Goal: Information Seeking & Learning: Learn about a topic

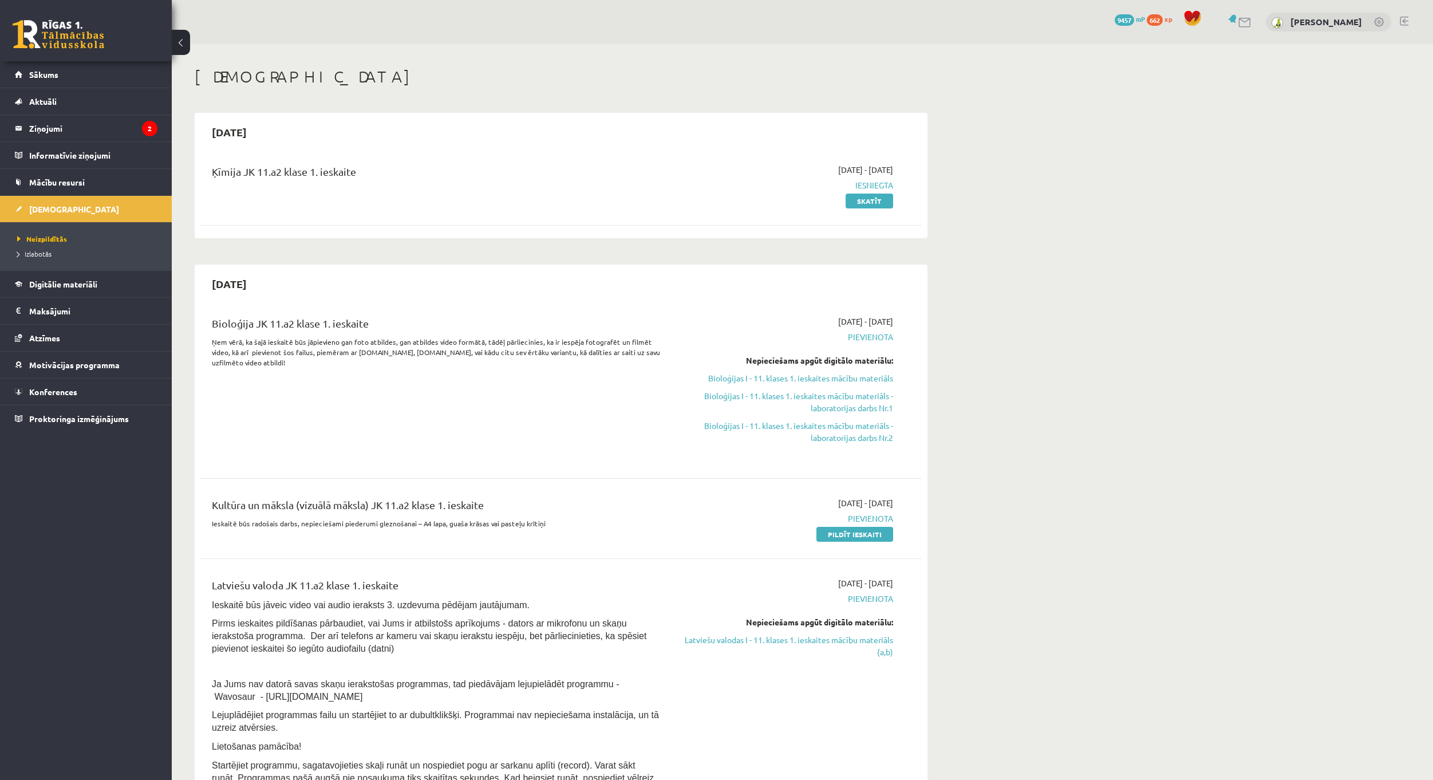
scroll to position [57, 0]
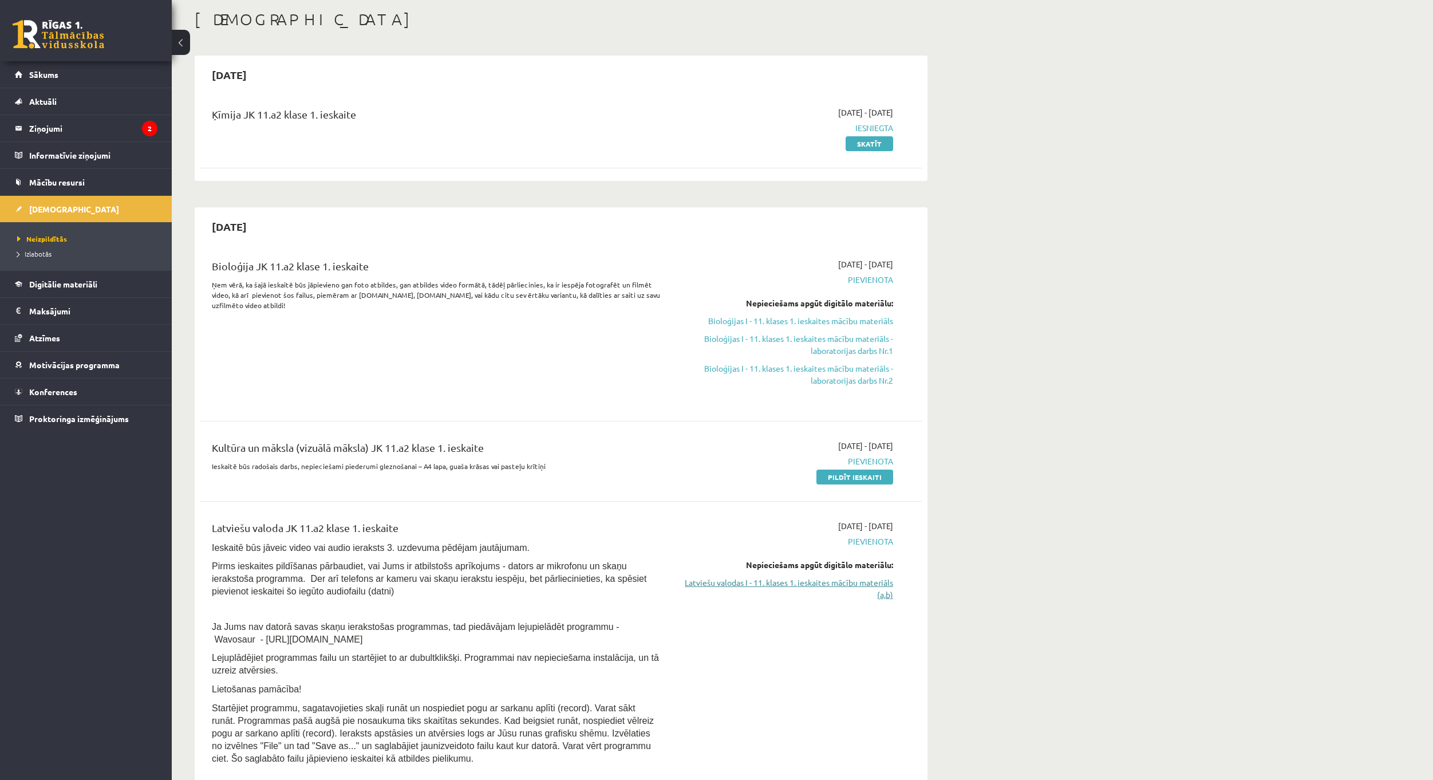
click at [834, 581] on link "Latviešu valodas I - 11. klases 1. ieskaites mācību materiāls (a,b)" at bounding box center [785, 589] width 216 height 24
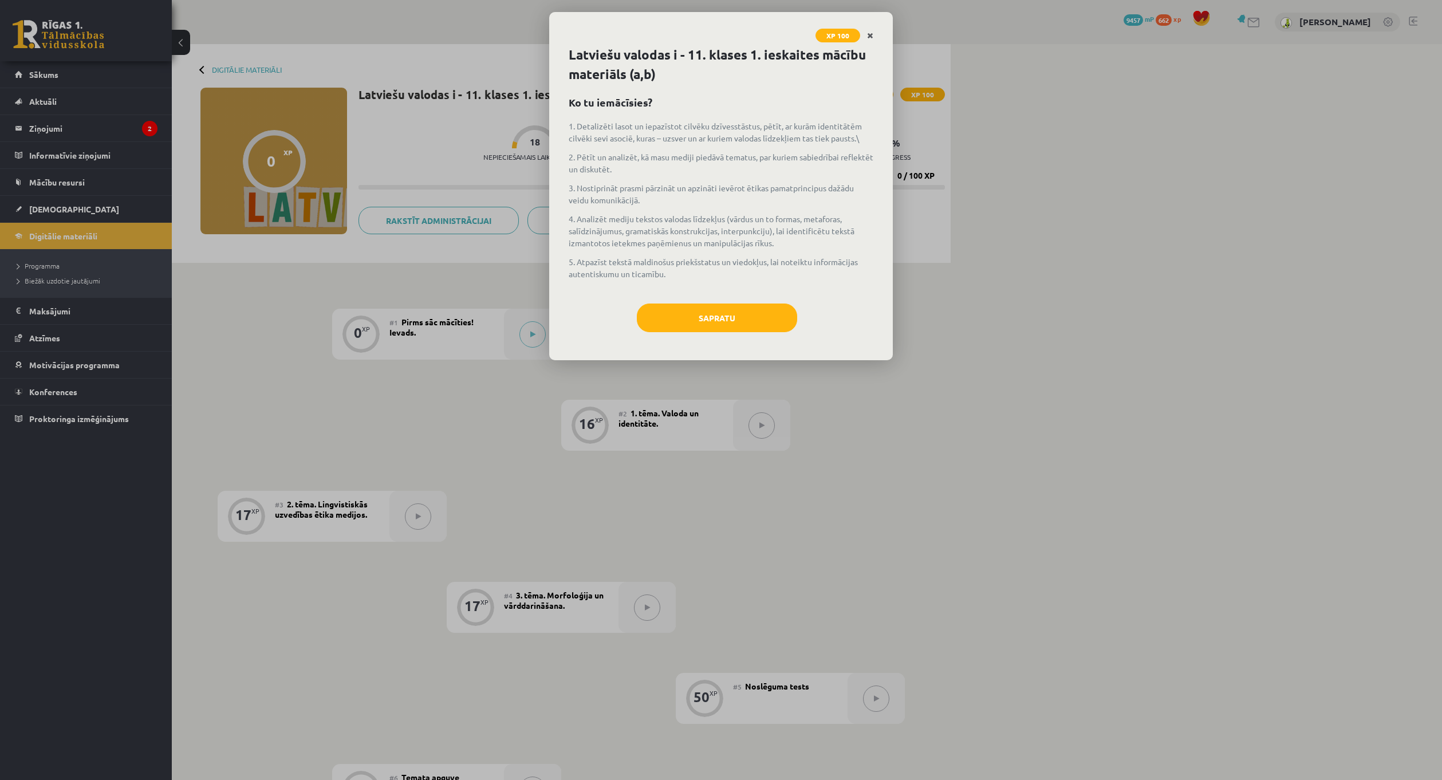
click at [873, 35] on icon "Close" at bounding box center [870, 36] width 6 height 8
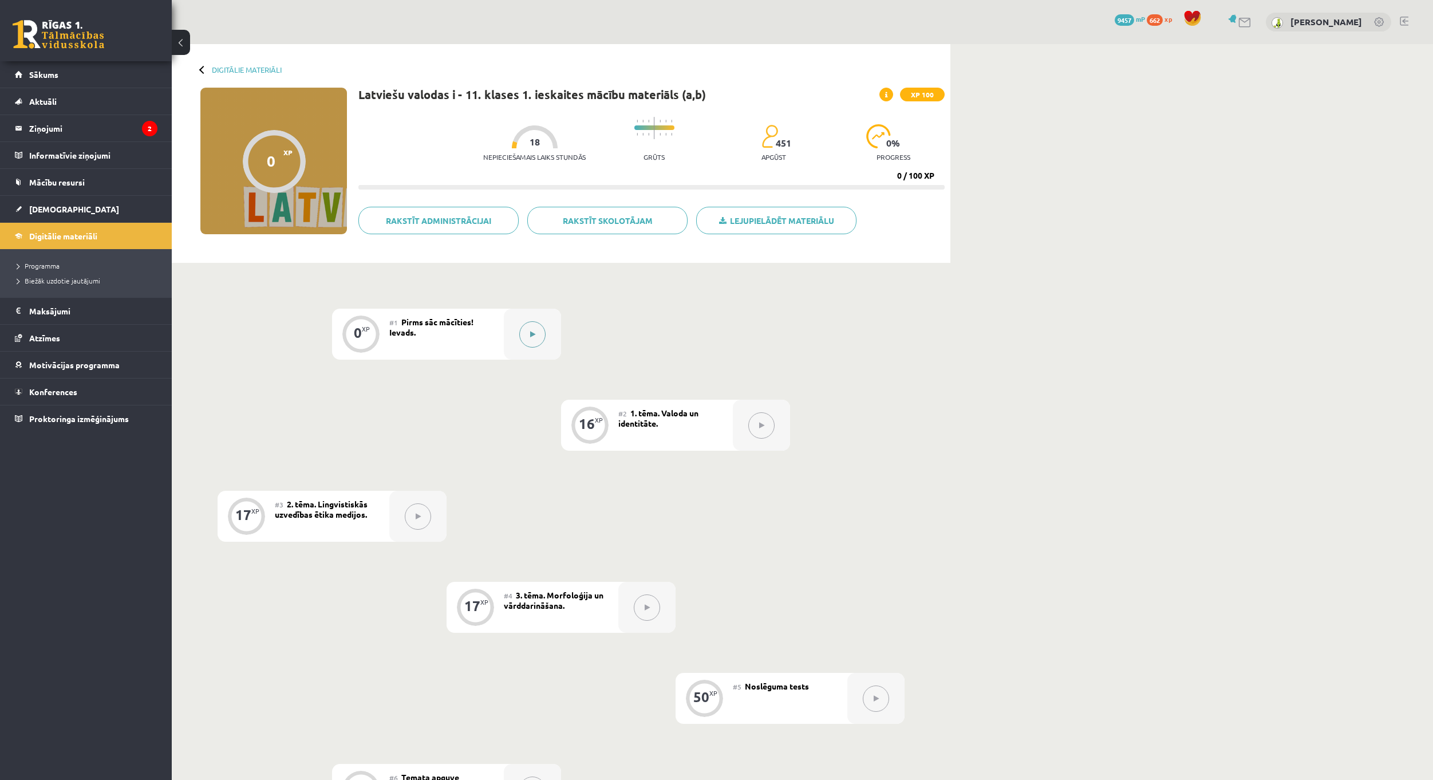
click at [506, 339] on div at bounding box center [532, 334] width 57 height 51
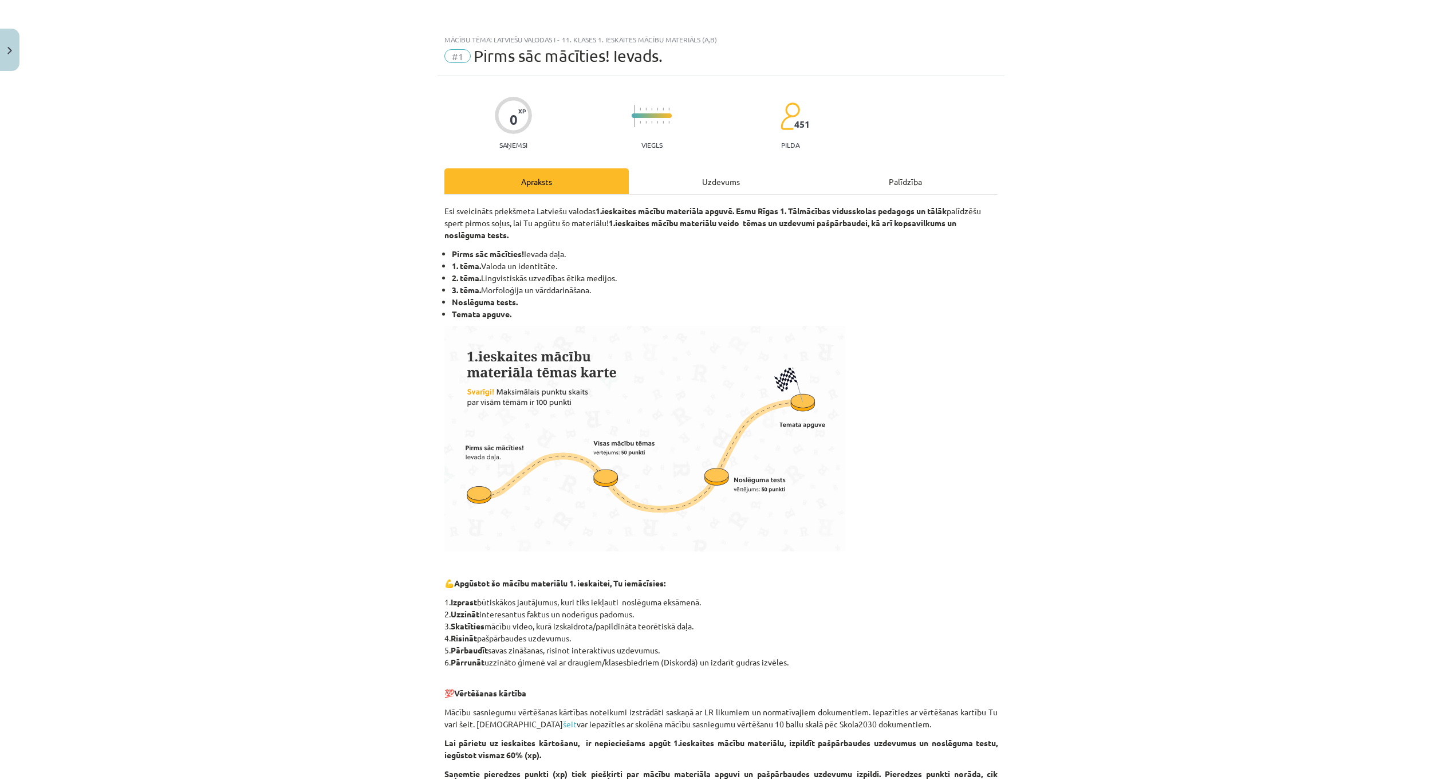
click at [718, 184] on div "Uzdevums" at bounding box center [721, 181] width 184 height 26
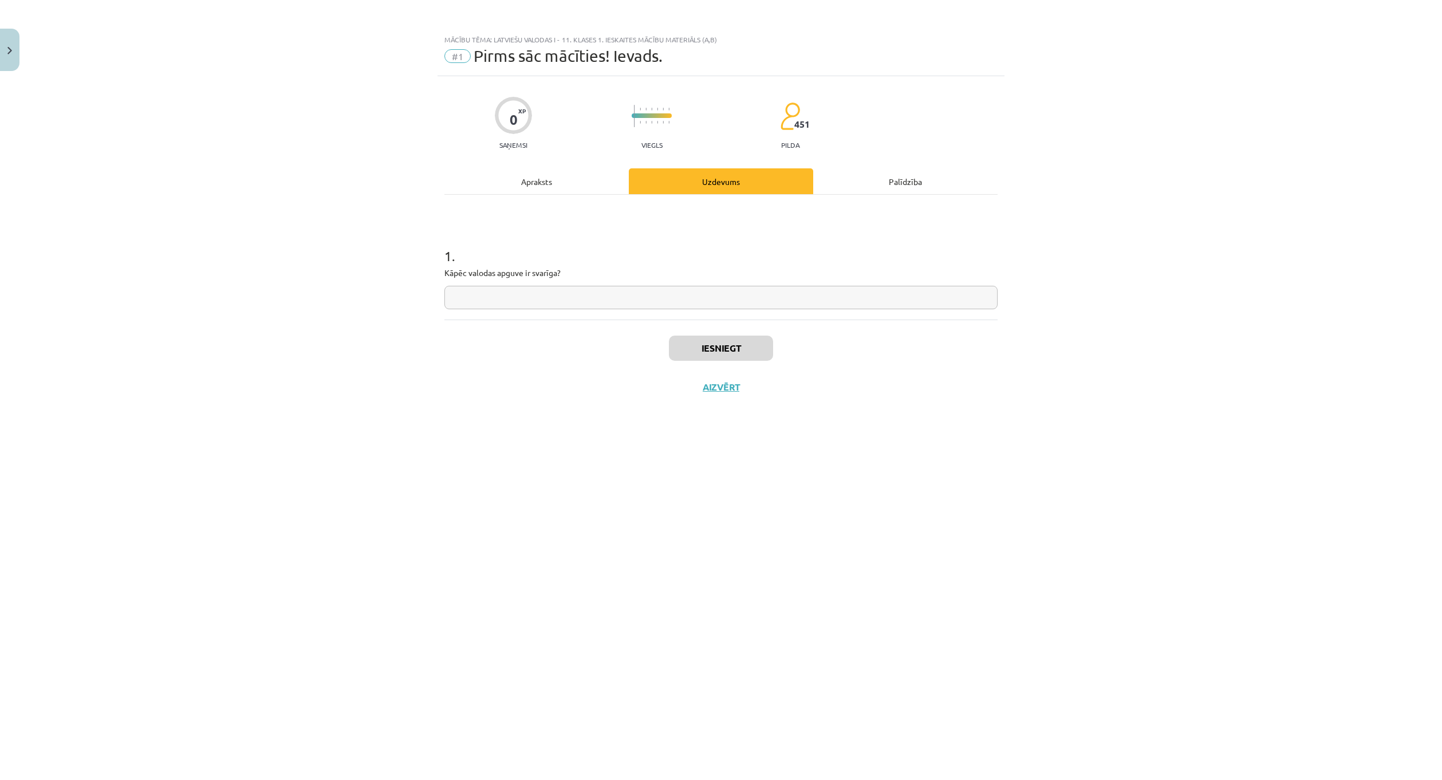
click at [694, 301] on input "text" at bounding box center [720, 297] width 553 height 23
type input "*"
click at [736, 345] on button "Iesniegt" at bounding box center [721, 348] width 104 height 25
click at [344, 61] on div "Mācību tēma: Latviešu valodas i - 11. klases 1. ieskaites mācību materiāls (a,b…" at bounding box center [721, 390] width 1442 height 780
click at [739, 396] on button "Nākamā nodarbība" at bounding box center [721, 394] width 112 height 26
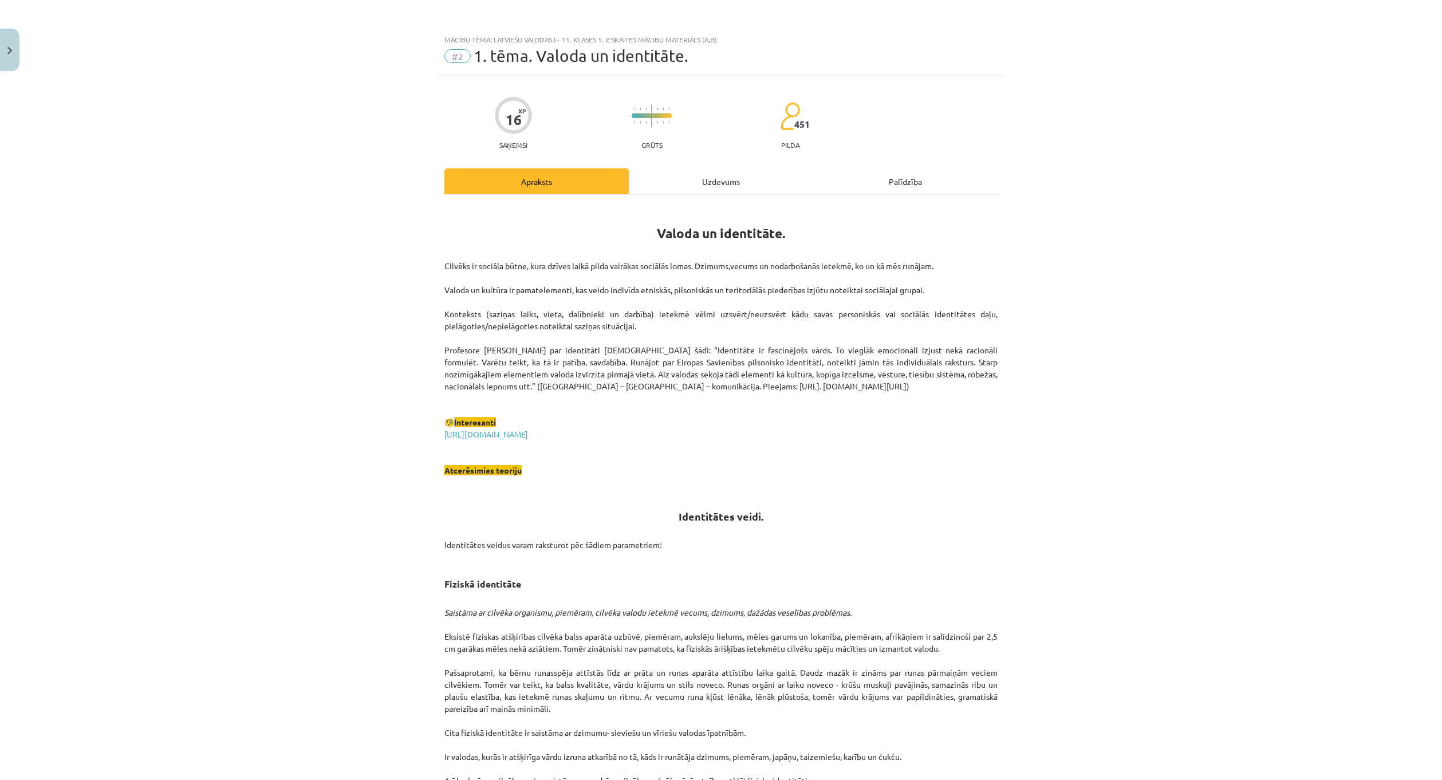
click at [708, 181] on div "Uzdevums" at bounding box center [721, 181] width 184 height 26
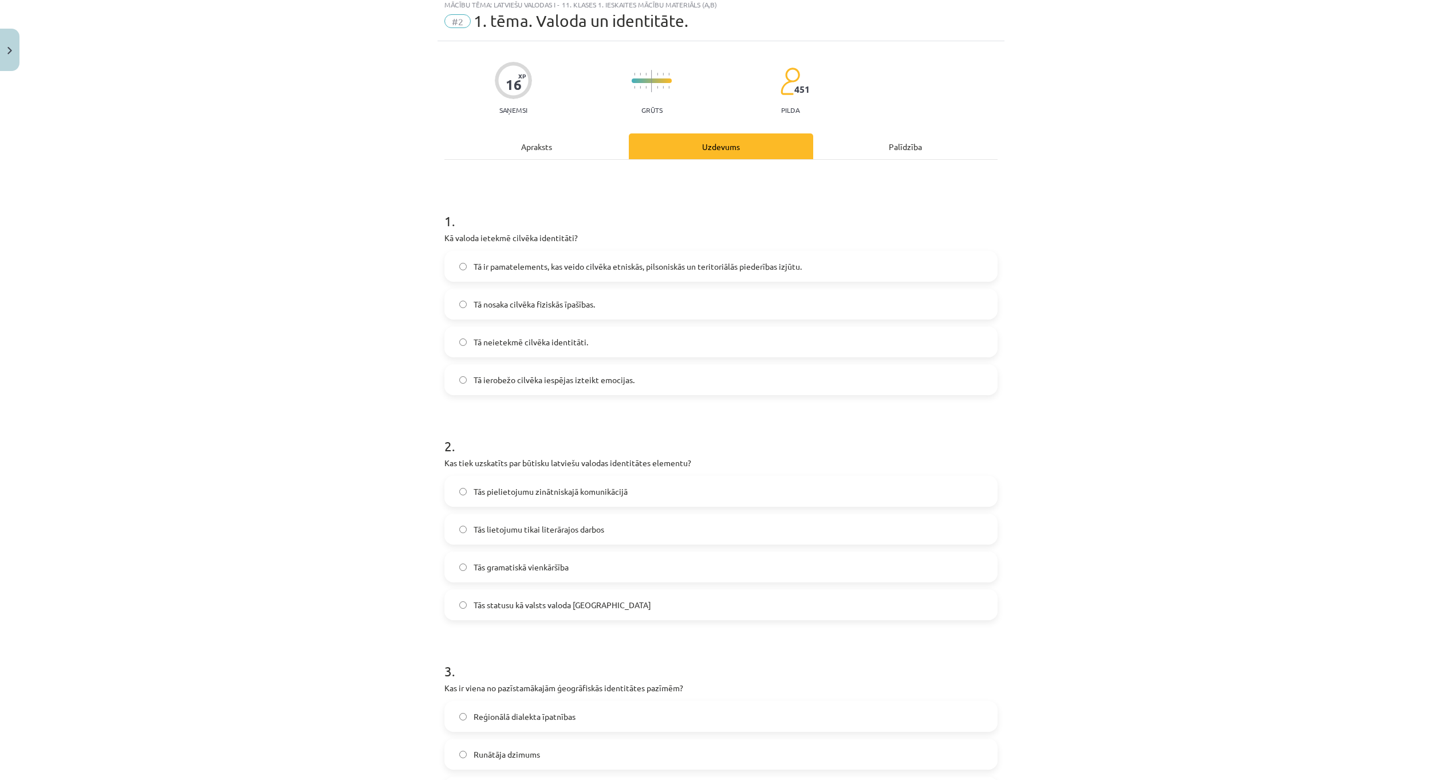
scroll to position [29, 0]
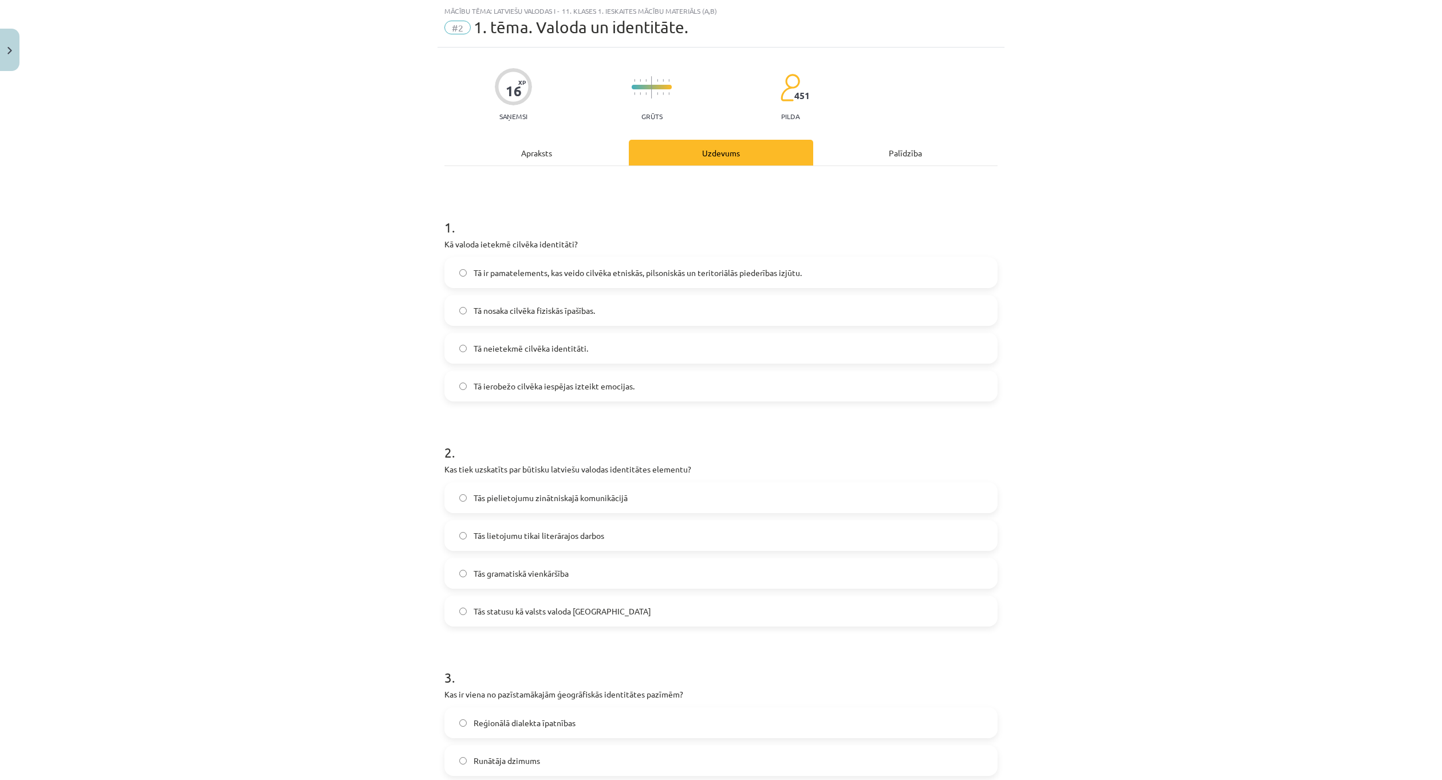
click at [588, 396] on label "Tā ierobežo cilvēka iespējas izteikt emocijas." at bounding box center [720, 386] width 551 height 29
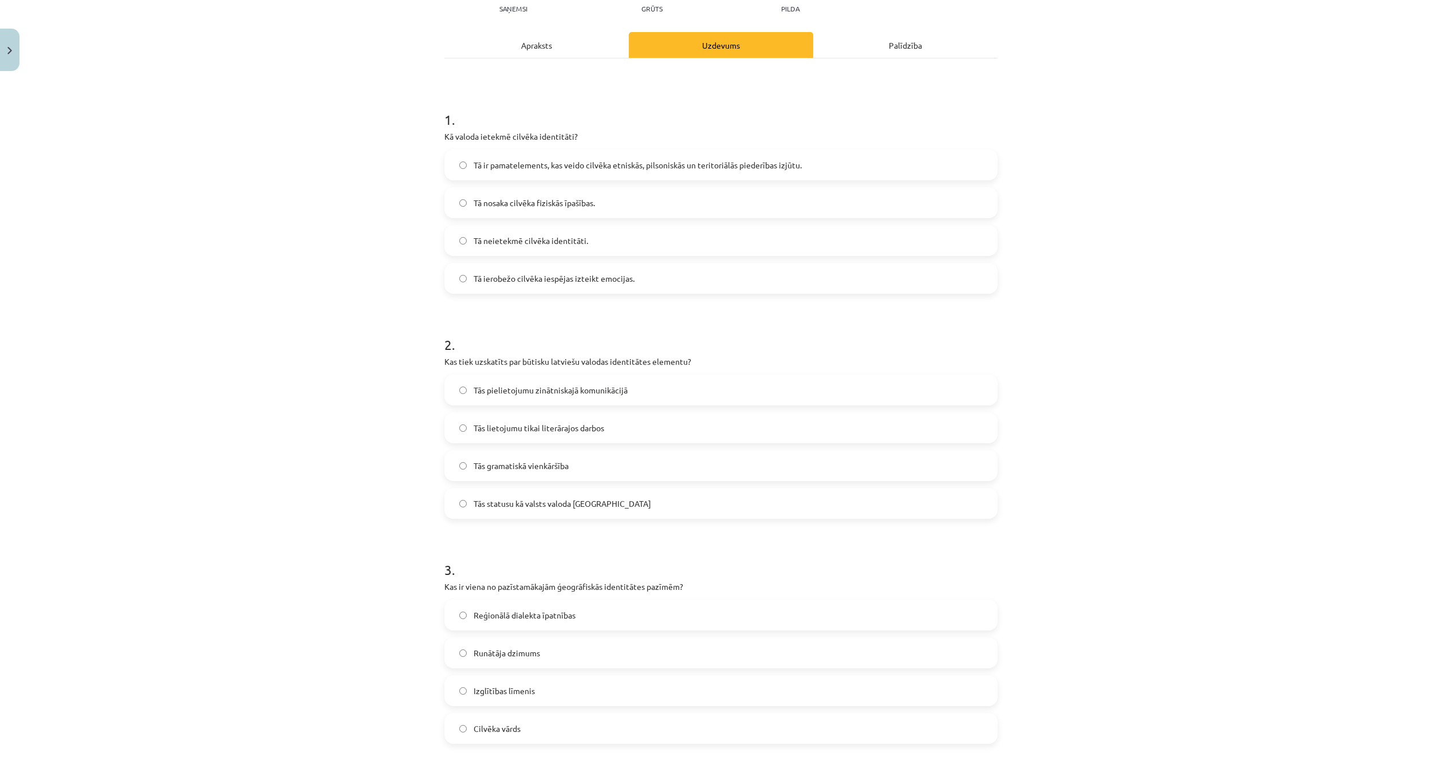
scroll to position [143, 0]
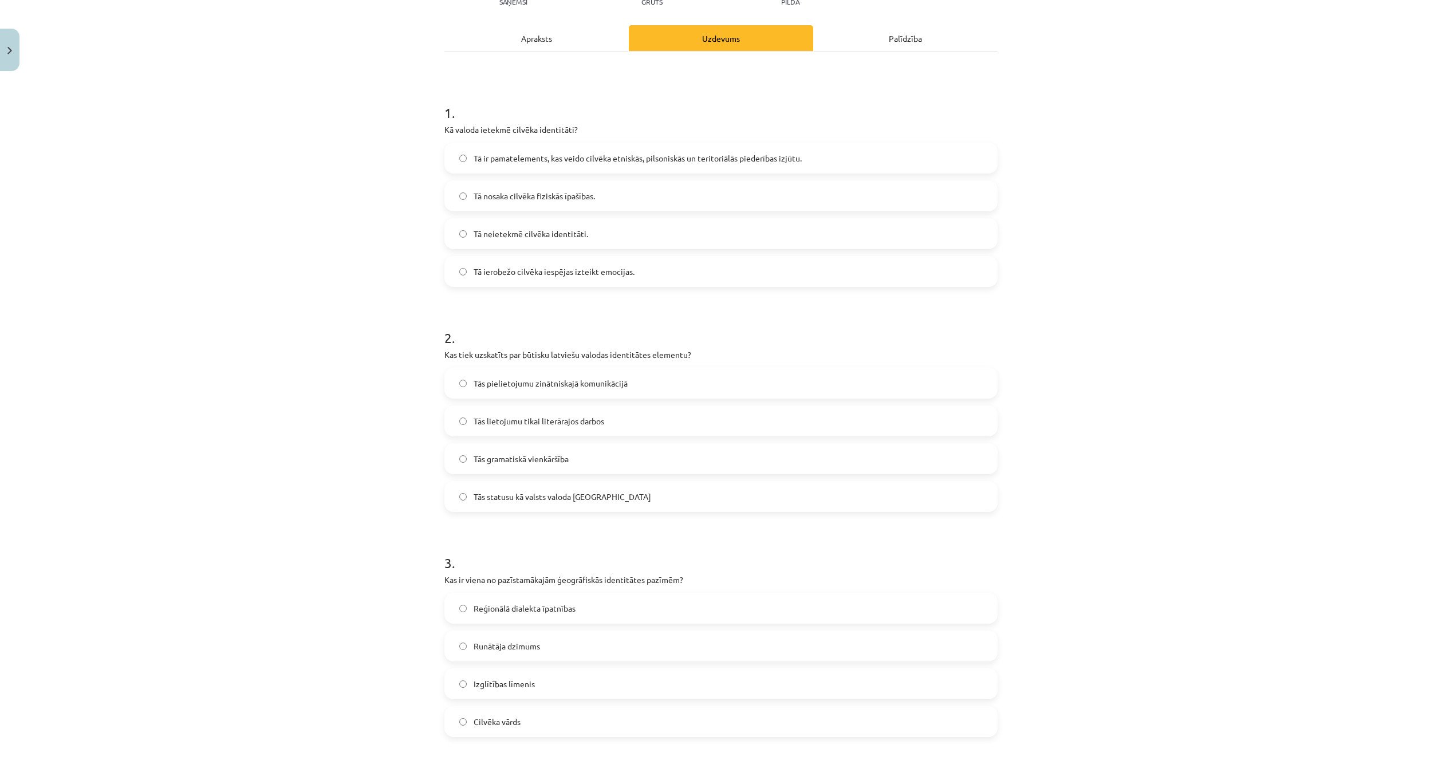
click at [621, 488] on label "Tās statusu kā valsts valoda Latvijā" at bounding box center [720, 496] width 551 height 29
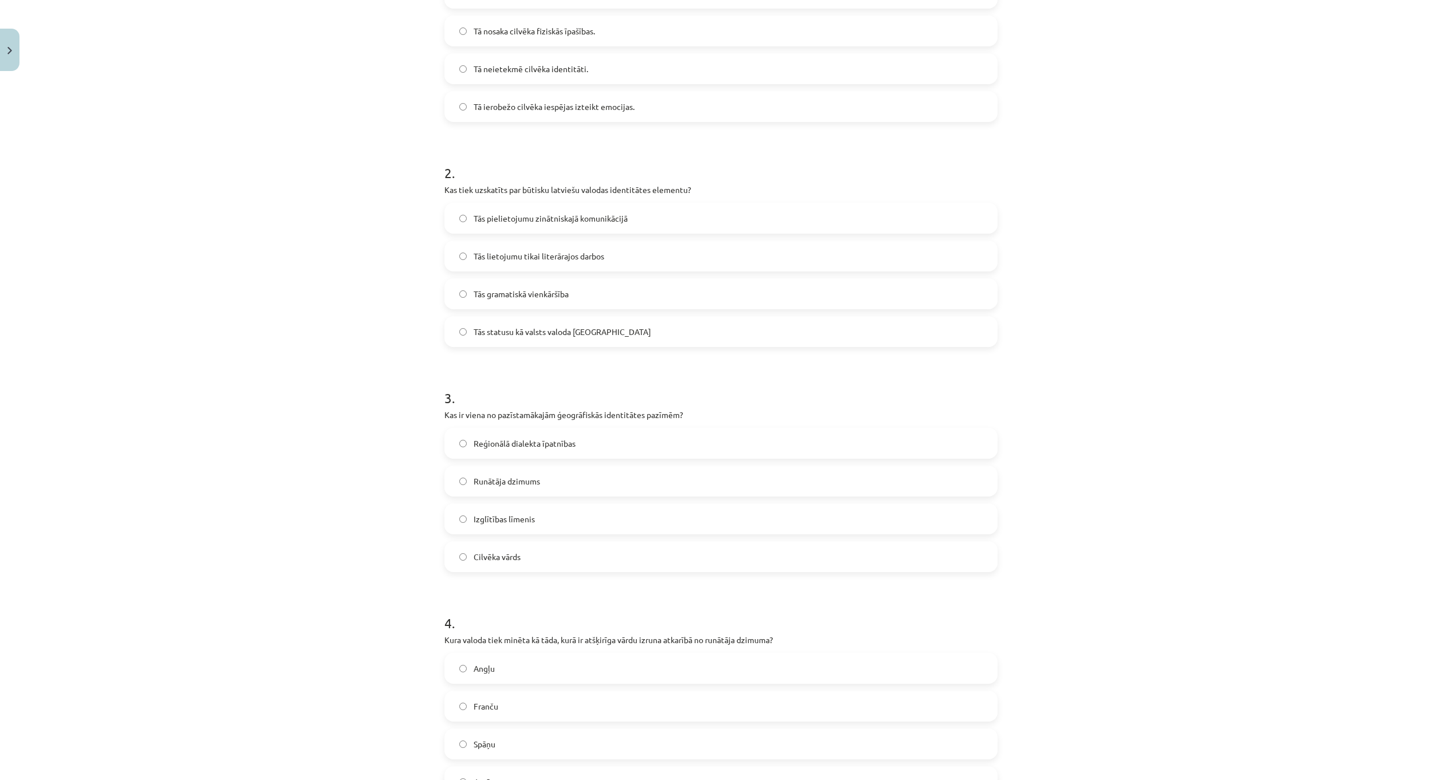
scroll to position [315, 0]
click at [620, 441] on label "Reģionālā dialekta īpatnības" at bounding box center [720, 436] width 551 height 29
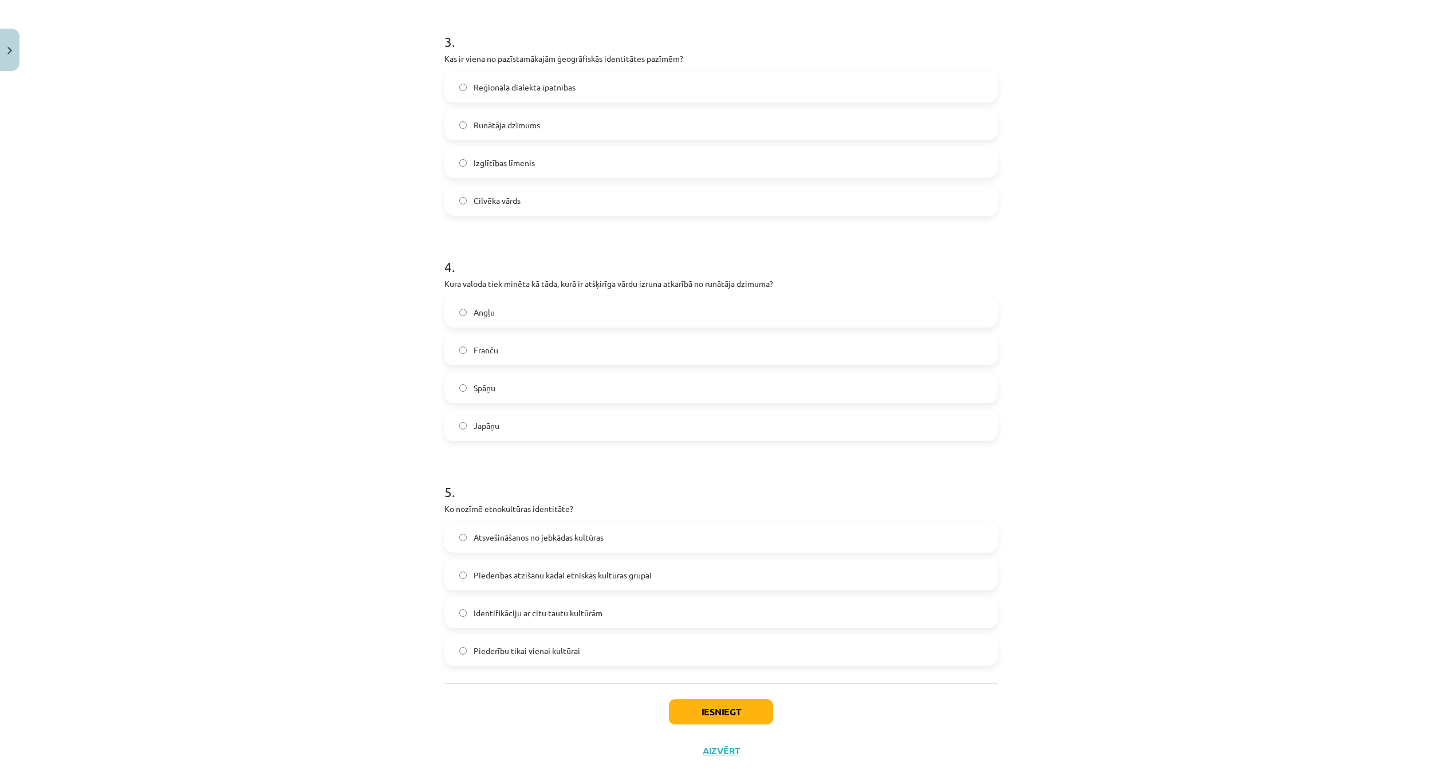
scroll to position [626, 0]
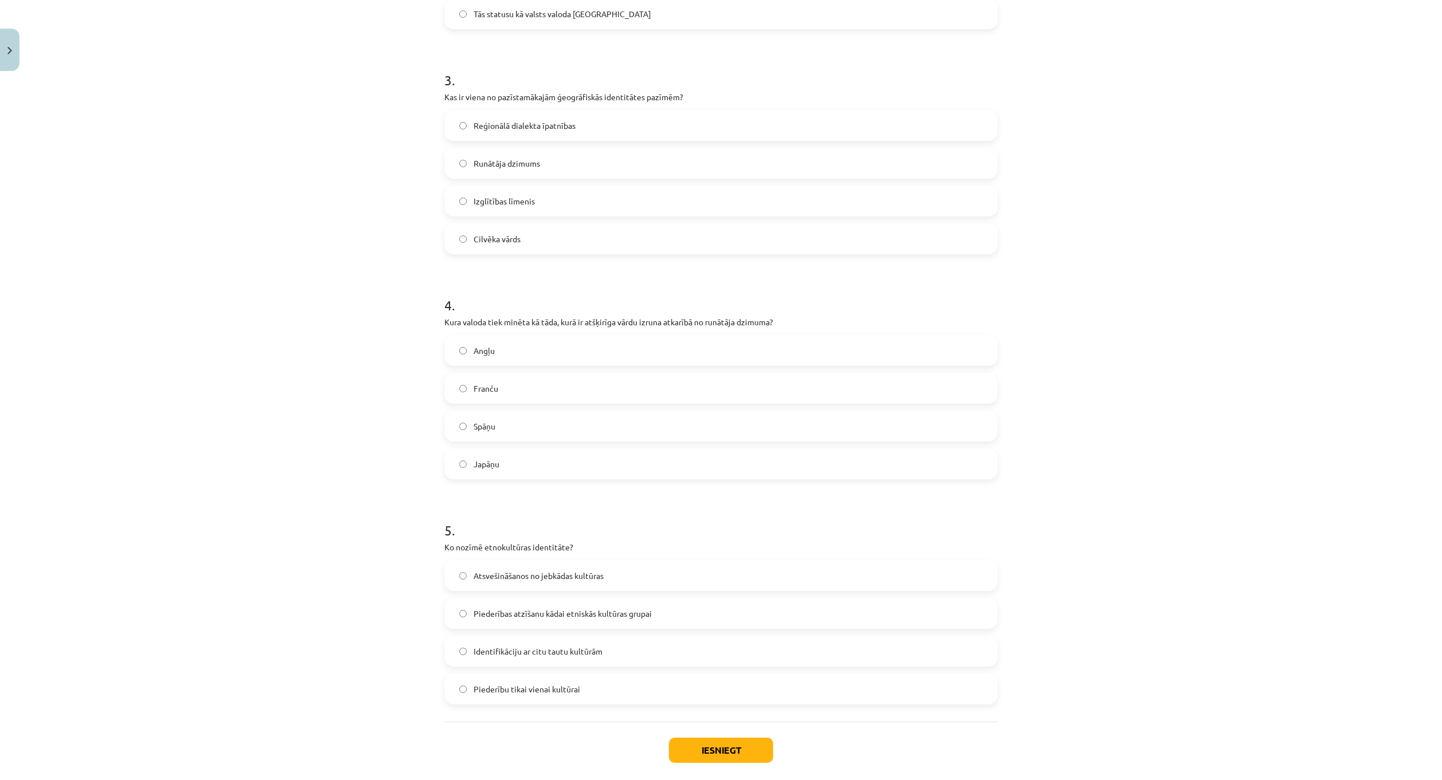
click at [553, 386] on label "Franču" at bounding box center [720, 388] width 551 height 29
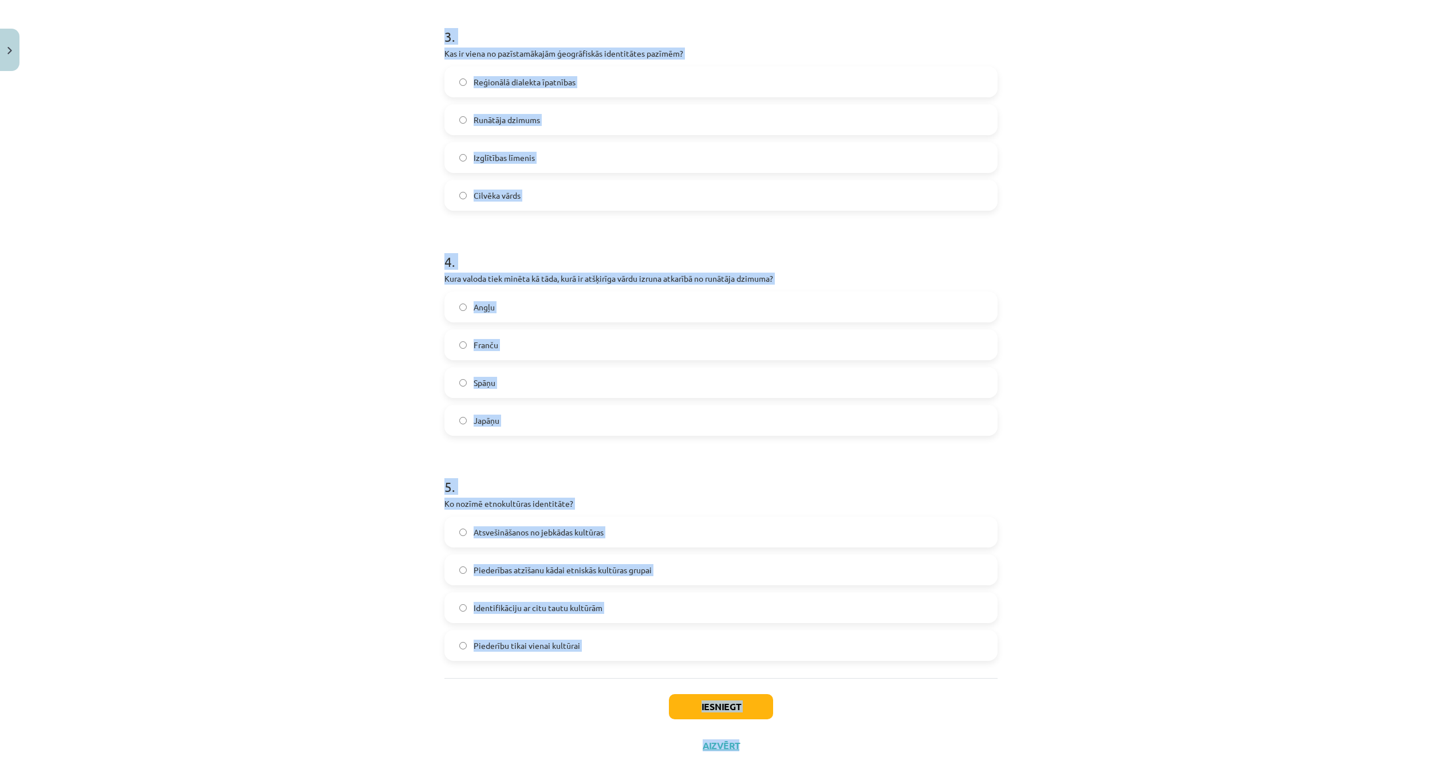
scroll to position [683, 0]
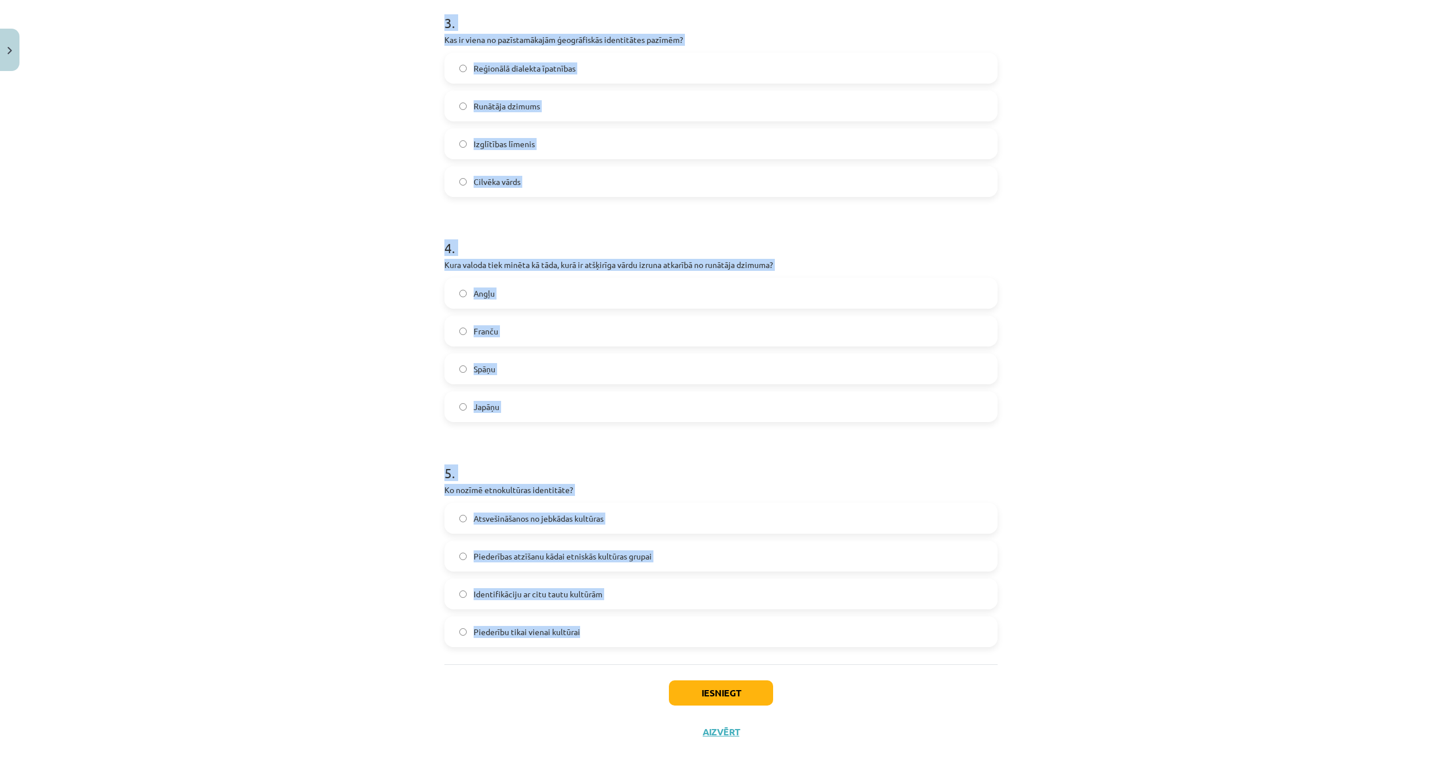
drag, startPoint x: 425, startPoint y: 188, endPoint x: 741, endPoint y: 640, distance: 552.1
click at [753, 660] on div "Mācību tēma: Latviešu valodas i - 11. klases 1. ieskaites mācību materiāls (a,b…" at bounding box center [721, 390] width 1442 height 780
click at [741, 640] on label "Piederību tikai vienai kultūrai" at bounding box center [720, 631] width 551 height 29
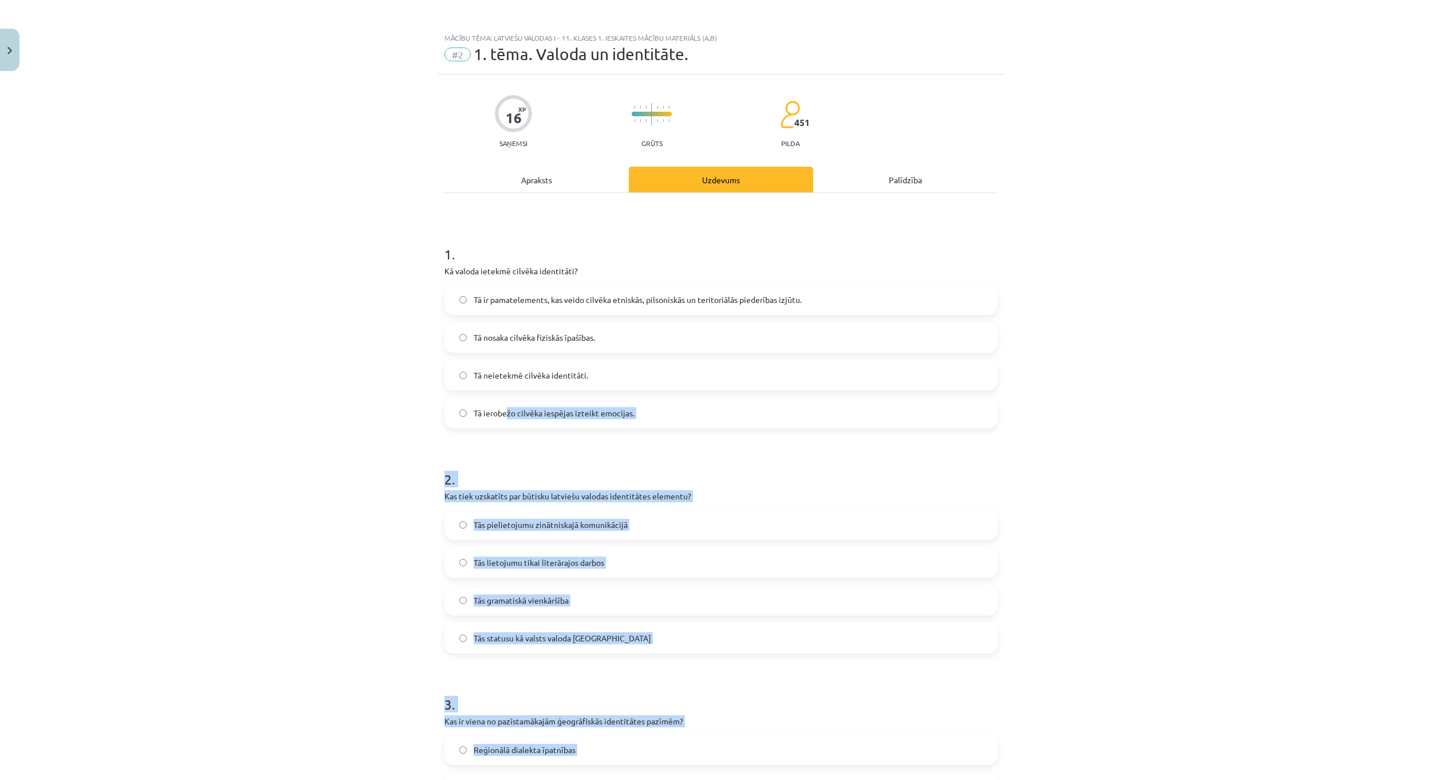
scroll to position [0, 0]
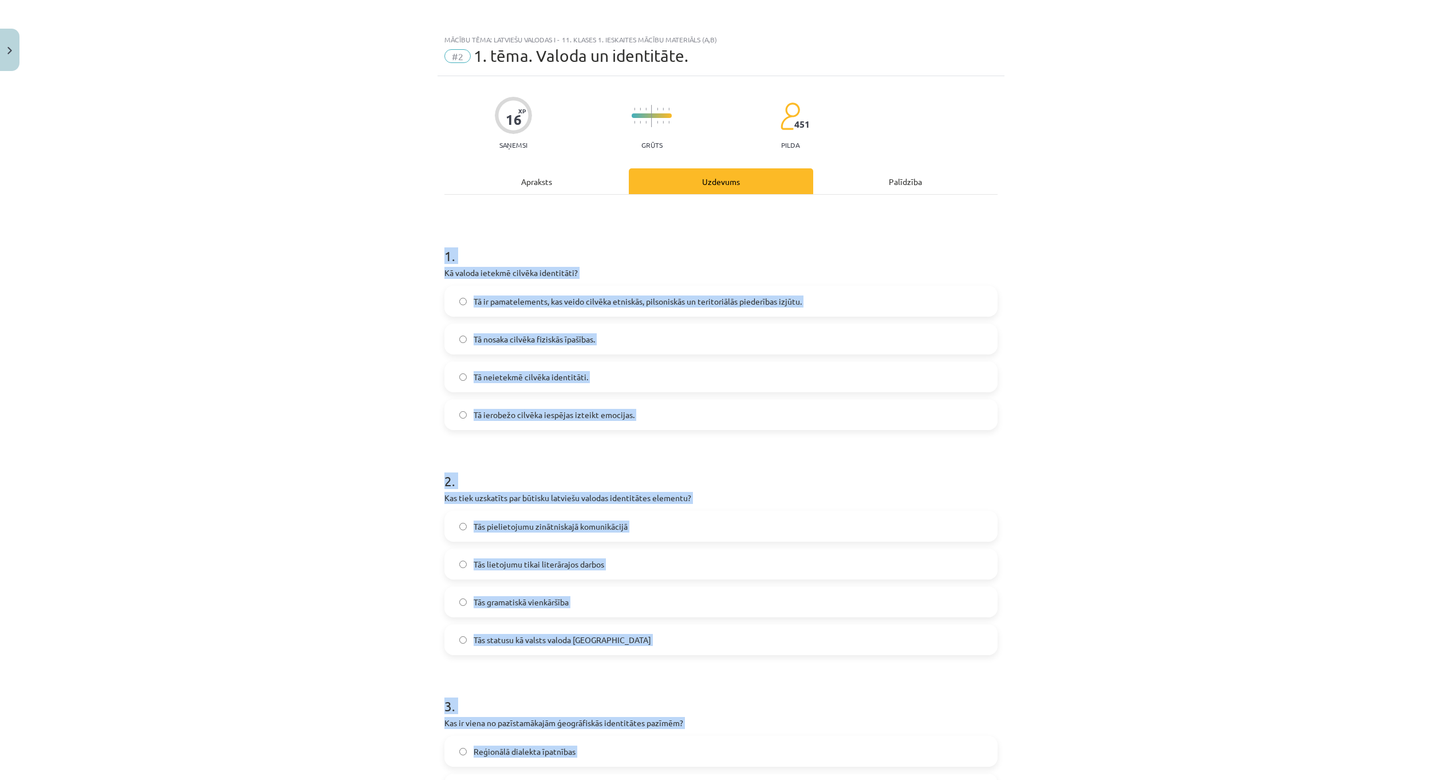
drag, startPoint x: 636, startPoint y: 625, endPoint x: 395, endPoint y: 236, distance: 457.9
click at [395, 236] on div "Mācību tēma: Latviešu valodas i - 11. klases 1. ieskaites mācību materiāls (a,b…" at bounding box center [721, 390] width 1442 height 780
copy form "1 . Kā valoda ietekmē cilvēka identitāti? Tā ir pamatelements, kas veido cilvēk…"
drag, startPoint x: 536, startPoint y: 297, endPoint x: 536, endPoint y: 382, distance: 84.7
click at [536, 297] on span "Tā ir pamatelements, kas veido cilvēka etniskās, pilsoniskās un teritoriālās pi…" at bounding box center [638, 301] width 328 height 12
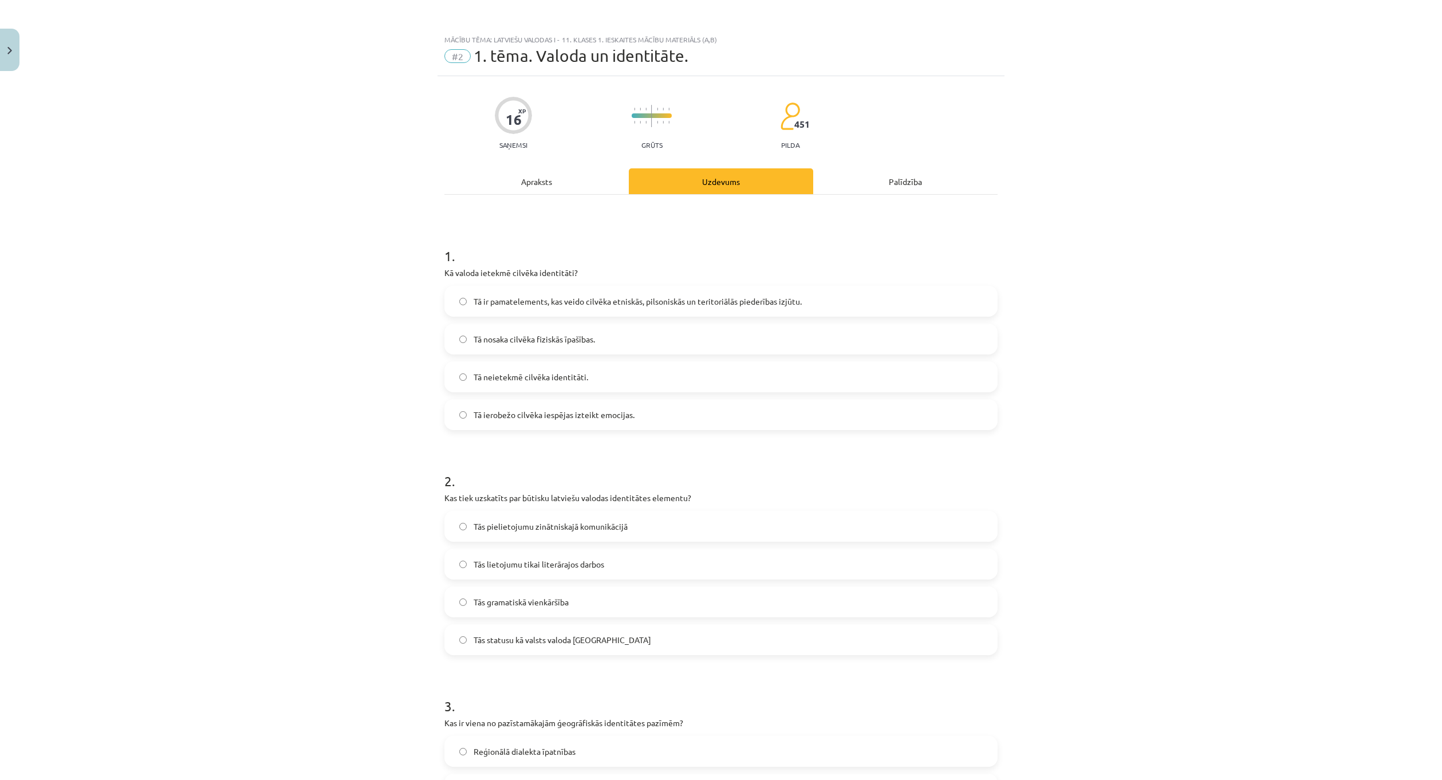
scroll to position [286, 0]
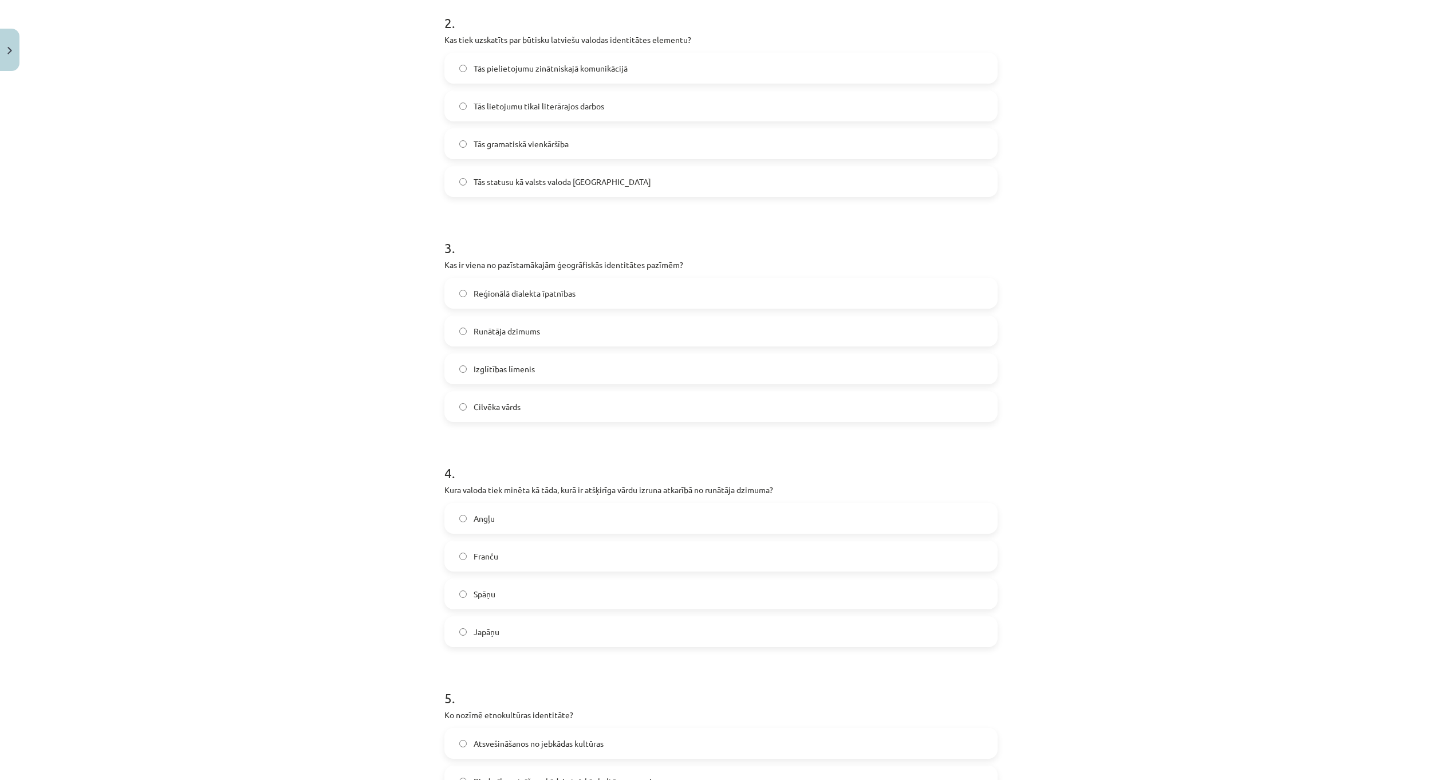
click at [524, 632] on label "Japāņu" at bounding box center [720, 631] width 551 height 29
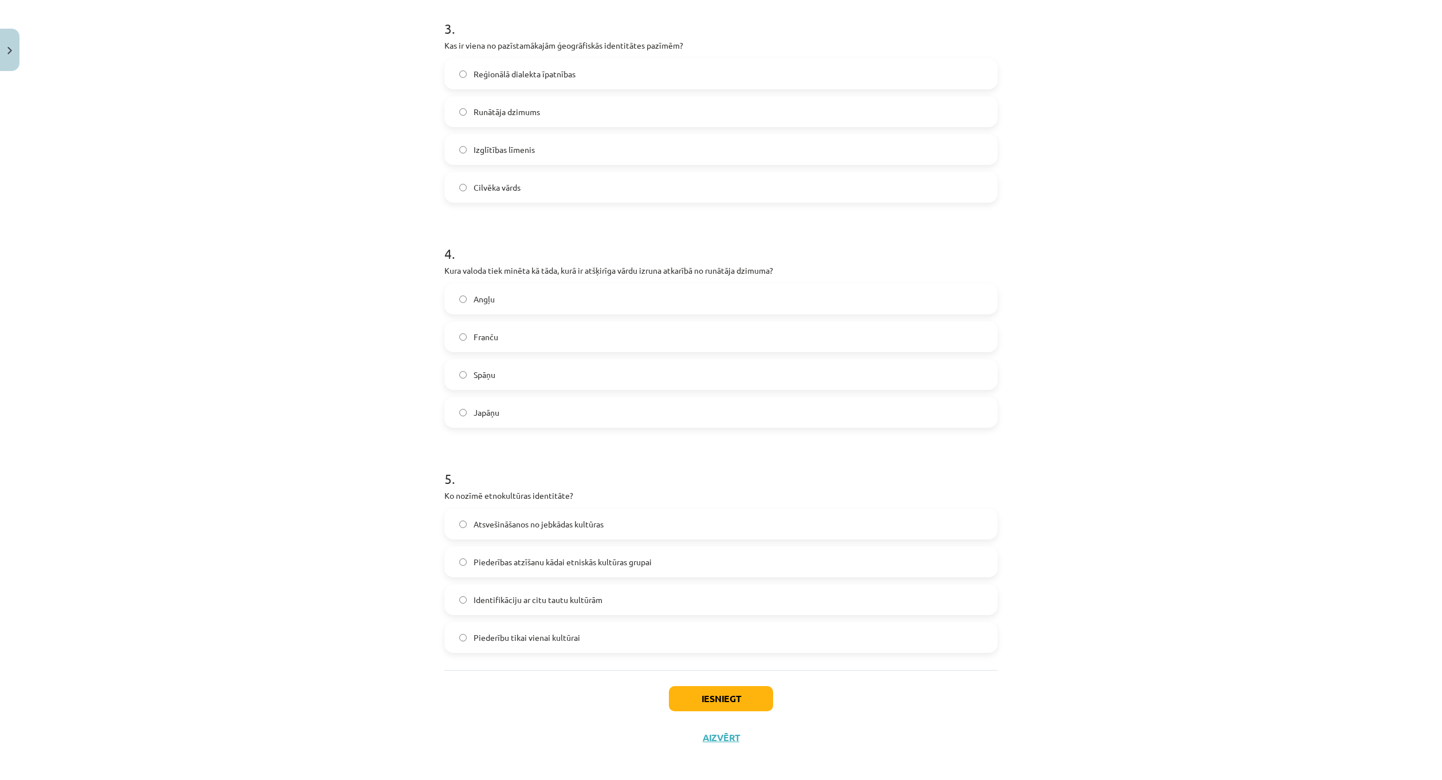
scroll to position [683, 0]
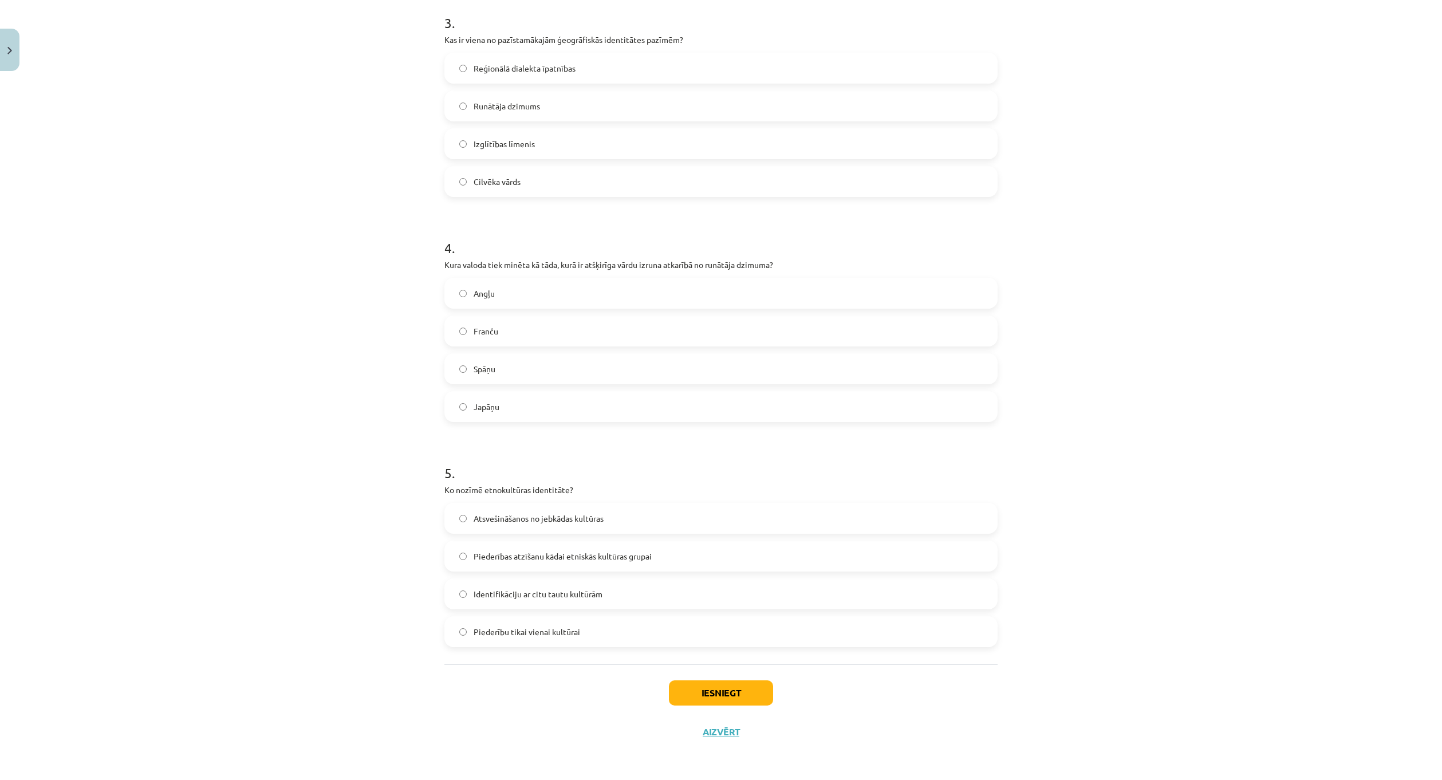
click at [587, 555] on span "Piederības atzīšanu kādai etniskās kultūras grupai" at bounding box center [563, 556] width 178 height 12
click at [749, 705] on div "Iesniegt Aizvērt" at bounding box center [720, 704] width 553 height 80
click at [757, 696] on button "Iesniegt" at bounding box center [721, 692] width 104 height 25
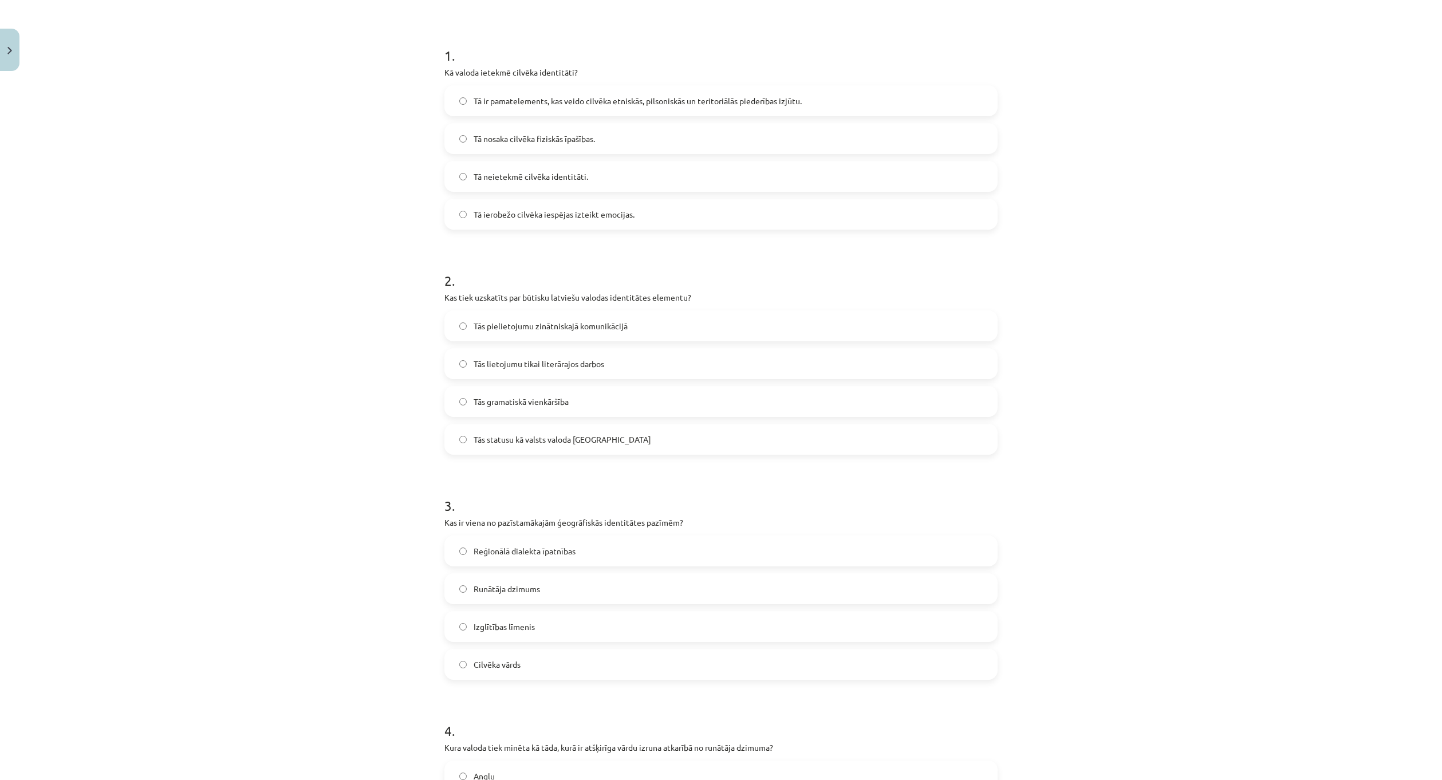
scroll to position [168, 0]
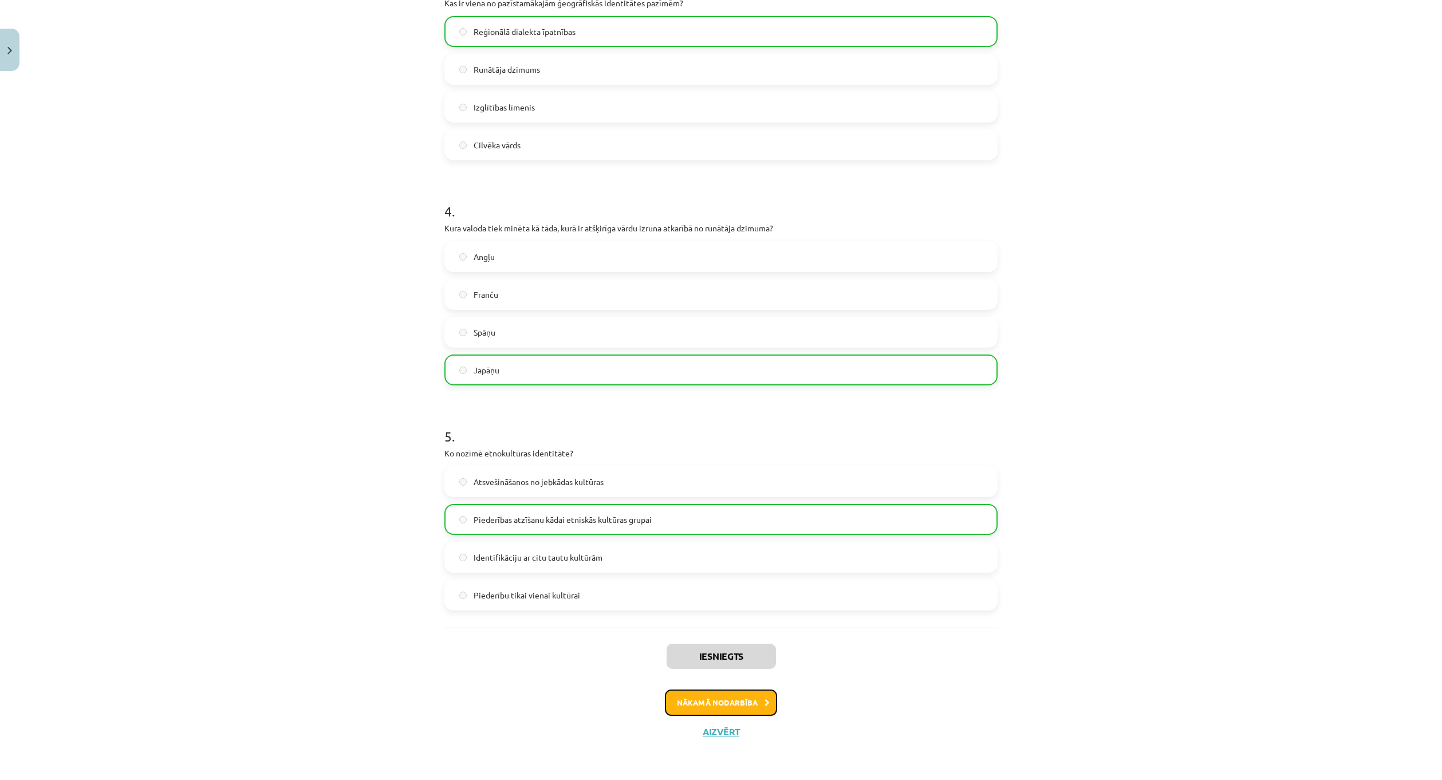
click at [707, 698] on button "Nākamā nodarbība" at bounding box center [721, 702] width 112 height 26
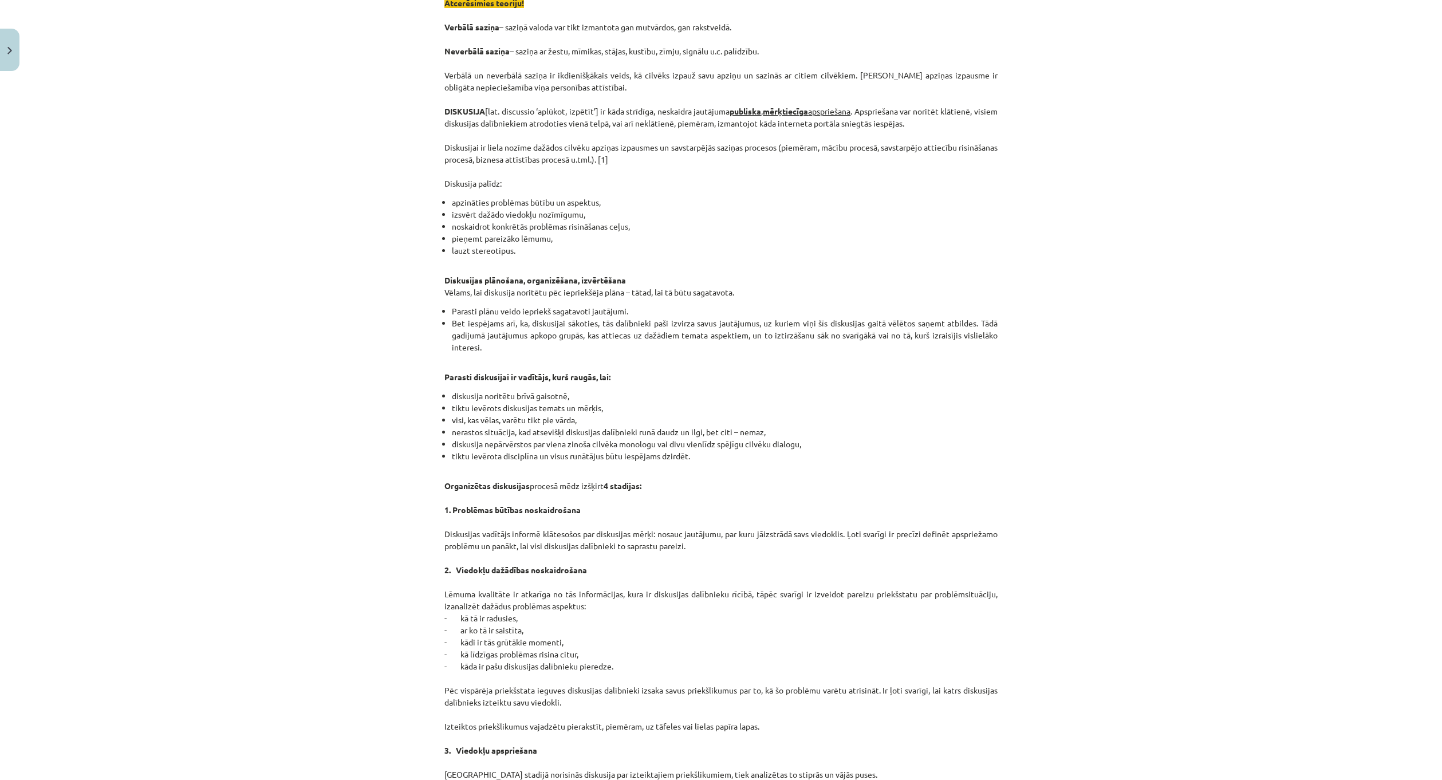
scroll to position [0, 0]
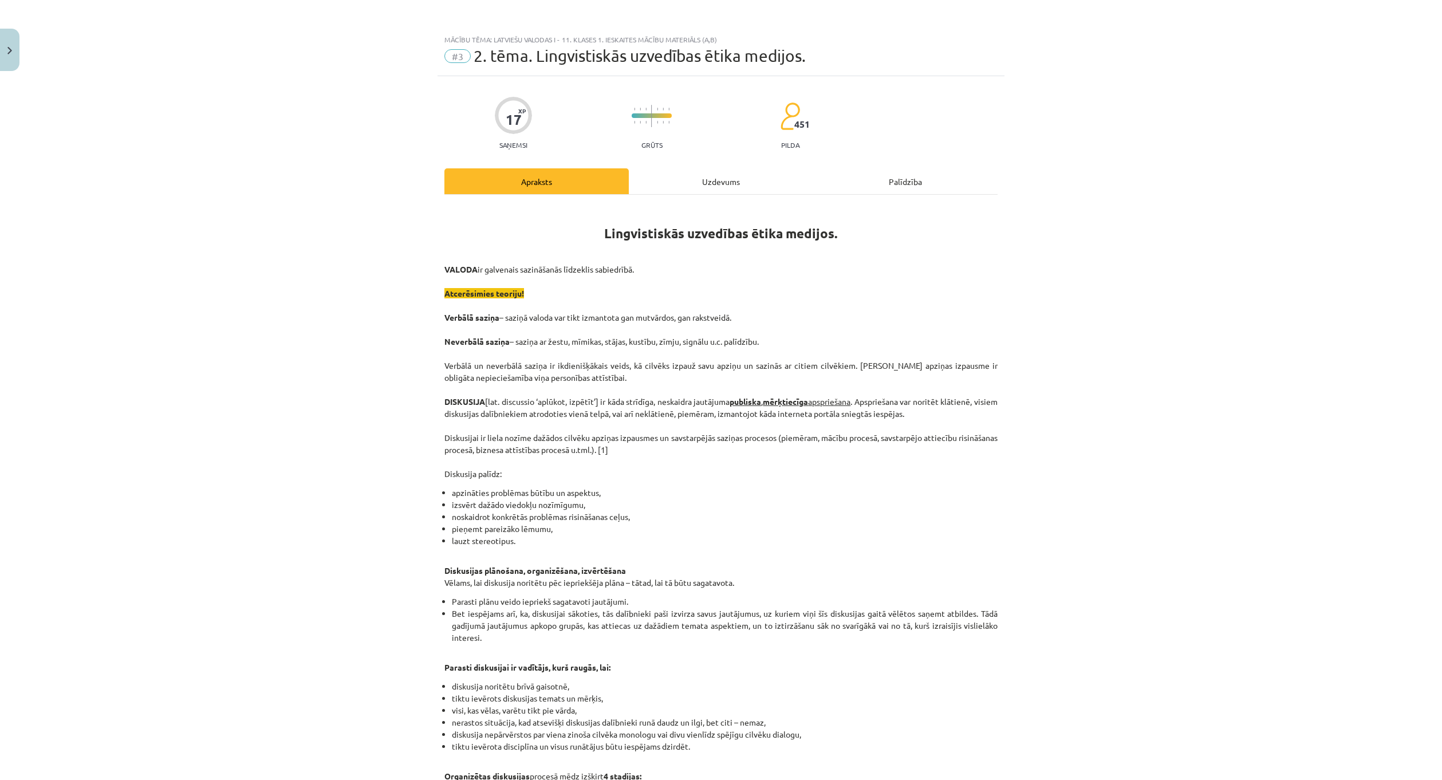
click at [709, 176] on div "Uzdevums" at bounding box center [721, 181] width 184 height 26
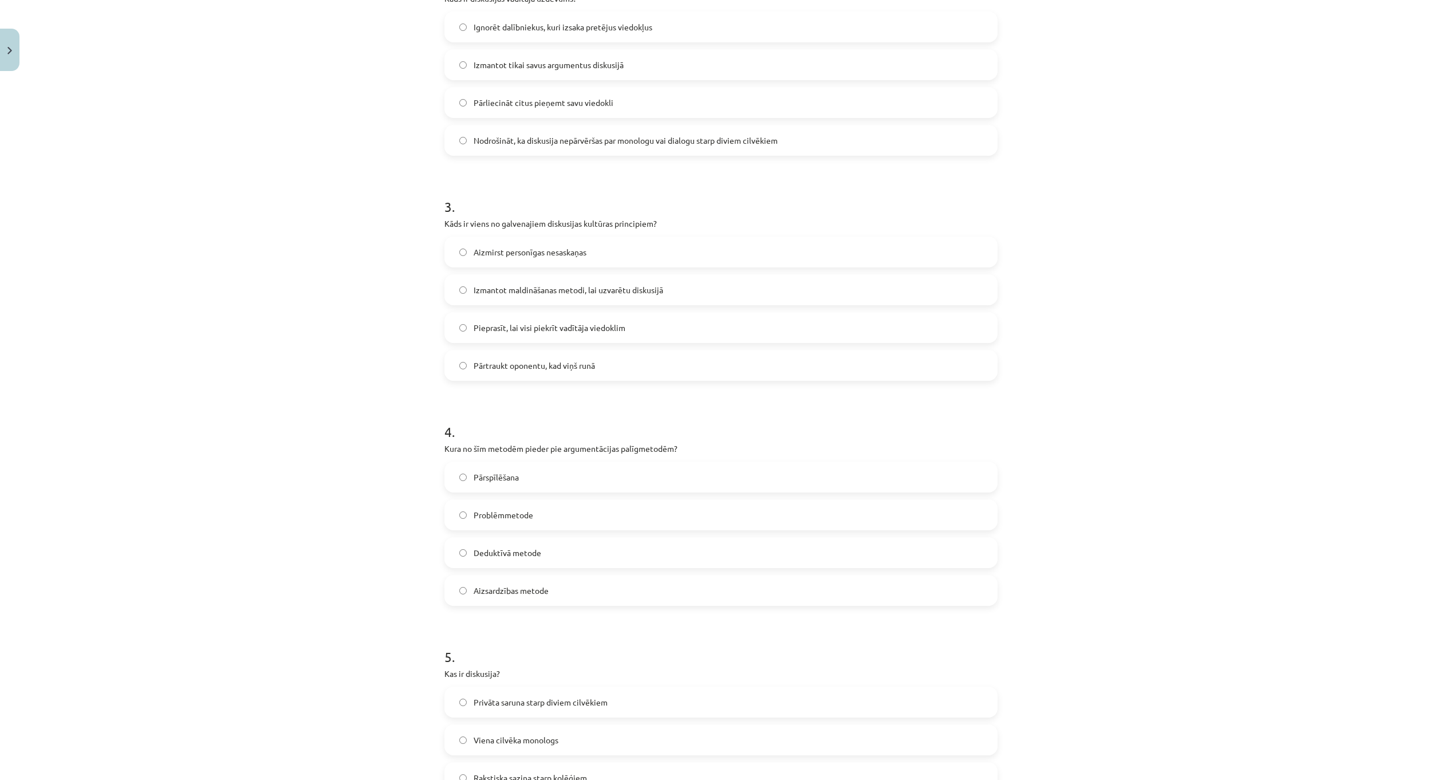
scroll to position [683, 0]
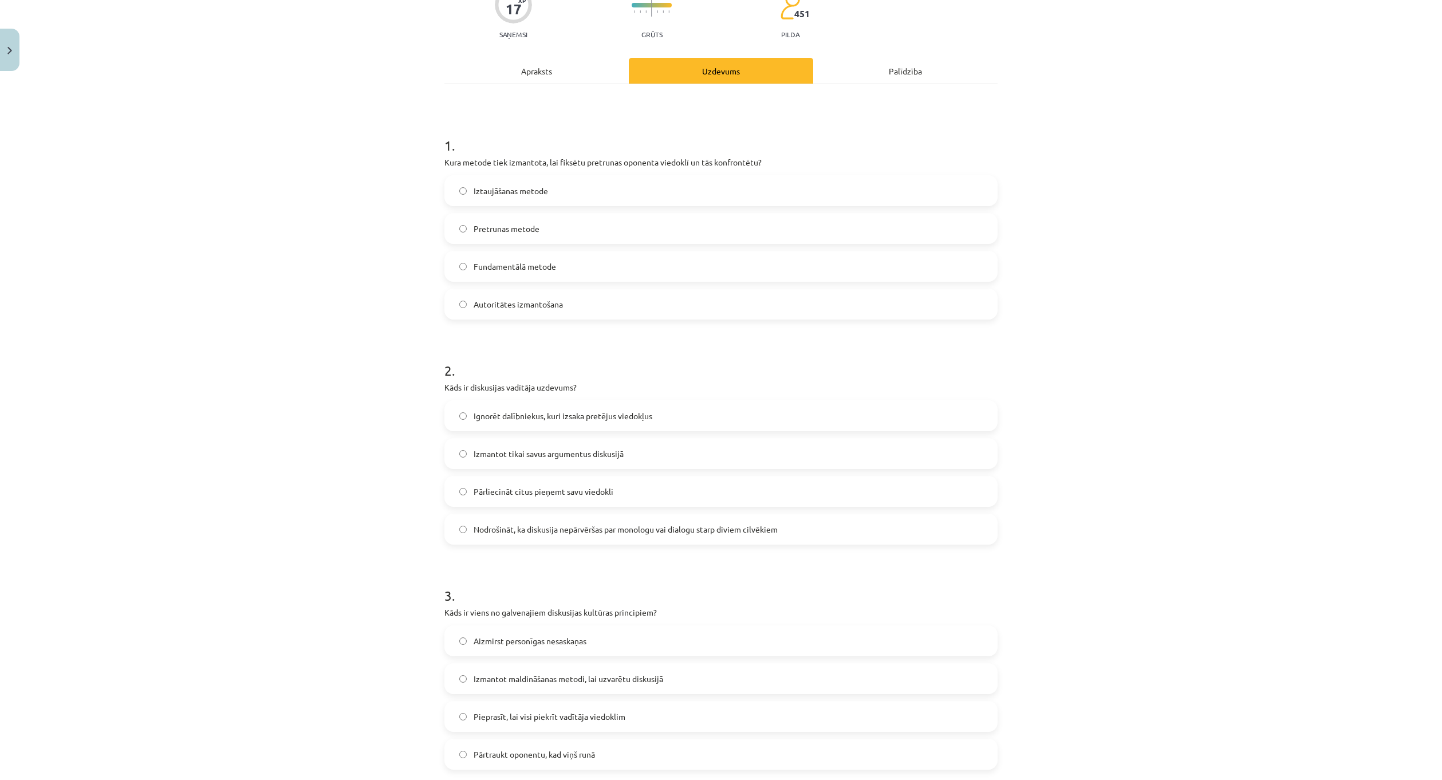
click at [526, 68] on div "Apraksts" at bounding box center [536, 71] width 184 height 26
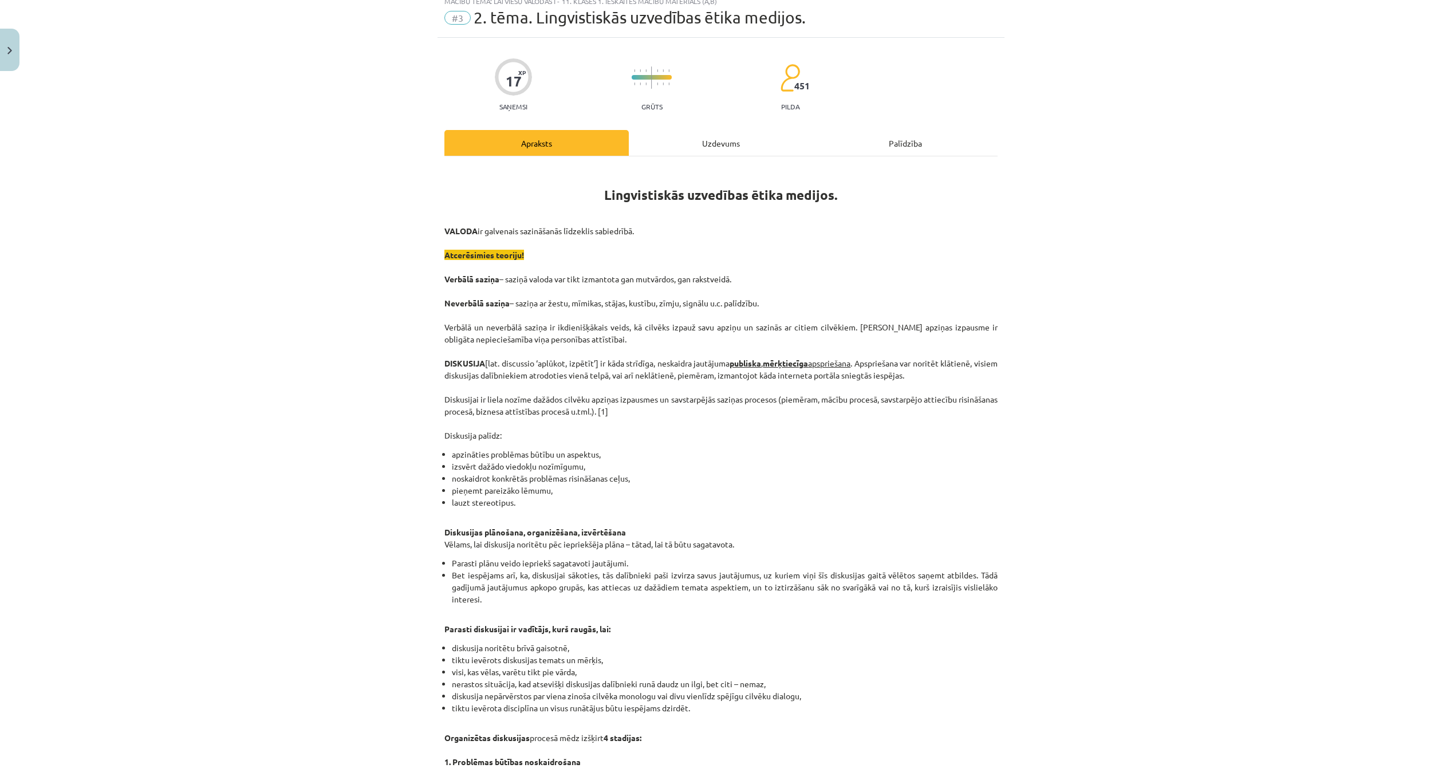
scroll to position [29, 0]
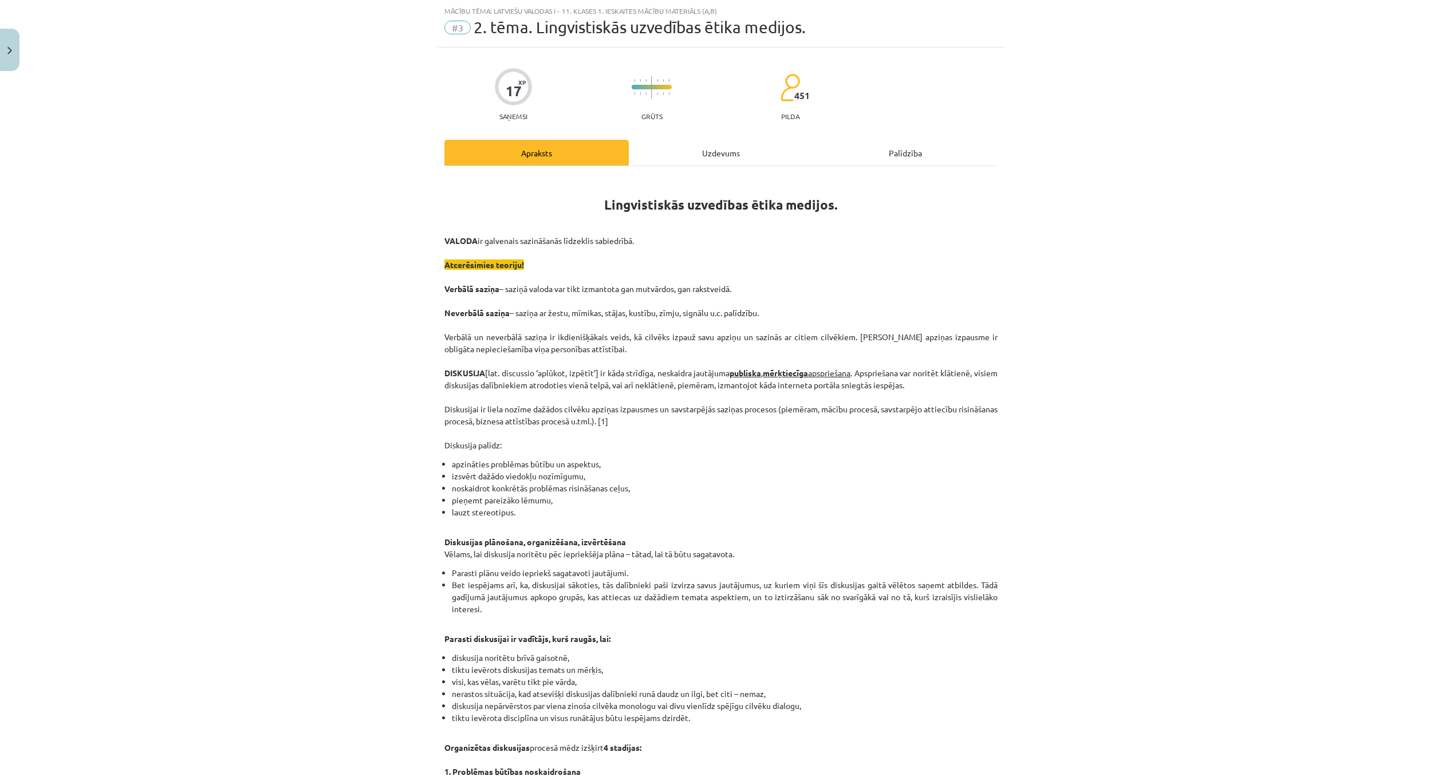
drag, startPoint x: 696, startPoint y: 119, endPoint x: 696, endPoint y: 137, distance: 18.3
click at [696, 119] on div "17 XP Saņemsi Grūts 451 pilda" at bounding box center [720, 90] width 553 height 59
drag, startPoint x: 696, startPoint y: 144, endPoint x: 700, endPoint y: 193, distance: 48.9
click at [696, 145] on div "Uzdevums" at bounding box center [721, 153] width 184 height 26
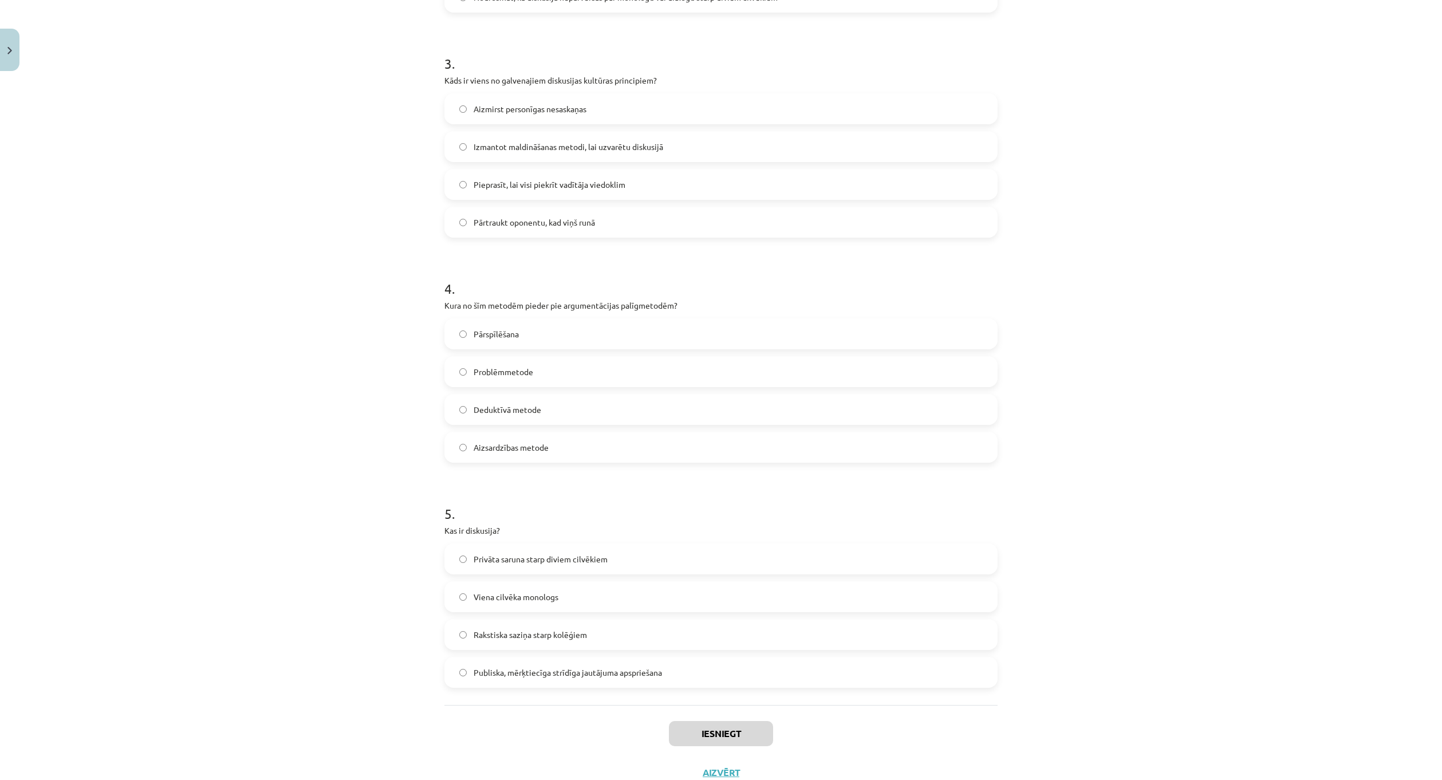
scroll to position [683, 0]
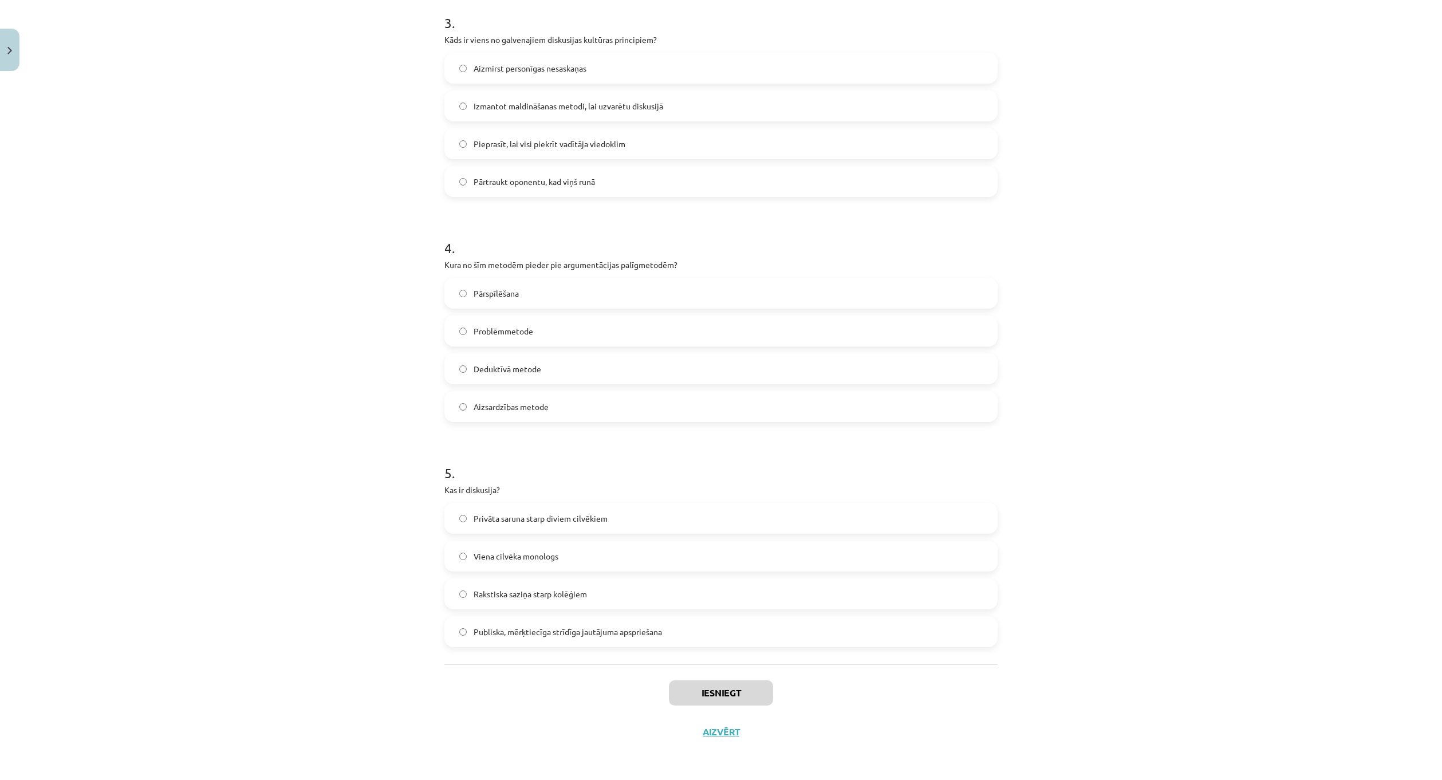
click at [641, 630] on span "Publiska, mērķtiecīga strīdīga jautājuma apspriešana" at bounding box center [568, 632] width 188 height 12
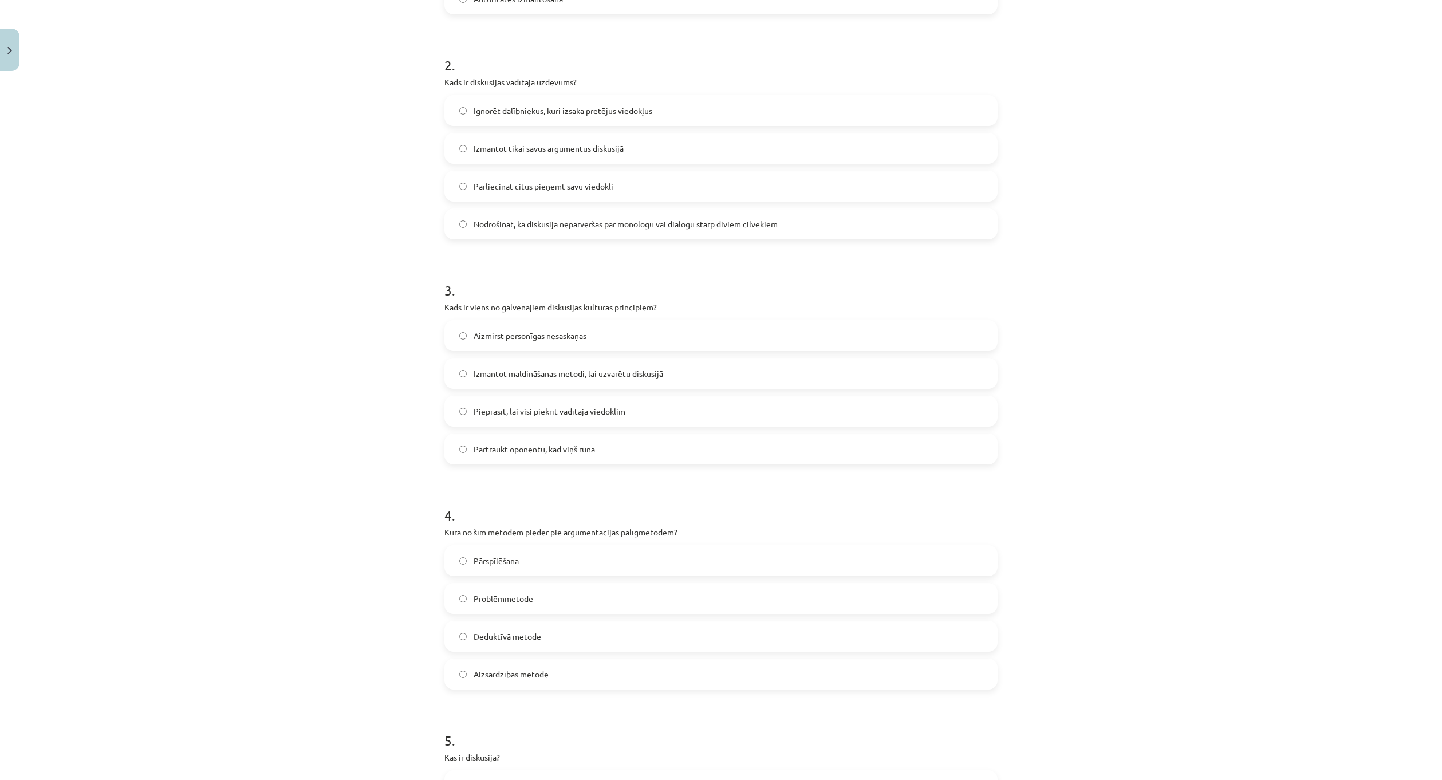
scroll to position [454, 0]
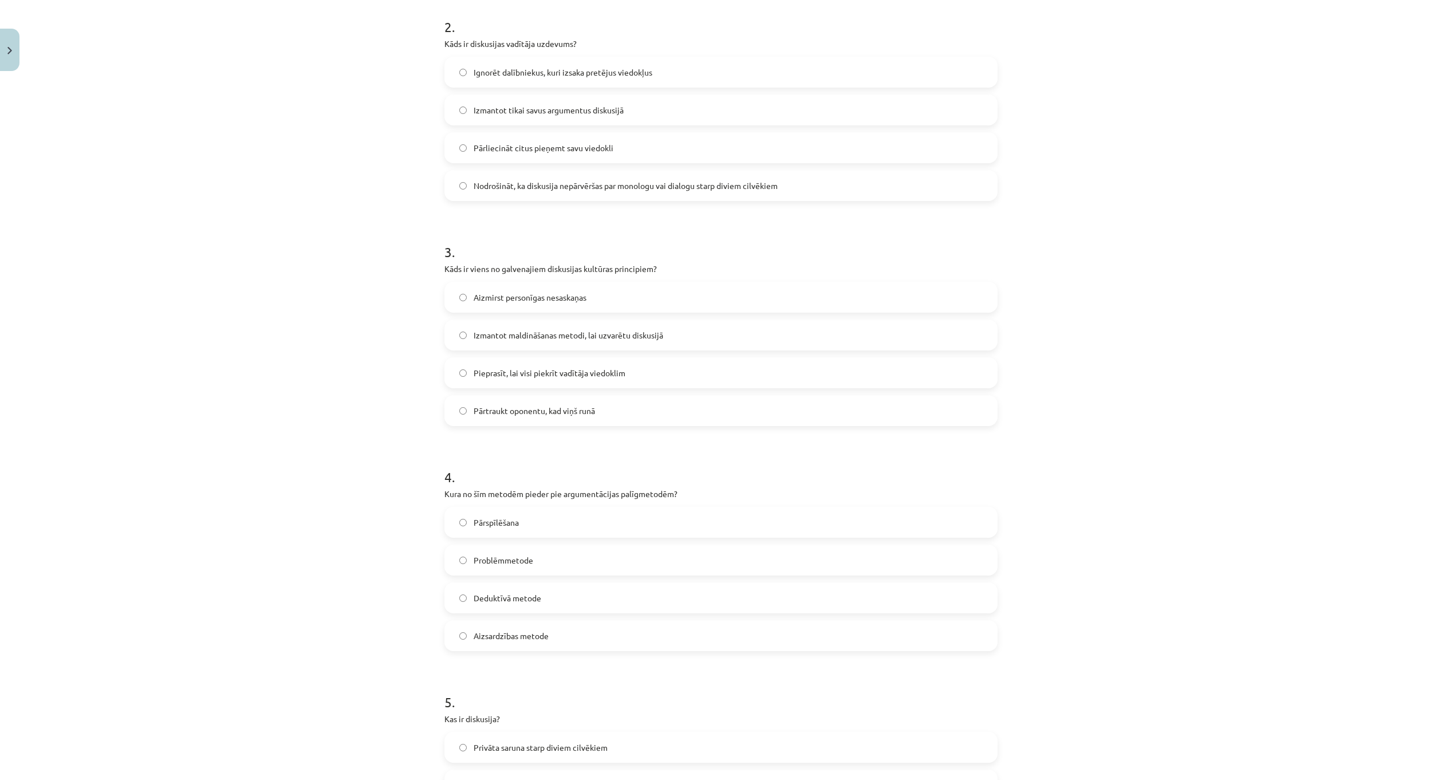
click at [592, 417] on label "Pārtraukt oponentu, kad viņš runā" at bounding box center [720, 410] width 551 height 29
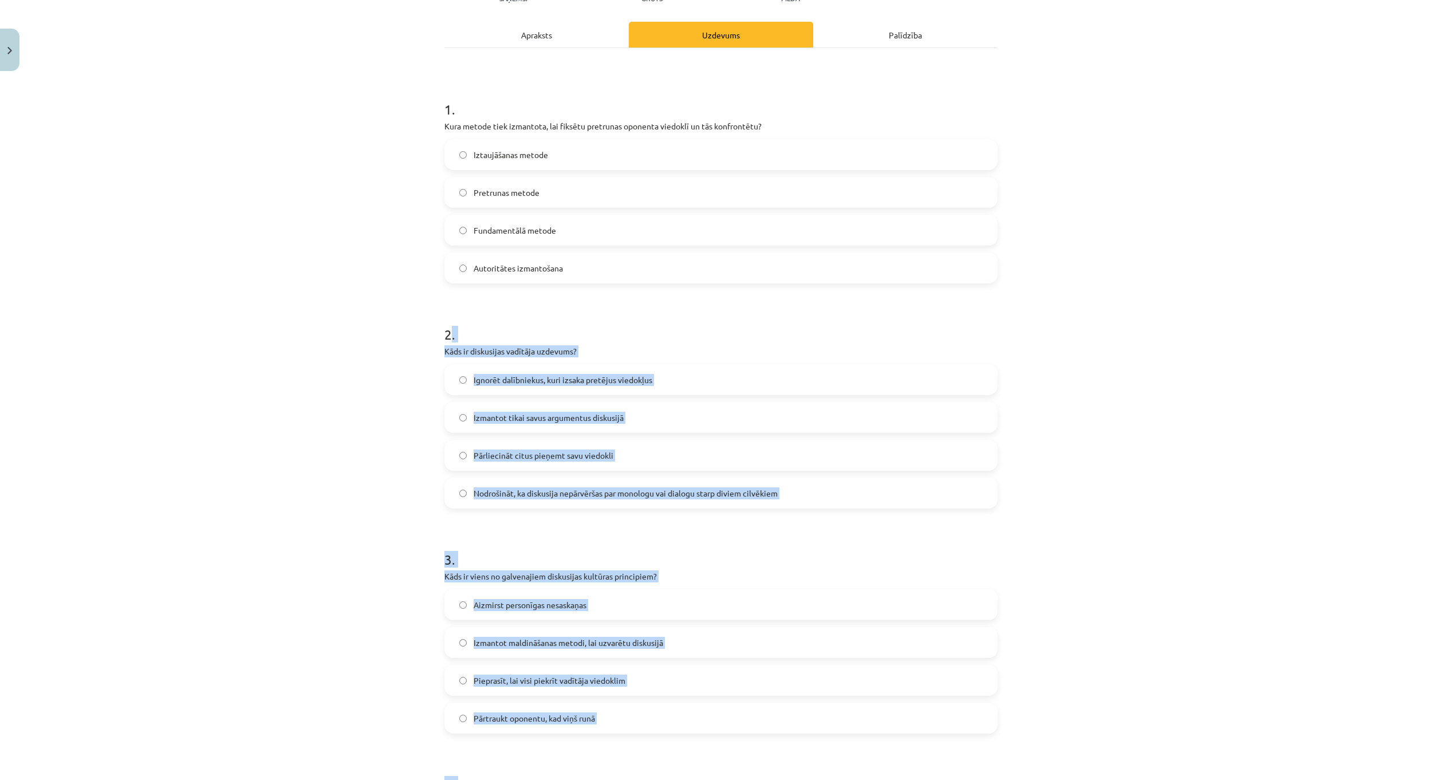
scroll to position [53, 0]
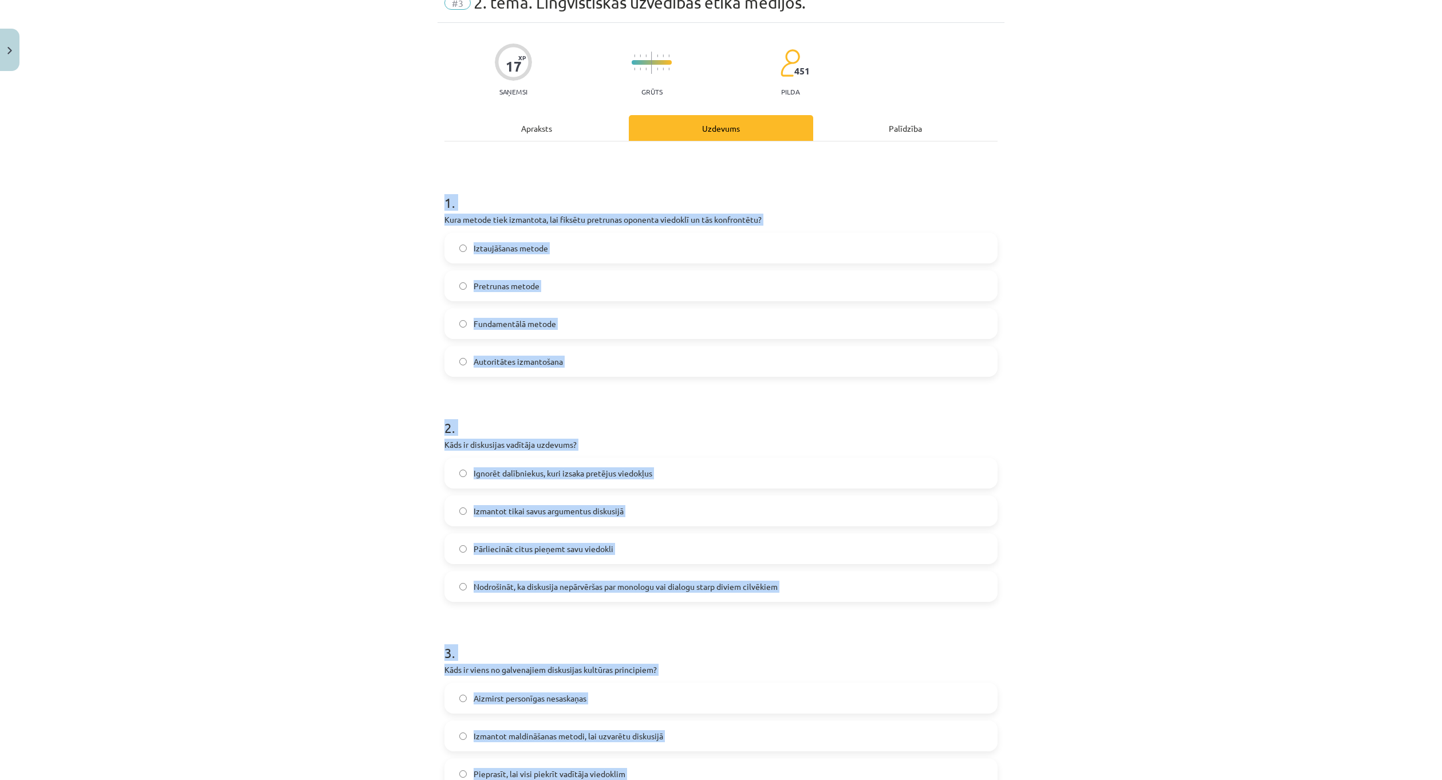
drag, startPoint x: 543, startPoint y: 619, endPoint x: 406, endPoint y: 199, distance: 442.0
click at [406, 199] on div "Mācību tēma: Latviešu valodas i - 11. klases 1. ieskaites mācību materiāls (a,b…" at bounding box center [721, 390] width 1442 height 780
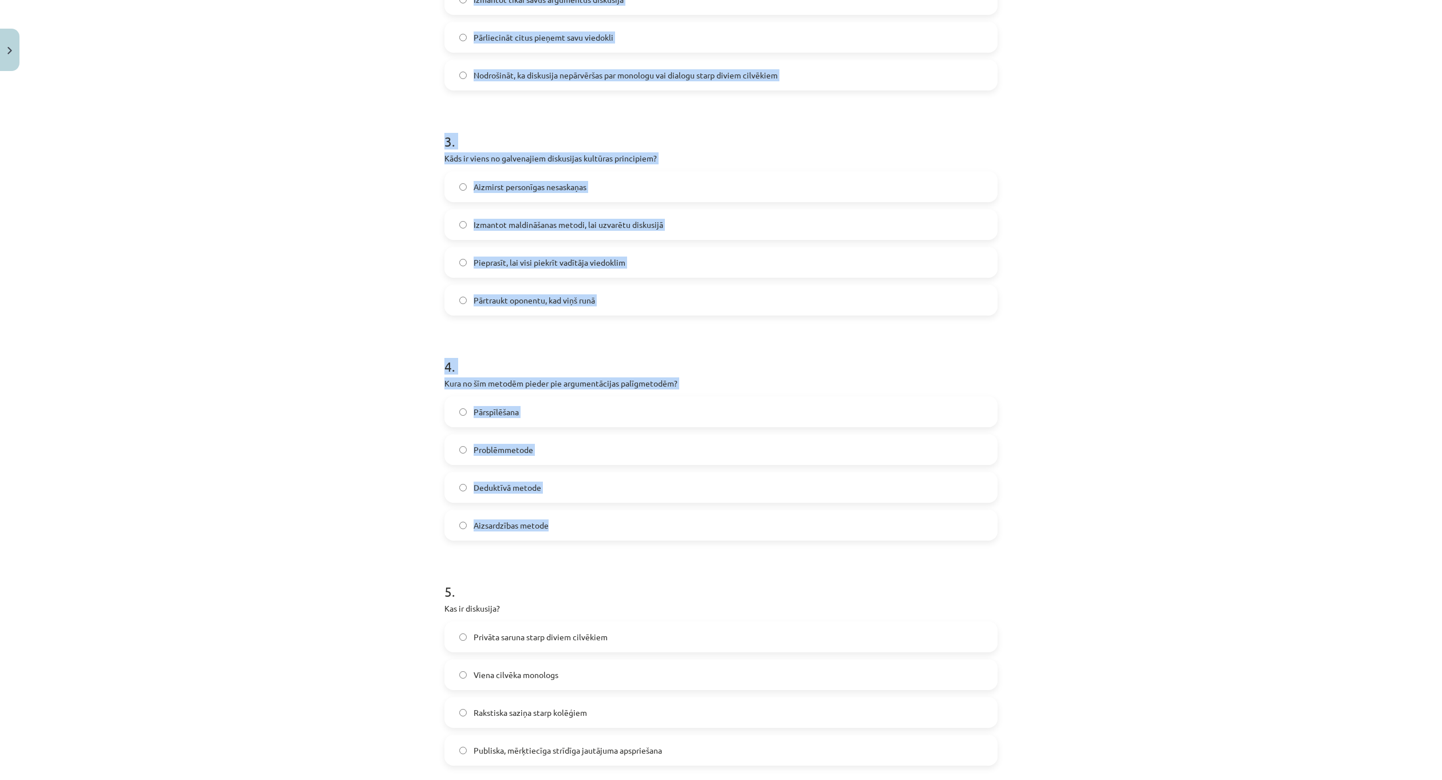
scroll to position [569, 0]
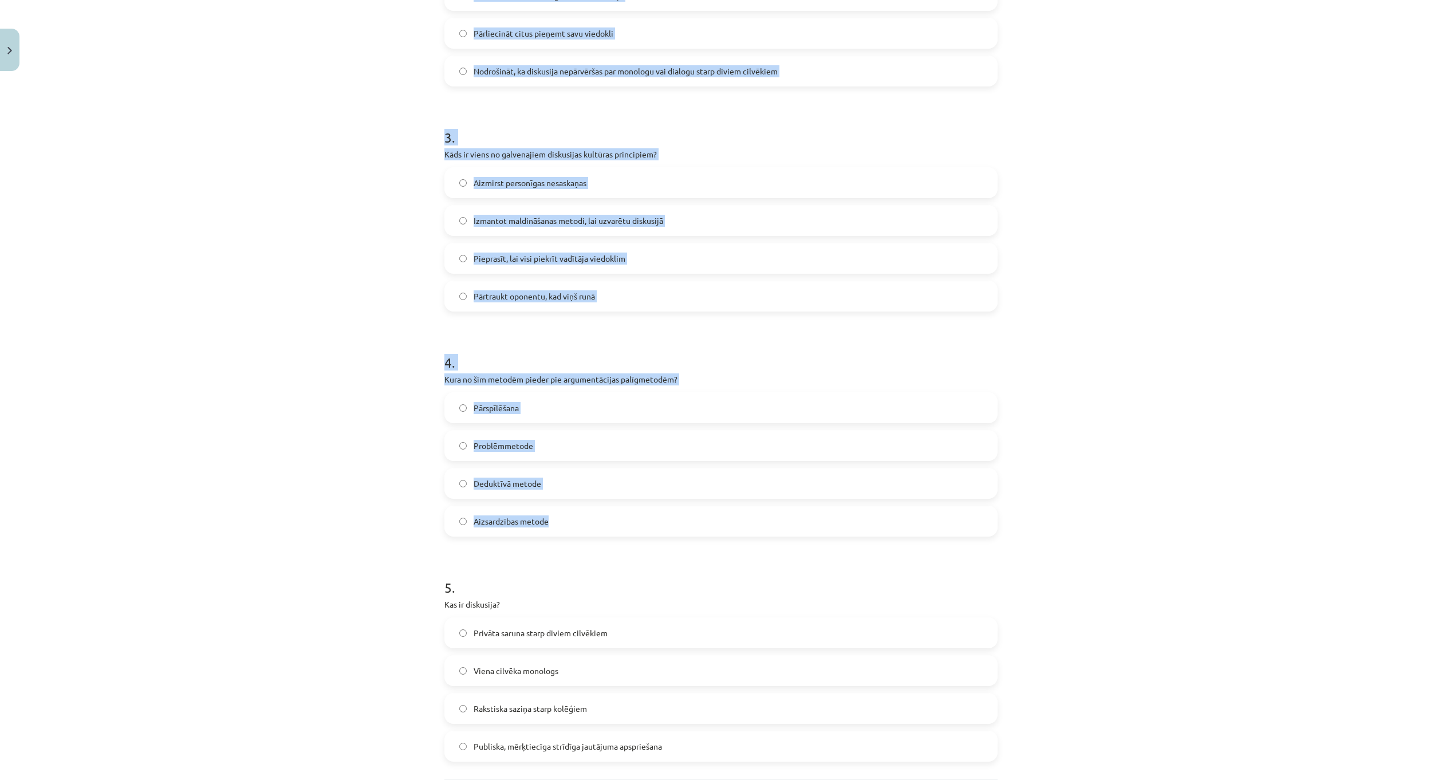
copy form "1 . Kura metode tiek izmantota, lai fiksētu pretrunas oponenta viedoklī un tās …"
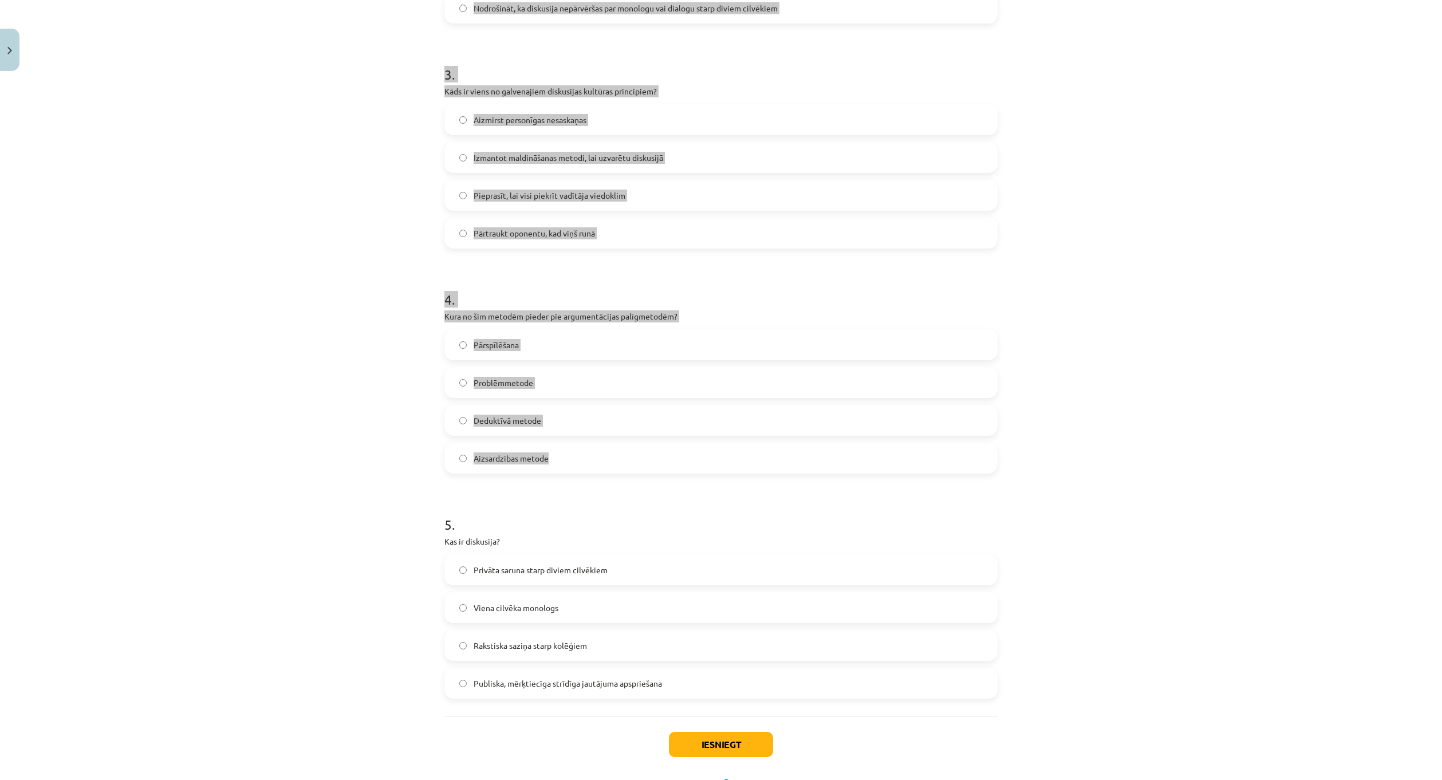
scroll to position [626, 0]
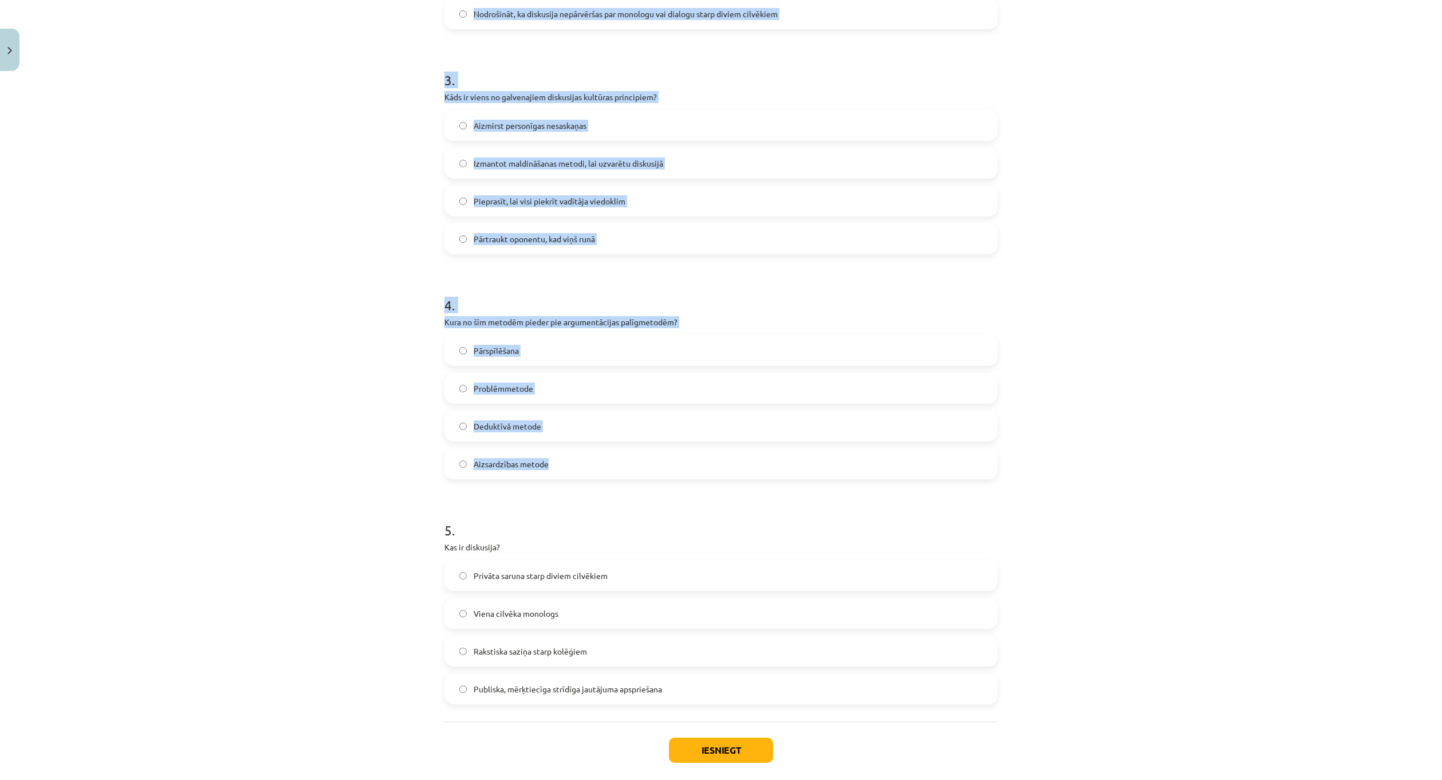
click at [566, 349] on label "Pārspīlēšana" at bounding box center [720, 350] width 551 height 29
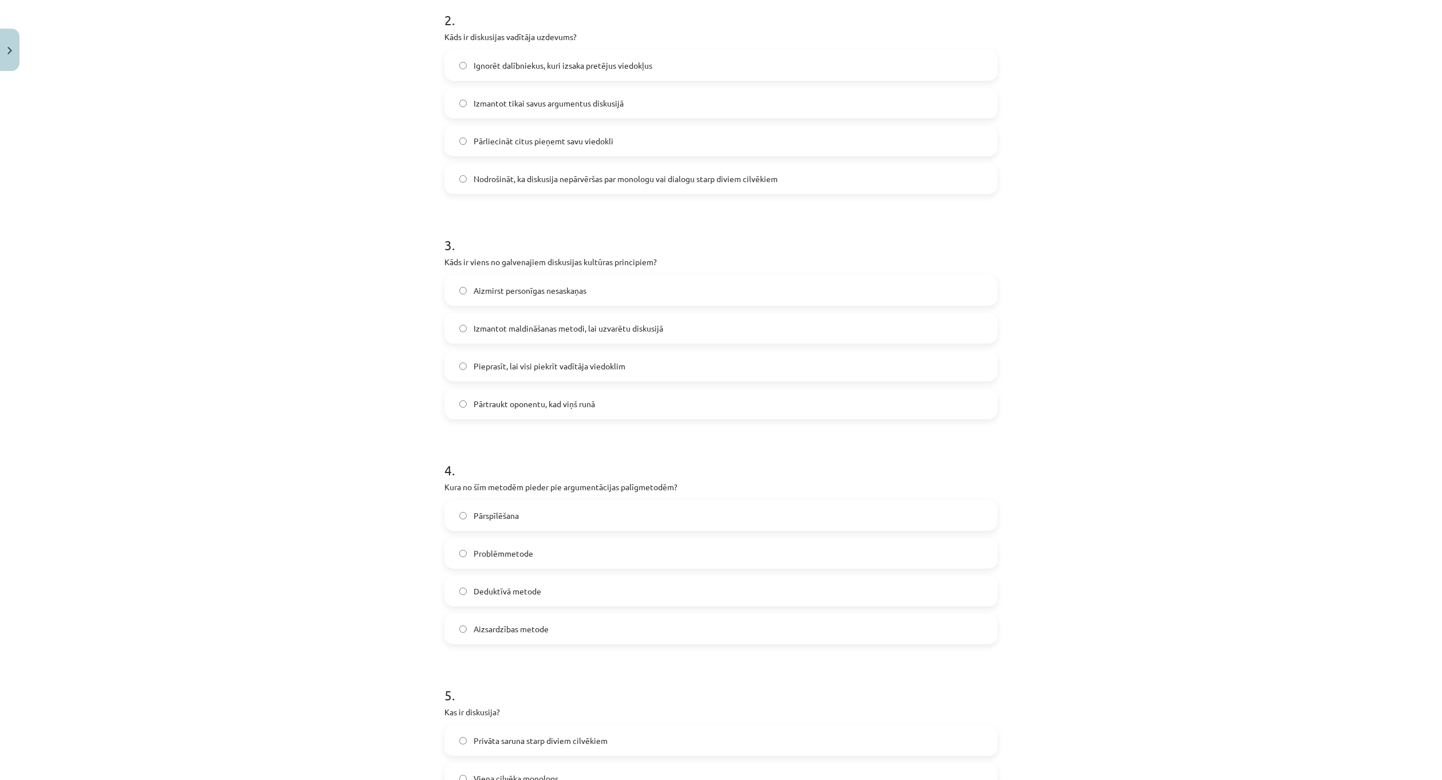
scroll to position [454, 0]
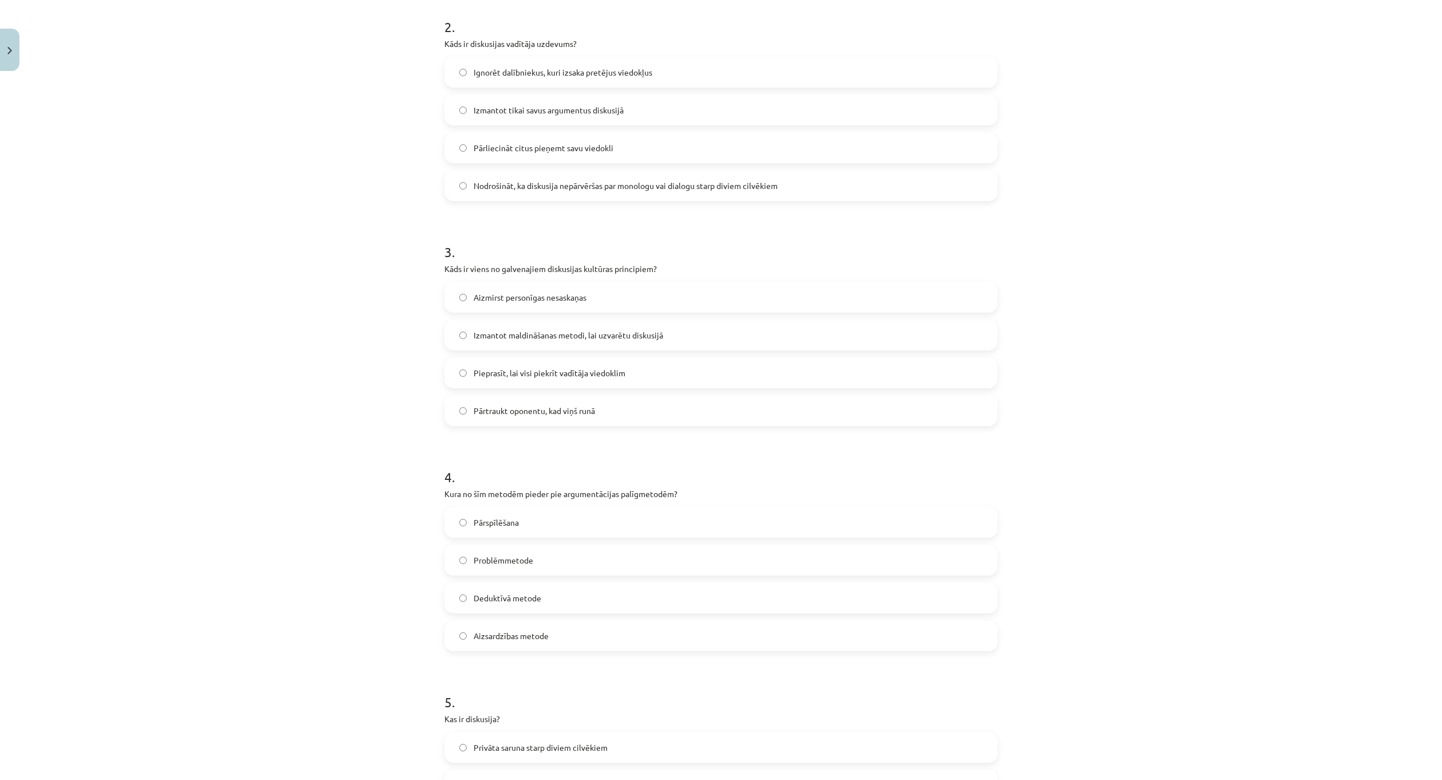
click at [502, 296] on span "Aizmirst personīgas nesaskaņas" at bounding box center [530, 297] width 113 height 12
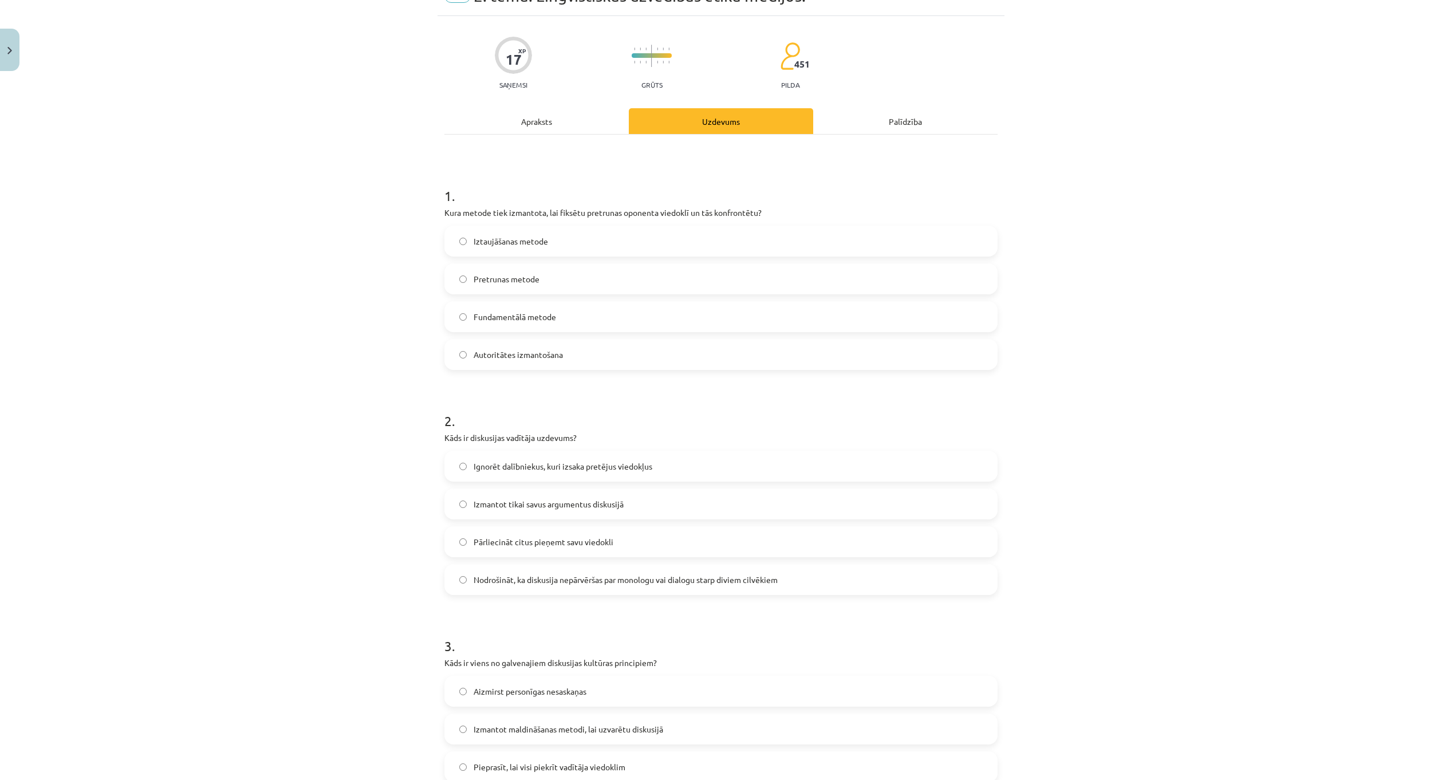
scroll to position [53, 0]
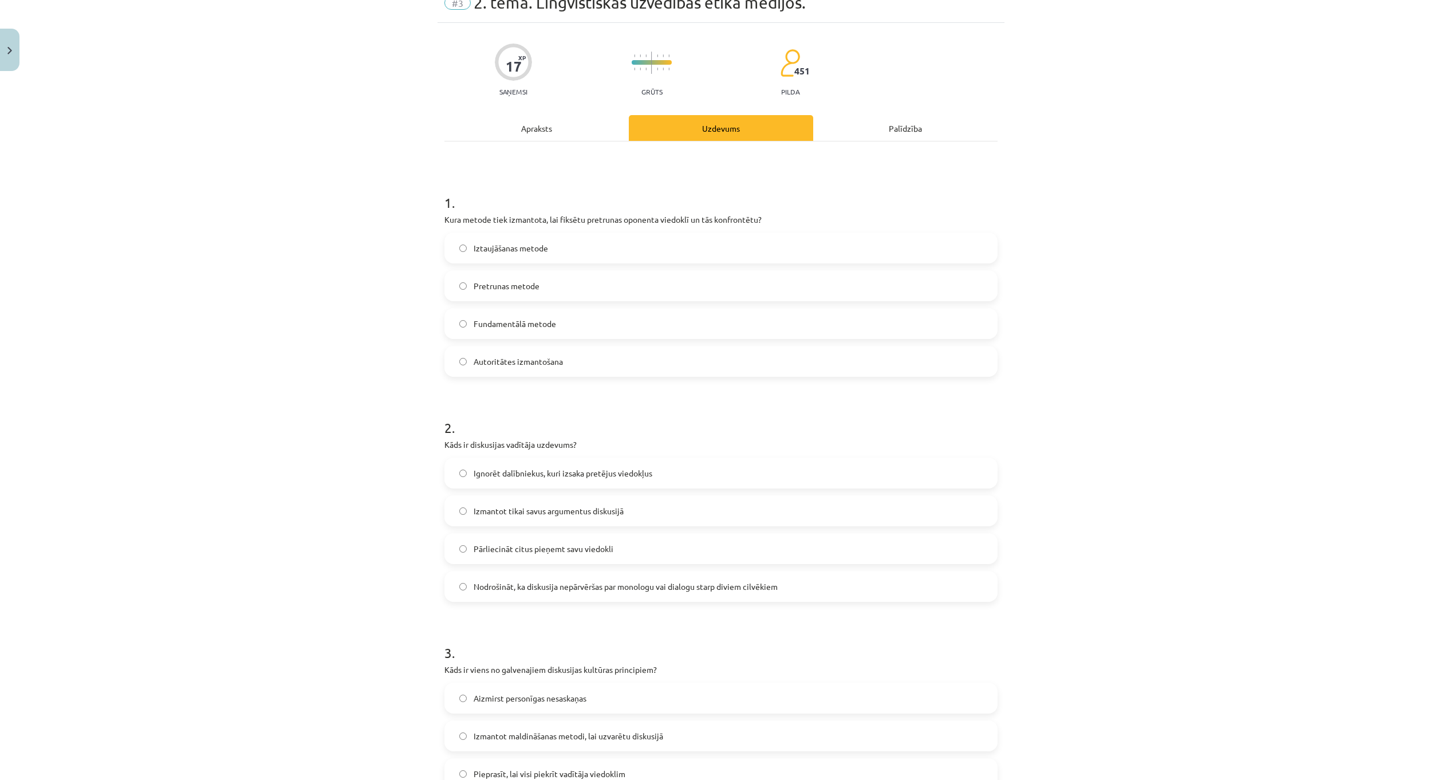
drag, startPoint x: 545, startPoint y: 288, endPoint x: 563, endPoint y: 333, distance: 48.1
click at [545, 288] on label "Pretrunas metode" at bounding box center [720, 285] width 551 height 29
click at [521, 575] on label "Nodrošināt, ka diskusija nepārvēršas par monologu vai dialogu starp diviem cilv…" at bounding box center [720, 586] width 551 height 29
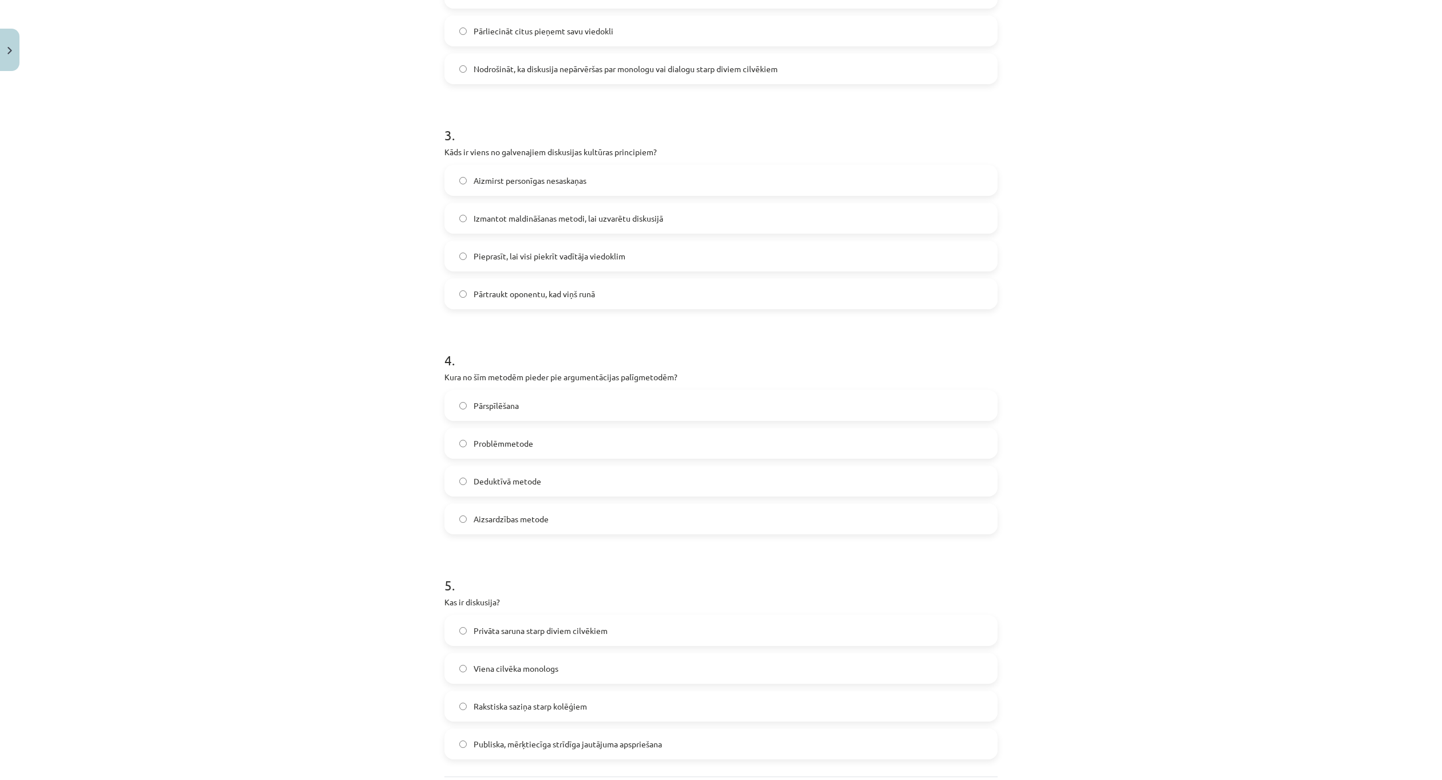
scroll to position [683, 0]
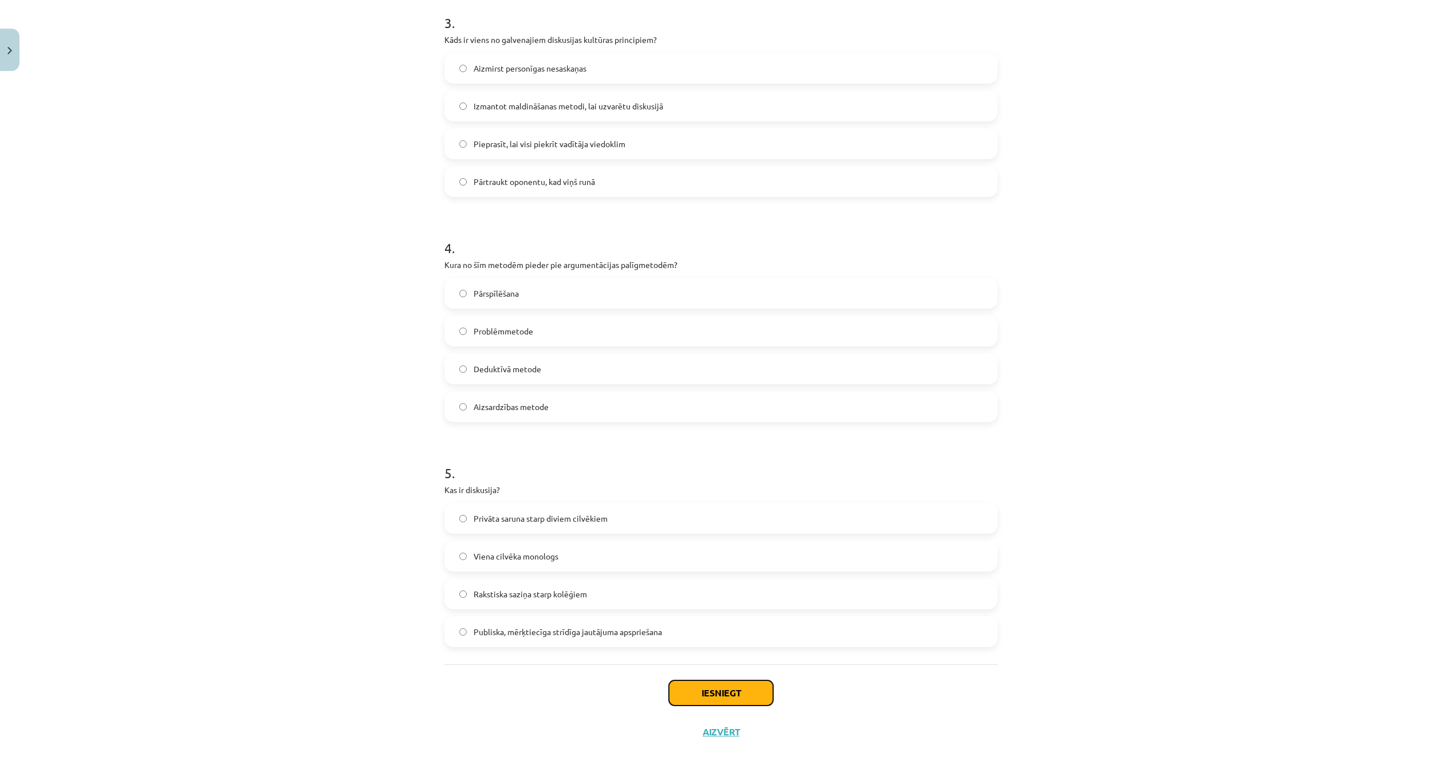
click at [724, 691] on button "Iesniegt" at bounding box center [721, 692] width 104 height 25
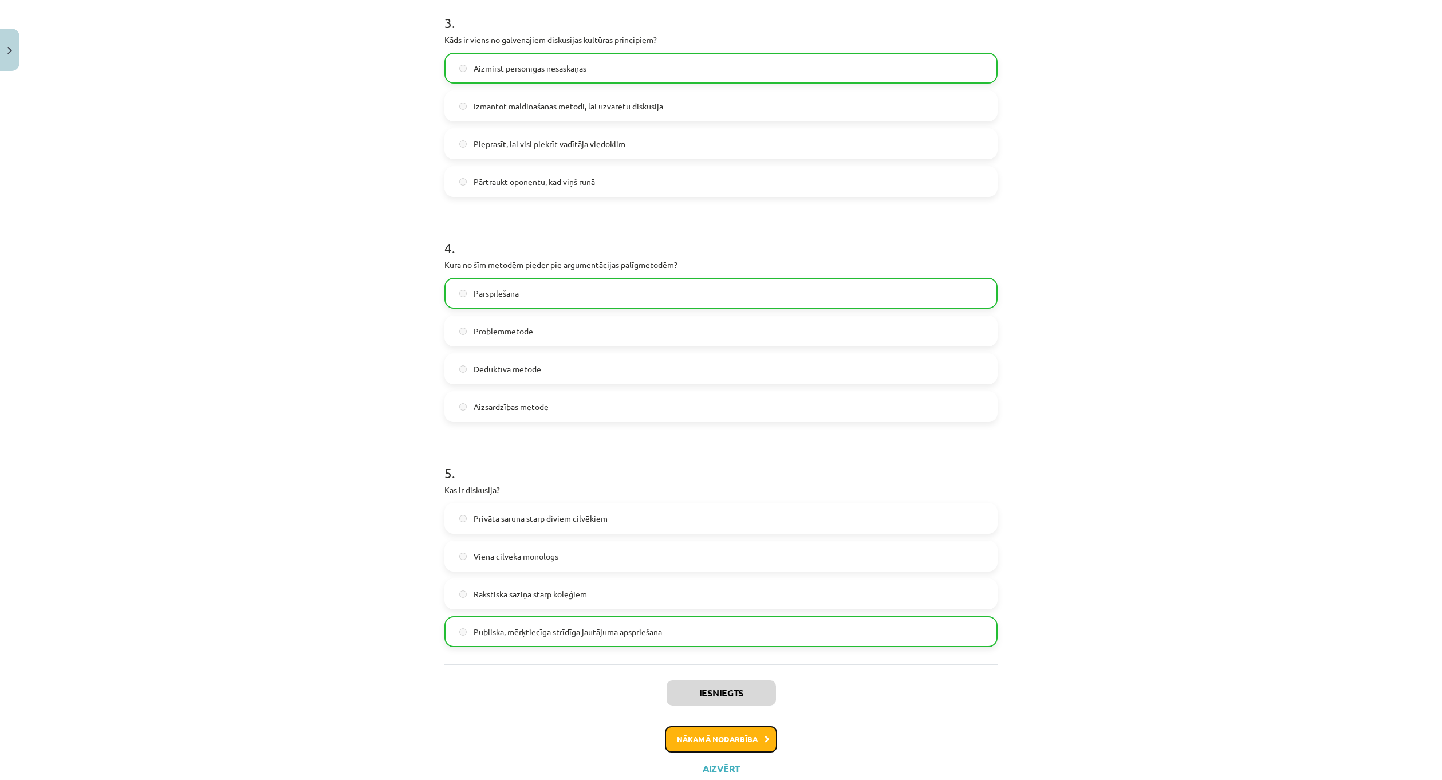
click at [722, 745] on button "Nākamā nodarbība" at bounding box center [721, 739] width 112 height 26
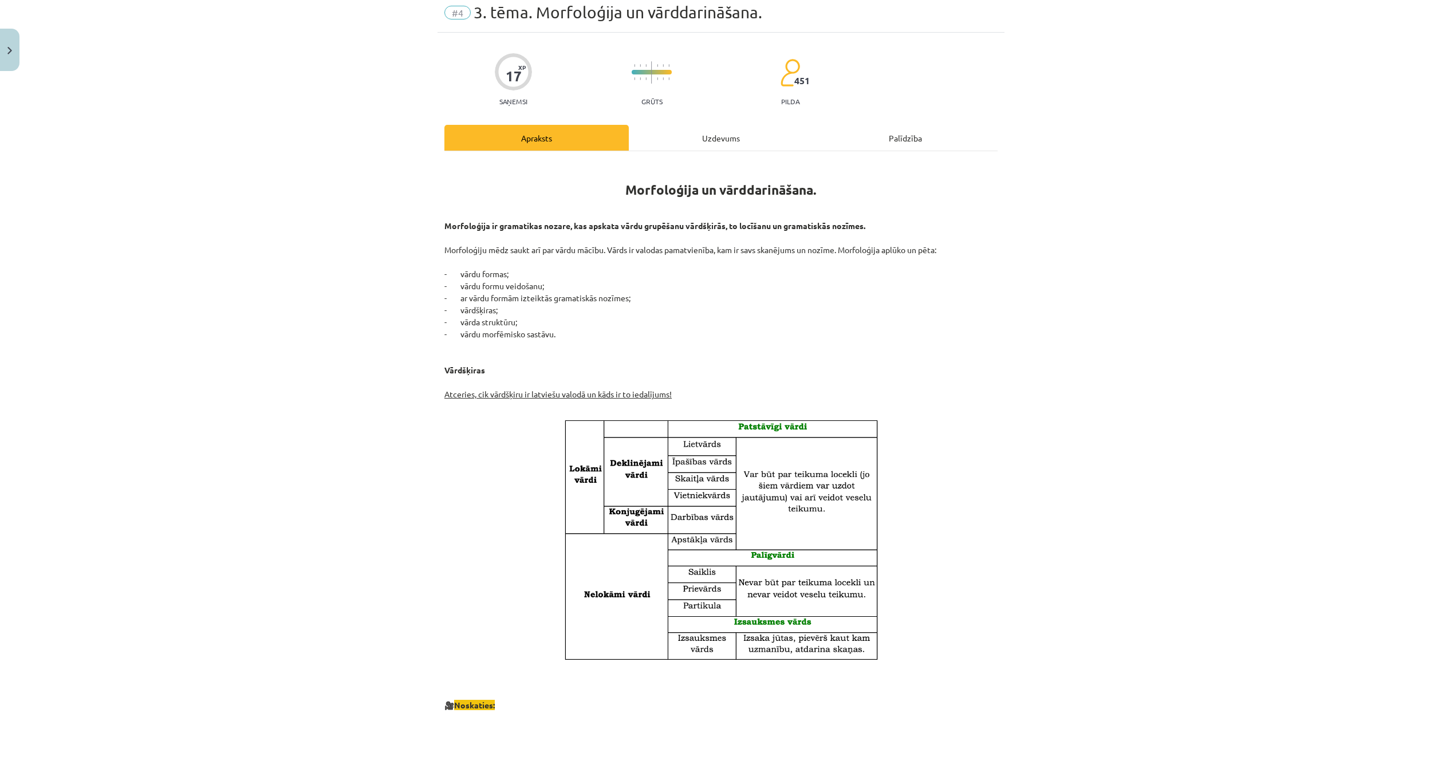
scroll to position [29, 0]
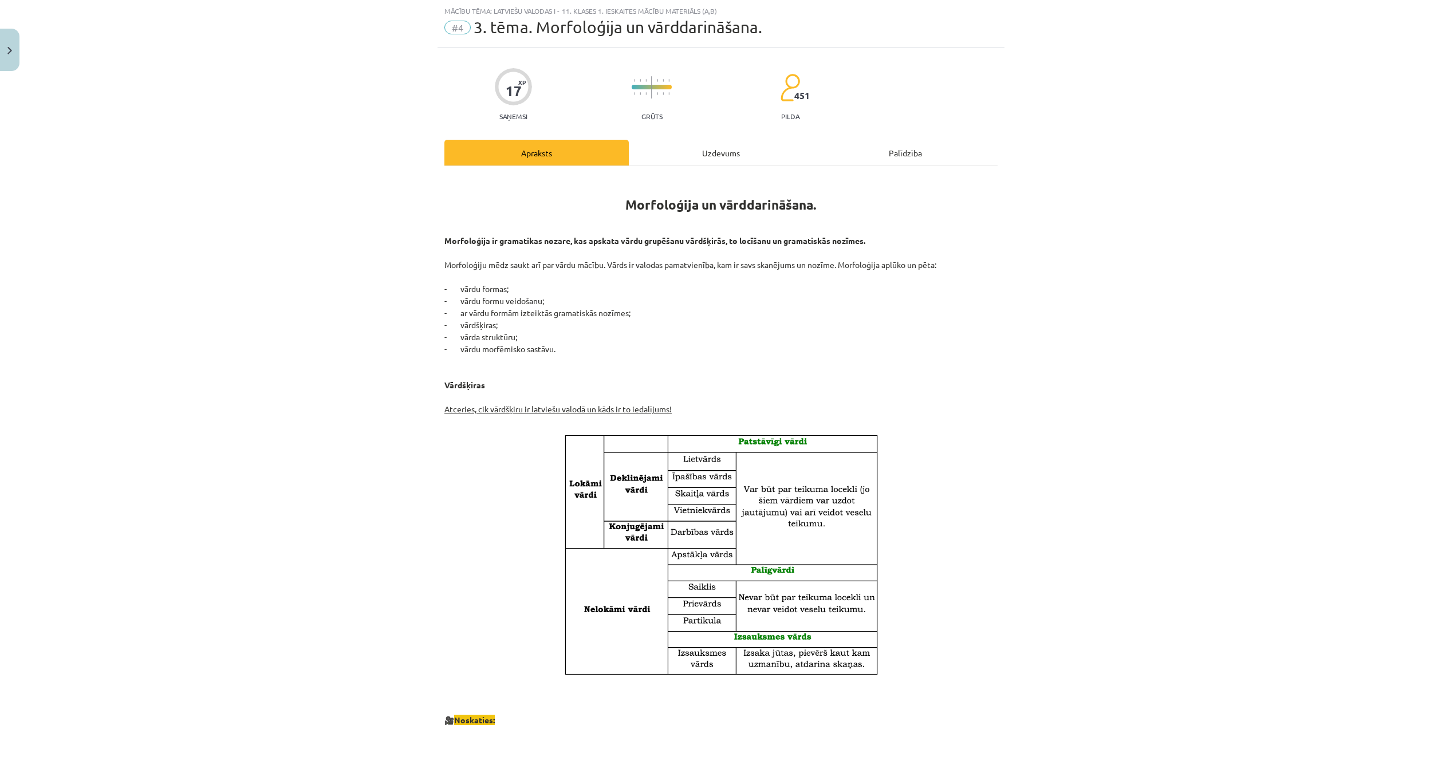
click at [681, 153] on div "Uzdevums" at bounding box center [721, 153] width 184 height 26
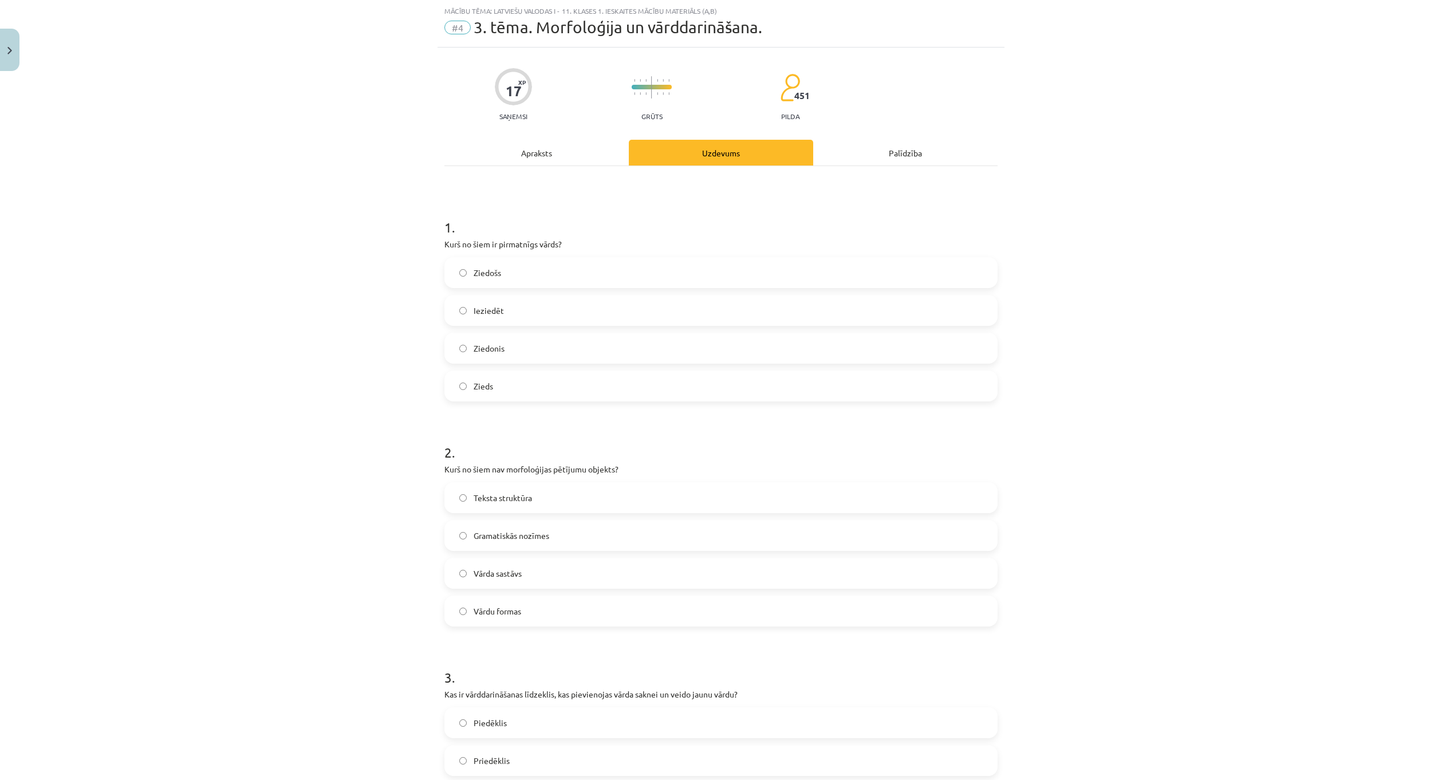
click at [526, 380] on label "Zieds" at bounding box center [720, 386] width 551 height 29
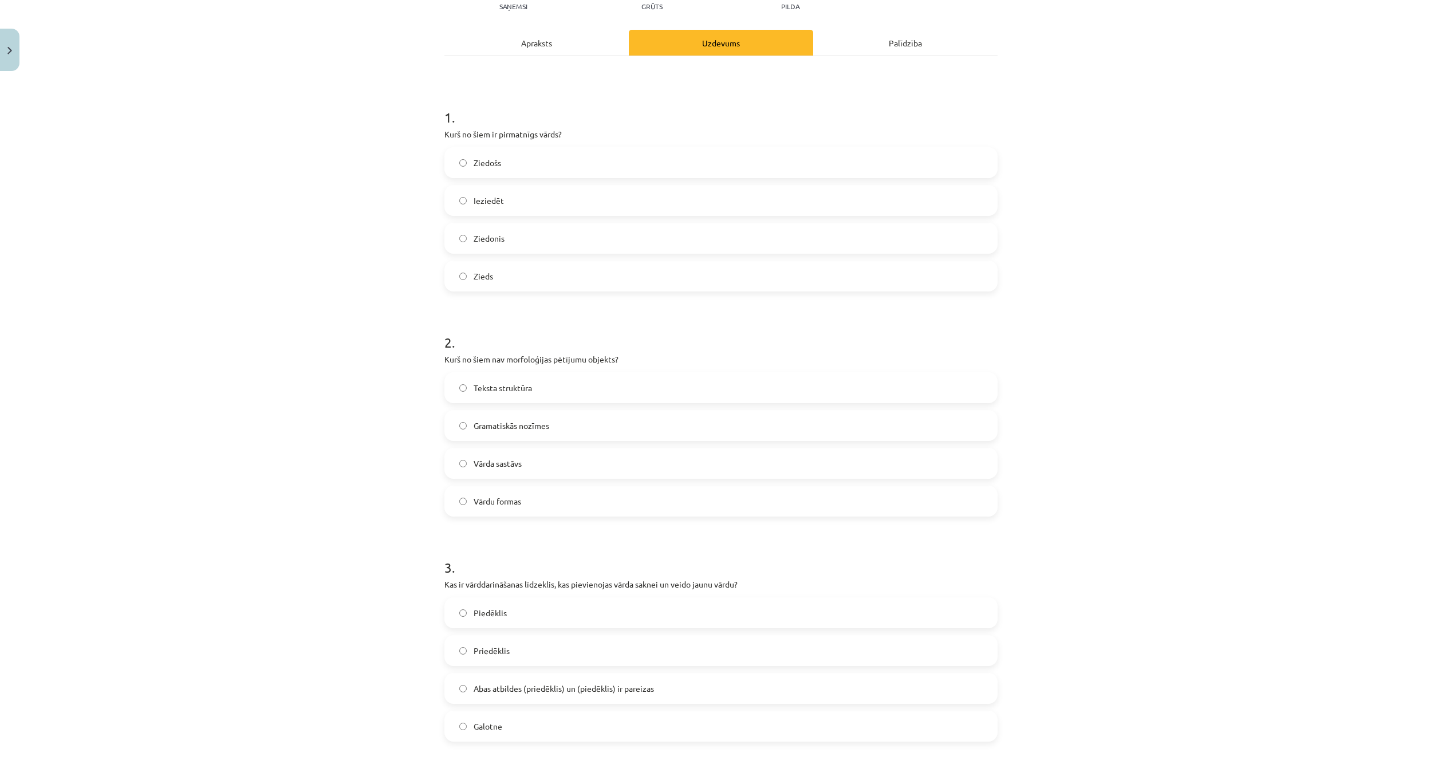
scroll to position [143, 0]
click at [530, 48] on div "Apraksts" at bounding box center [536, 38] width 184 height 26
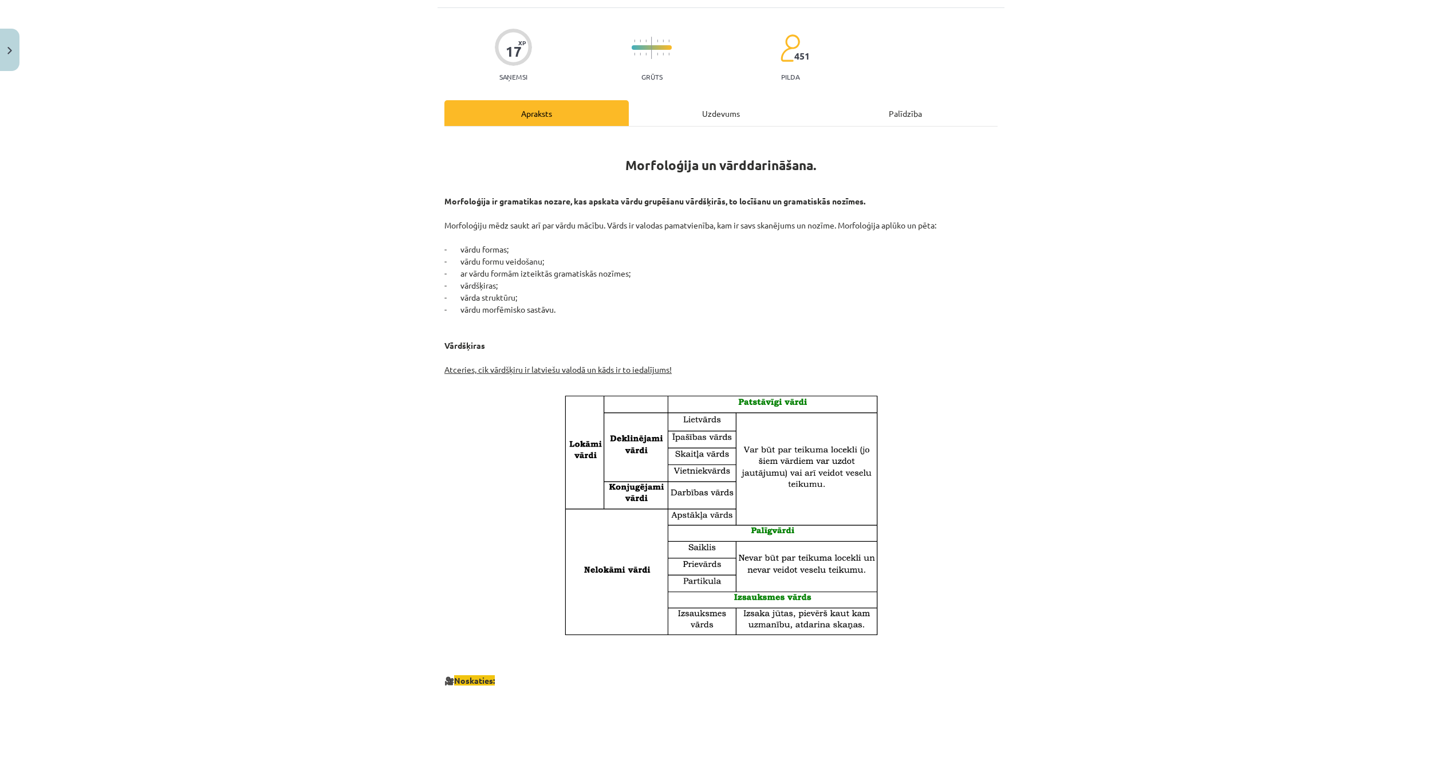
scroll to position [29, 0]
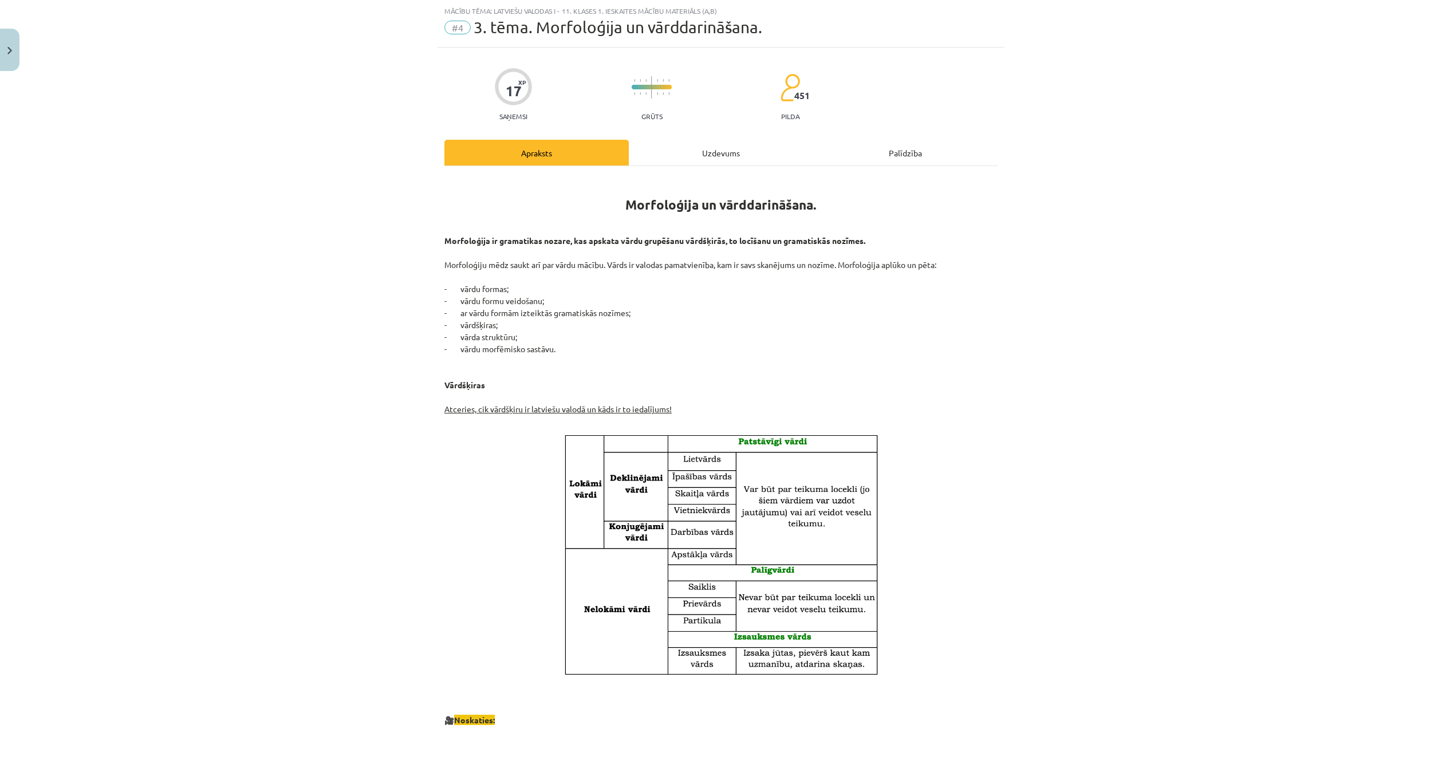
click at [663, 145] on div "Uzdevums" at bounding box center [721, 153] width 184 height 26
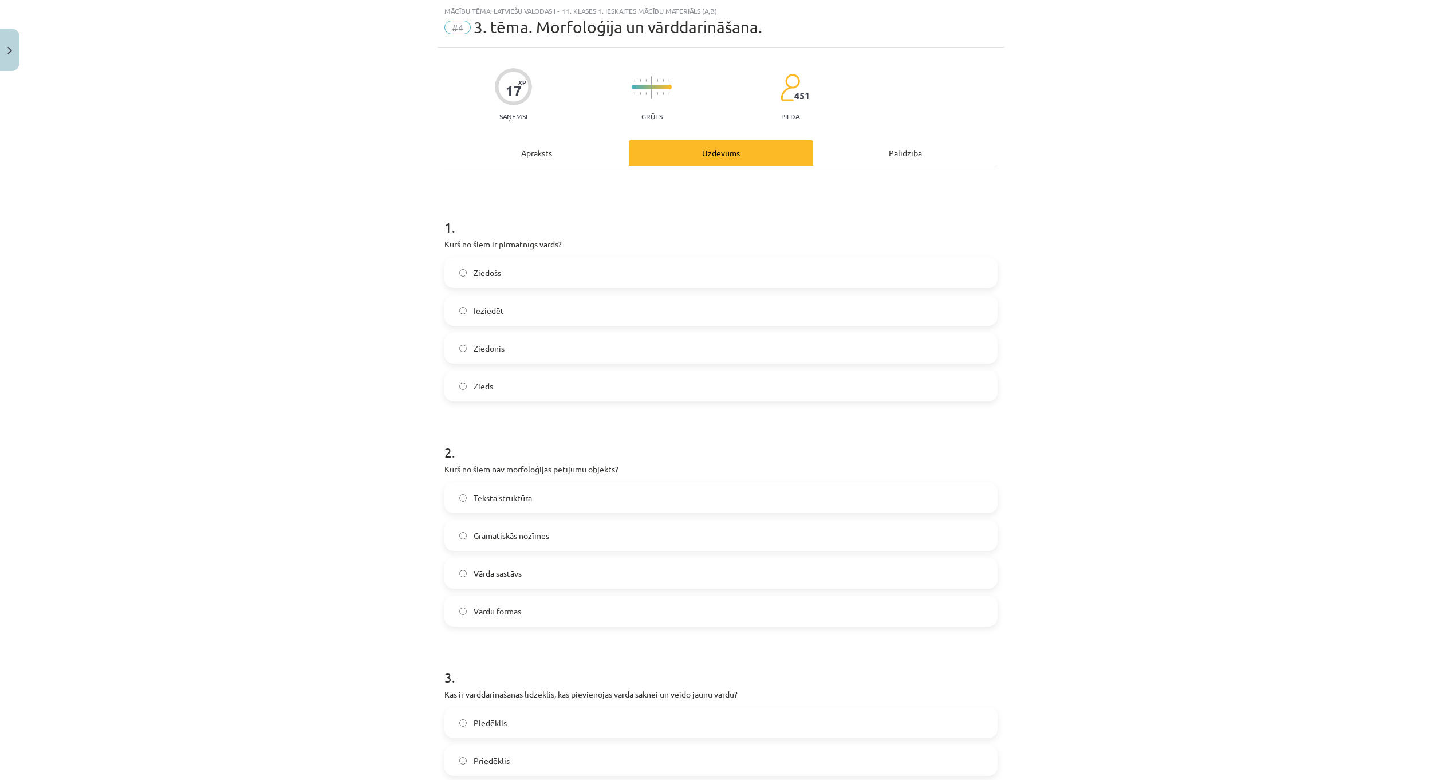
click at [535, 148] on div "Apraksts" at bounding box center [536, 153] width 184 height 26
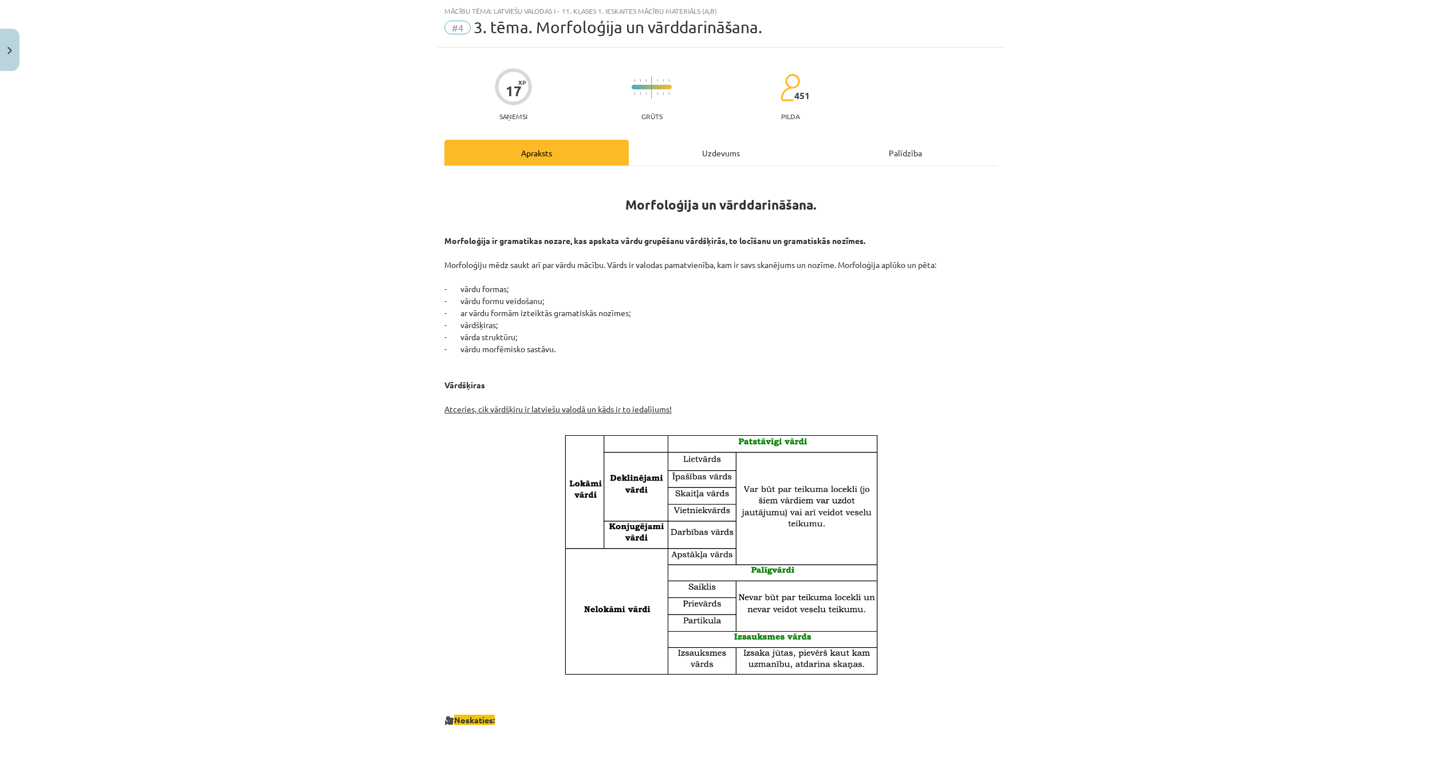
click at [712, 149] on div "Uzdevums" at bounding box center [721, 153] width 184 height 26
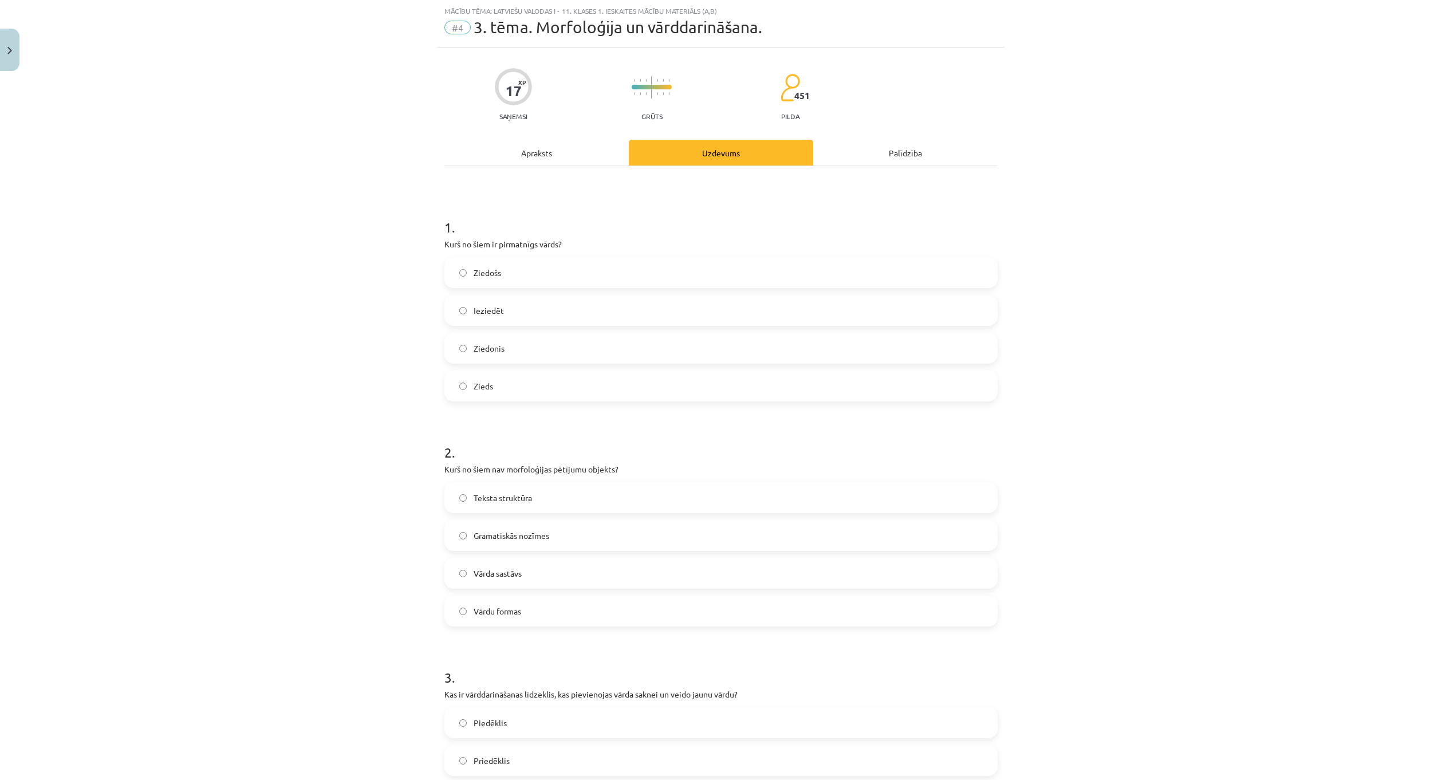
click at [547, 152] on div "Apraksts" at bounding box center [536, 153] width 184 height 26
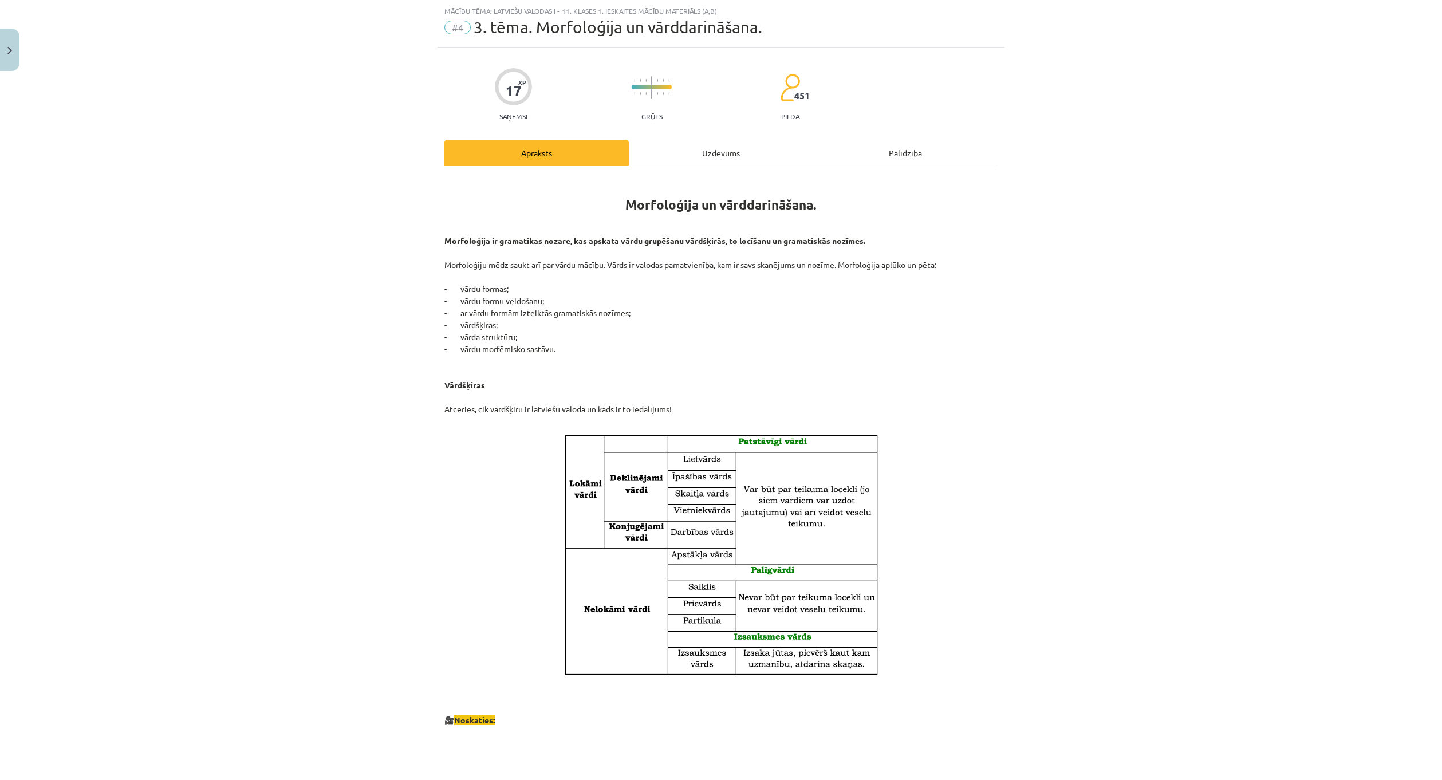
click at [659, 148] on div "Uzdevums" at bounding box center [721, 153] width 184 height 26
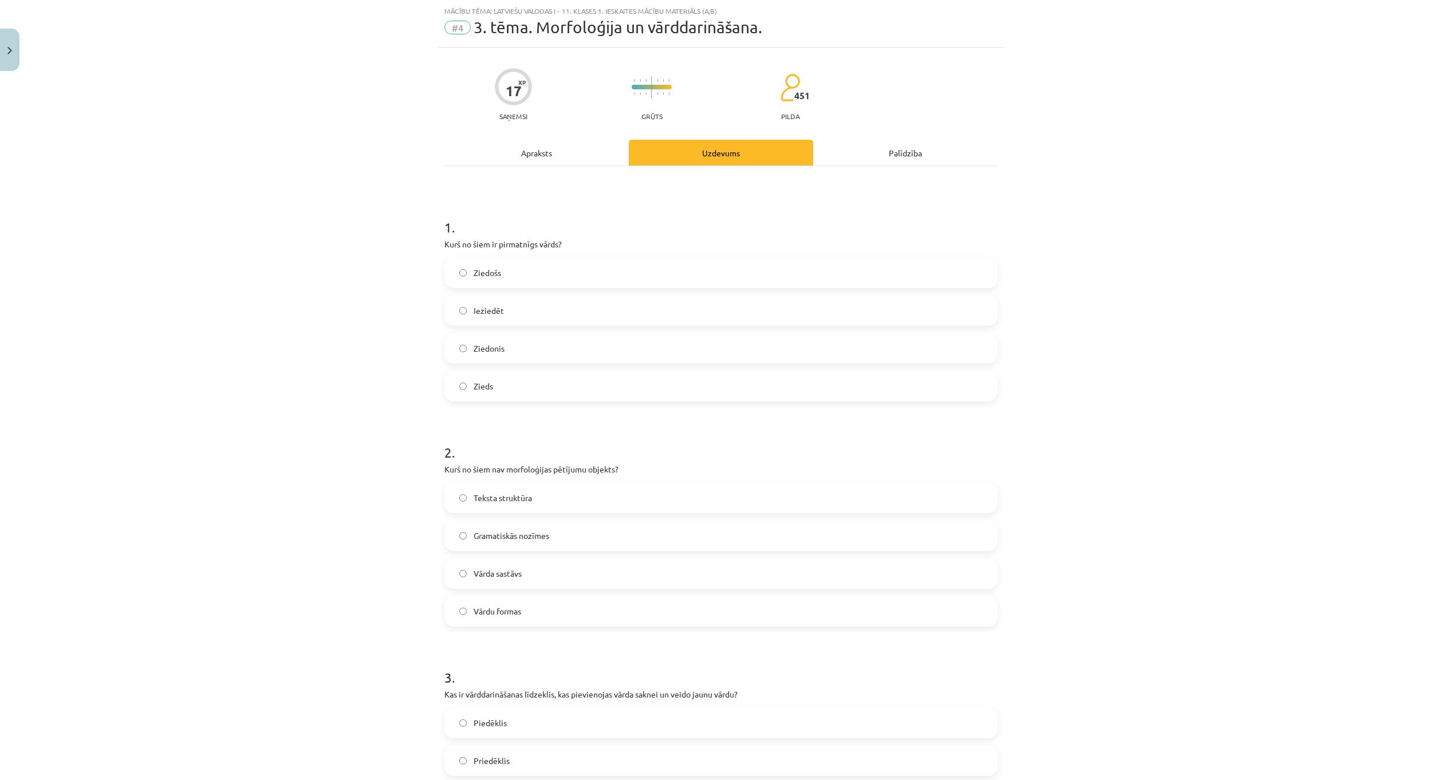
click at [523, 611] on label "Vārdu formas" at bounding box center [720, 611] width 551 height 29
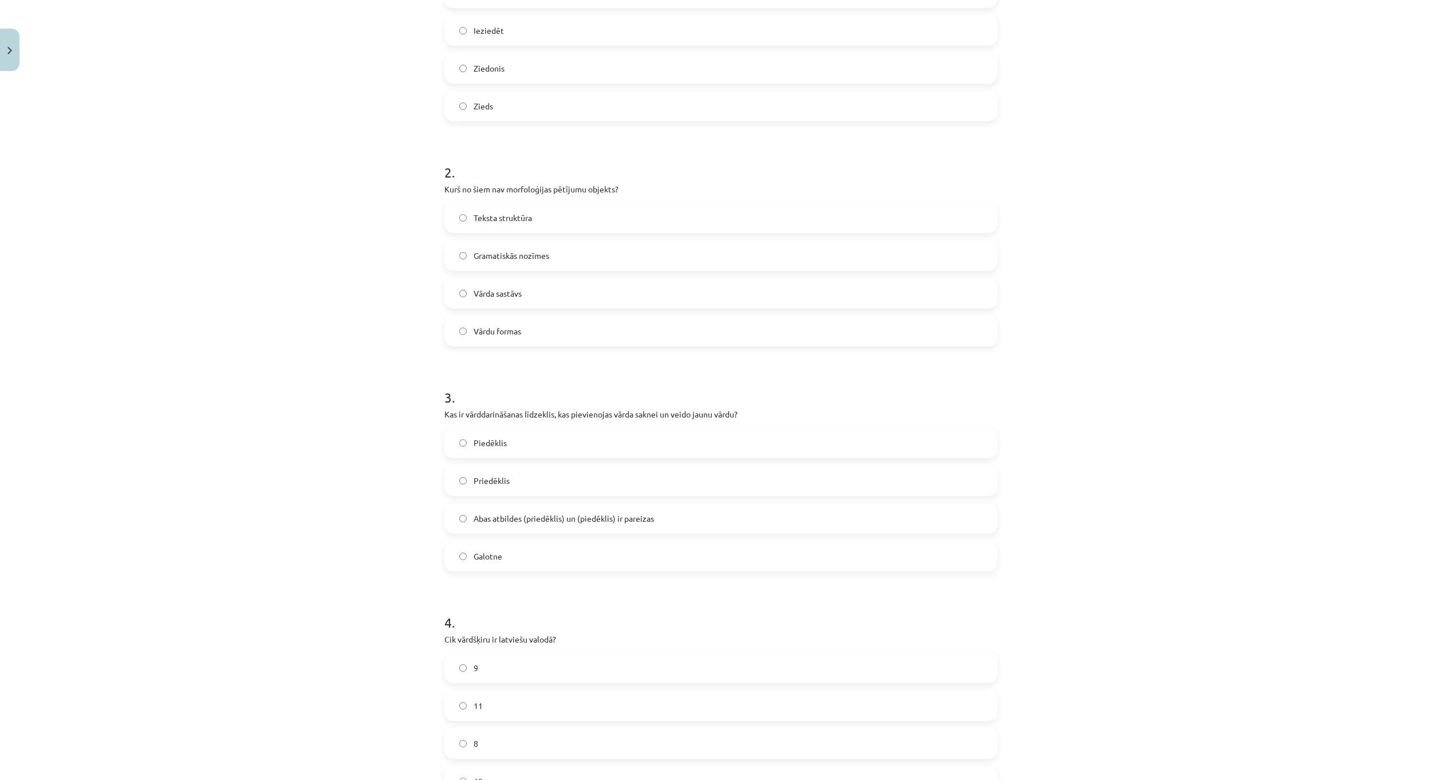
scroll to position [315, 0]
click at [516, 439] on label "Piedēklis" at bounding box center [720, 436] width 551 height 29
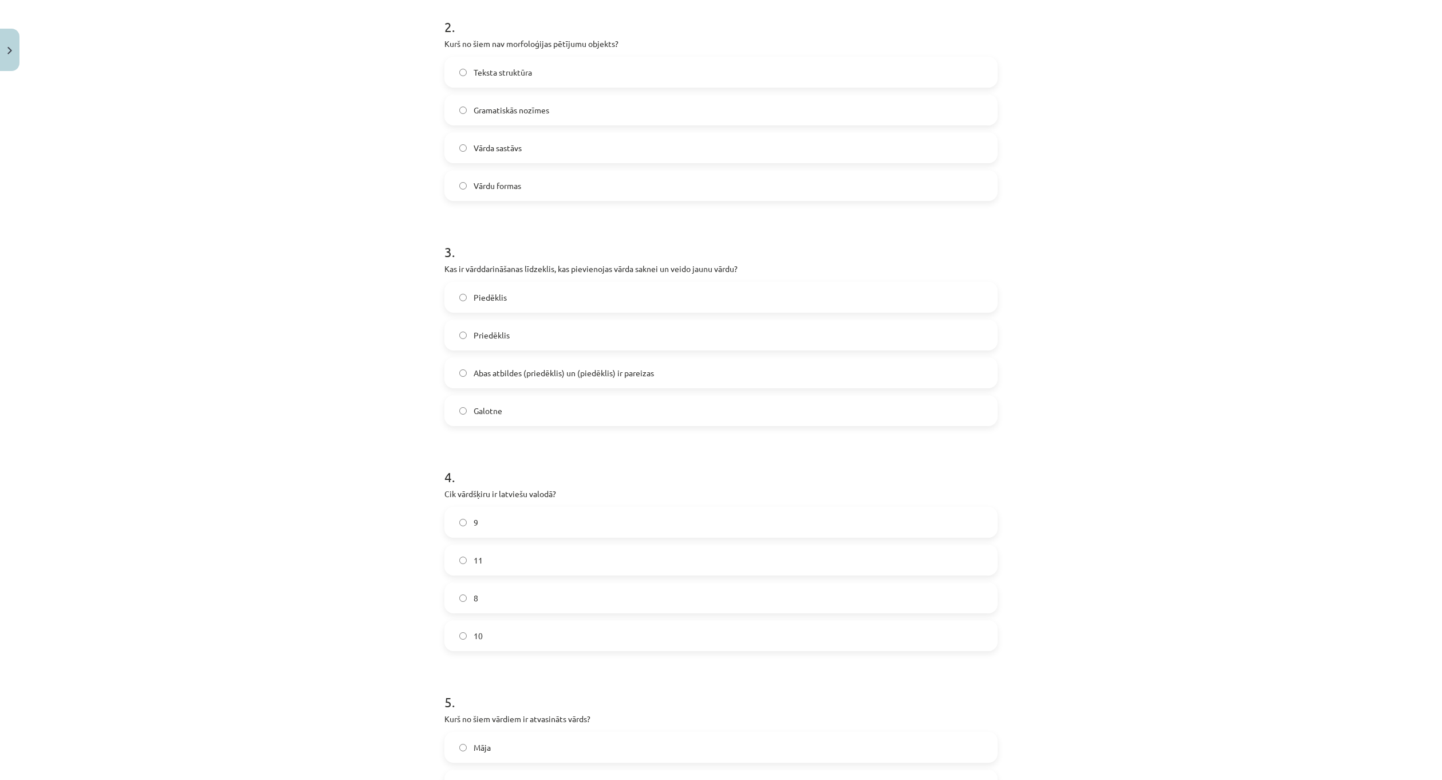
scroll to position [544, 0]
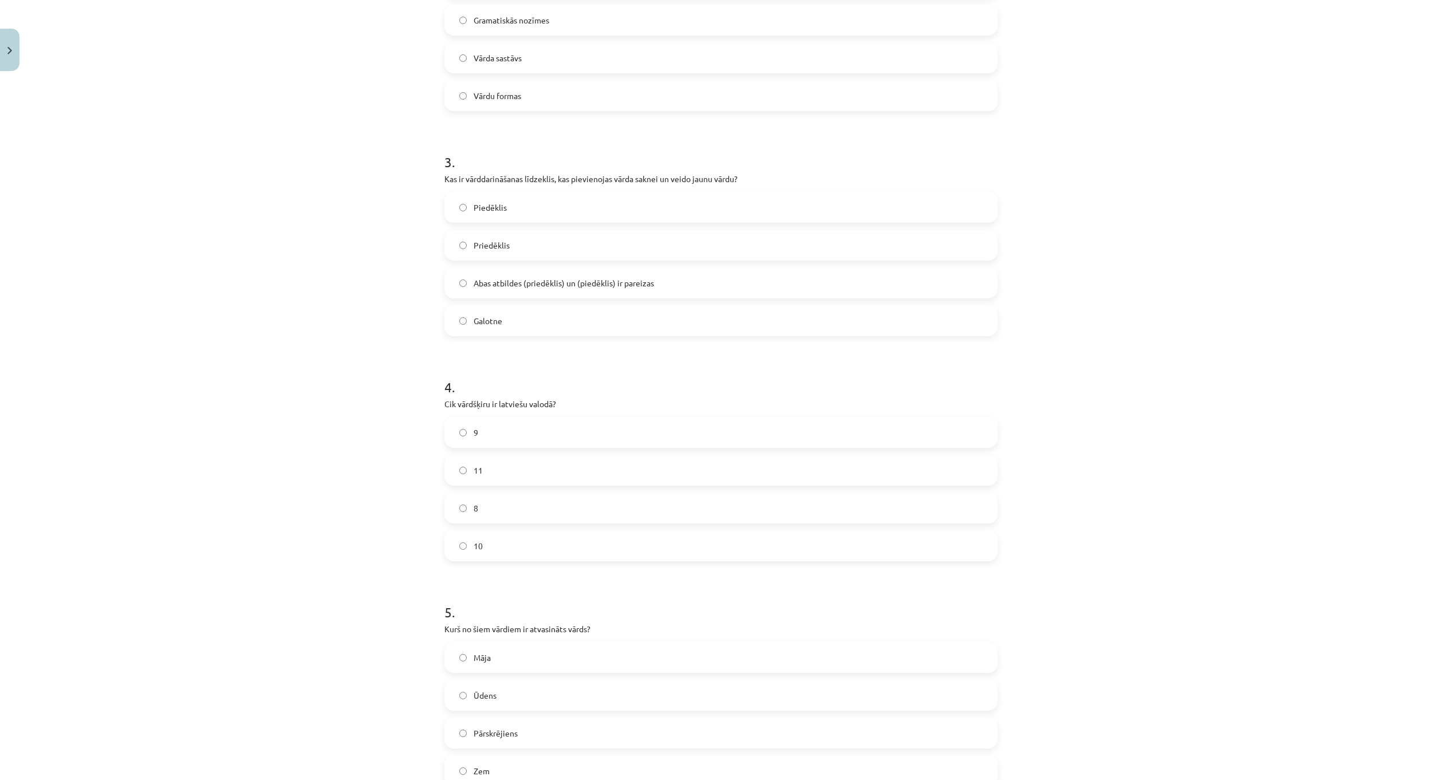
click at [525, 248] on label "Priedēklis" at bounding box center [720, 245] width 551 height 29
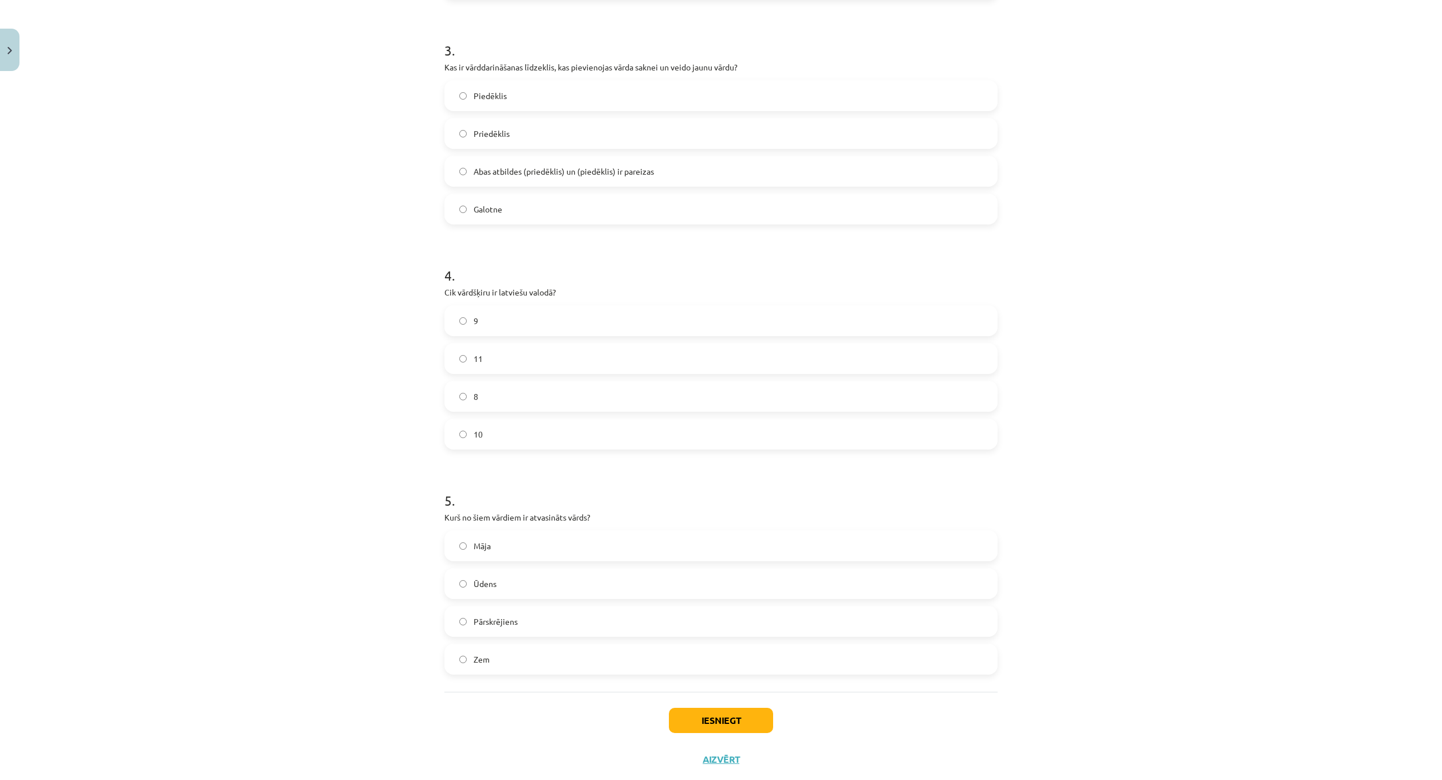
scroll to position [658, 0]
click at [555, 656] on label "Zem" at bounding box center [720, 656] width 551 height 29
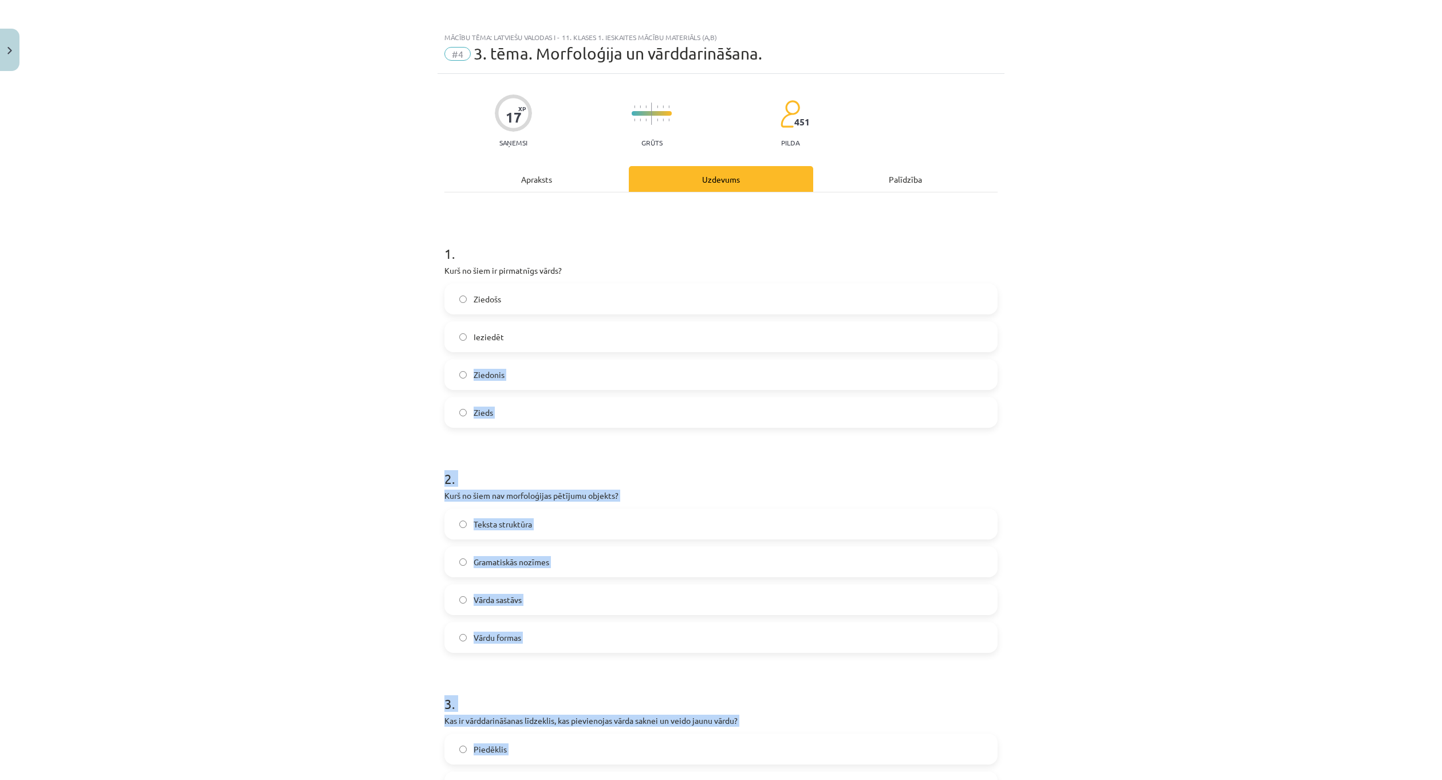
scroll to position [0, 0]
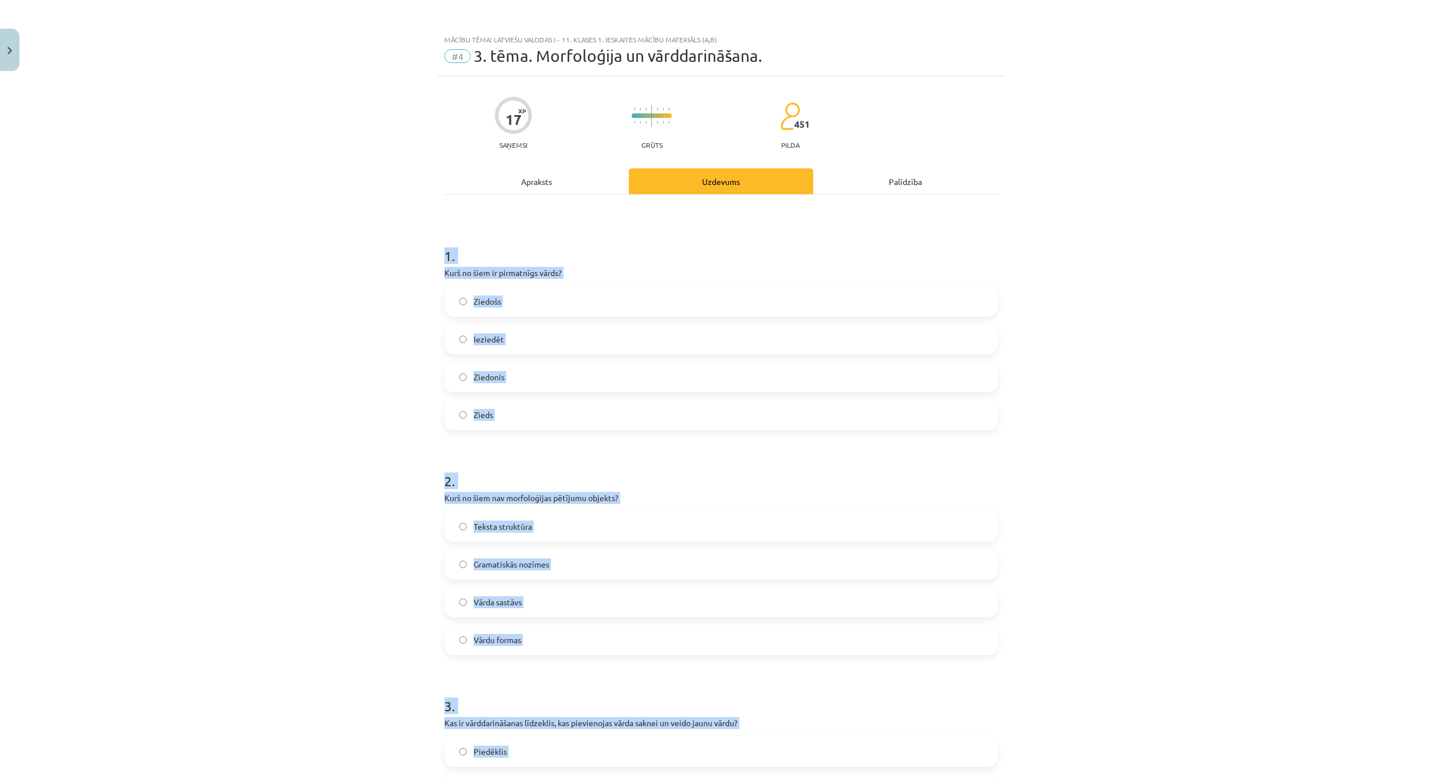
drag, startPoint x: 549, startPoint y: 628, endPoint x: 415, endPoint y: 254, distance: 397.4
click at [415, 254] on div "Mācību tēma: Latviešu valodas i - 11. klases 1. ieskaites mācību materiāls (a,b…" at bounding box center [721, 390] width 1442 height 780
copy form "1 . Kurš no šiem ir pirmatnīgs vārds? Ziedošs Ieziedēt Ziedonis Zieds 2 . Kurš …"
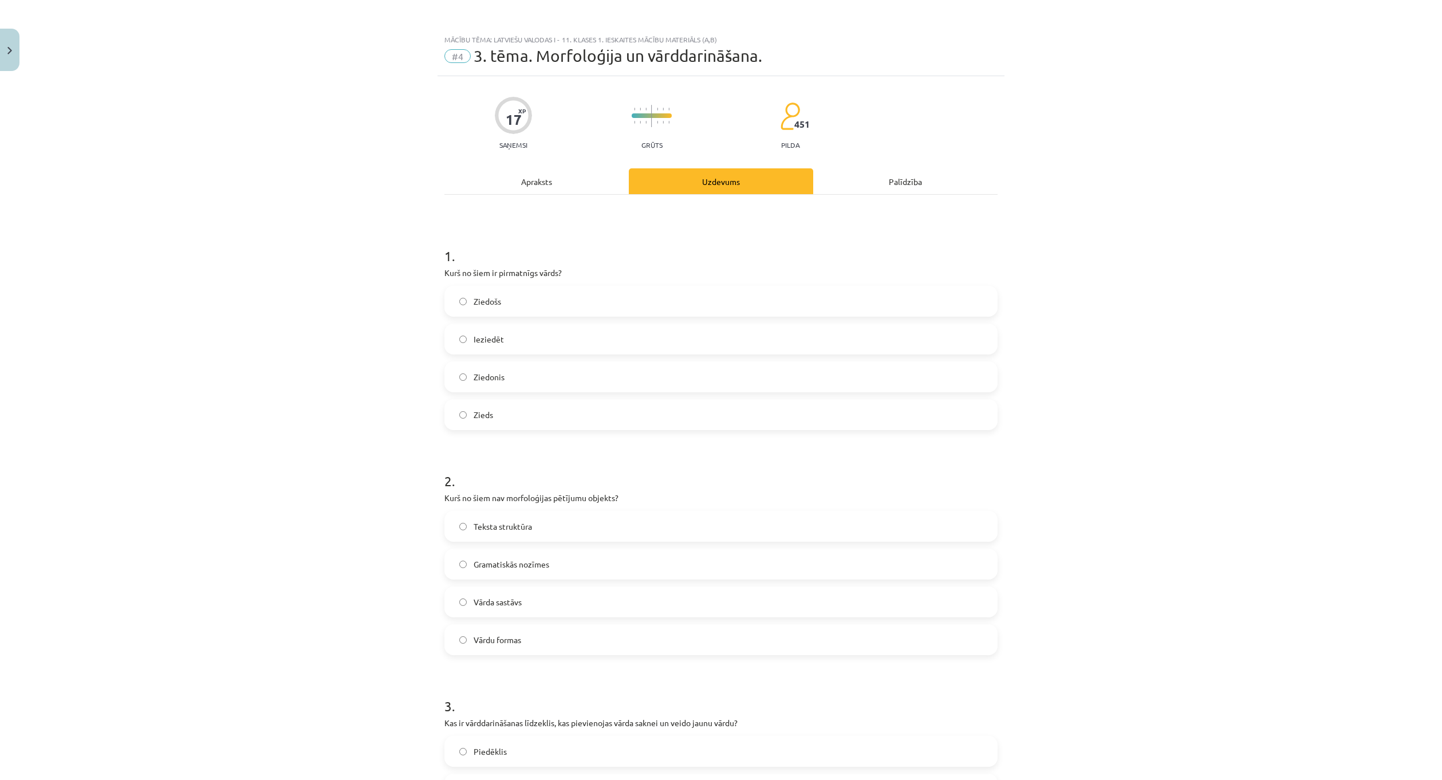
click at [546, 180] on div "Apraksts" at bounding box center [536, 181] width 184 height 26
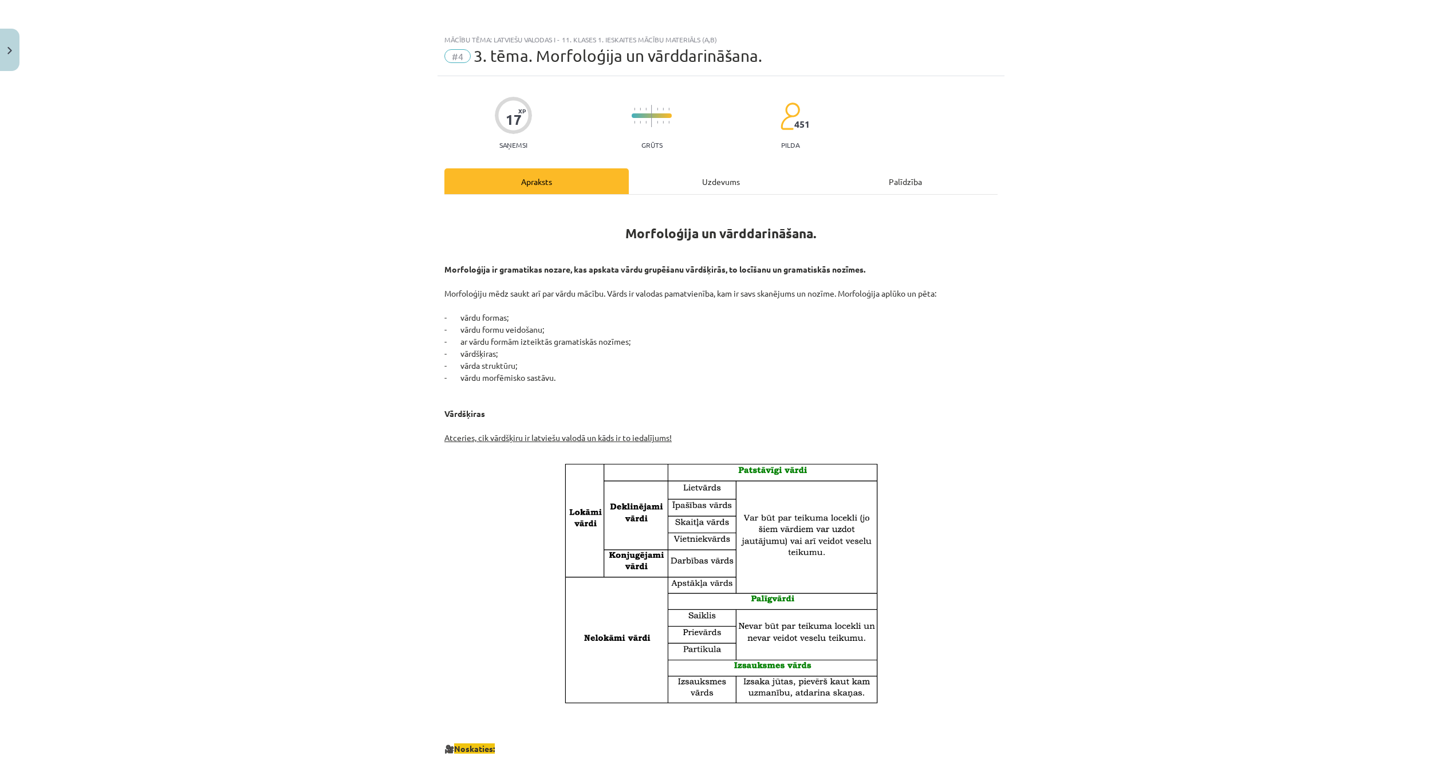
scroll to position [29, 0]
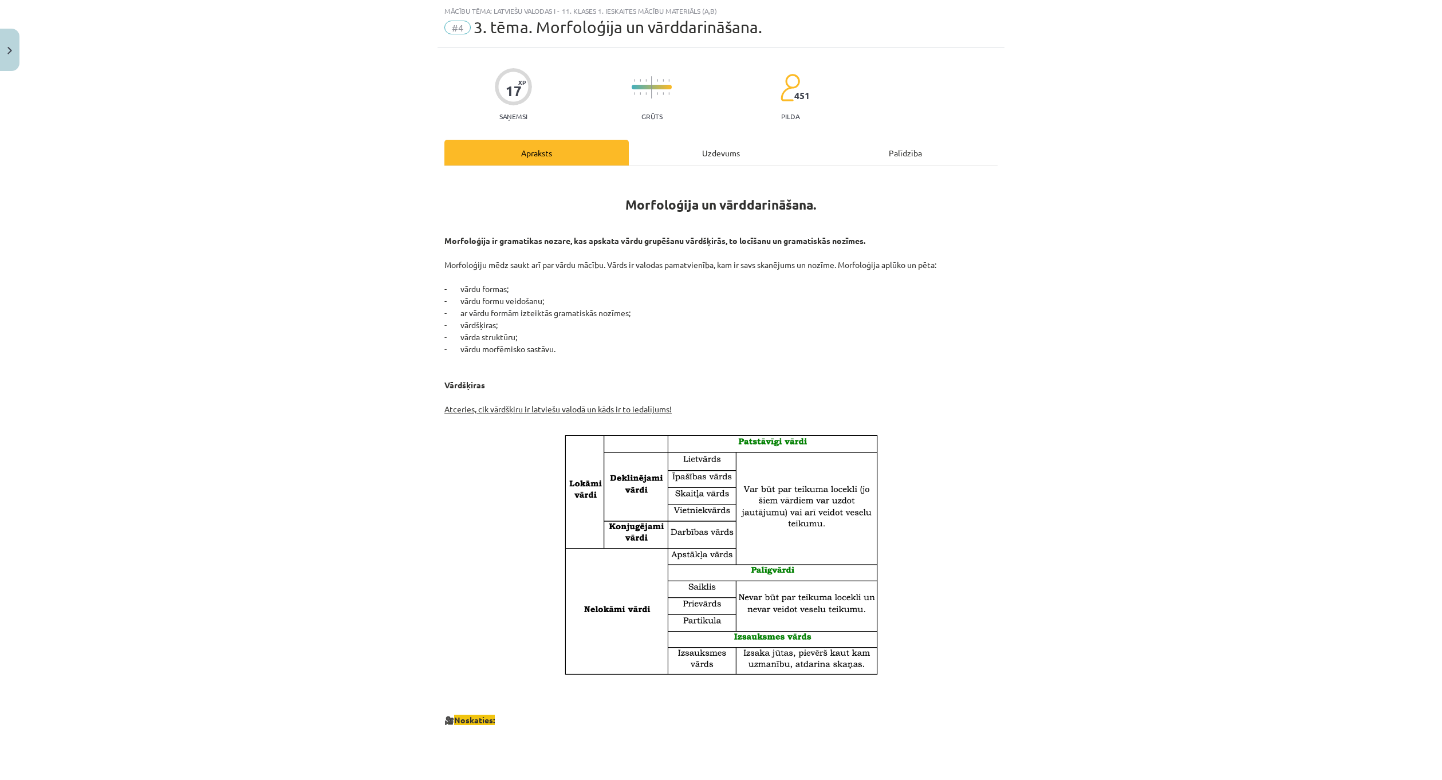
click at [696, 145] on div "Uzdevums" at bounding box center [721, 153] width 184 height 26
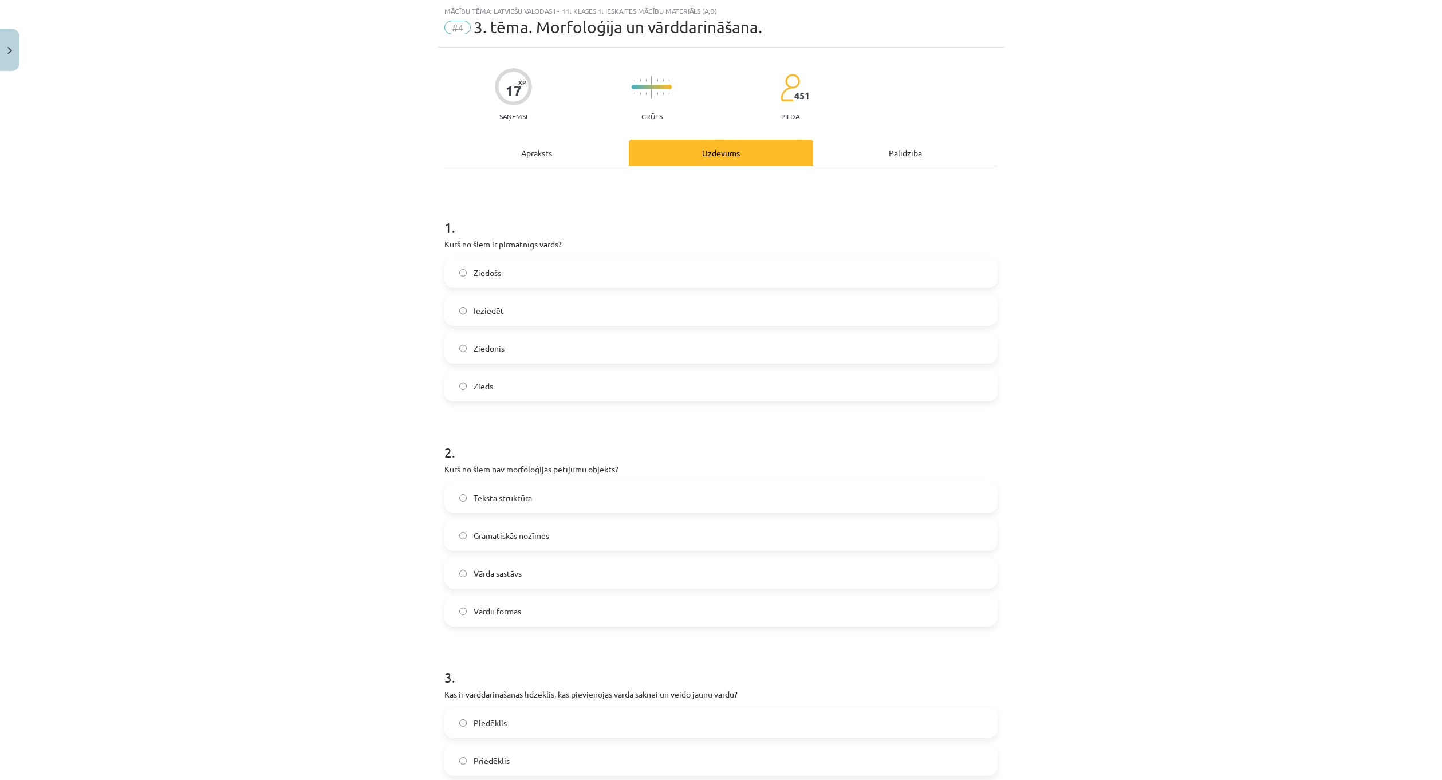
click at [559, 147] on div "Apraksts" at bounding box center [536, 153] width 184 height 26
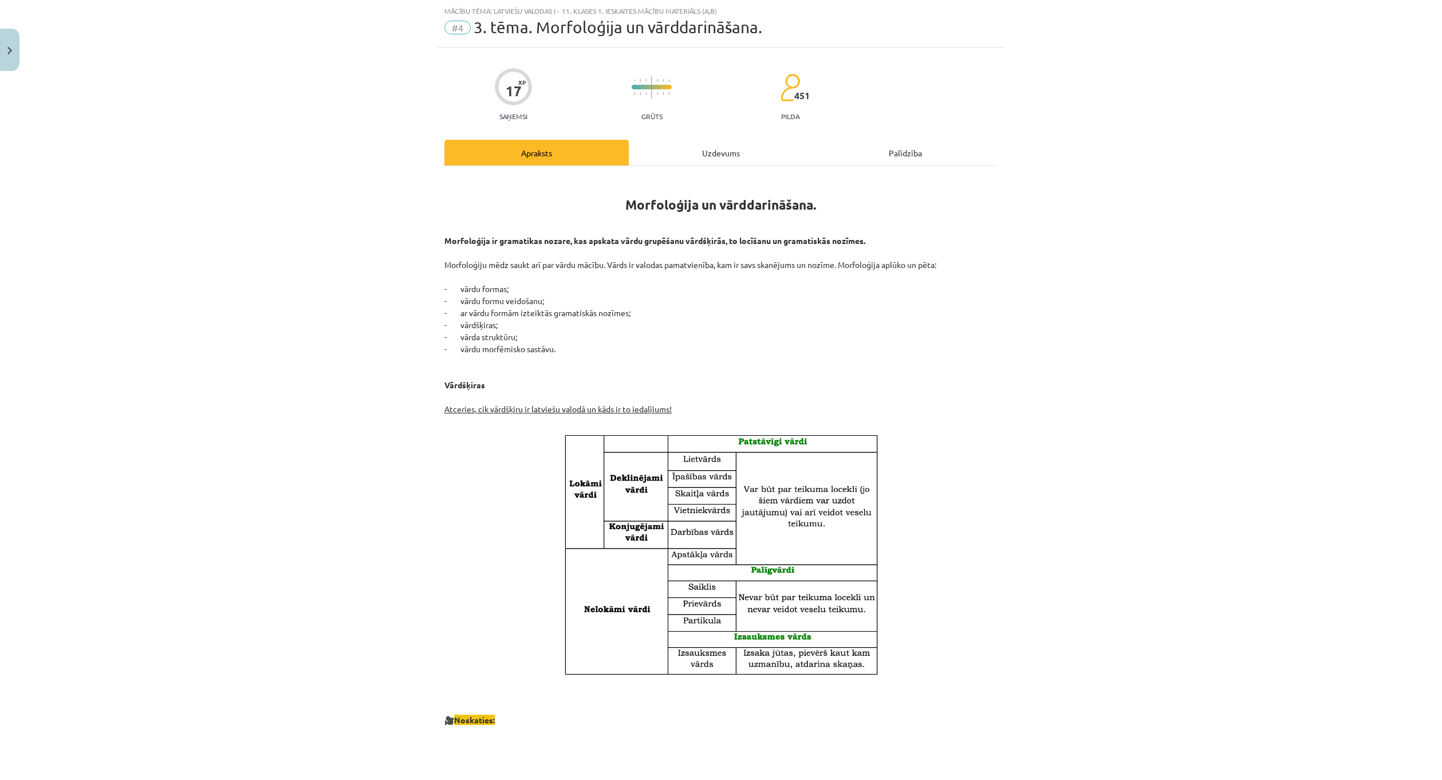
click at [664, 147] on div "Uzdevums" at bounding box center [721, 153] width 184 height 26
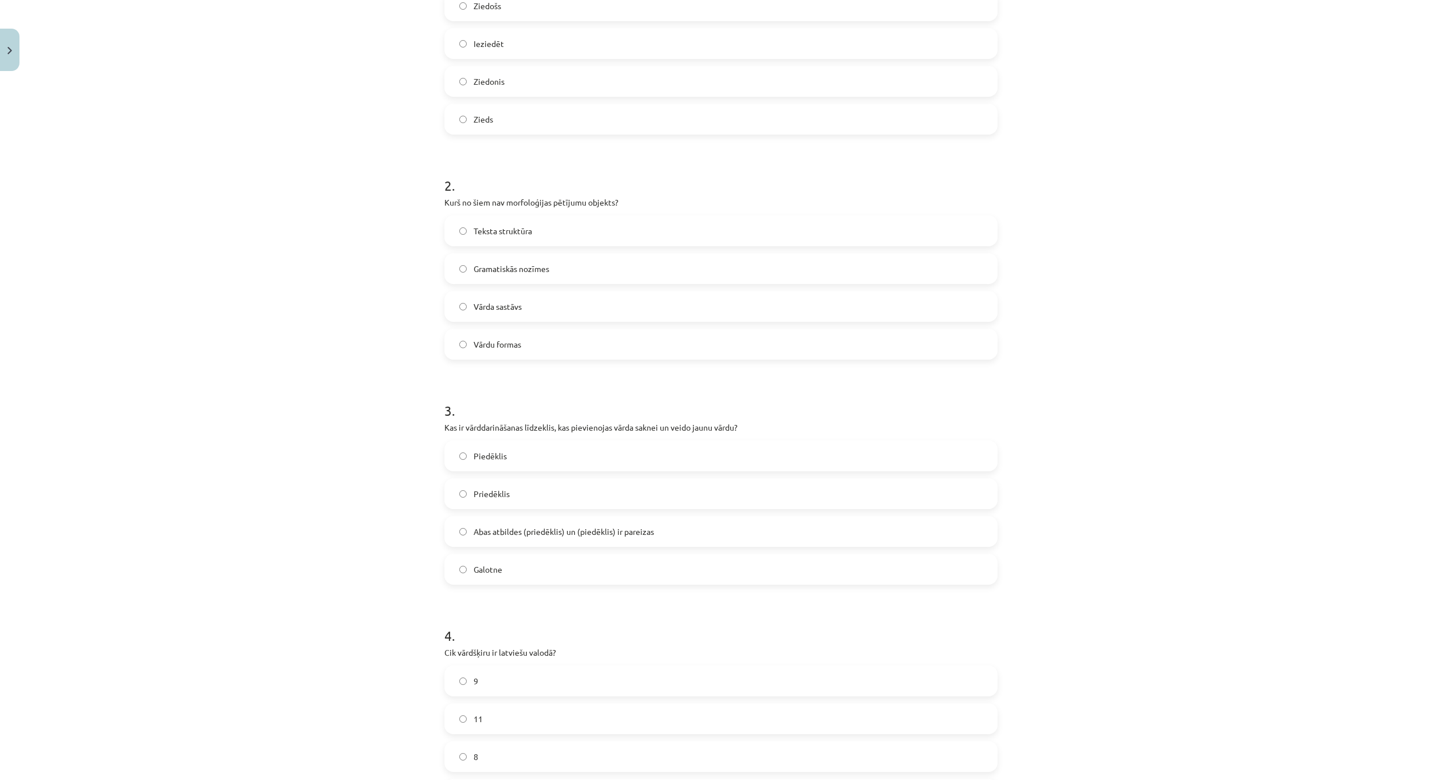
scroll to position [315, 0]
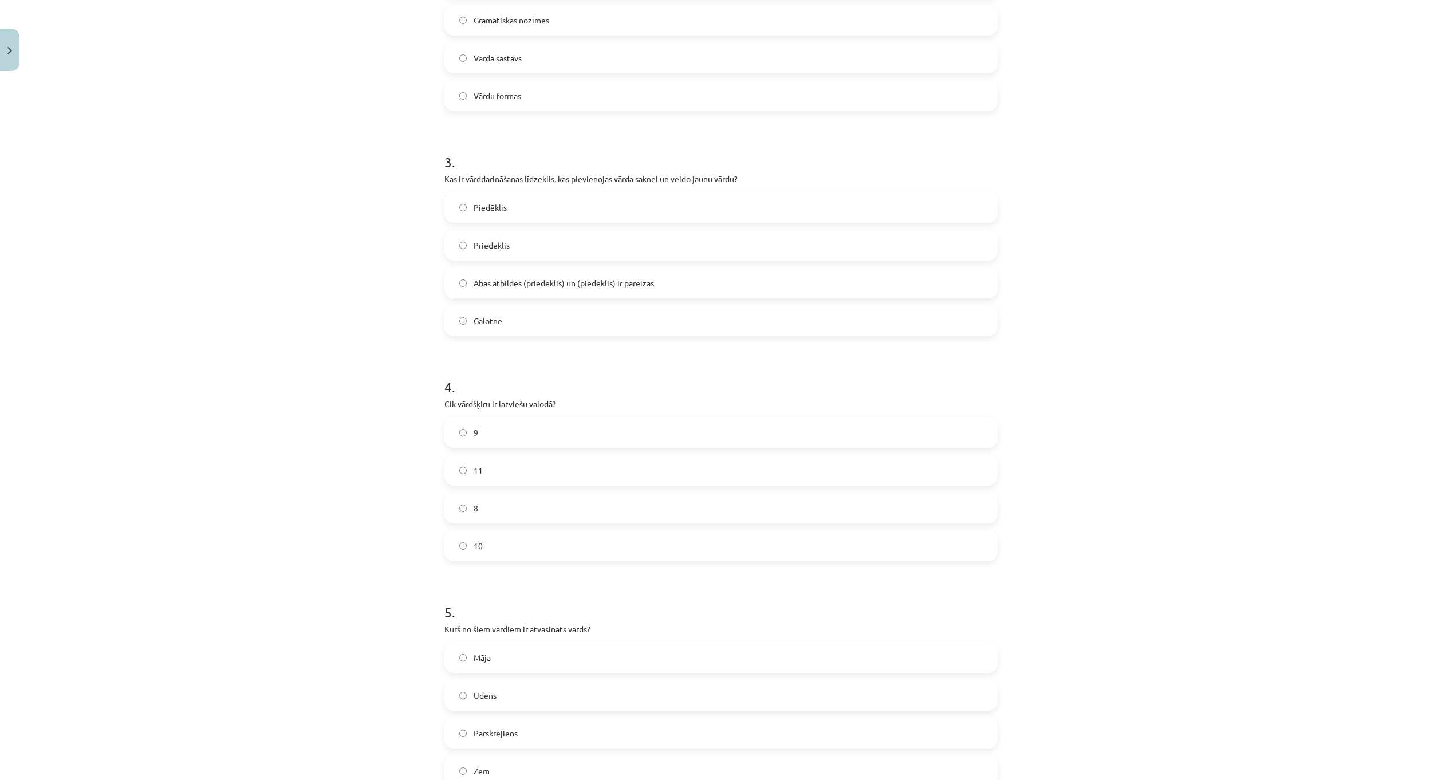
click at [536, 540] on label "10" at bounding box center [720, 545] width 551 height 29
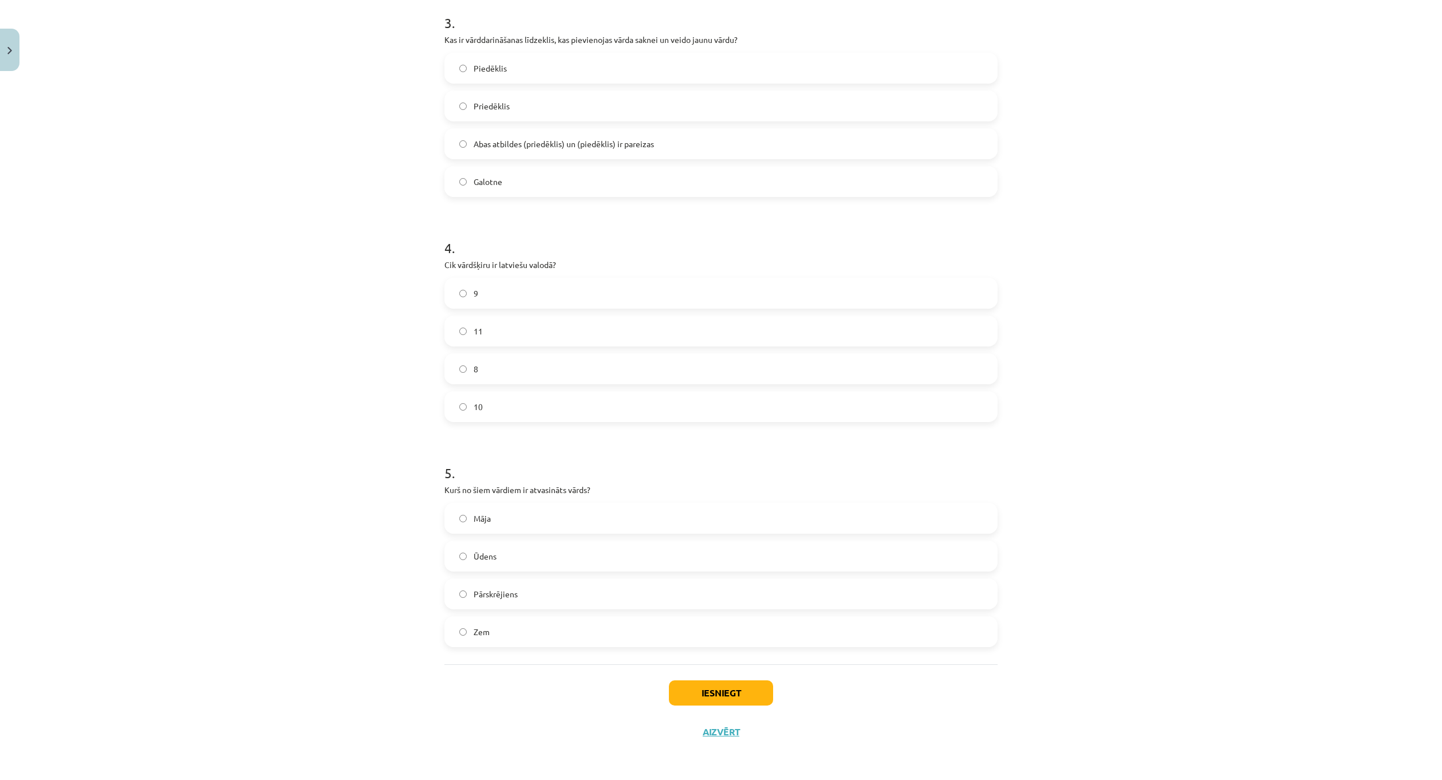
click at [525, 586] on label "Pārskrējiens" at bounding box center [720, 593] width 551 height 29
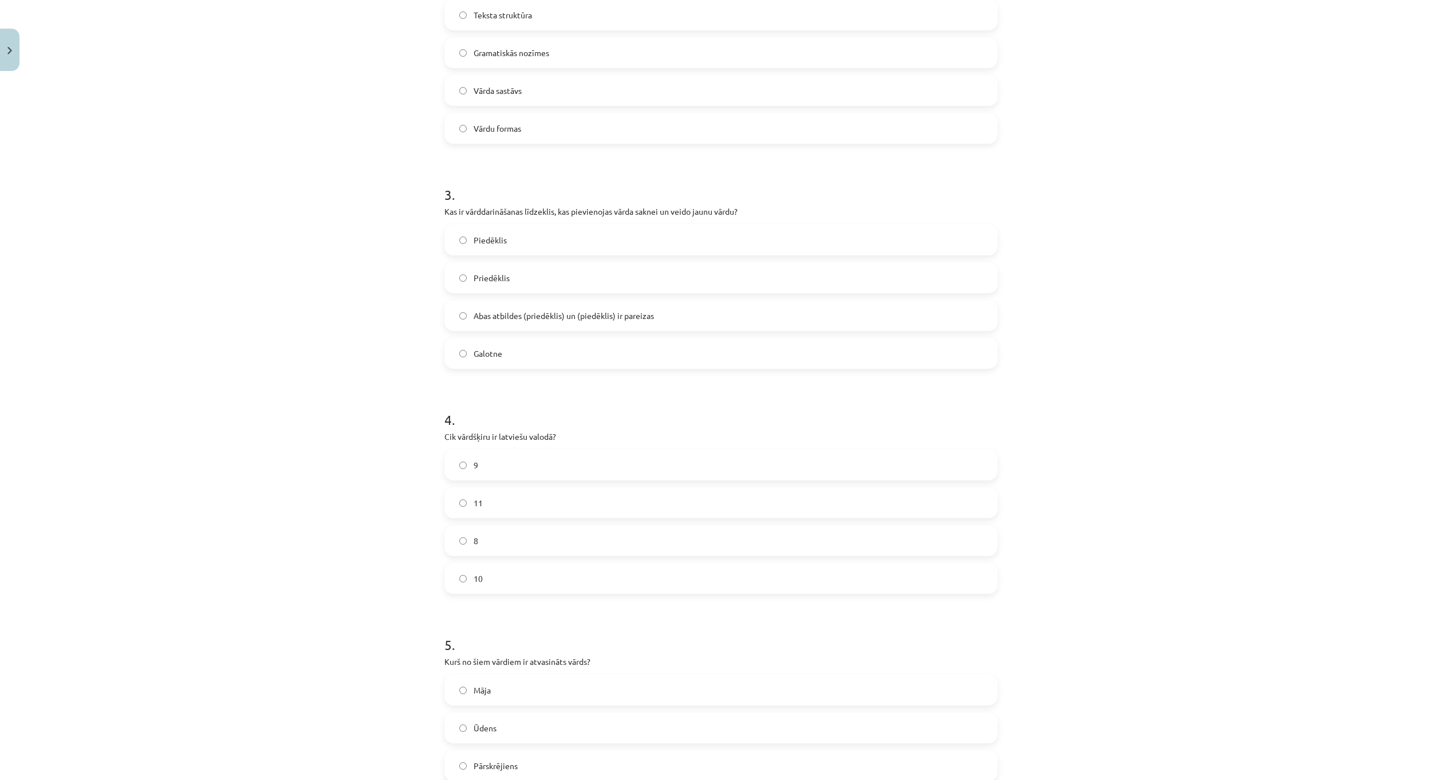
click at [538, 322] on label "Abas atbildes (priedēklis) un (piedēklis) ir pareizas" at bounding box center [720, 315] width 551 height 29
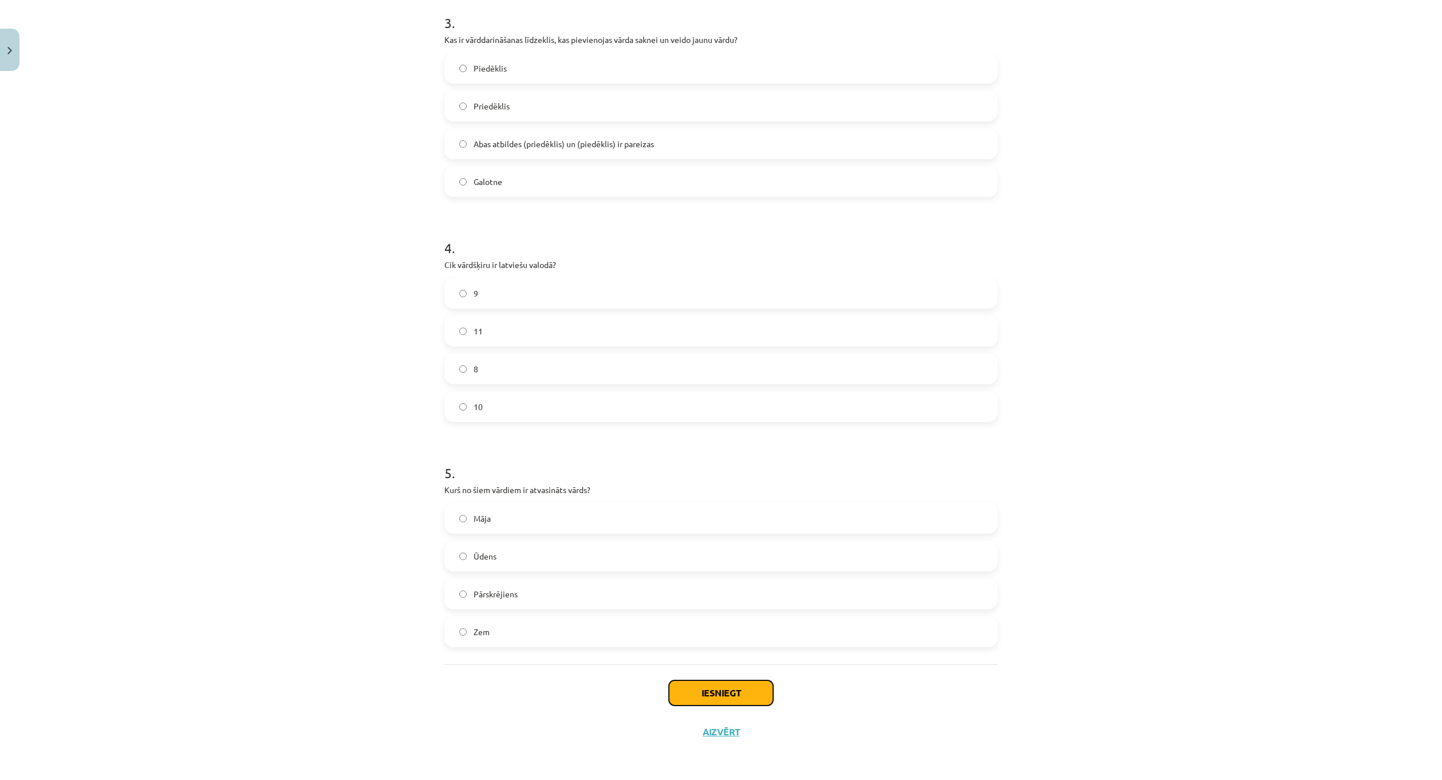
click at [730, 684] on button "Iesniegt" at bounding box center [721, 692] width 104 height 25
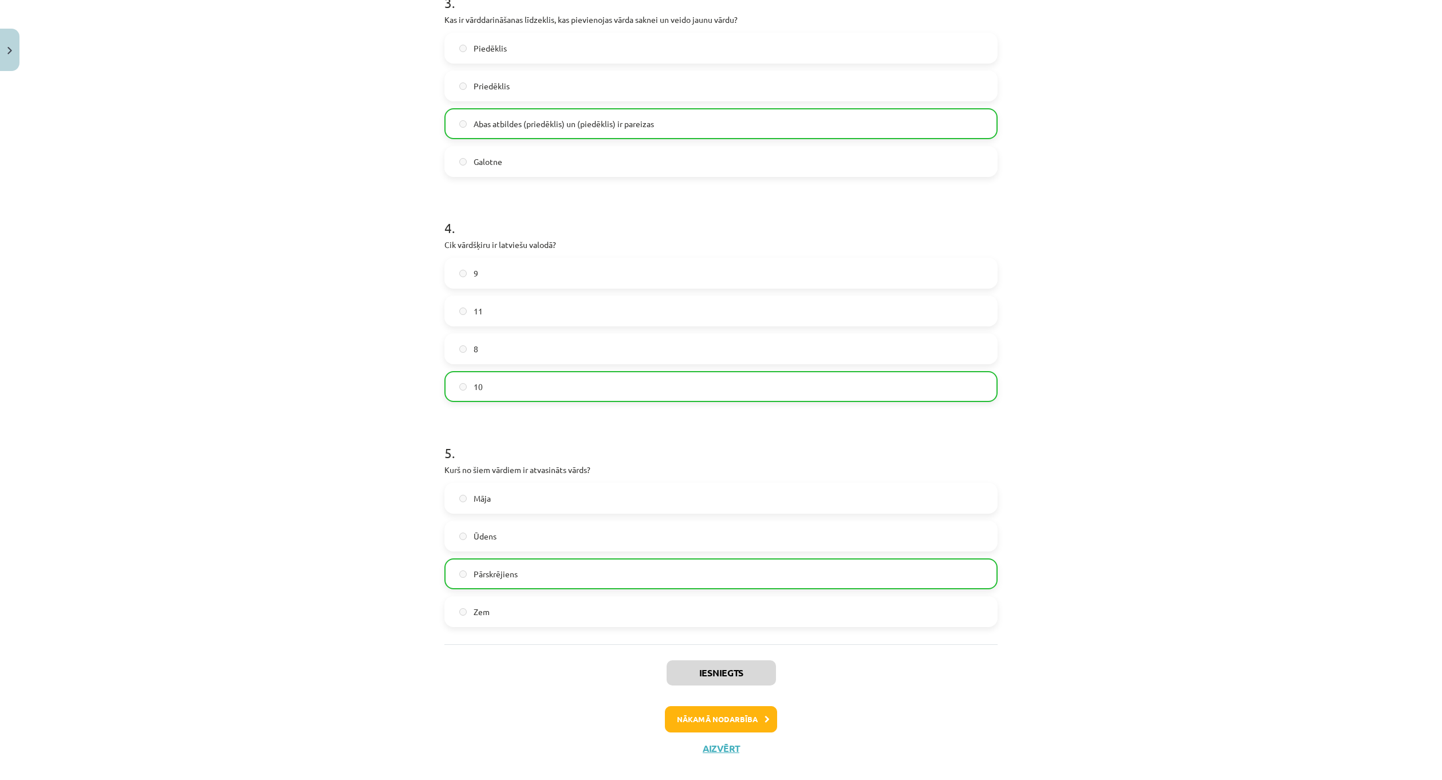
scroll to position [720, 0]
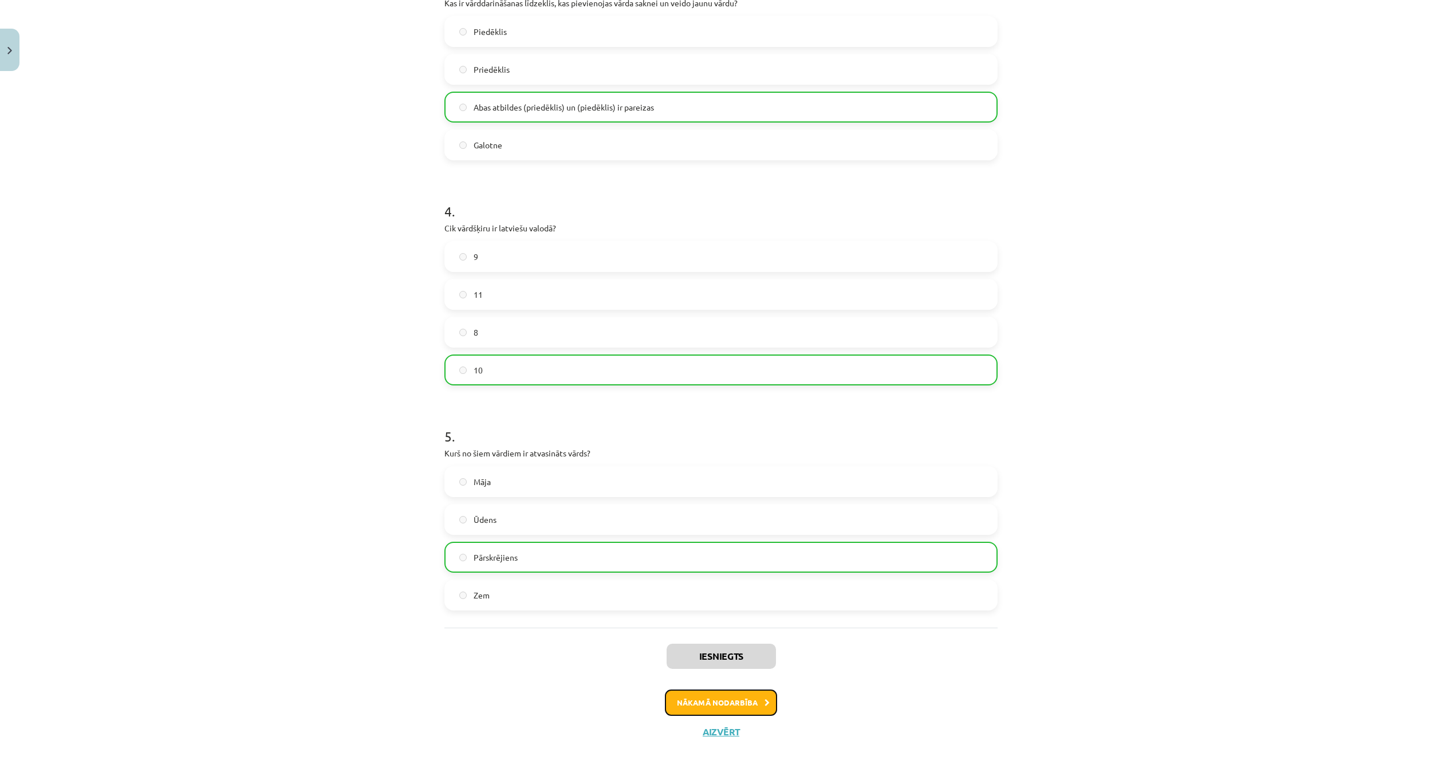
click at [740, 705] on button "Nākamā nodarbība" at bounding box center [721, 702] width 112 height 26
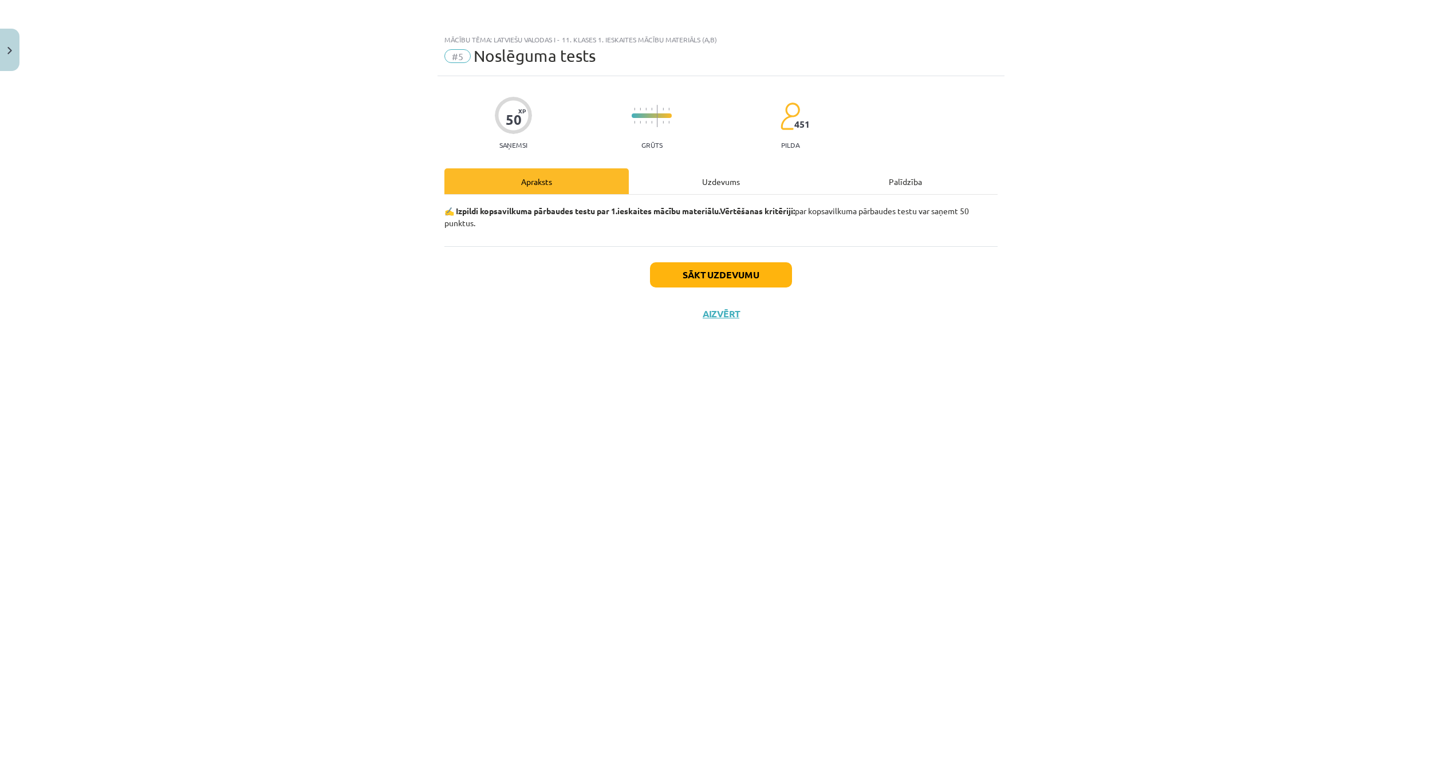
click at [711, 182] on div "Uzdevums" at bounding box center [721, 181] width 184 height 26
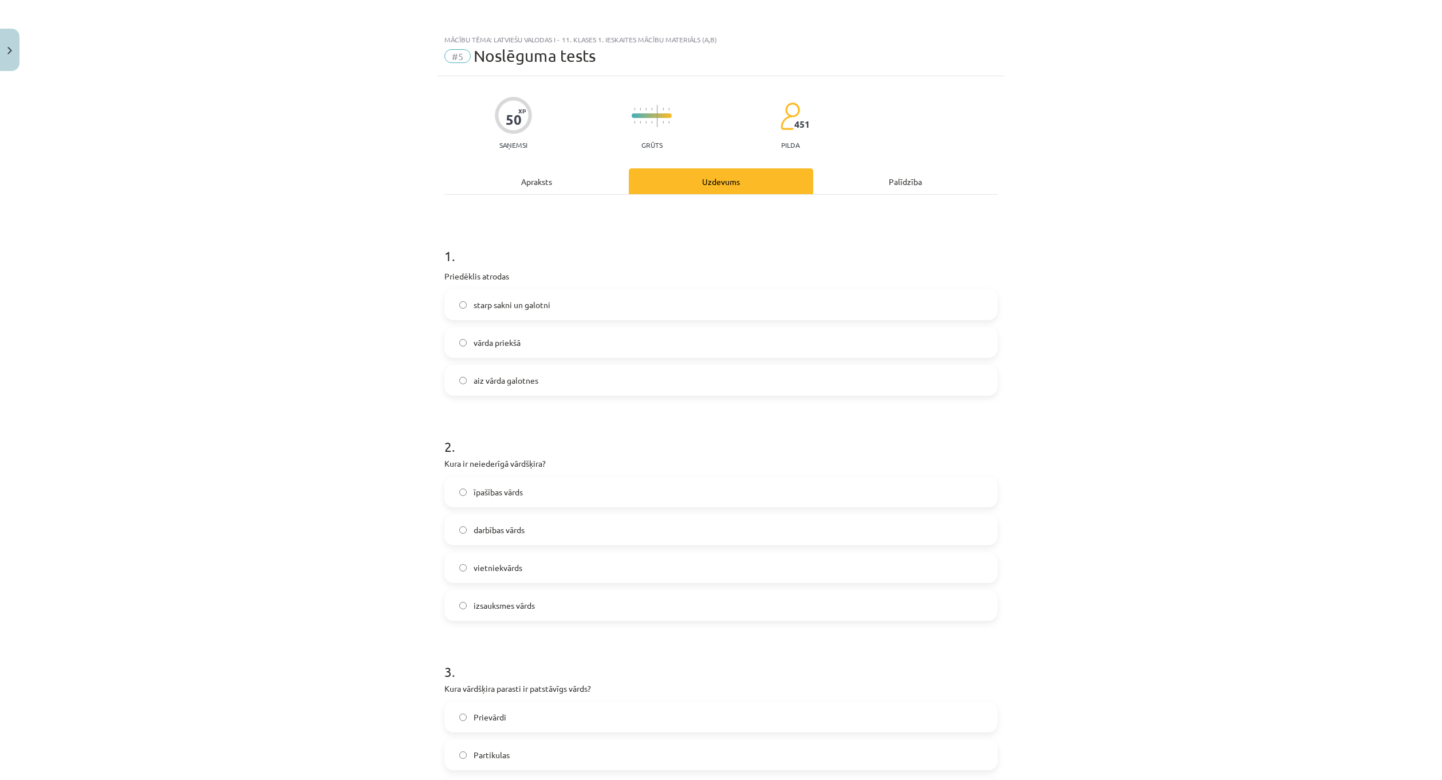
click at [563, 350] on label "vārda priekšā" at bounding box center [720, 342] width 551 height 29
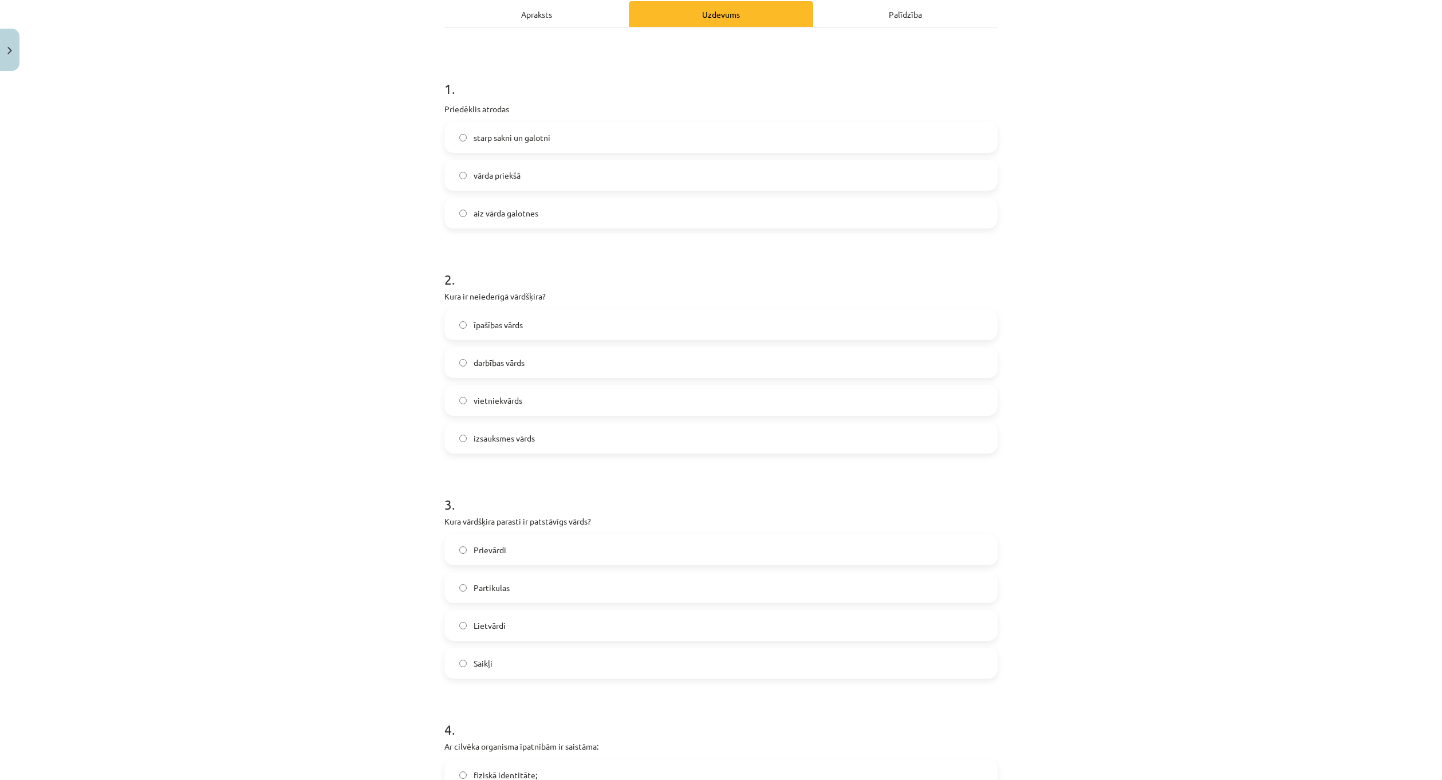
scroll to position [172, 0]
click at [528, 654] on label "Saikļi" at bounding box center [720, 658] width 551 height 29
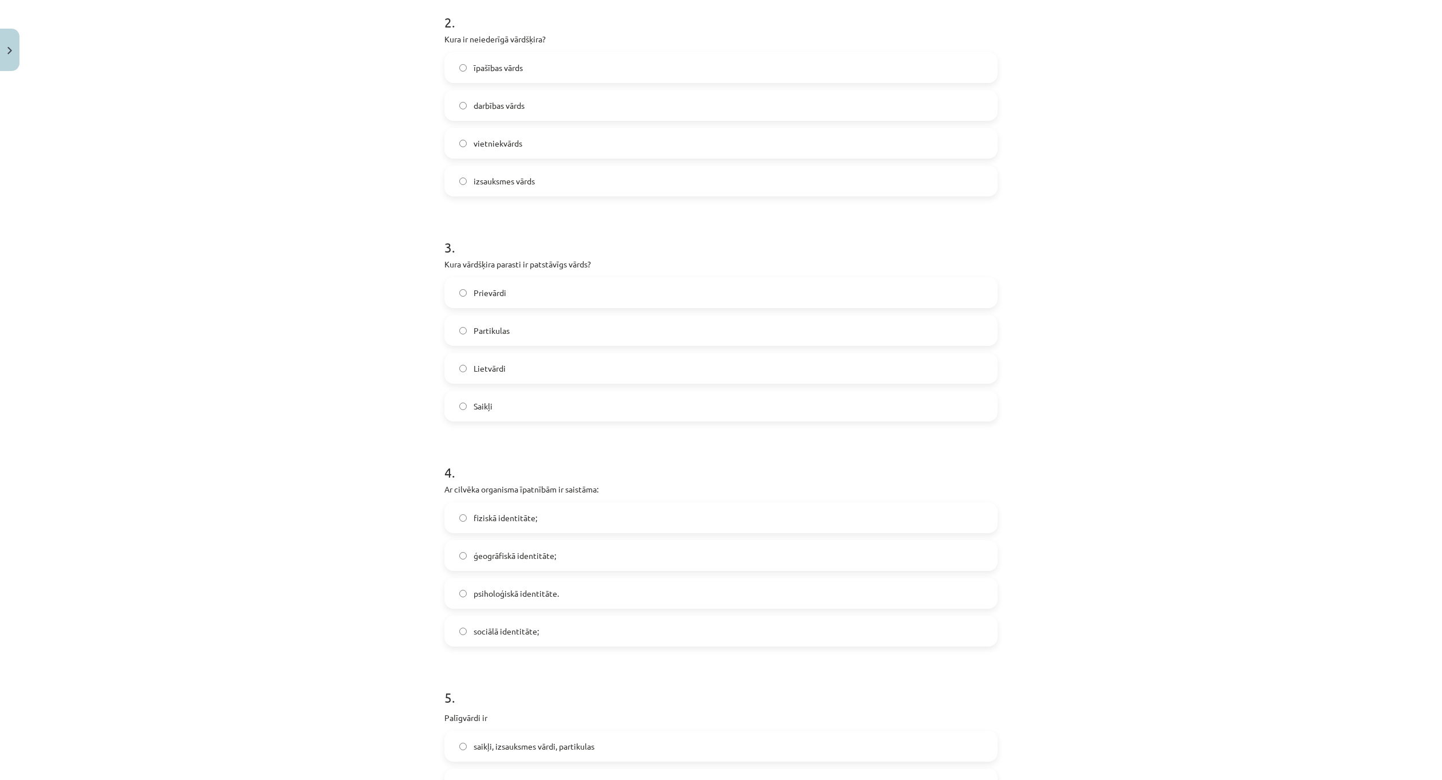
scroll to position [458, 0]
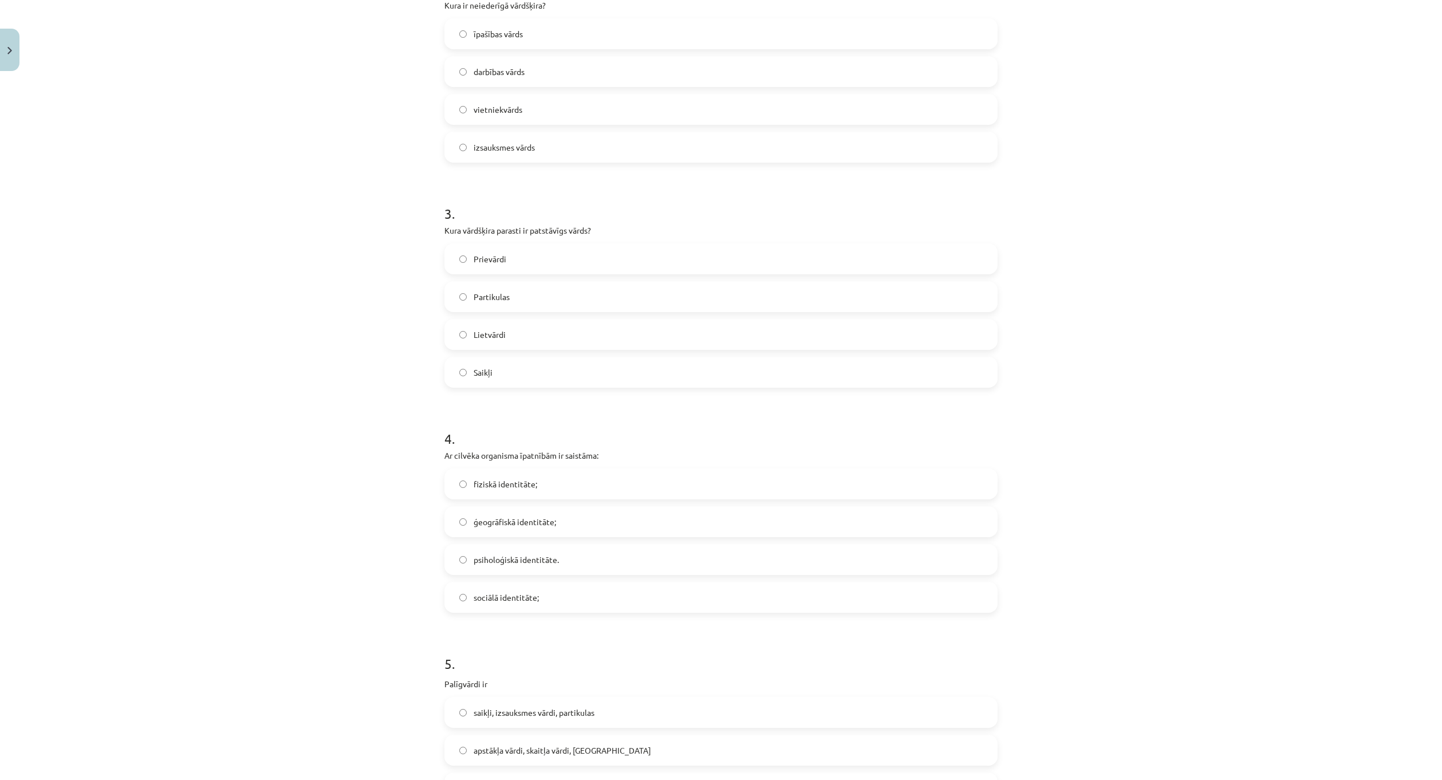
click at [555, 483] on label "fiziskā identitāte;" at bounding box center [720, 483] width 551 height 29
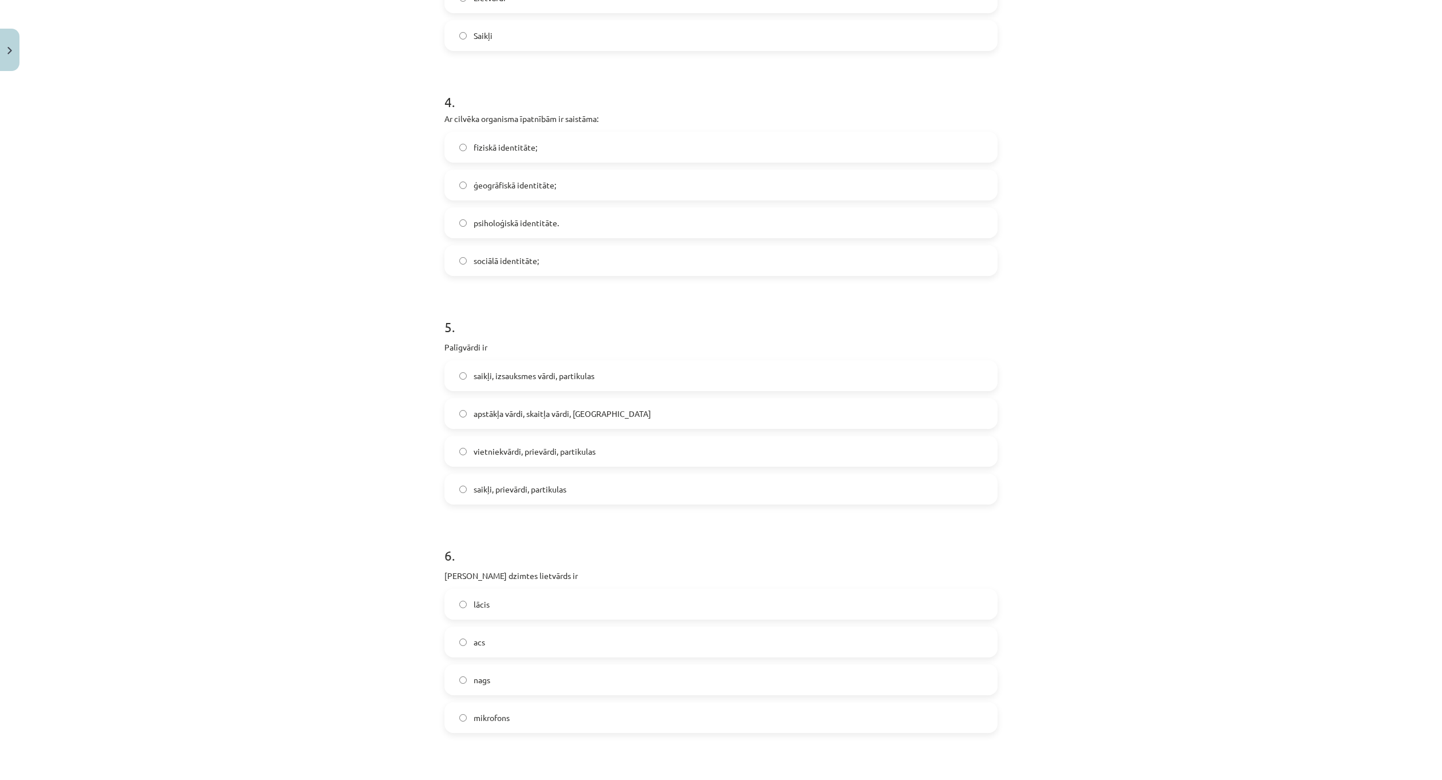
scroll to position [802, 0]
click at [494, 631] on label "acs" at bounding box center [720, 635] width 551 height 29
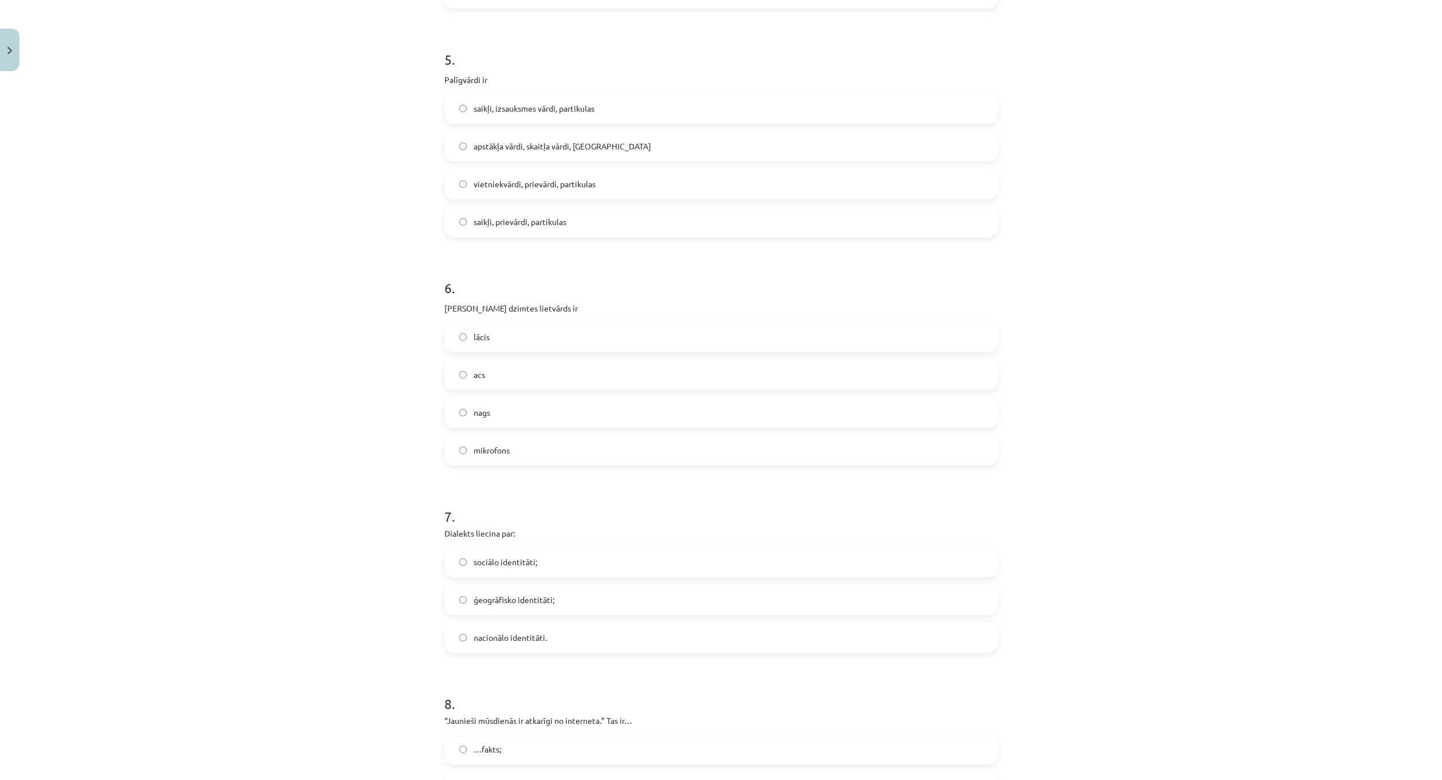
scroll to position [1088, 0]
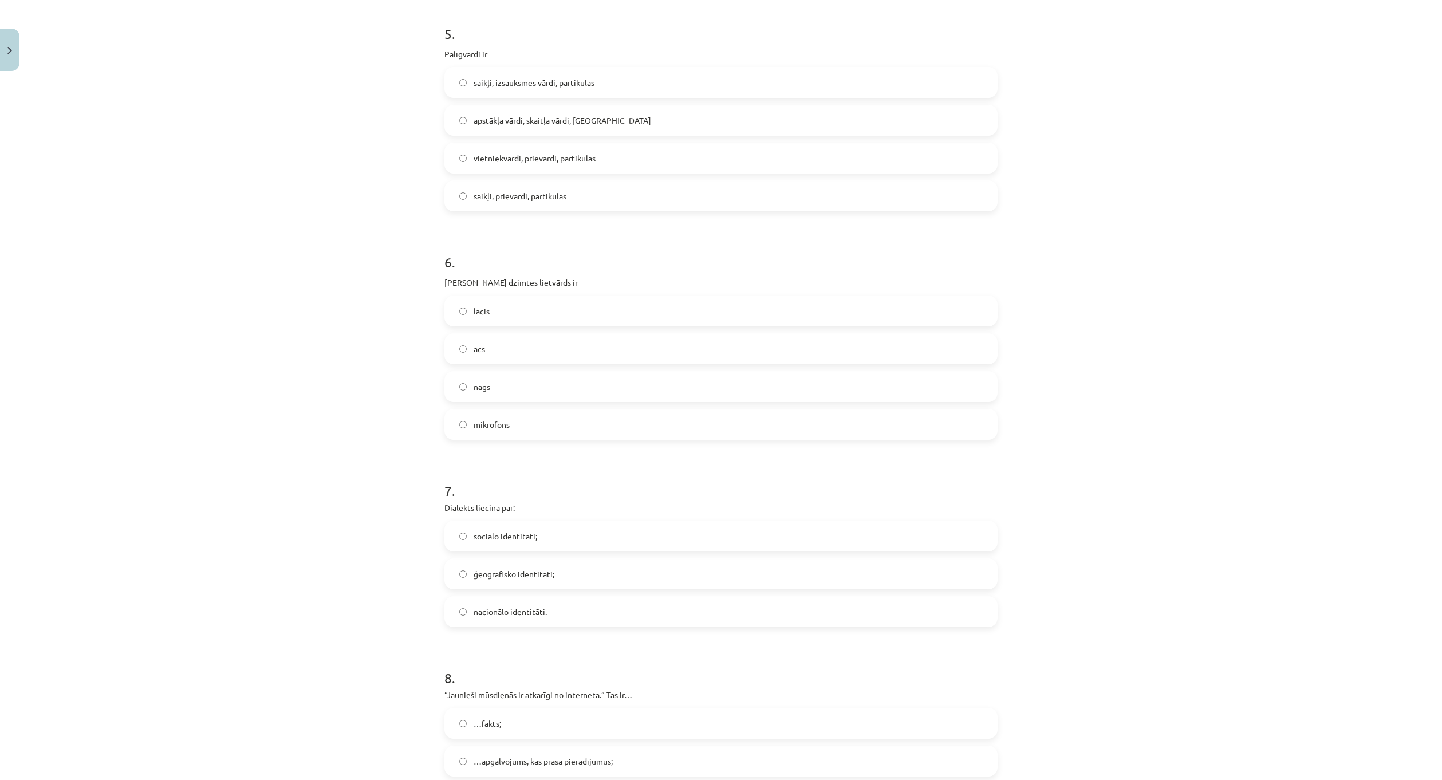
click at [505, 580] on label "ģeogrāfisko identitāti;" at bounding box center [720, 573] width 551 height 29
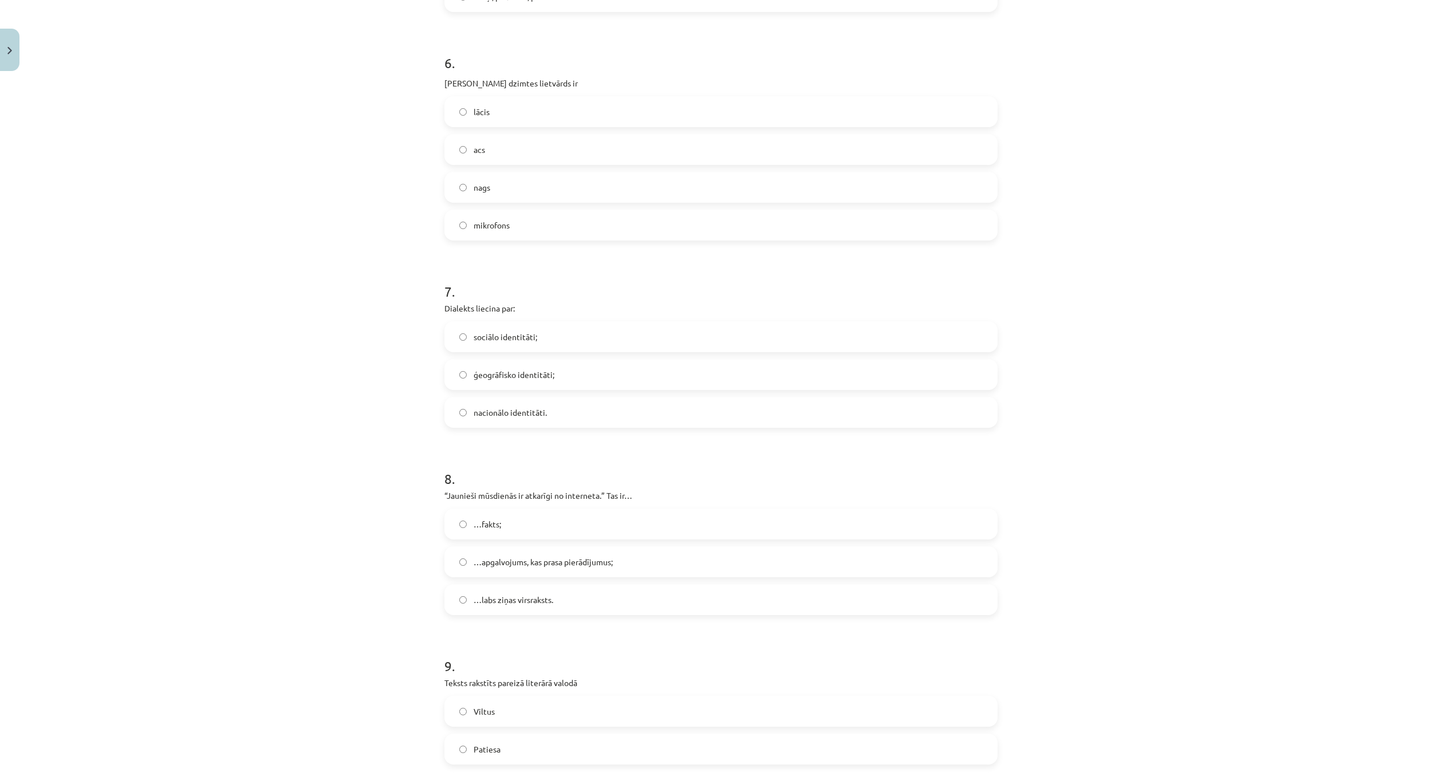
scroll to position [1317, 0]
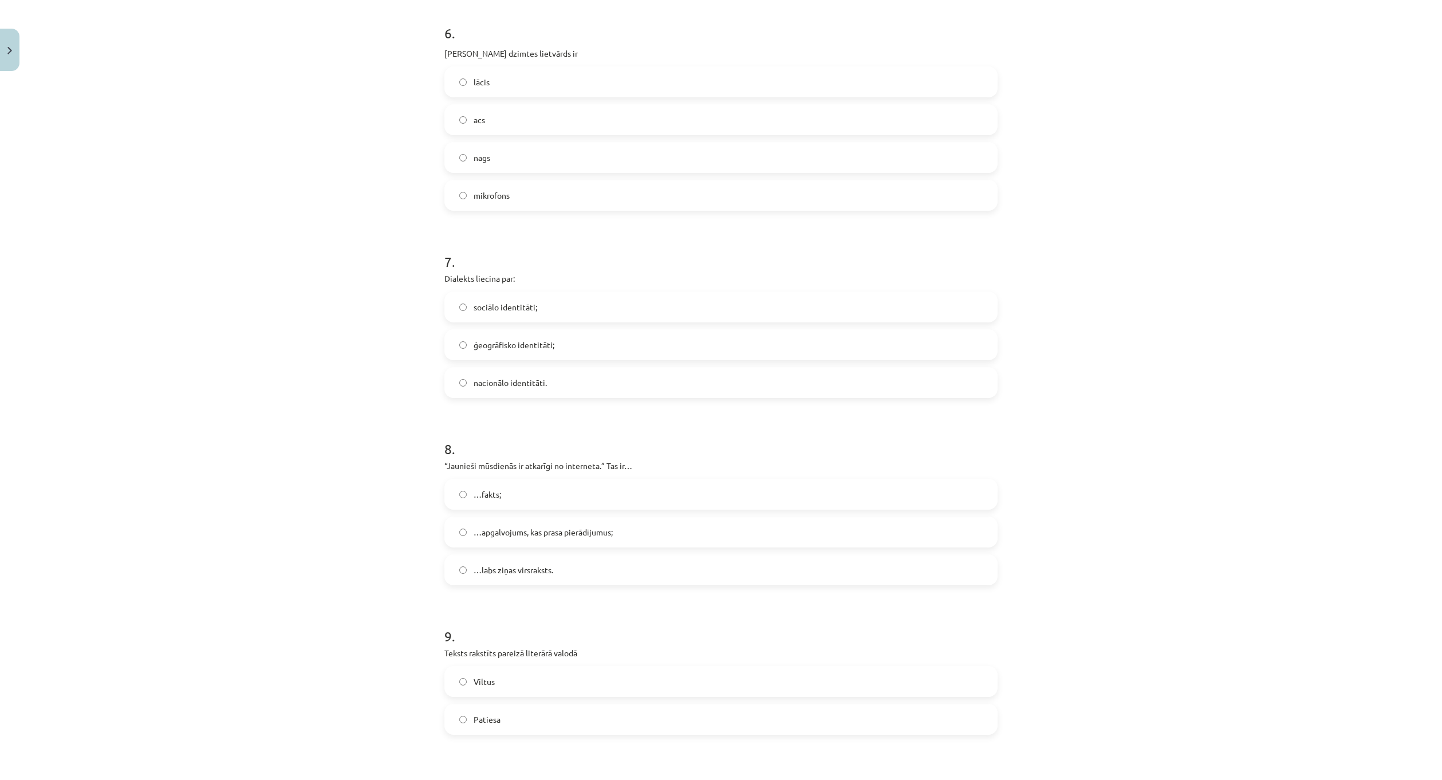
click at [507, 542] on label "…apgalvojums, kas prasa pierādījumus;" at bounding box center [720, 532] width 551 height 29
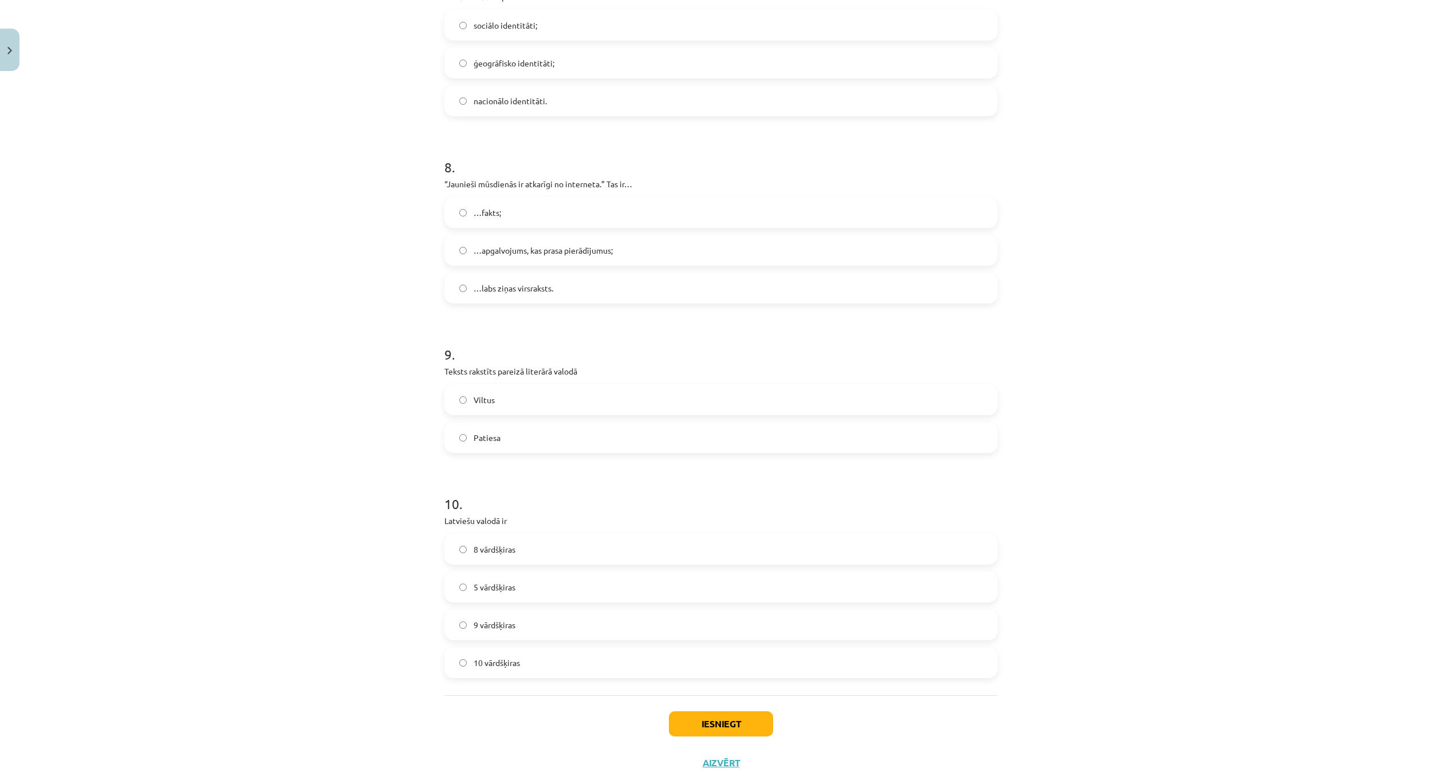
scroll to position [1629, 0]
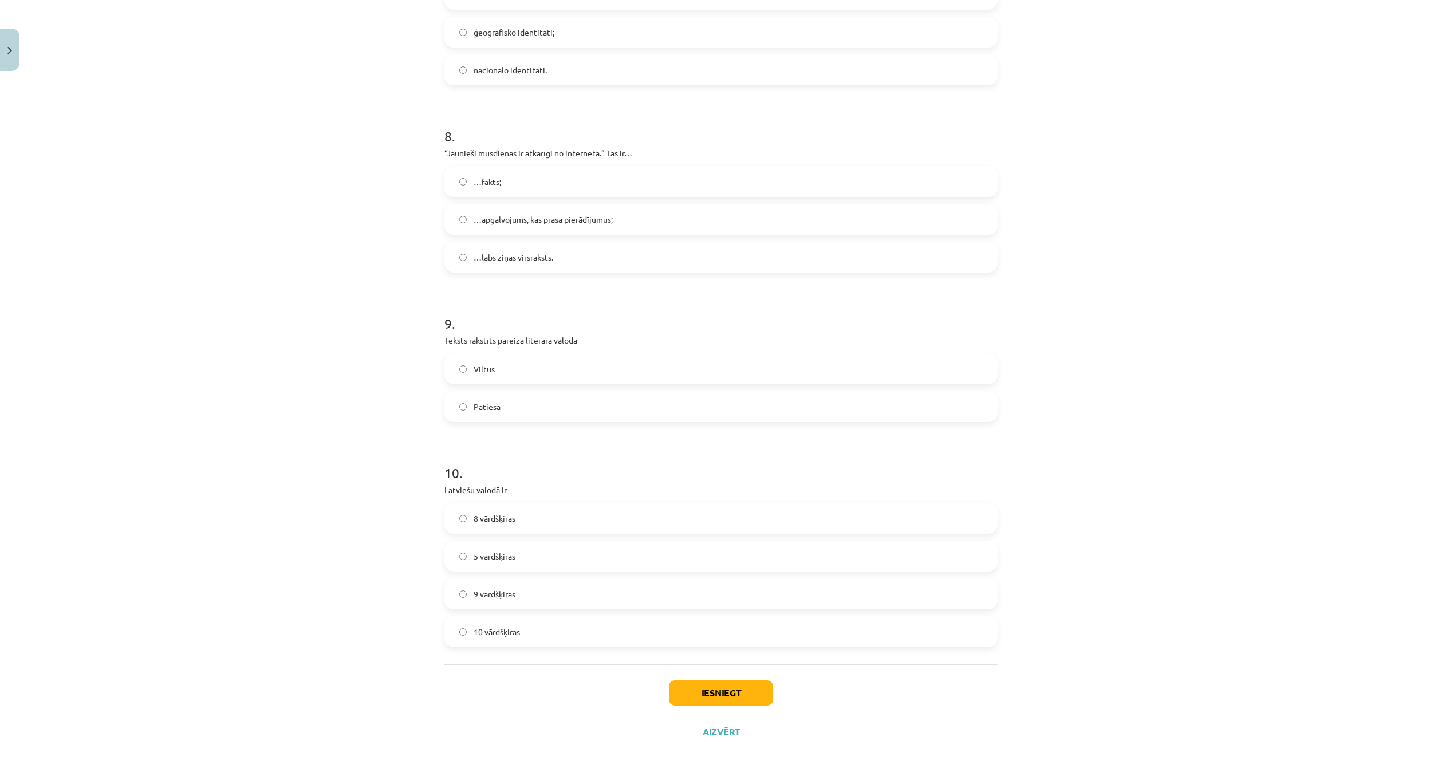
click at [536, 628] on label "10 vārdšķiras" at bounding box center [720, 631] width 551 height 29
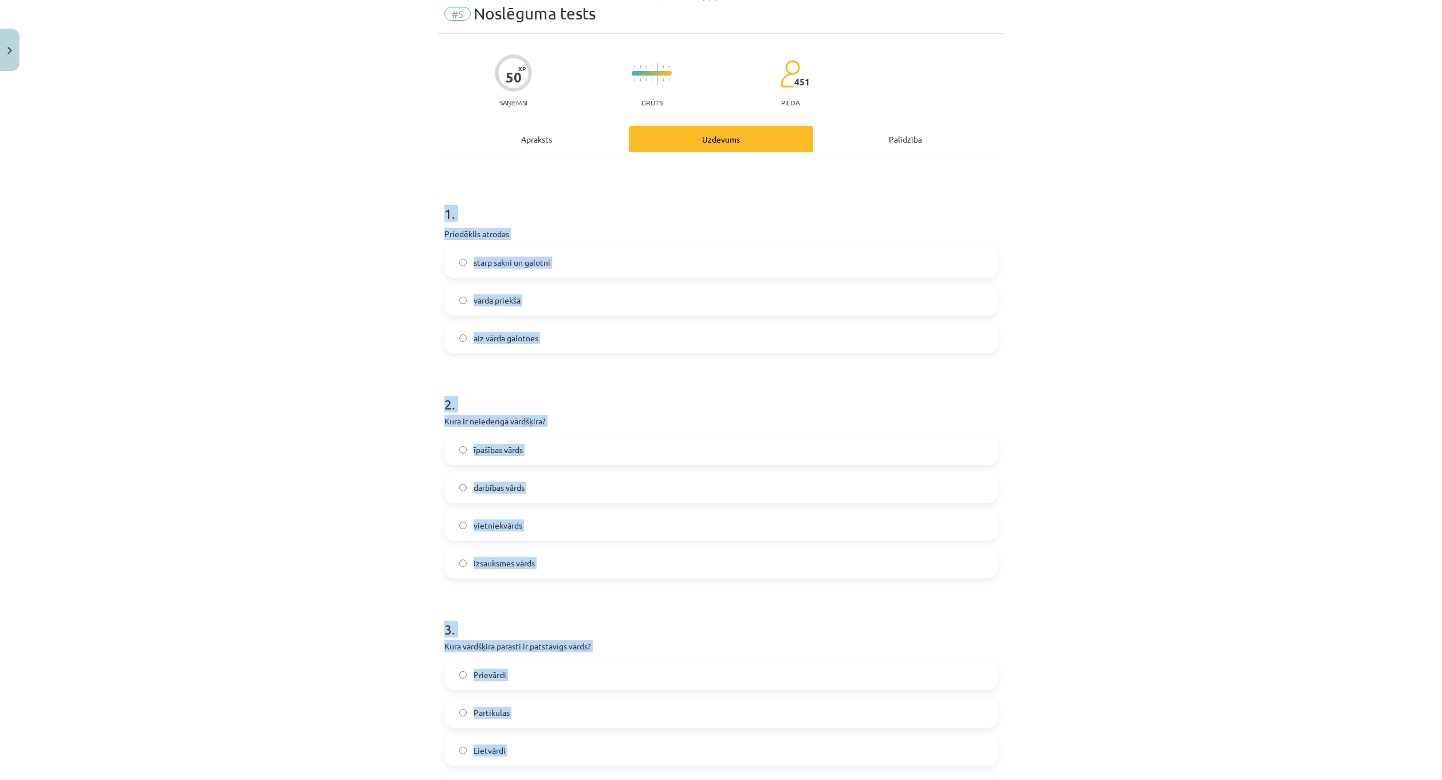
scroll to position [0, 0]
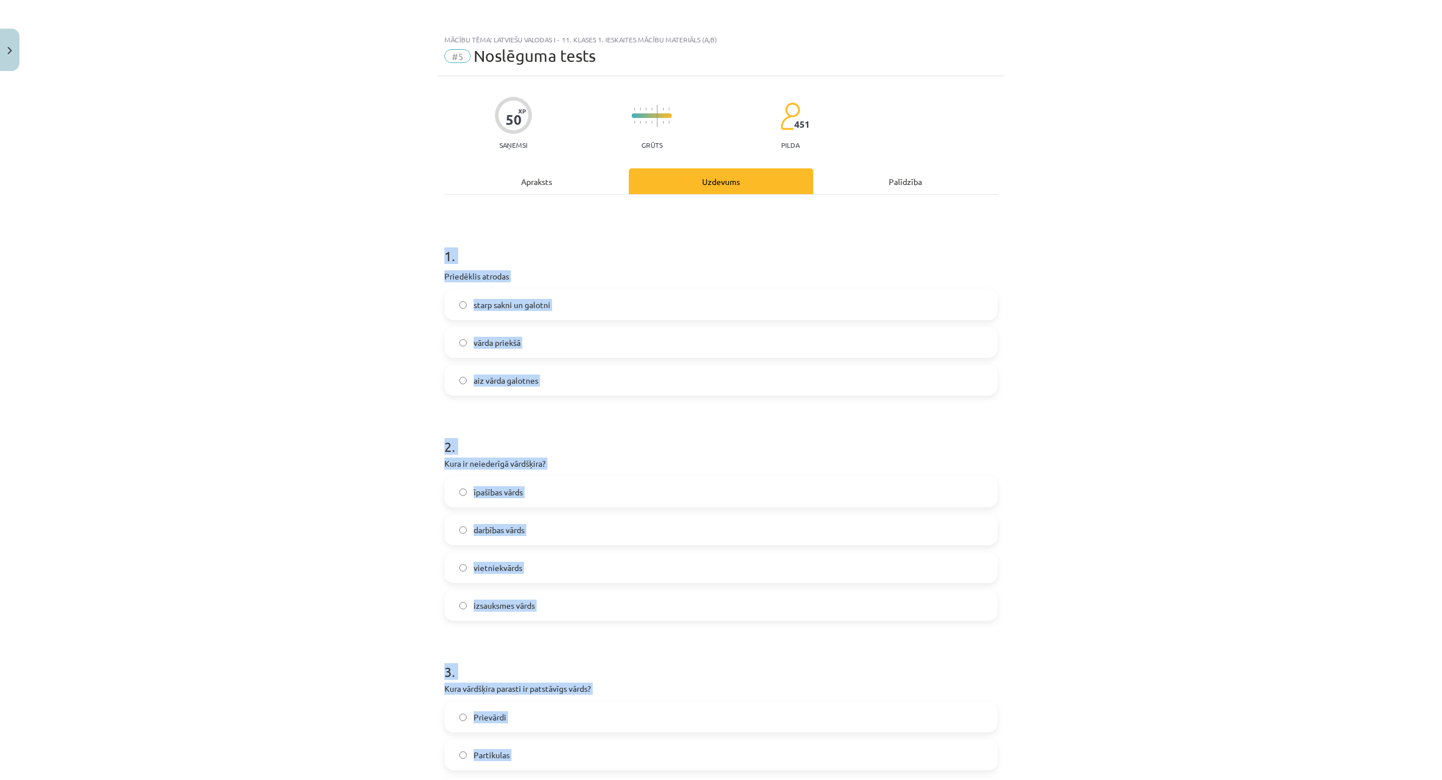
drag, startPoint x: 558, startPoint y: 634, endPoint x: 417, endPoint y: 247, distance: 411.9
click at [418, 246] on div "Mācību tēma: Latviešu valodas i - 11. klases 1. ieskaites mācību materiāls (a,b…" at bounding box center [721, 390] width 1442 height 780
copy form "1 . Priedēklis atrodas starp sakni un galotni vārda priekšā aiz vārda galotnes …"
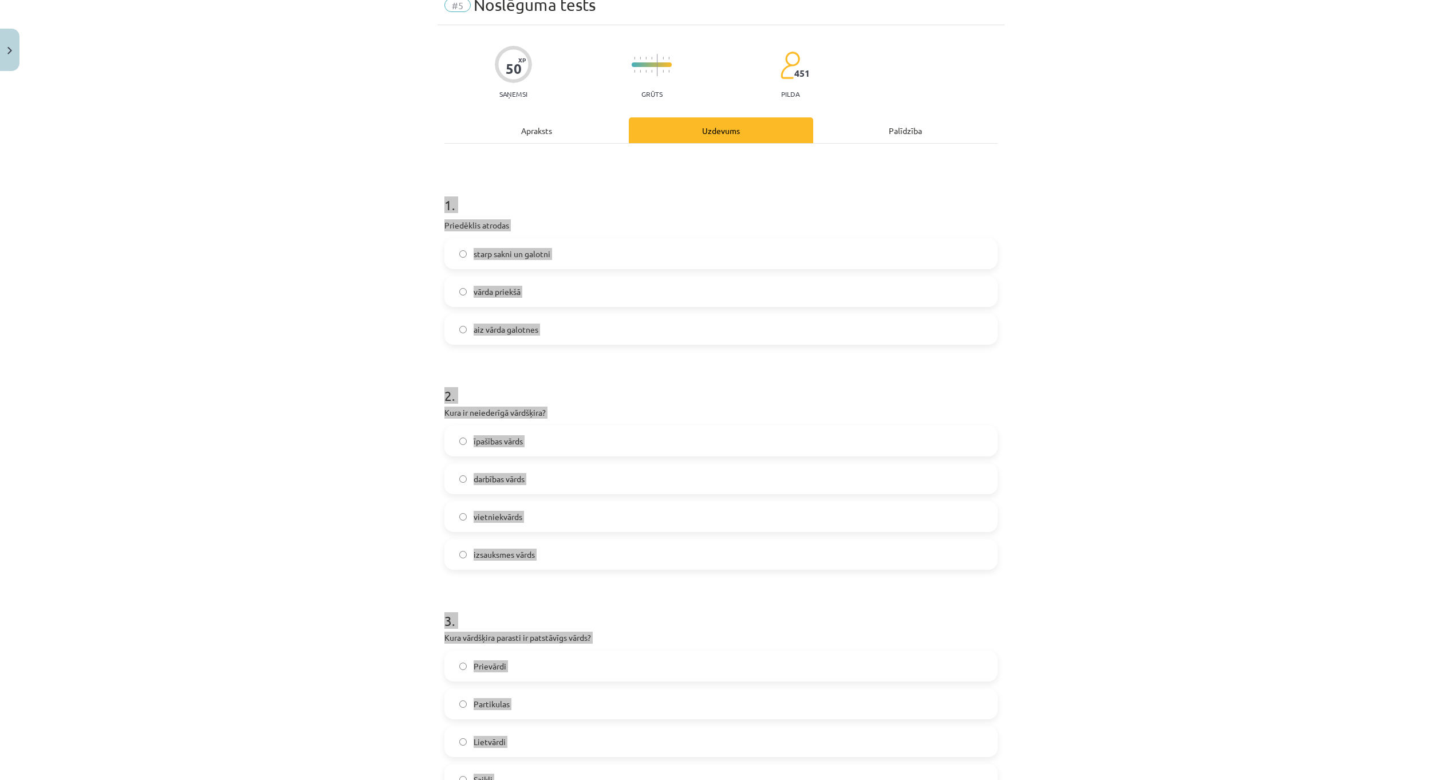
scroll to position [57, 0]
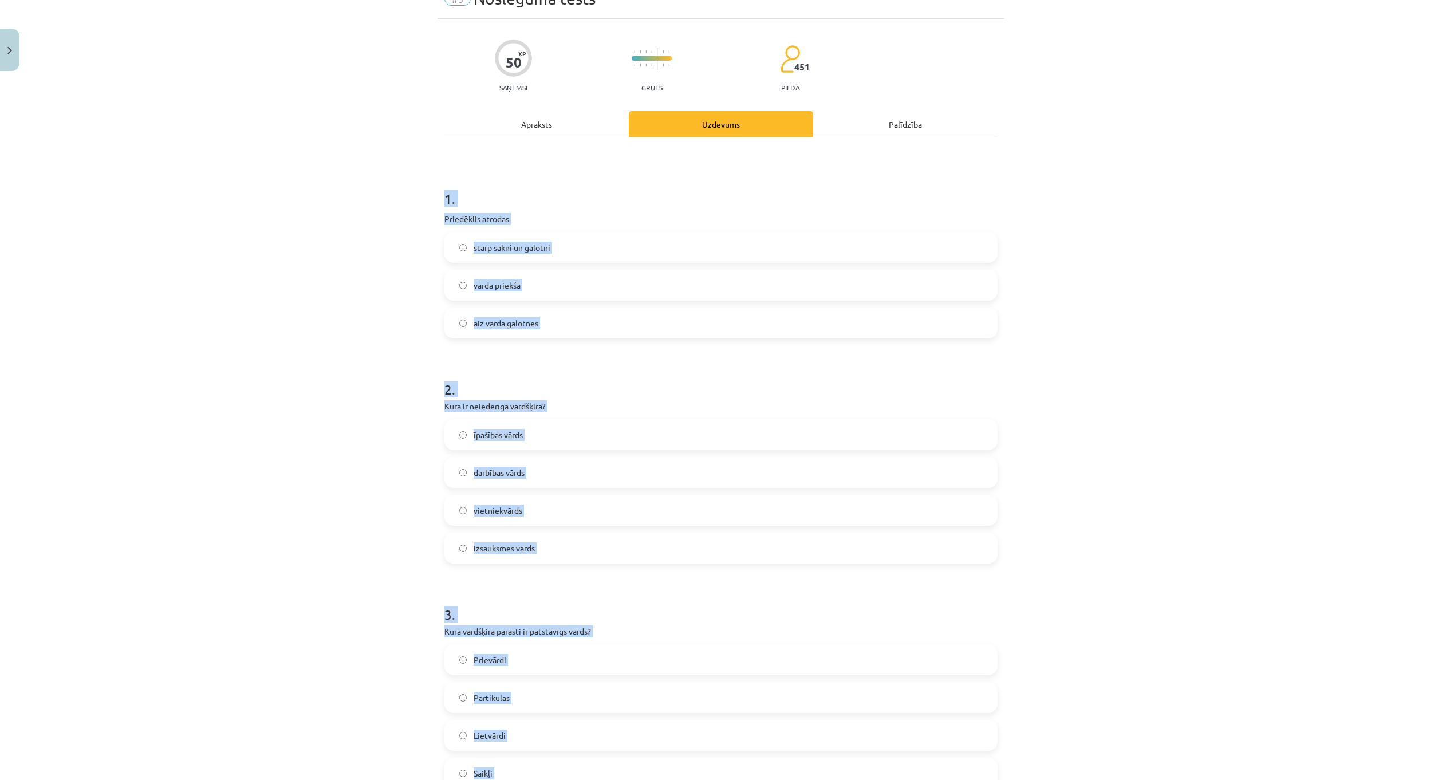
click at [520, 554] on label "izsauksmes vārds" at bounding box center [720, 548] width 551 height 29
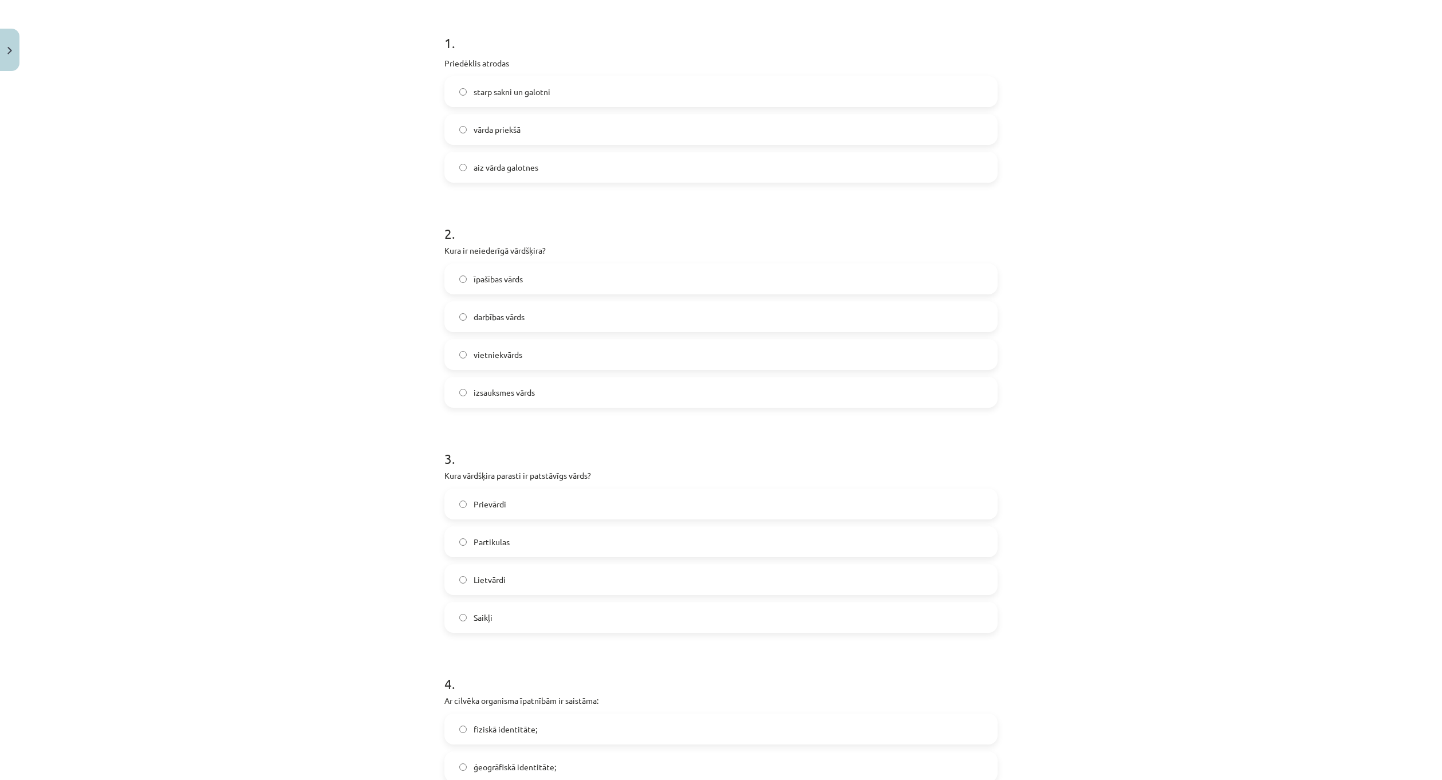
scroll to position [286, 0]
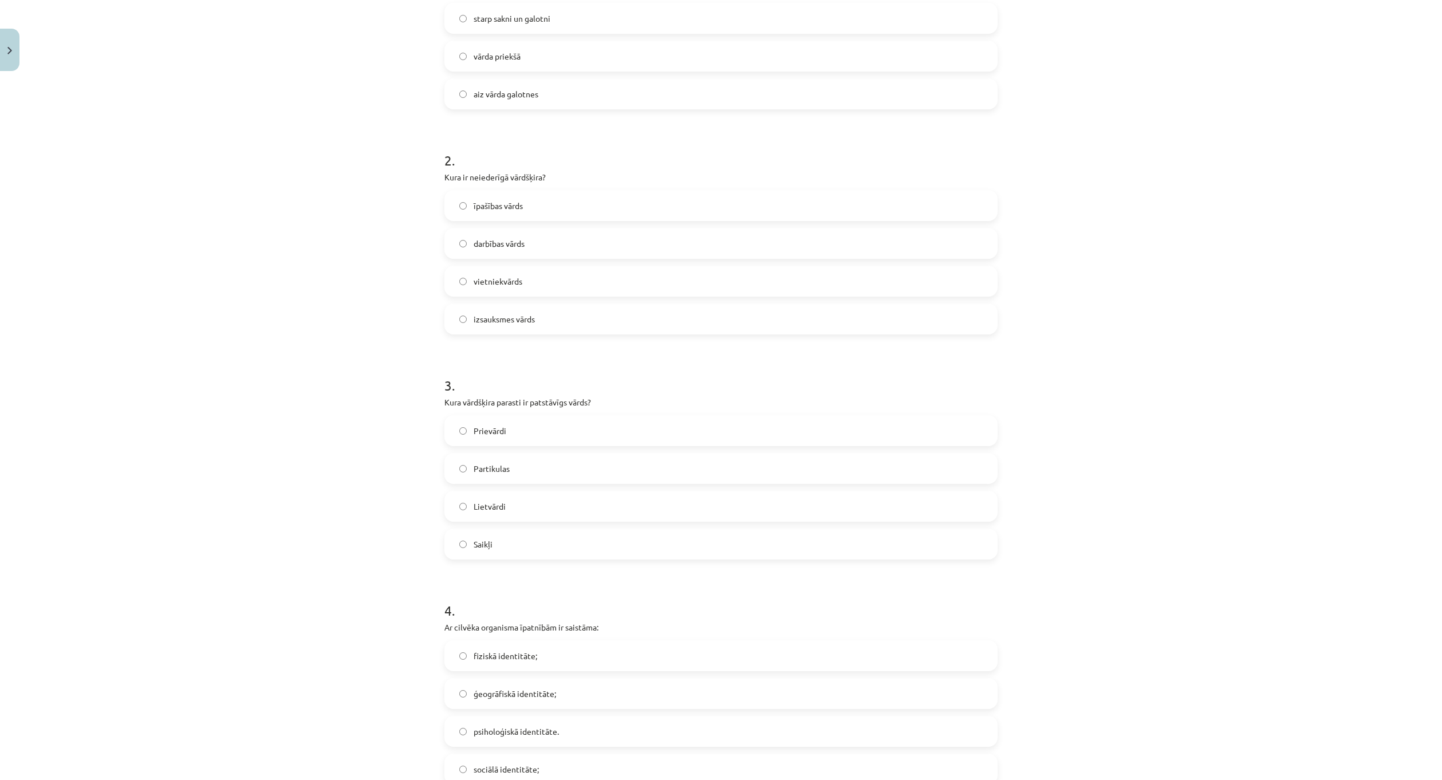
click at [518, 508] on label "Lietvārdi" at bounding box center [720, 506] width 551 height 29
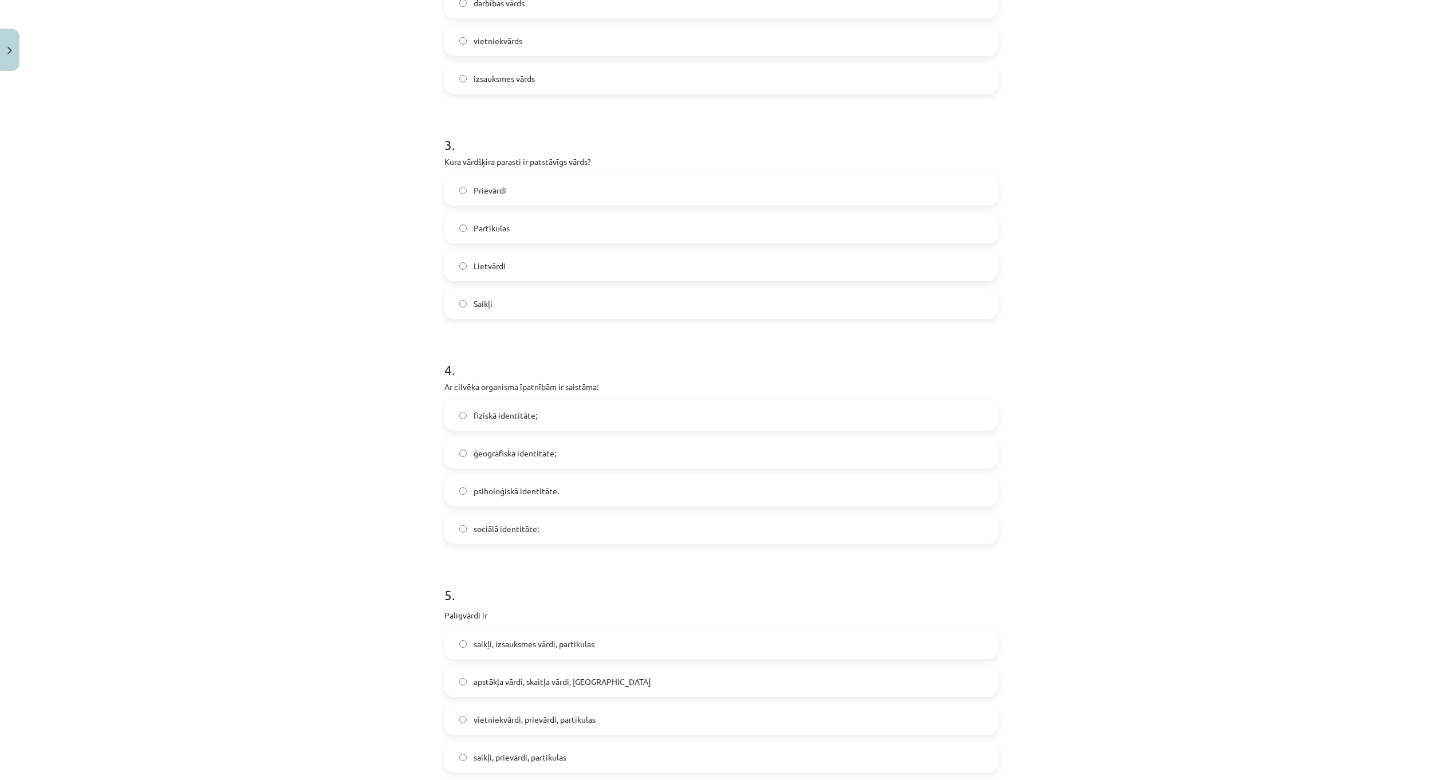
scroll to position [573, 0]
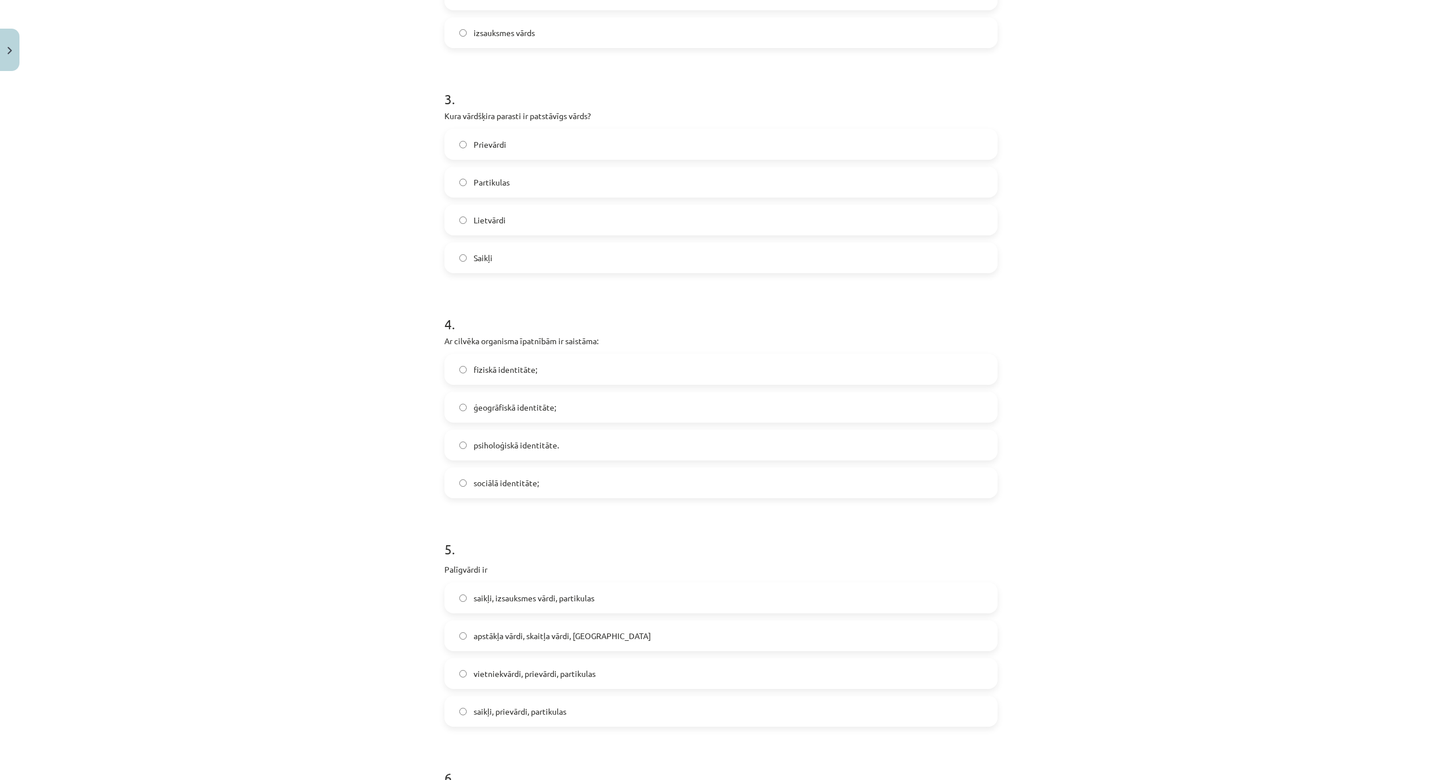
click at [552, 713] on span "saikļi, prievārdi, partikulas" at bounding box center [520, 711] width 93 height 12
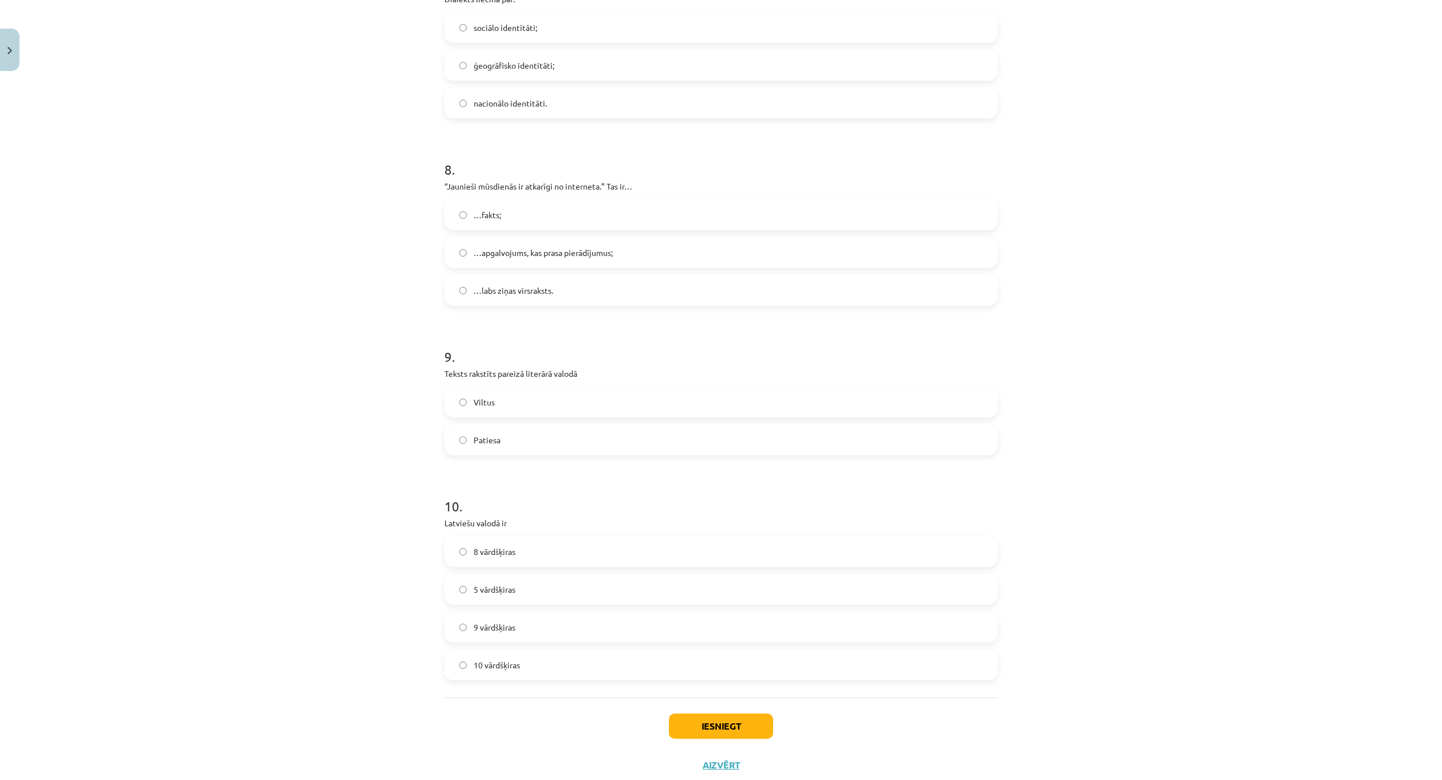
scroll to position [1603, 0]
click at [507, 435] on label "Patiesa" at bounding box center [720, 433] width 551 height 29
click at [730, 725] on button "Iesniegt" at bounding box center [721, 719] width 104 height 25
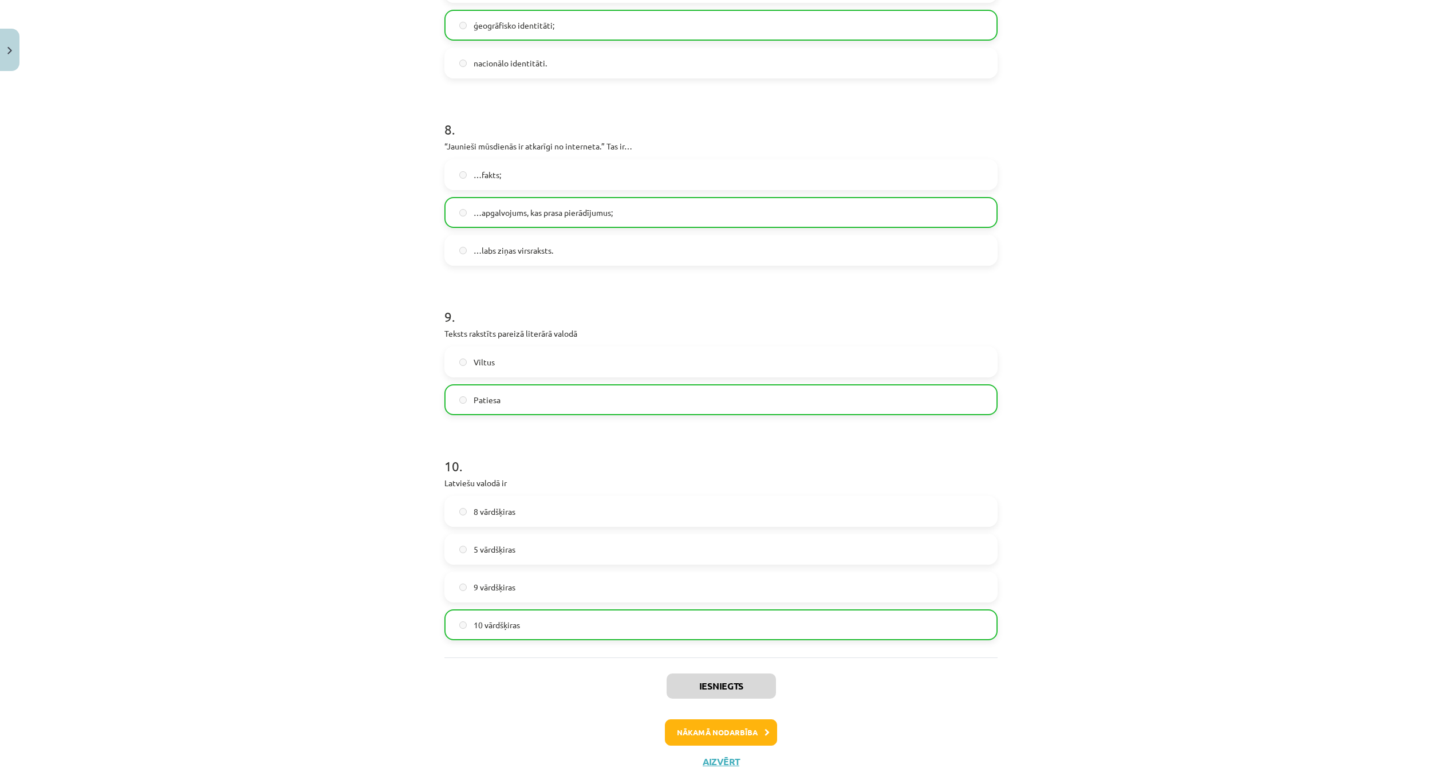
scroll to position [1666, 0]
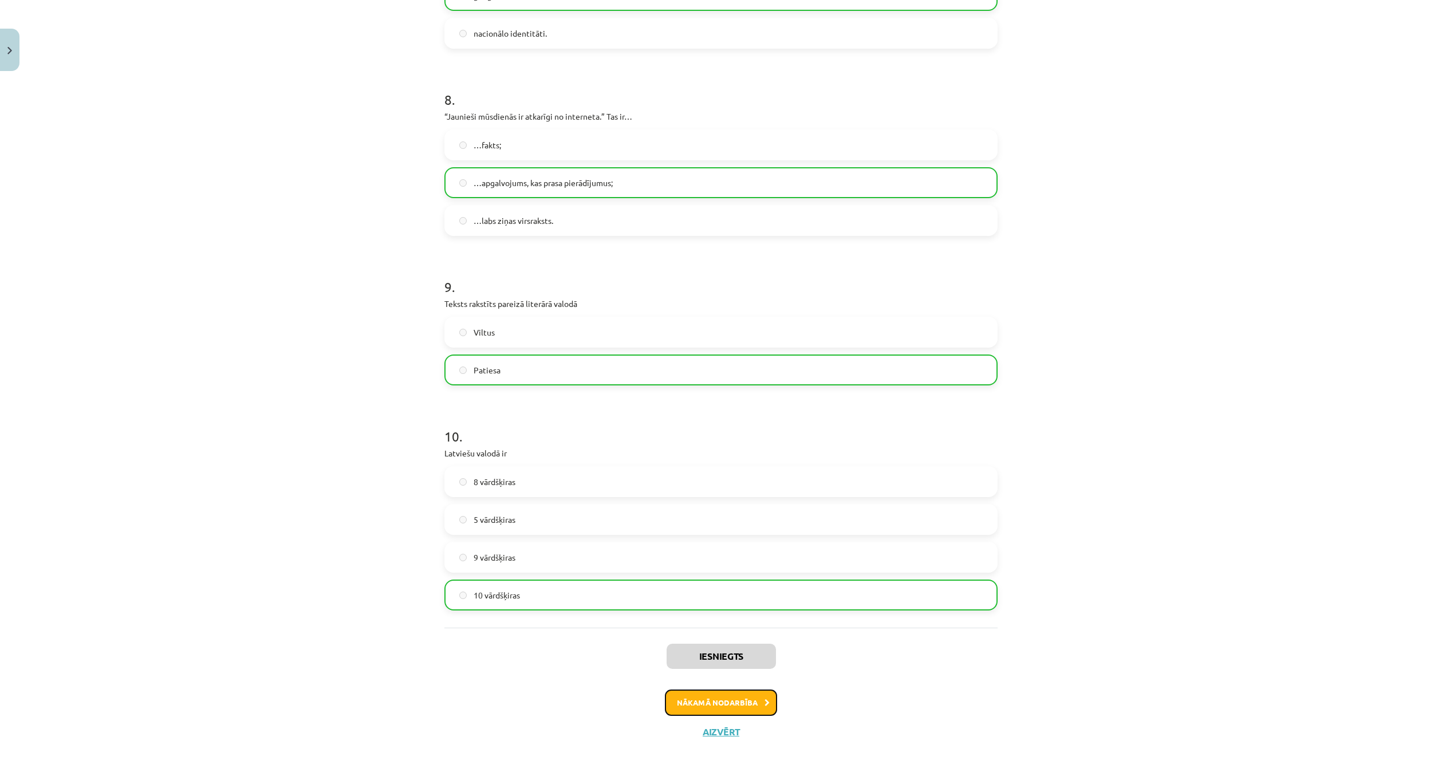
click at [712, 692] on button "Nākamā nodarbība" at bounding box center [721, 702] width 112 height 26
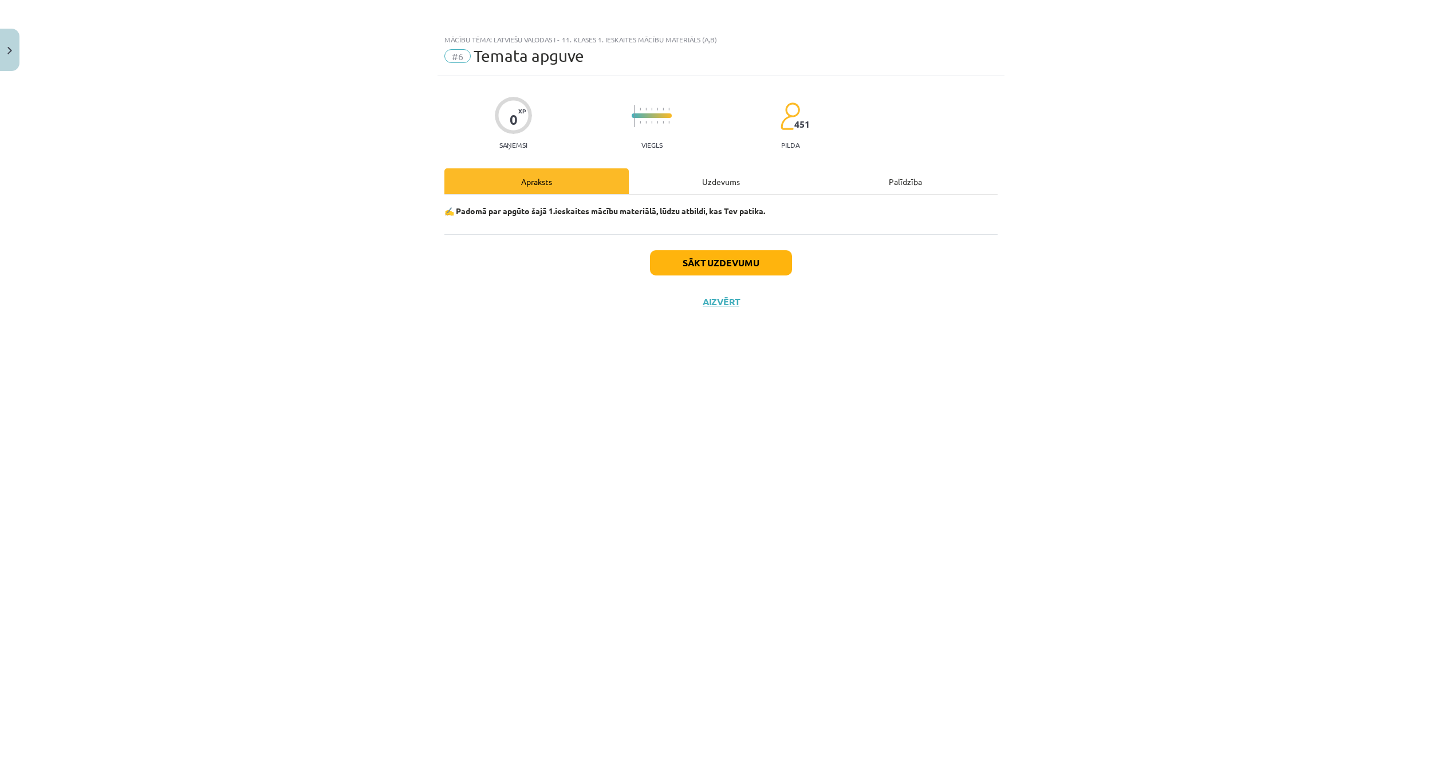
click at [748, 250] on div "Sākt uzdevumu Aizvērt" at bounding box center [720, 274] width 553 height 80
click at [743, 261] on button "Sākt uzdevumu" at bounding box center [721, 262] width 142 height 25
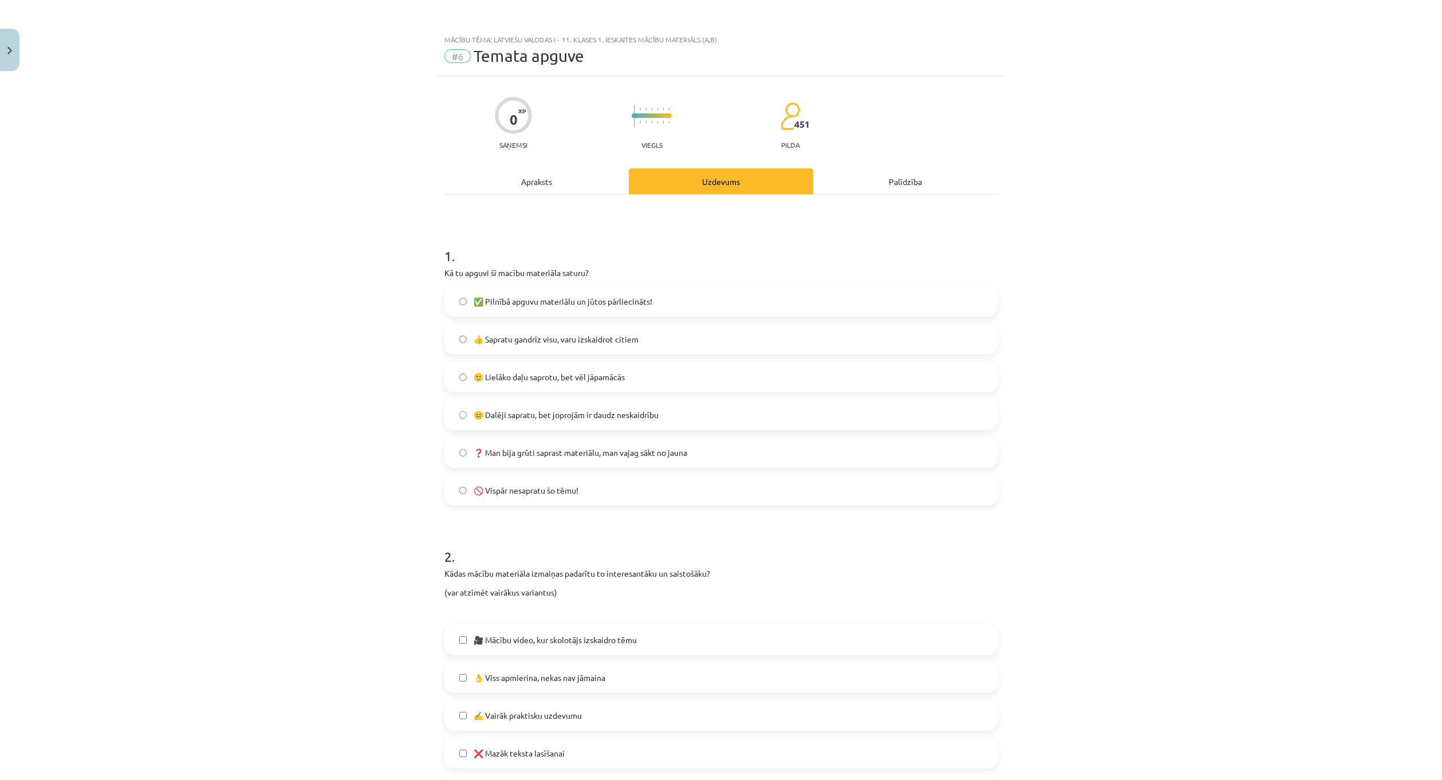
click at [666, 334] on label "👍 Sapratu gandrīz visu, varu izskaidrot citiem" at bounding box center [720, 339] width 551 height 29
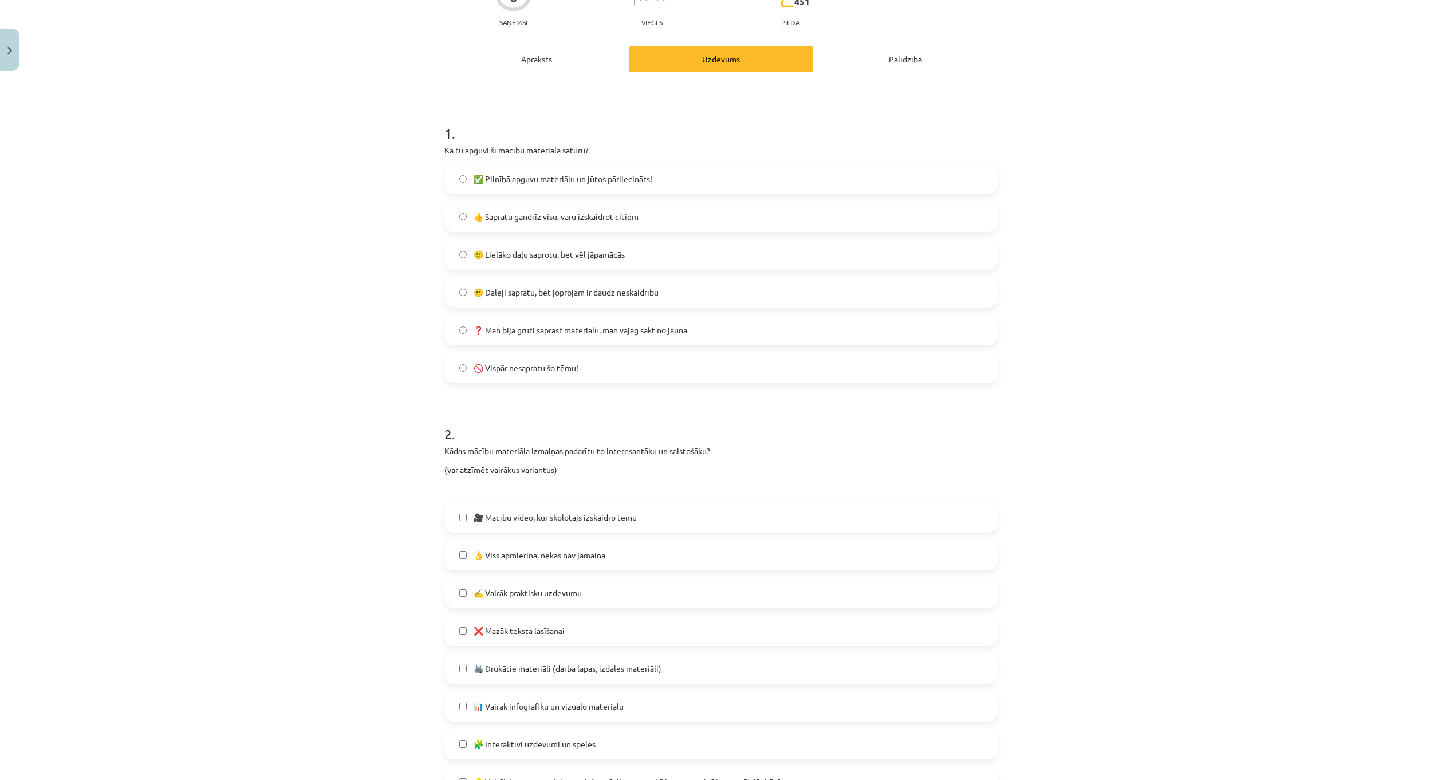
scroll to position [229, 0]
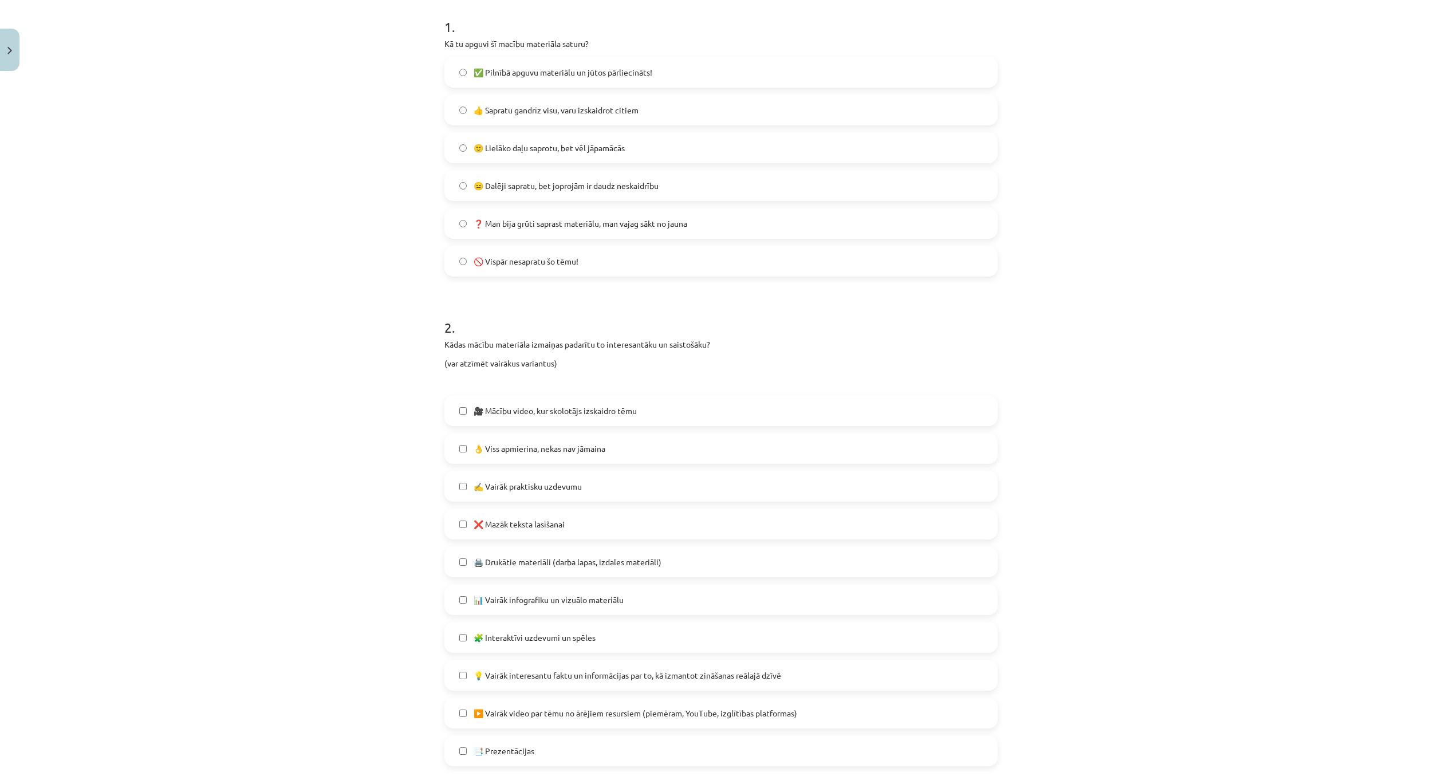
click at [644, 80] on label "✅ Pilnībā apguvu materiālu un jūtos pārliecināts!" at bounding box center [720, 72] width 551 height 29
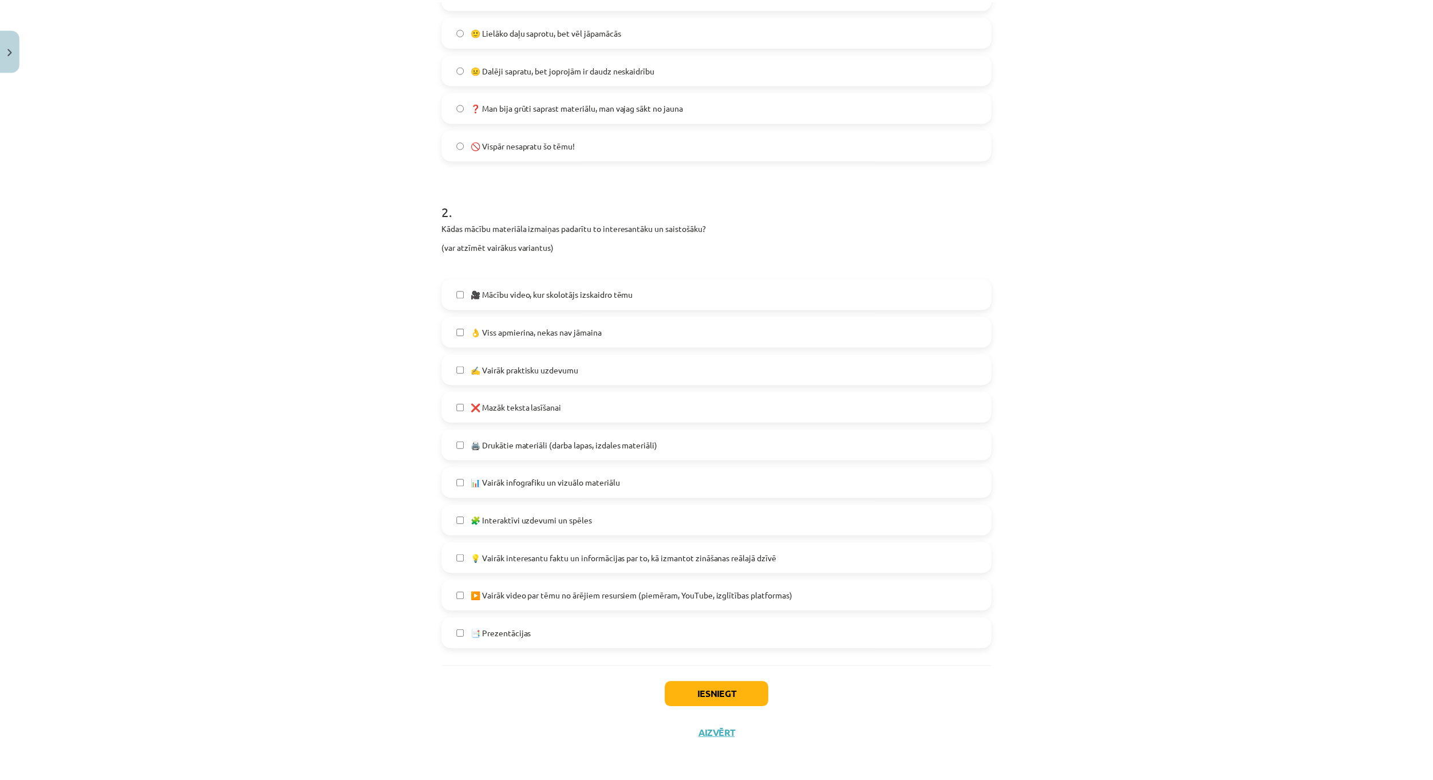
scroll to position [348, 0]
click at [600, 518] on label "🧩 Interaktīvi uzdevumi un spēles" at bounding box center [720, 518] width 551 height 29
click at [705, 688] on button "Iesniegt" at bounding box center [721, 692] width 104 height 25
click at [543, 400] on span "❌ Mazāk teksta lasīšanai" at bounding box center [519, 405] width 91 height 12
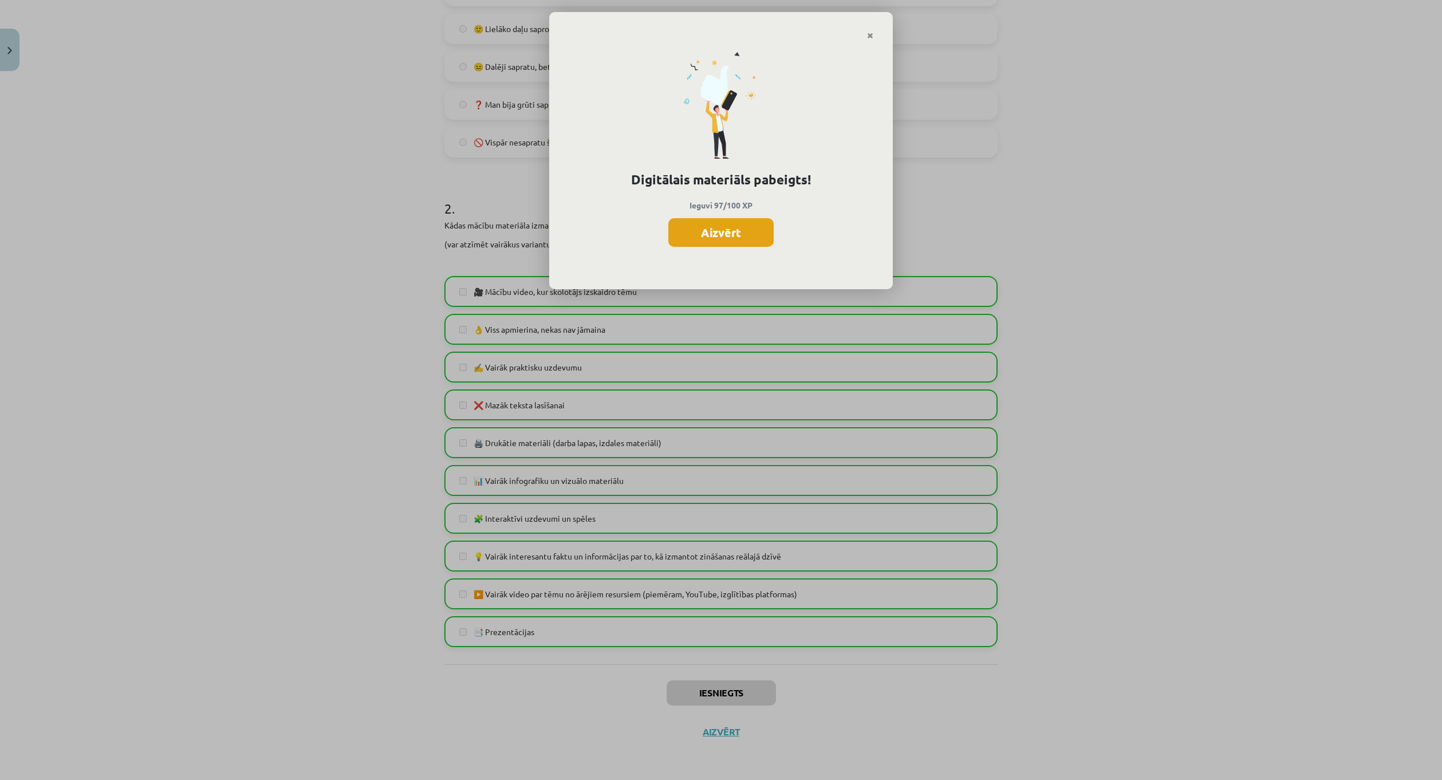
click at [747, 233] on button "Aizvērt" at bounding box center [720, 232] width 105 height 29
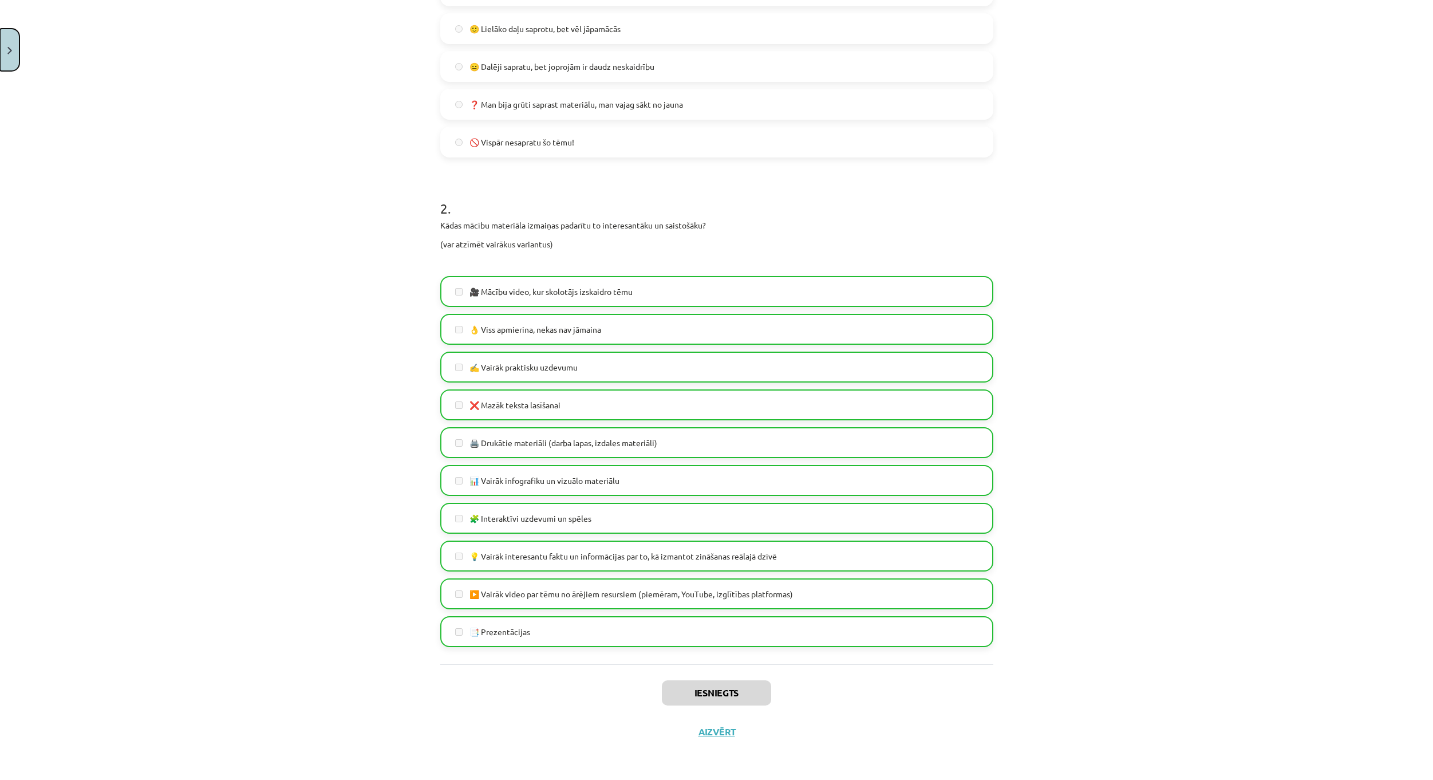
click at [8, 45] on button "Close" at bounding box center [9, 50] width 19 height 42
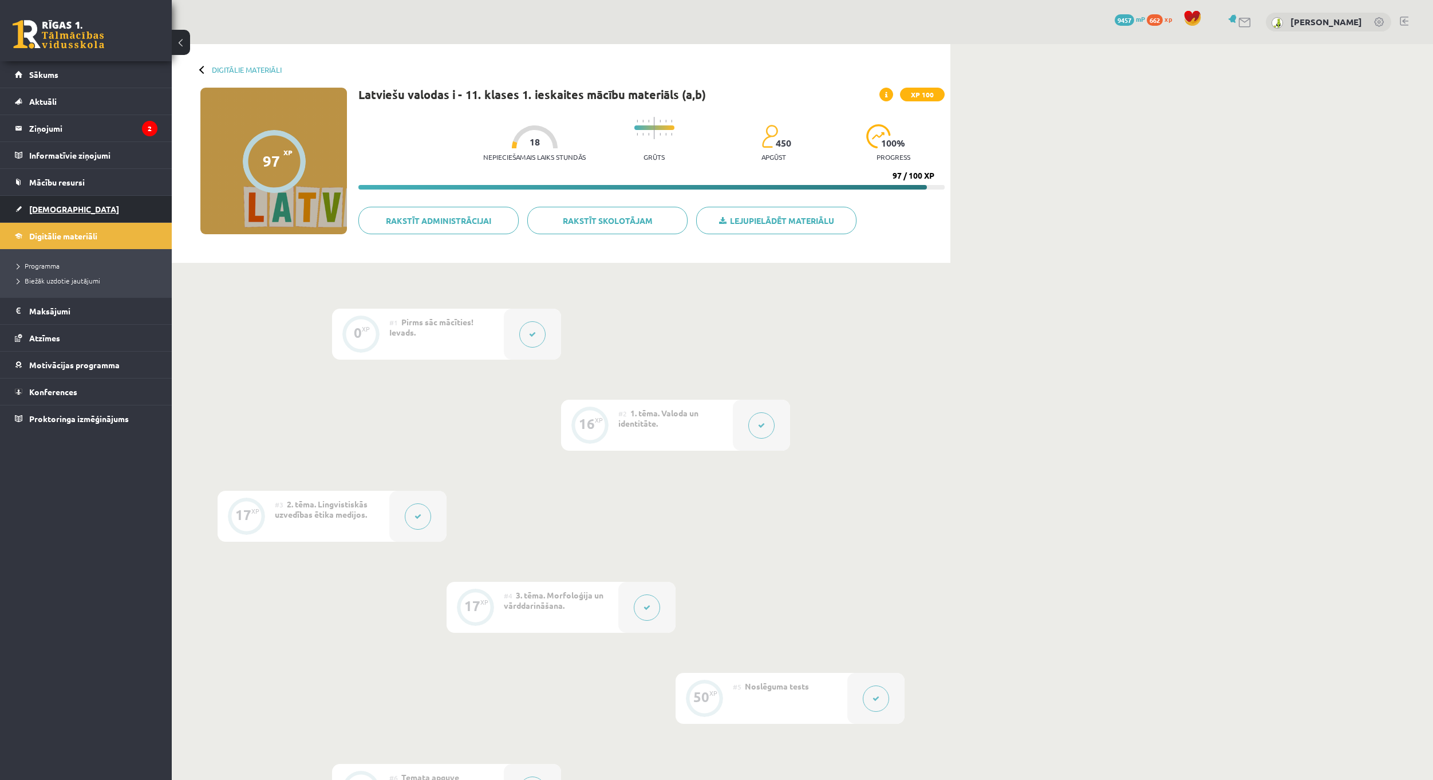
click at [71, 209] on link "[DEMOGRAPHIC_DATA]" at bounding box center [86, 209] width 143 height 26
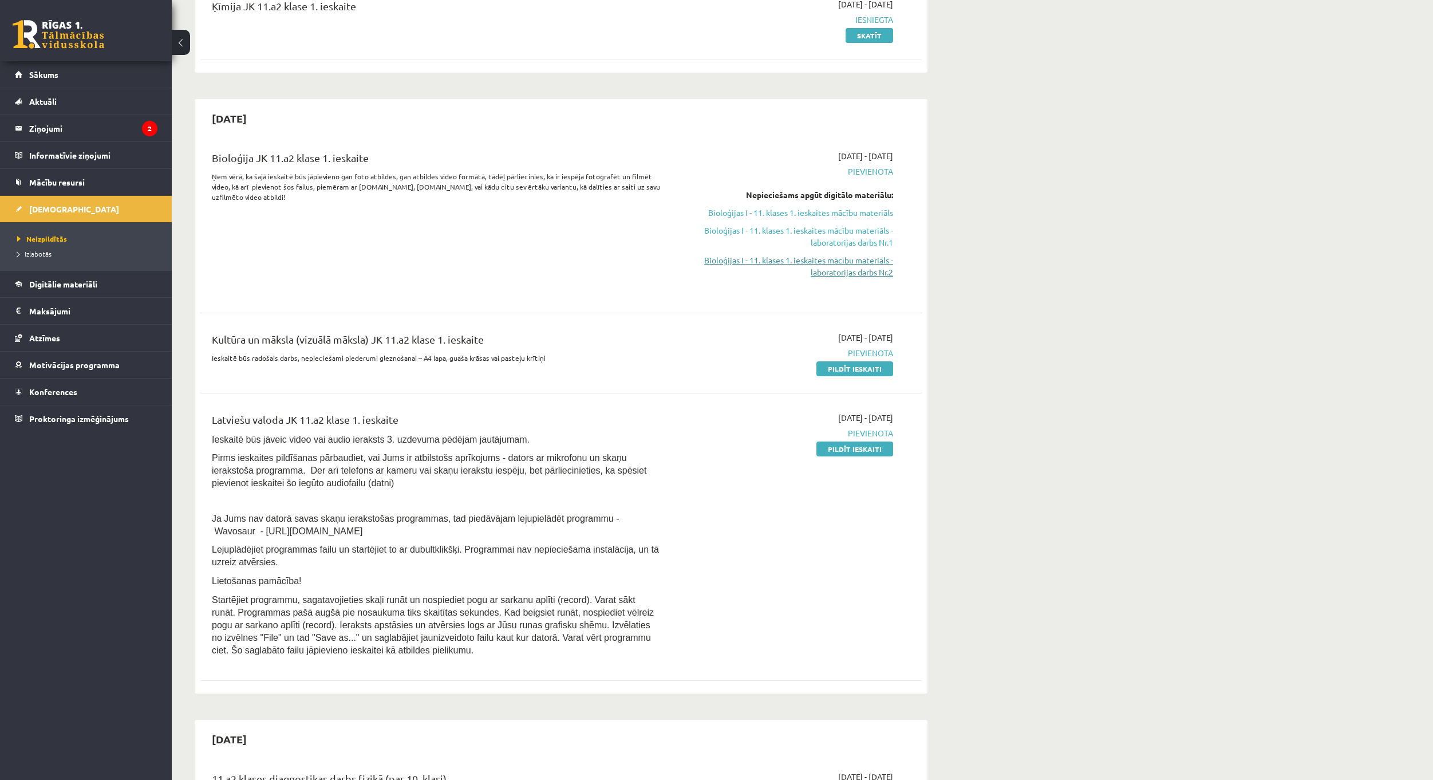
scroll to position [172, 0]
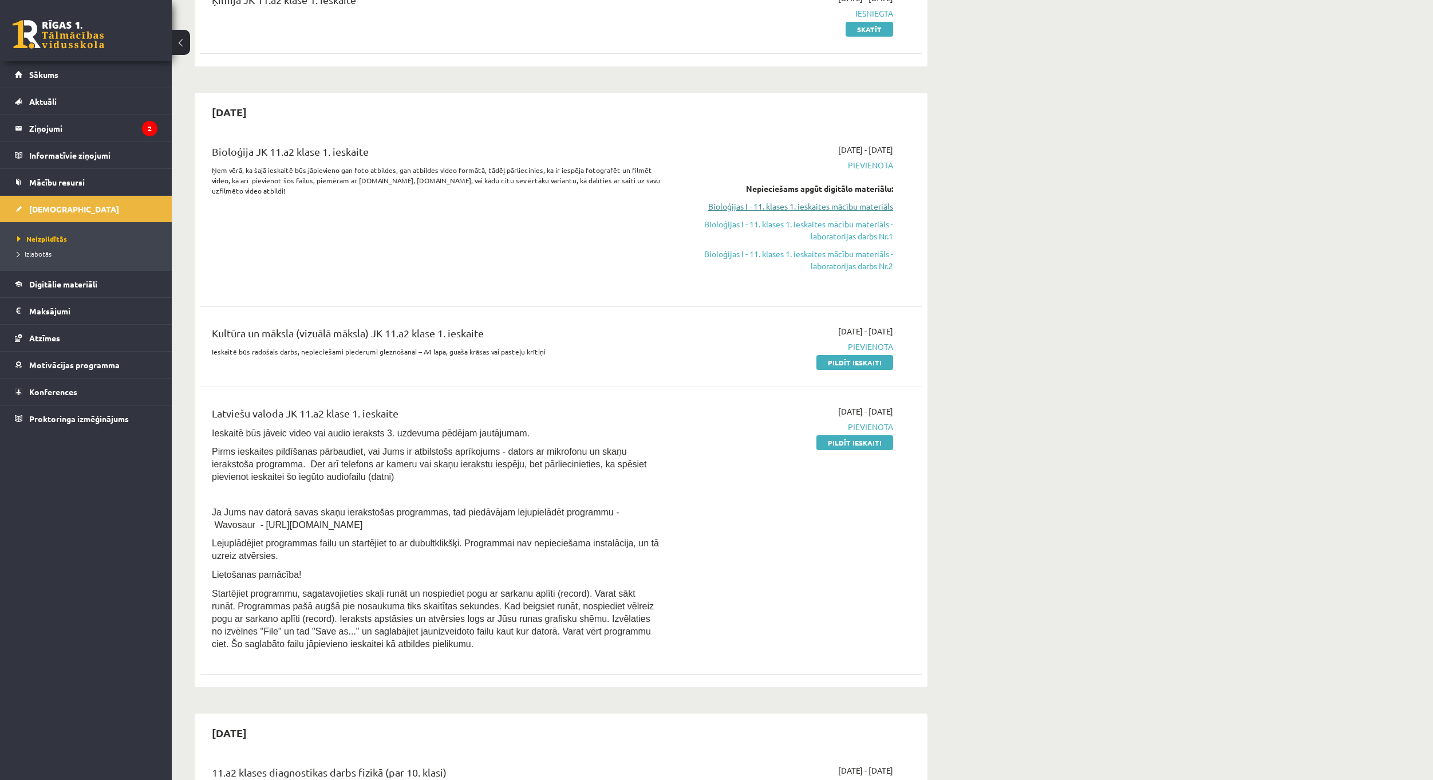
click at [861, 206] on link "Bioloģijas I - 11. klases 1. ieskaites mācību materiāls" at bounding box center [785, 206] width 216 height 12
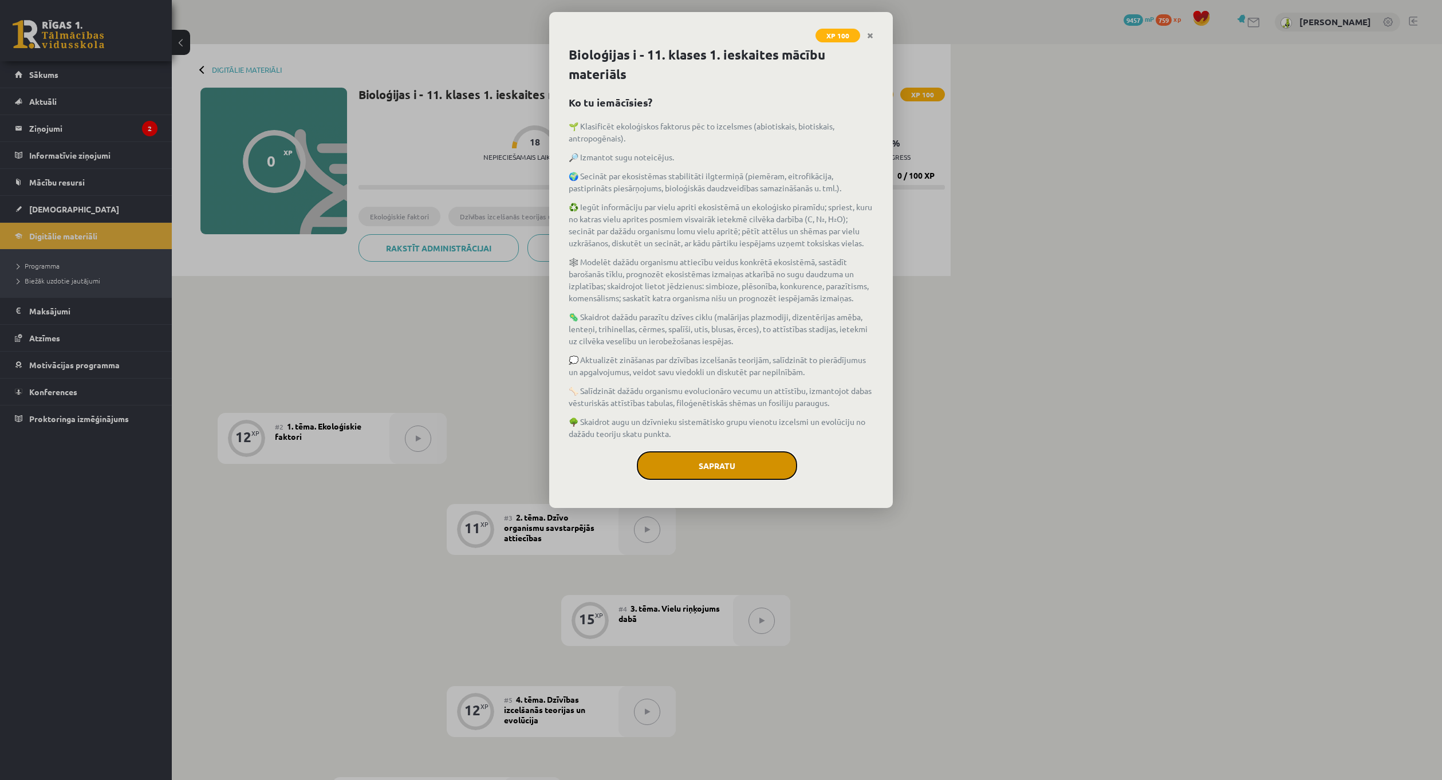
click at [731, 465] on button "Sapratu" at bounding box center [717, 465] width 160 height 29
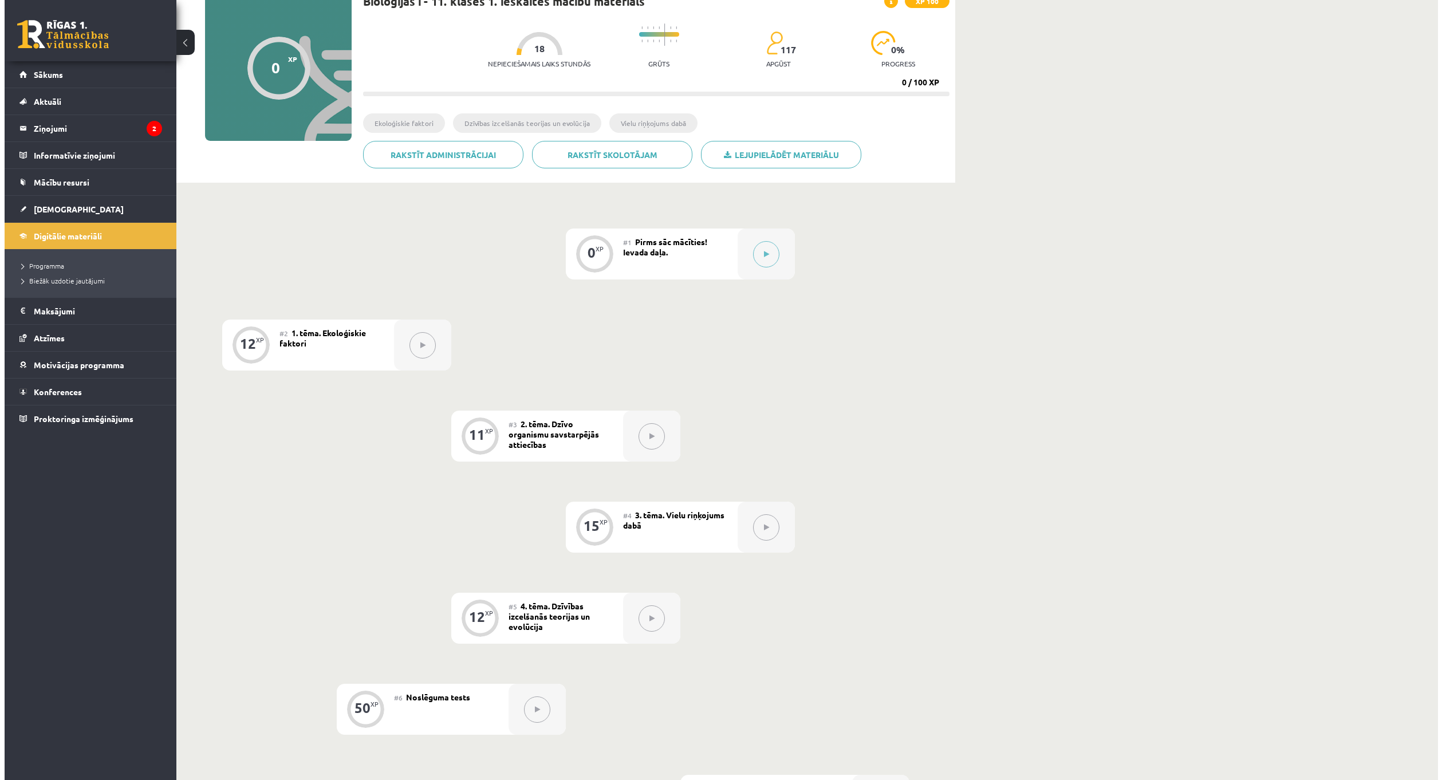
scroll to position [57, 0]
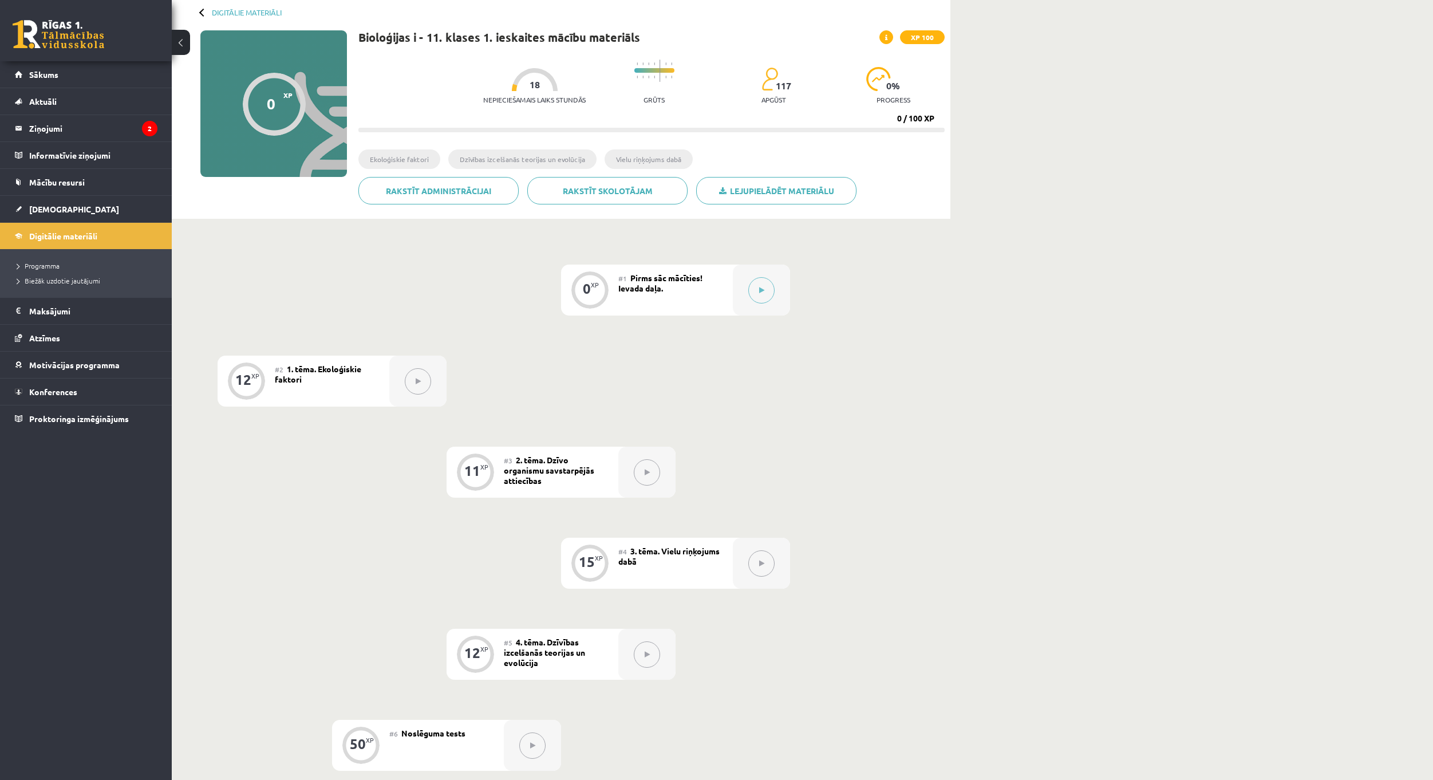
click at [714, 284] on div "#1 Pirms sāc mācīties! Ievada daļa." at bounding box center [675, 290] width 115 height 51
click at [759, 295] on button at bounding box center [761, 290] width 26 height 26
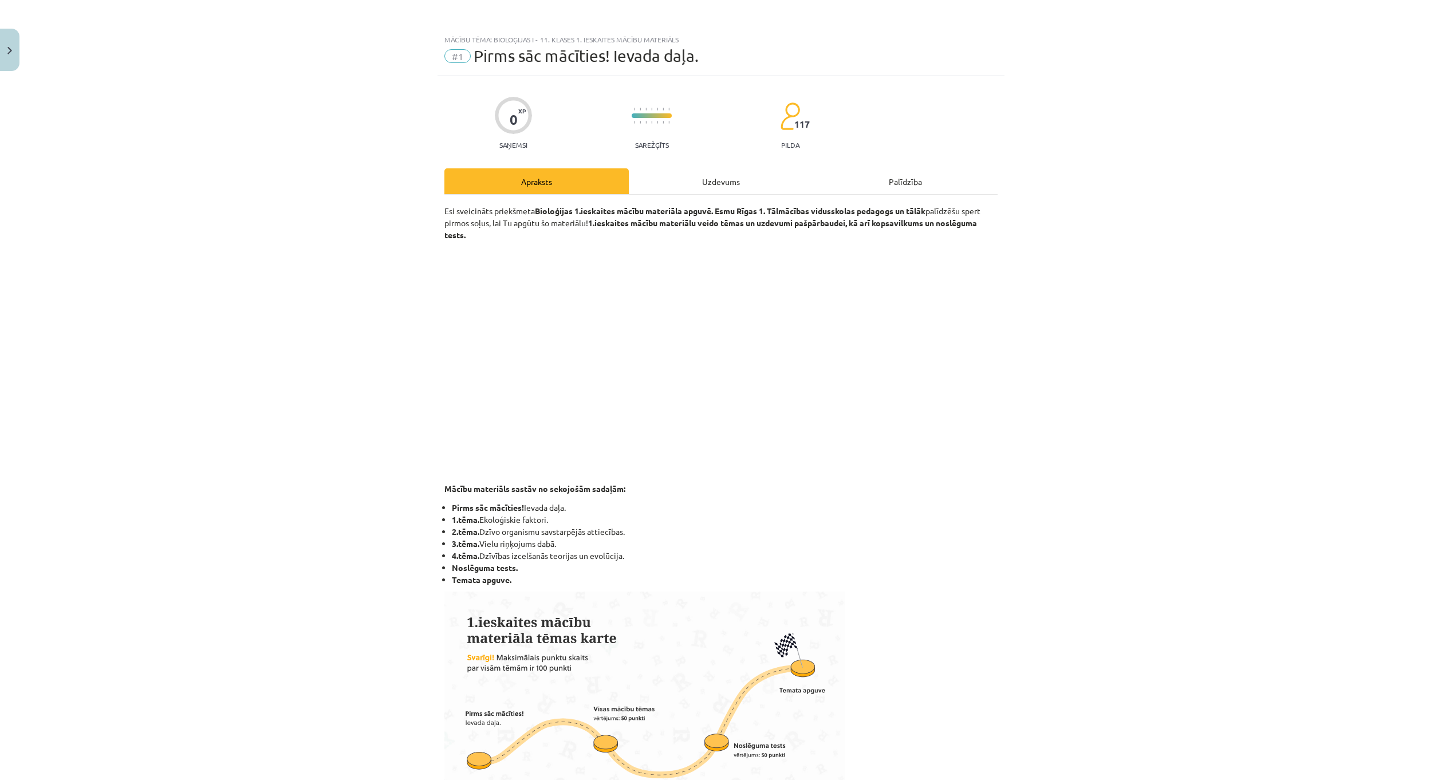
click at [759, 180] on div "Uzdevums" at bounding box center [721, 181] width 184 height 26
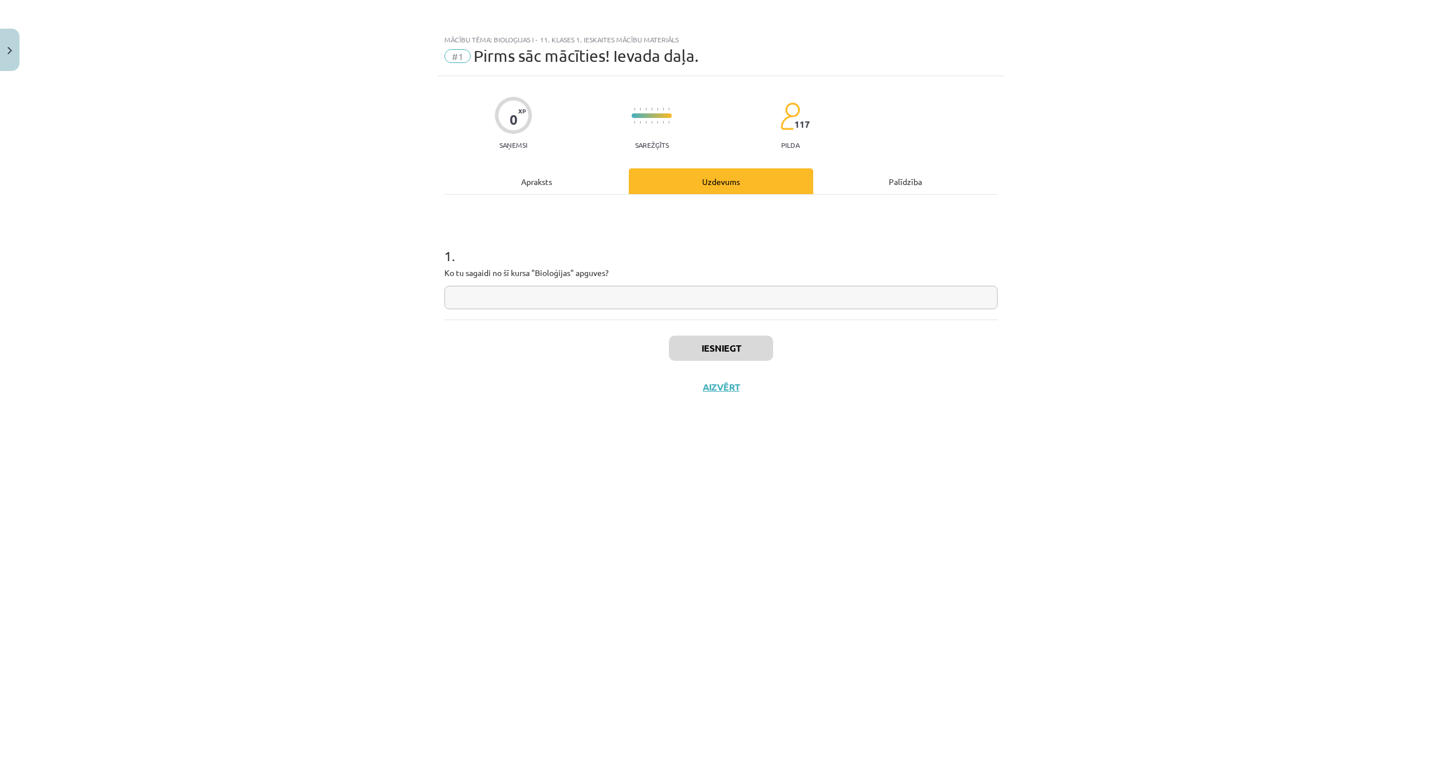
click at [708, 290] on input "text" at bounding box center [720, 297] width 553 height 23
type input "*"
click at [749, 347] on button "Iesniegt" at bounding box center [721, 348] width 104 height 25
click at [716, 393] on button "Nākamā nodarbība" at bounding box center [721, 394] width 112 height 26
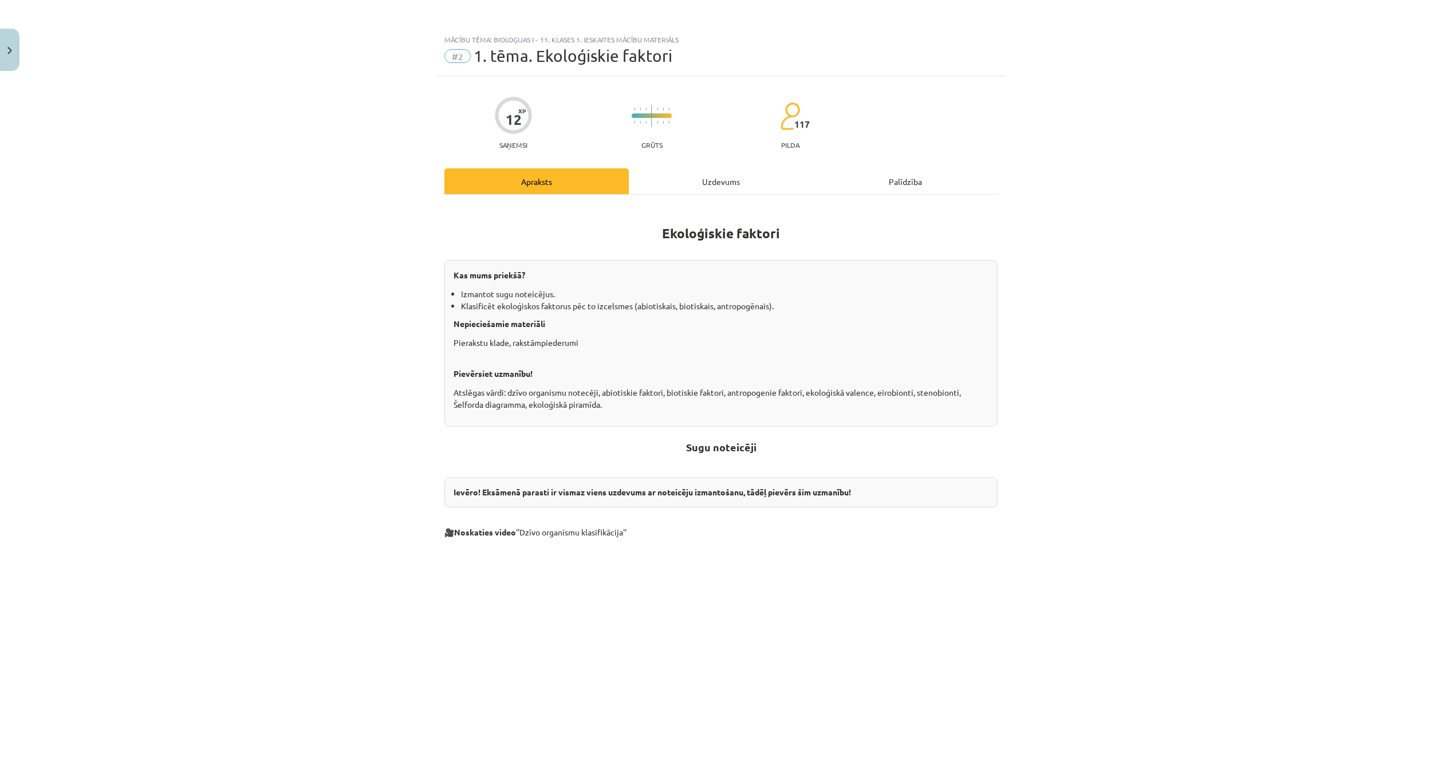
drag, startPoint x: 715, startPoint y: 178, endPoint x: 729, endPoint y: 179, distance: 14.9
click at [715, 179] on div "Uzdevums" at bounding box center [721, 181] width 184 height 26
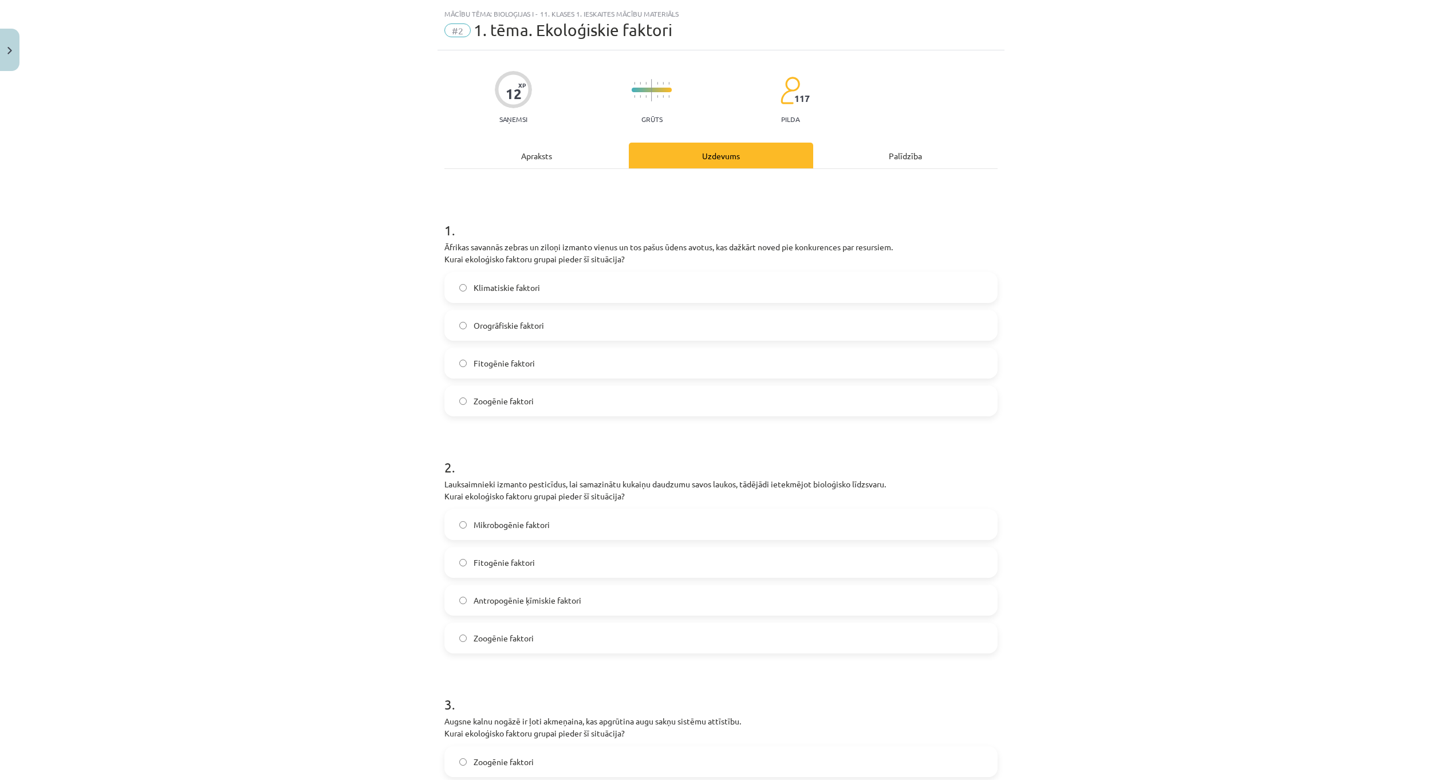
scroll to position [29, 0]
click at [532, 153] on div "Apraksts" at bounding box center [536, 153] width 184 height 26
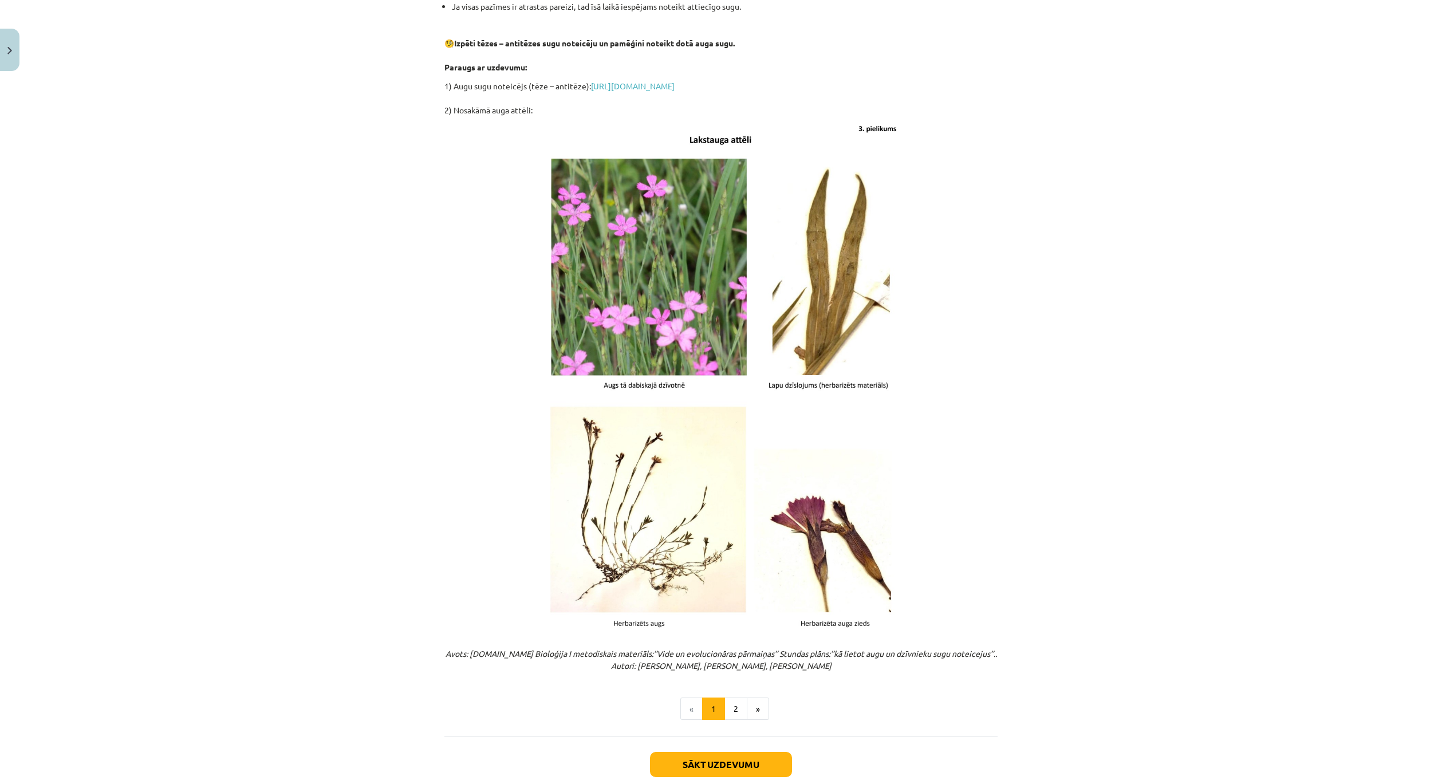
scroll to position [1088, 0]
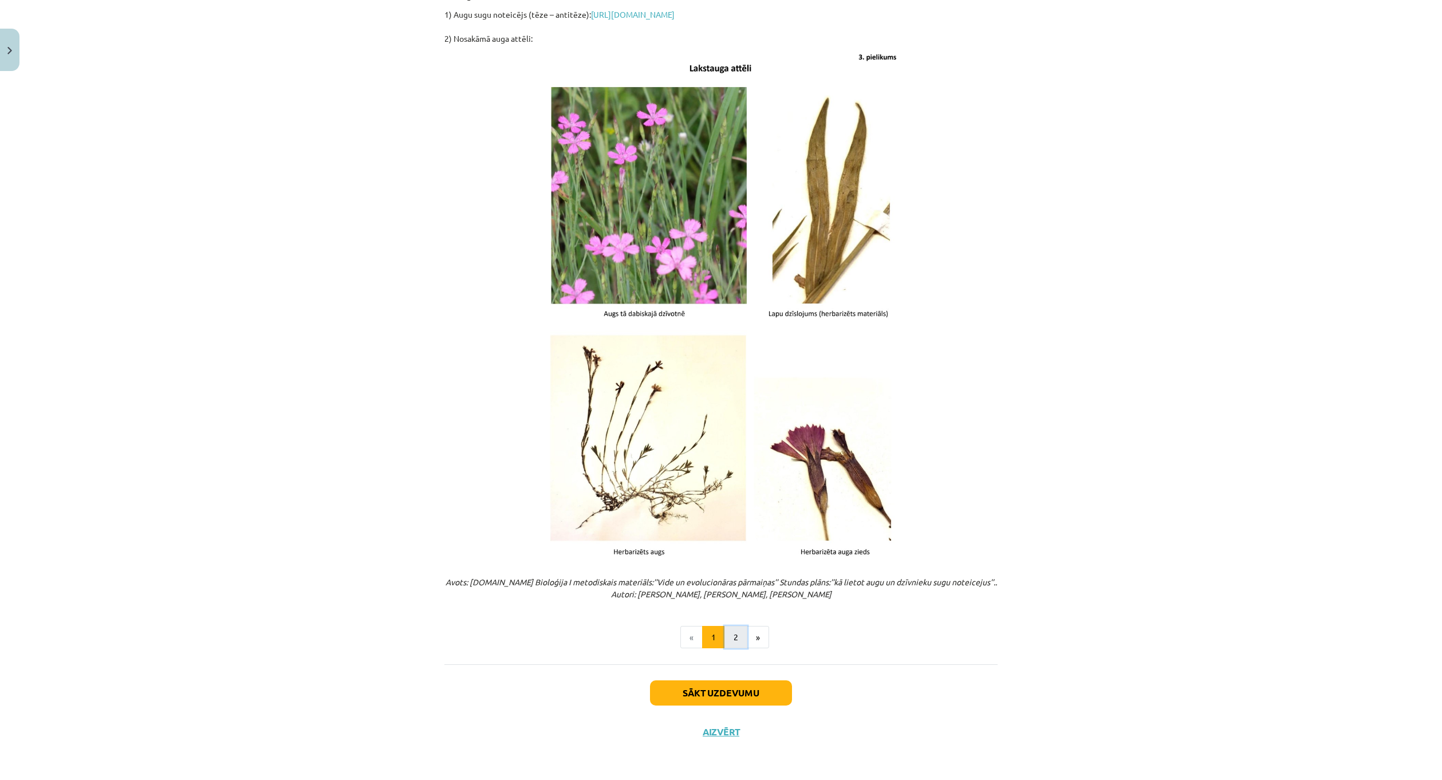
click at [731, 631] on button "2" at bounding box center [735, 637] width 23 height 23
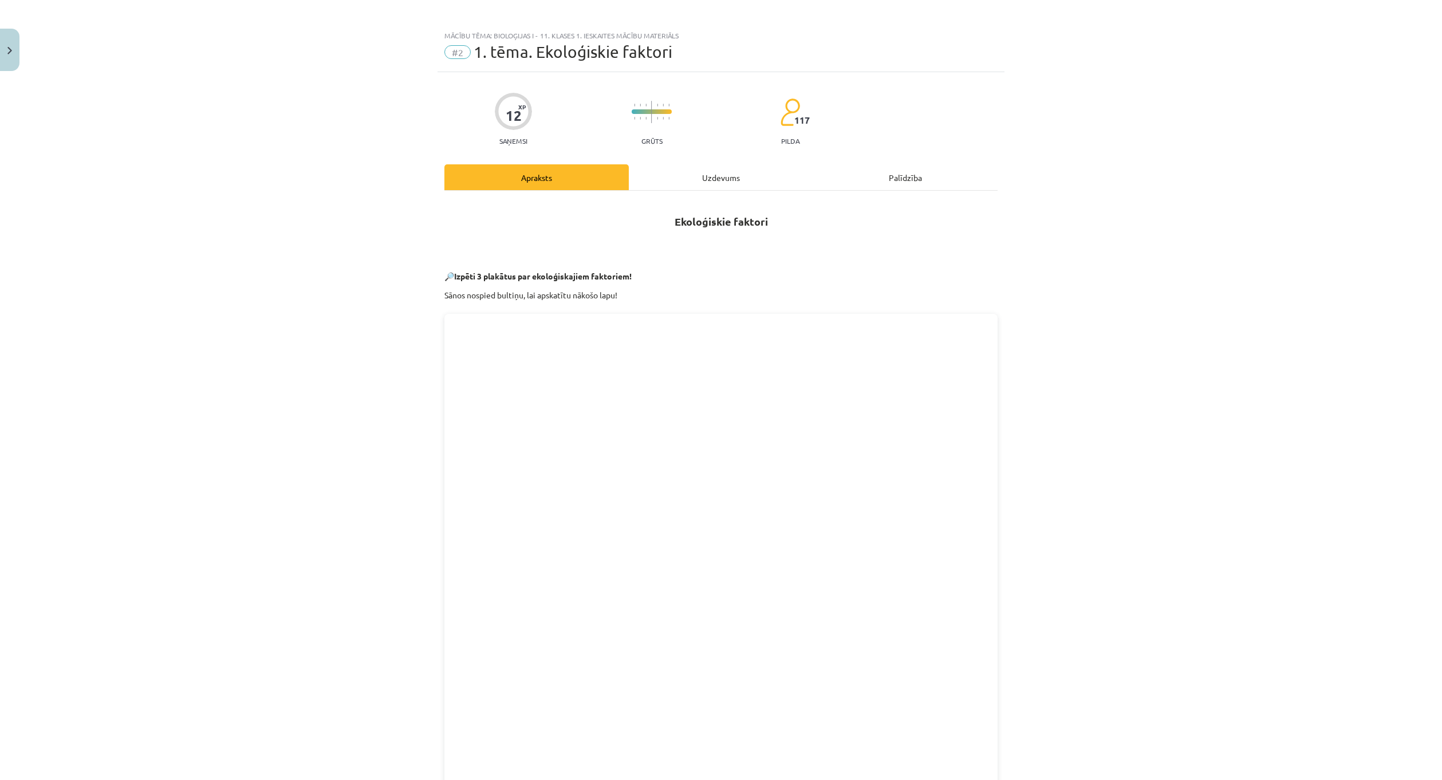
scroll to position [0, 0]
click at [698, 178] on div "Uzdevums" at bounding box center [721, 181] width 184 height 26
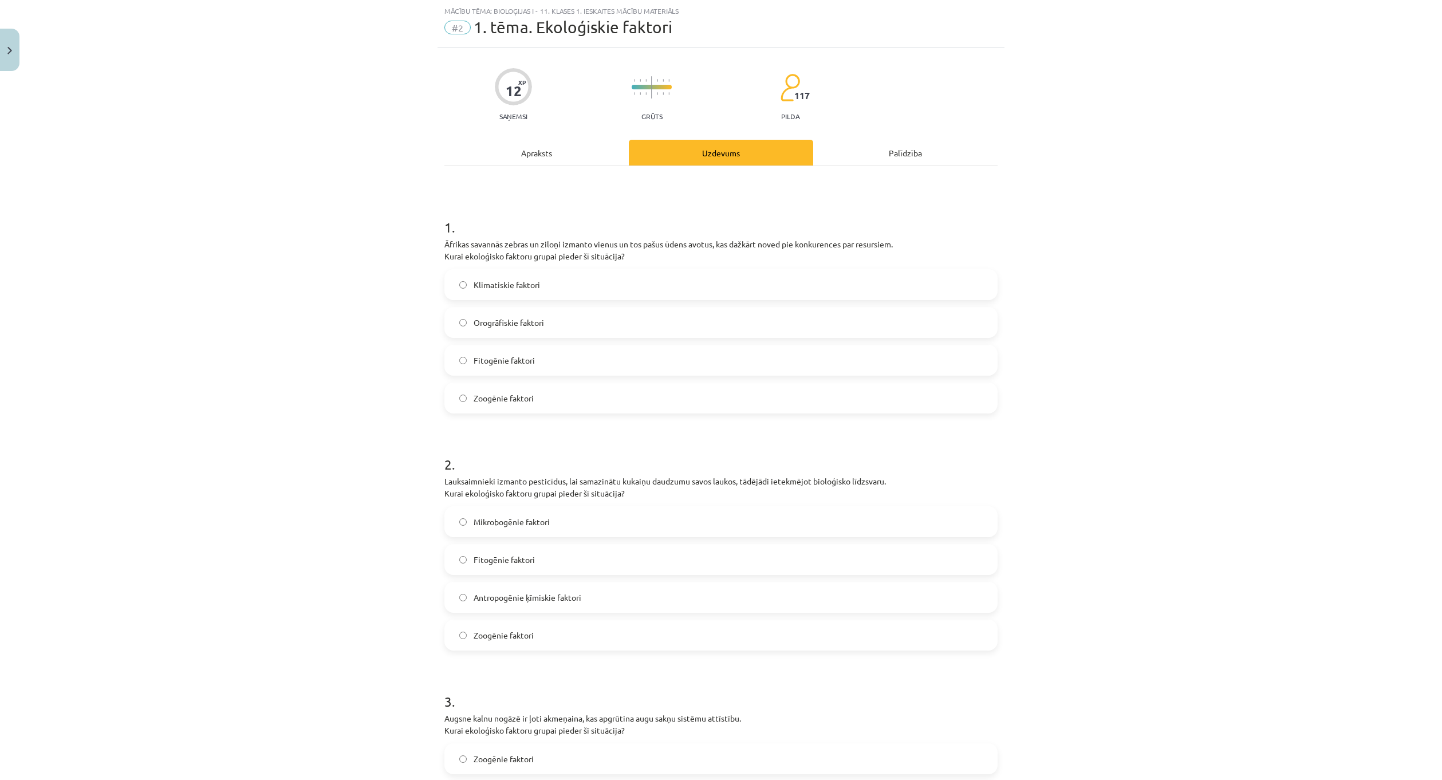
click at [688, 415] on form "1 . Āfrikas savannās zebras un ziloņi izmanto vienus un tos pašus ūdens avotus,…" at bounding box center [720, 661] width 553 height 925
click at [685, 405] on label "Zoogēnie faktori" at bounding box center [720, 398] width 551 height 29
click at [628, 594] on label "Antropogēnie ķīmiskie faktori" at bounding box center [720, 597] width 551 height 29
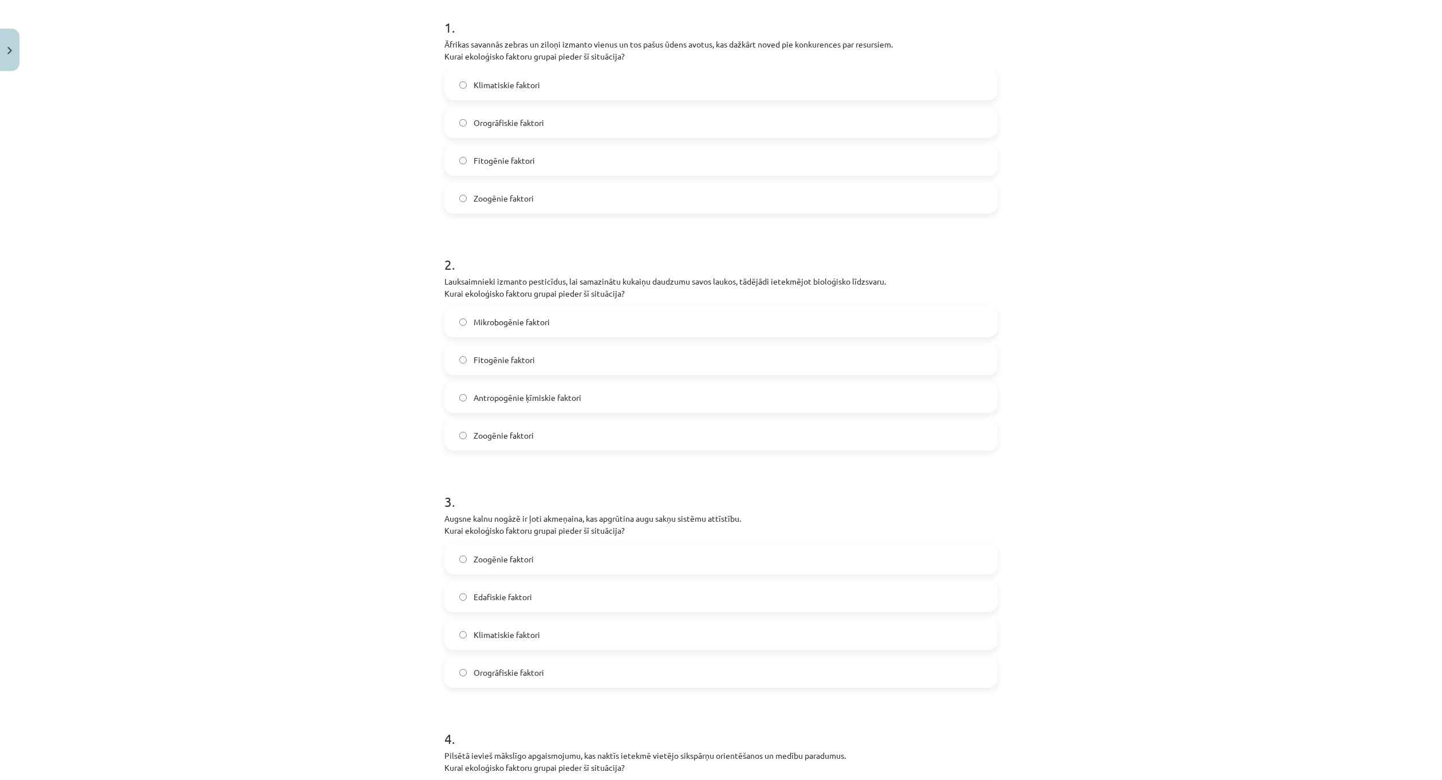
scroll to position [258, 0]
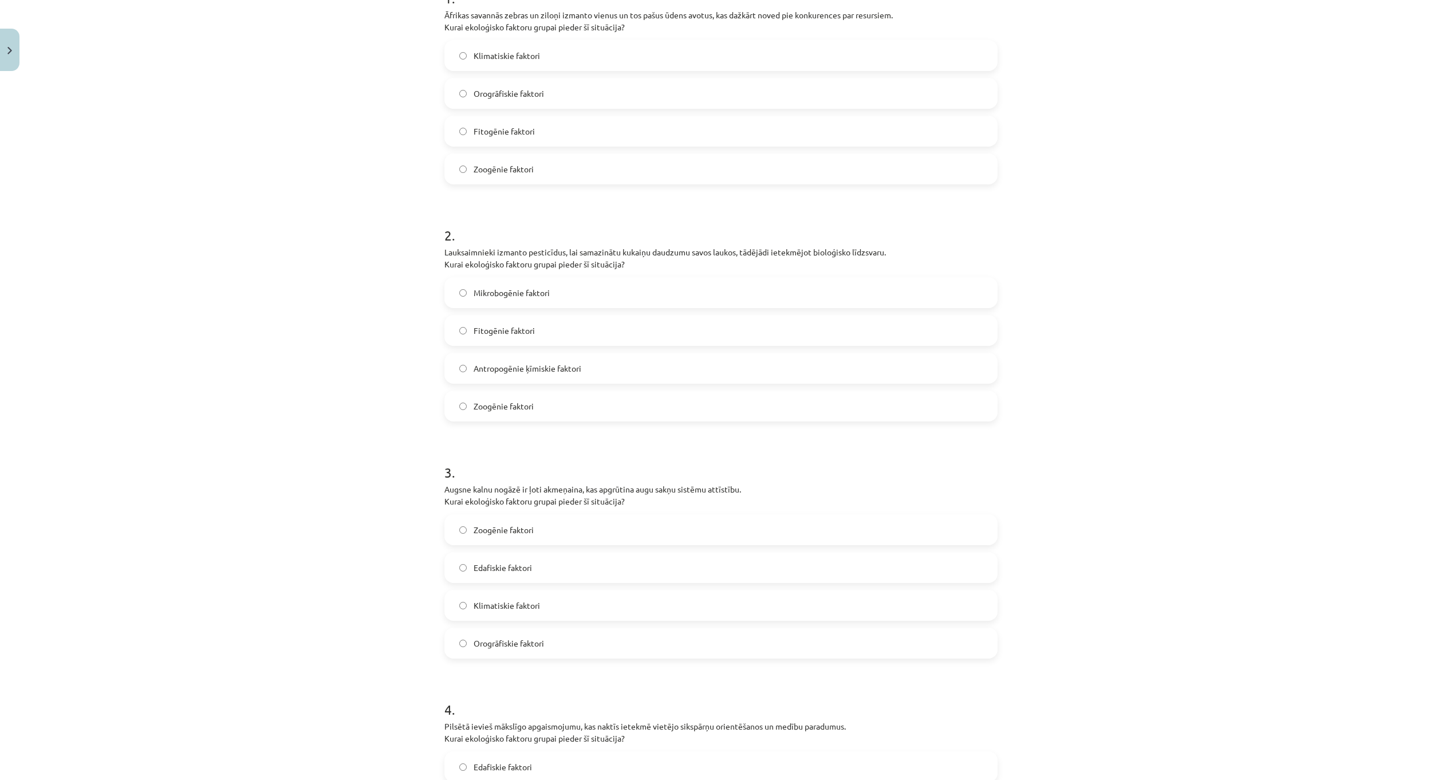
click at [572, 604] on label "Klimatiskie faktori" at bounding box center [720, 605] width 551 height 29
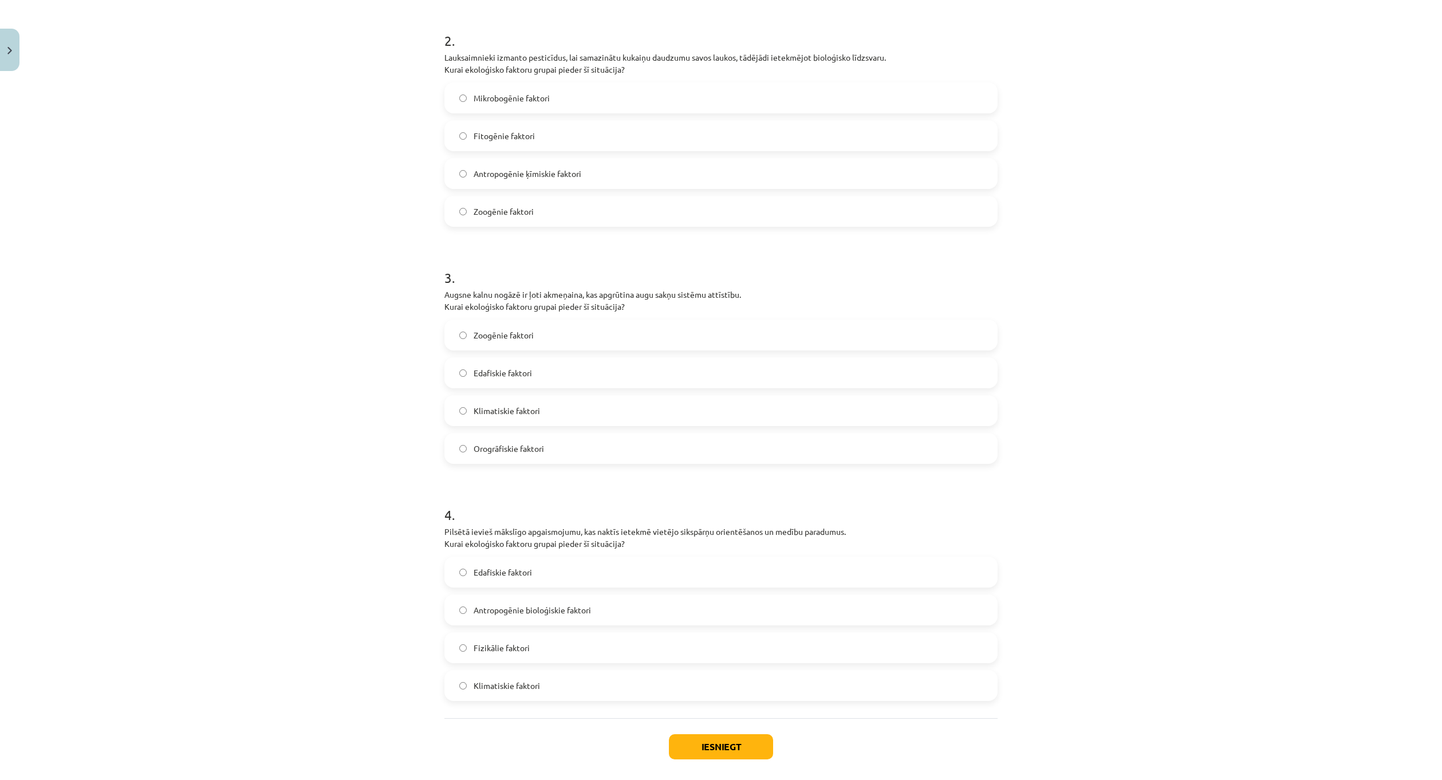
scroll to position [506, 0]
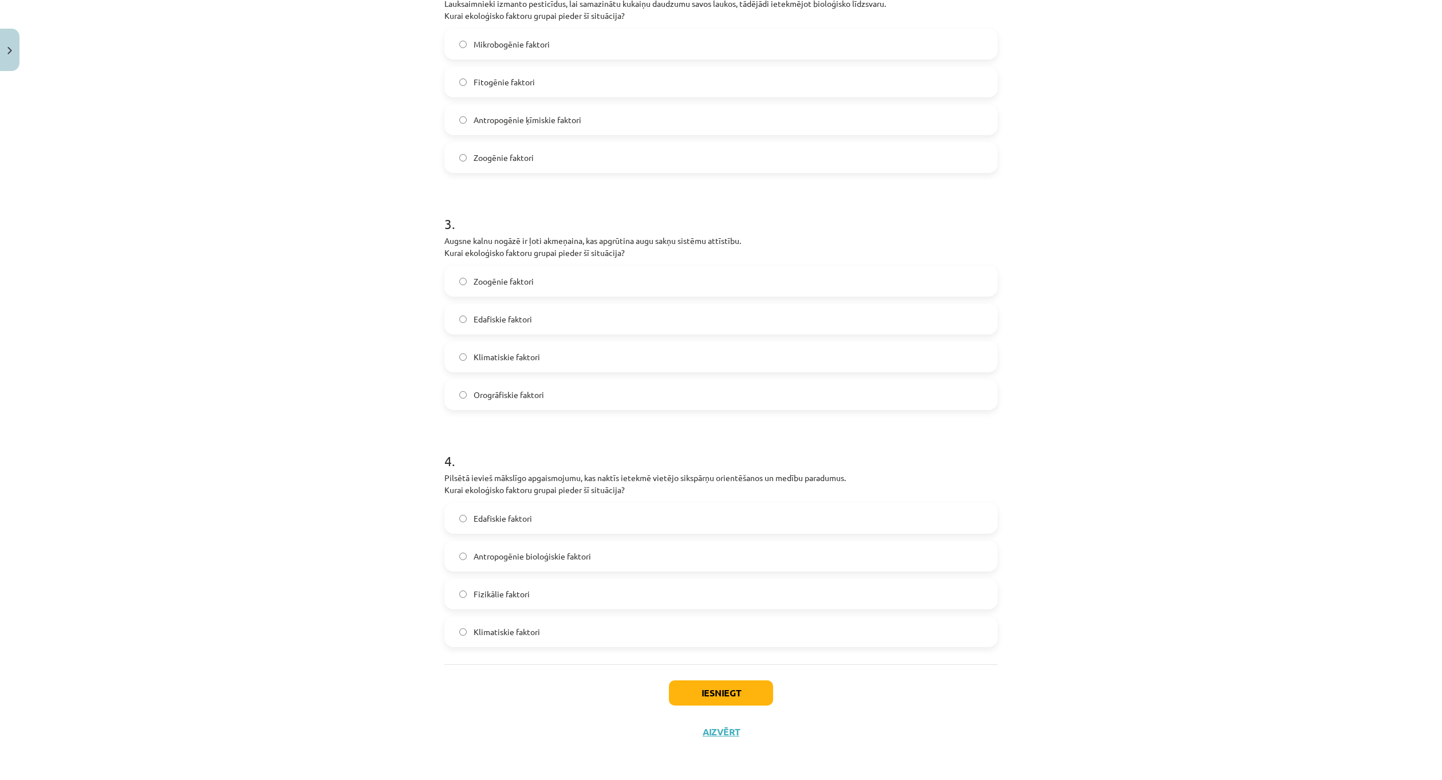
click at [545, 525] on label "Edafiskie faktori" at bounding box center [720, 518] width 551 height 29
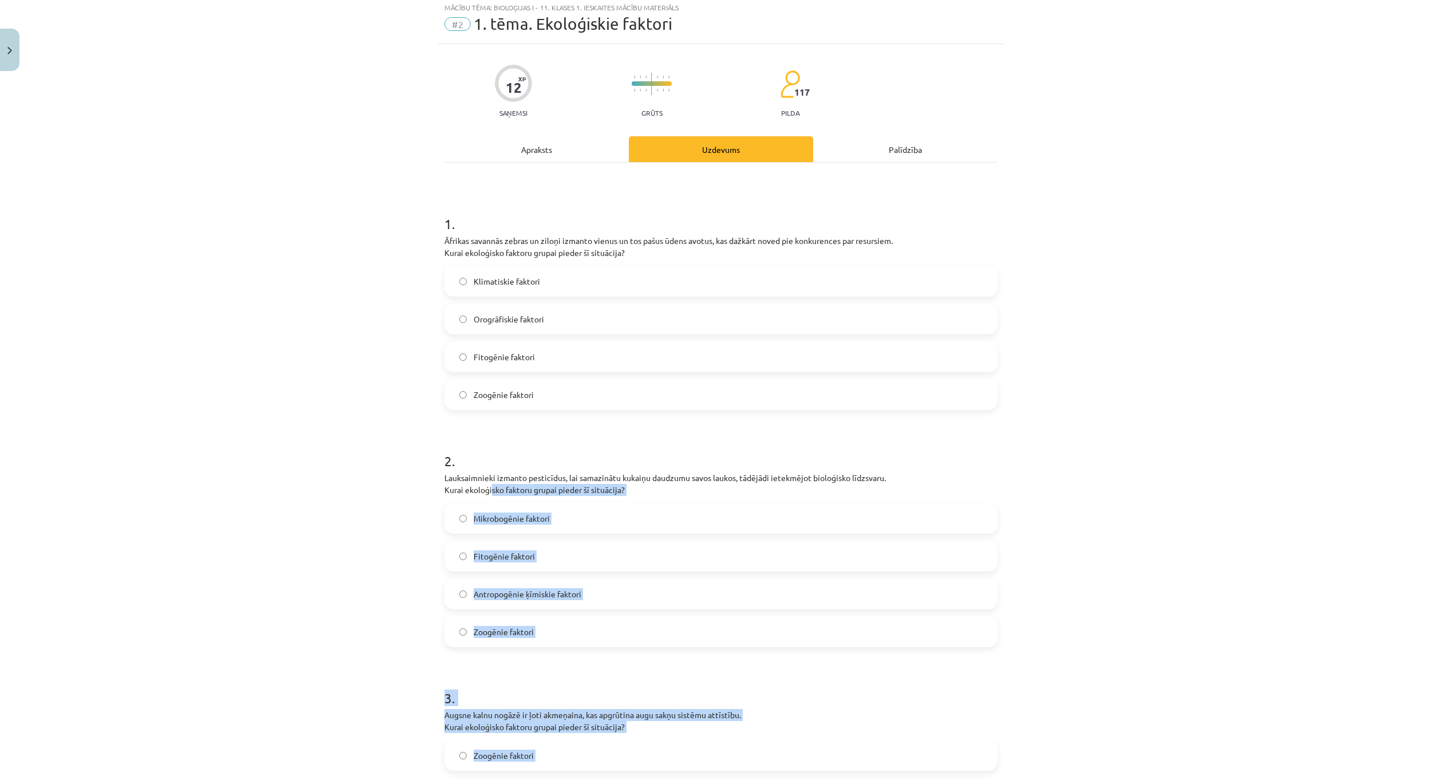
scroll to position [0, 0]
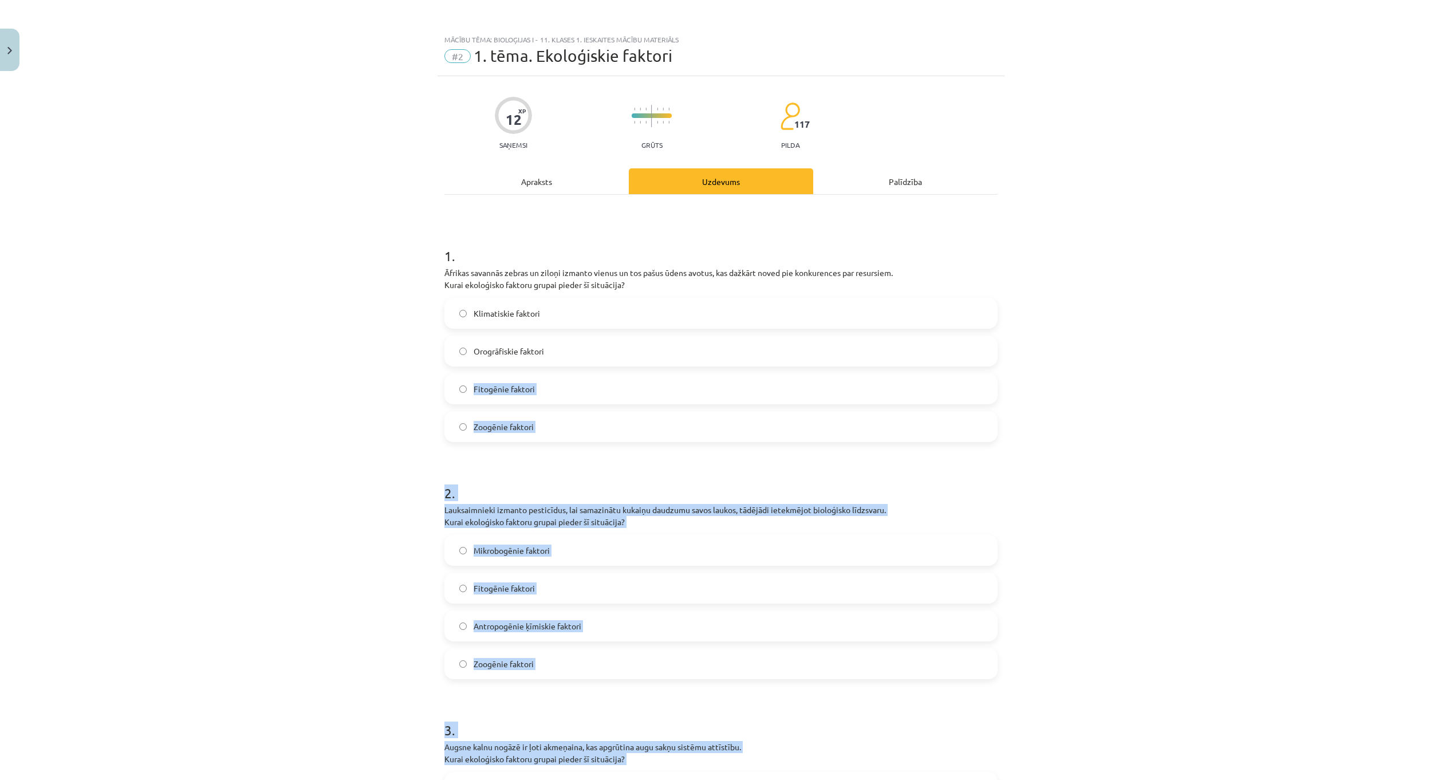
drag, startPoint x: 590, startPoint y: 633, endPoint x: 428, endPoint y: 330, distance: 343.5
click at [444, 387] on form "1 . Āfrikas savannās zebras un ziloņi izmanto vienus un tos pašus ūdens avotus,…" at bounding box center [720, 690] width 553 height 925
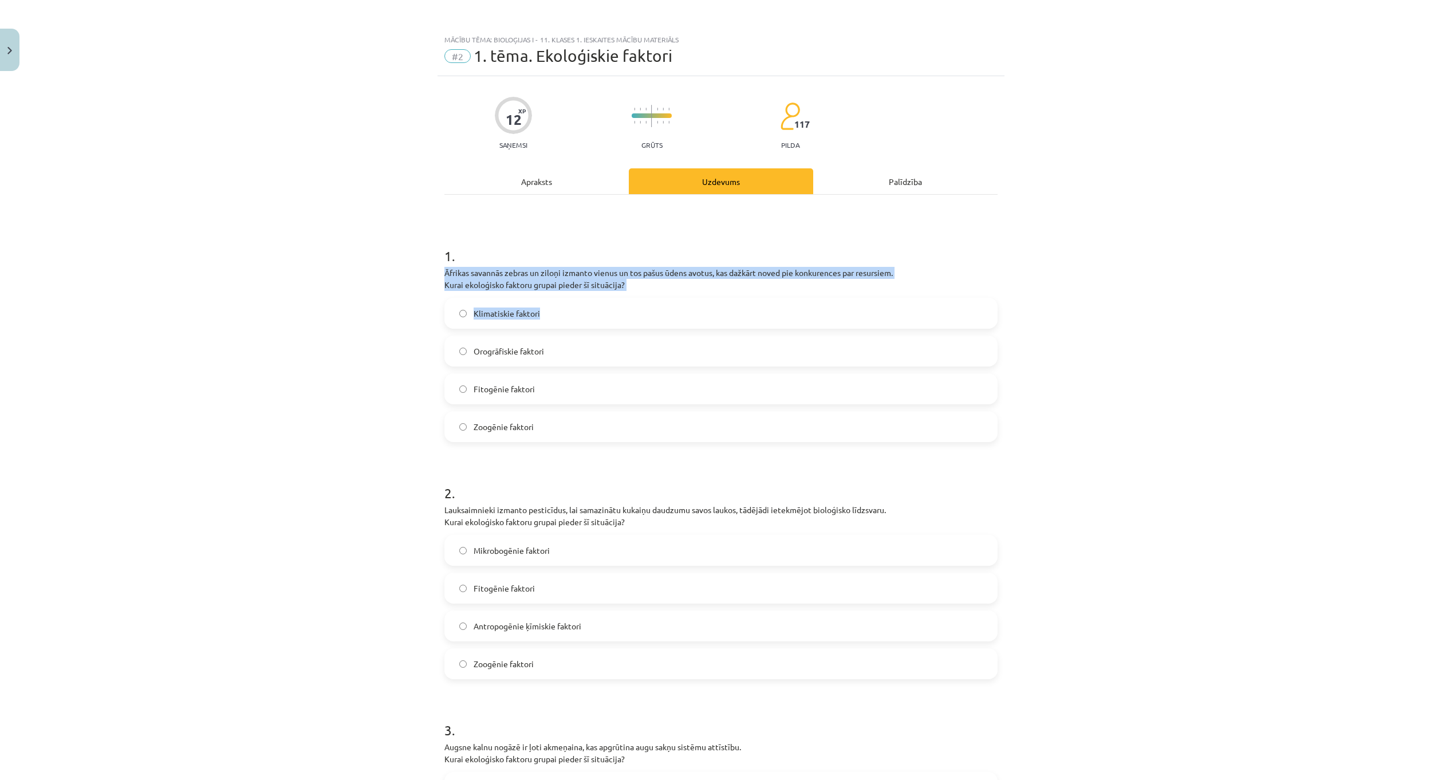
drag, startPoint x: 428, startPoint y: 330, endPoint x: 405, endPoint y: 273, distance: 61.7
click at [405, 273] on div "Mācību tēma: Bioloģijas i - 11. klases 1. ieskaites mācību materiāls #2 1. tēma…" at bounding box center [721, 390] width 1442 height 780
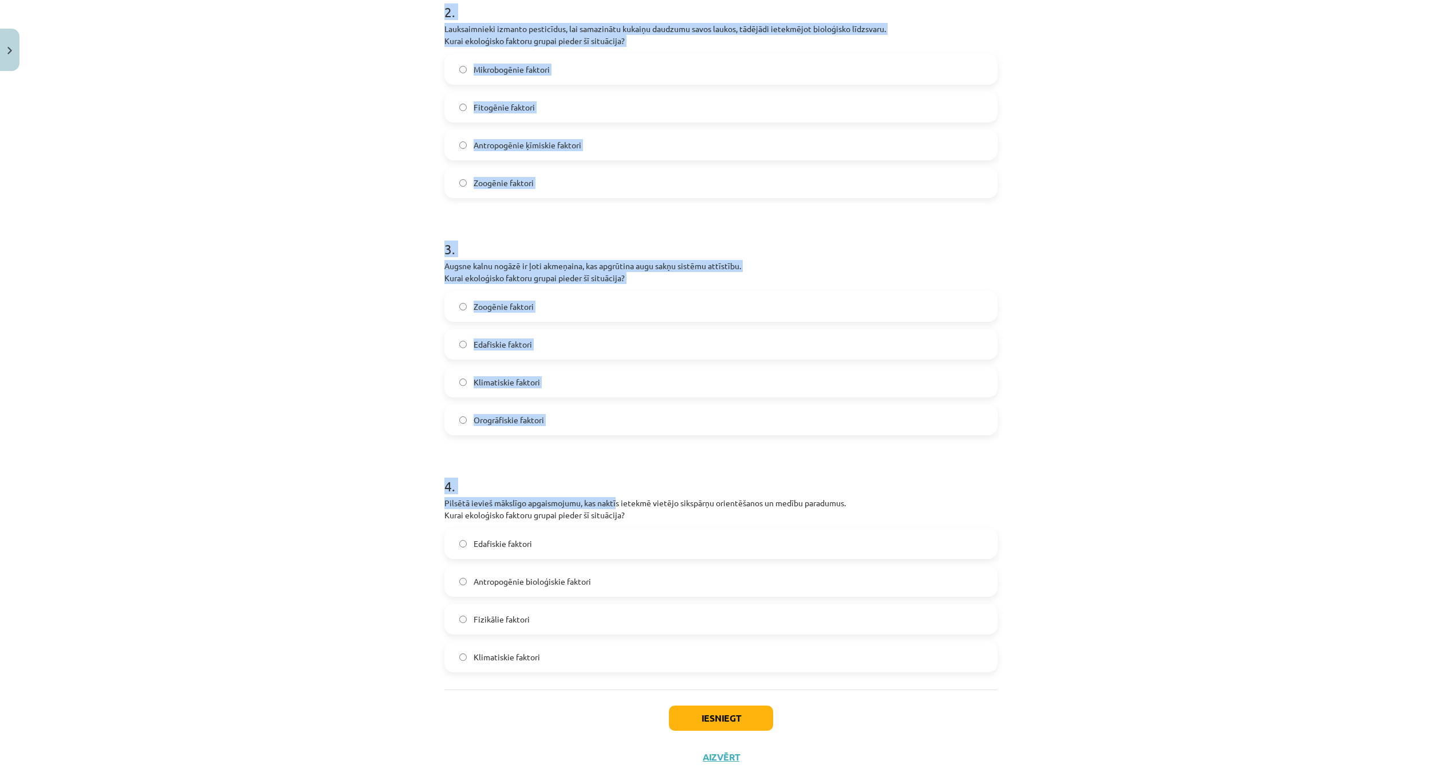
scroll to position [506, 0]
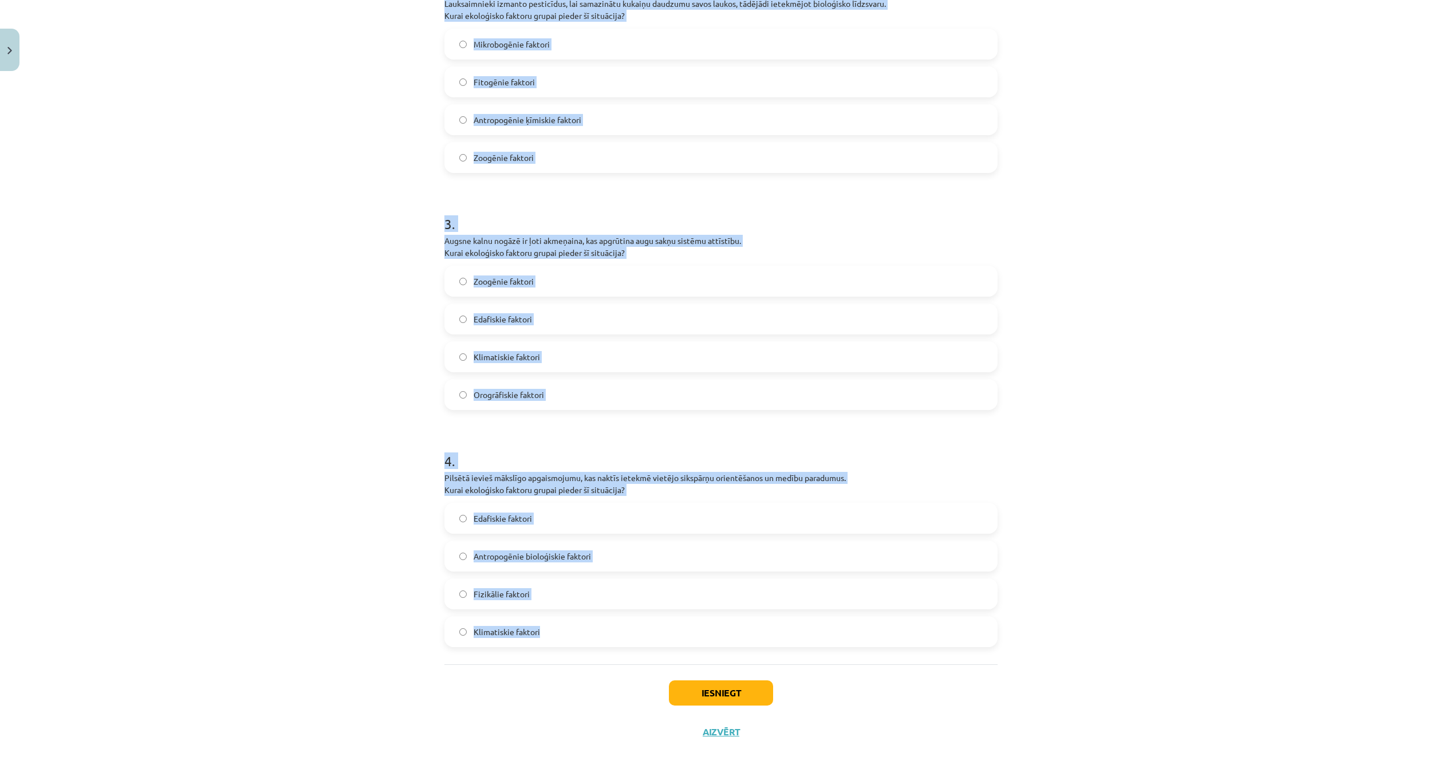
drag, startPoint x: 414, startPoint y: 245, endPoint x: 666, endPoint y: 614, distance: 447.0
click at [661, 625] on div "Mācību tēma: Bioloģijas i - 11. klases 1. ieskaites mācību materiāls #2 1. tēma…" at bounding box center [721, 390] width 1442 height 780
copy form "1 . Āfrikas savannās zebras un ziloņi izmanto vienus un tos pašus ūdens avotus,…"
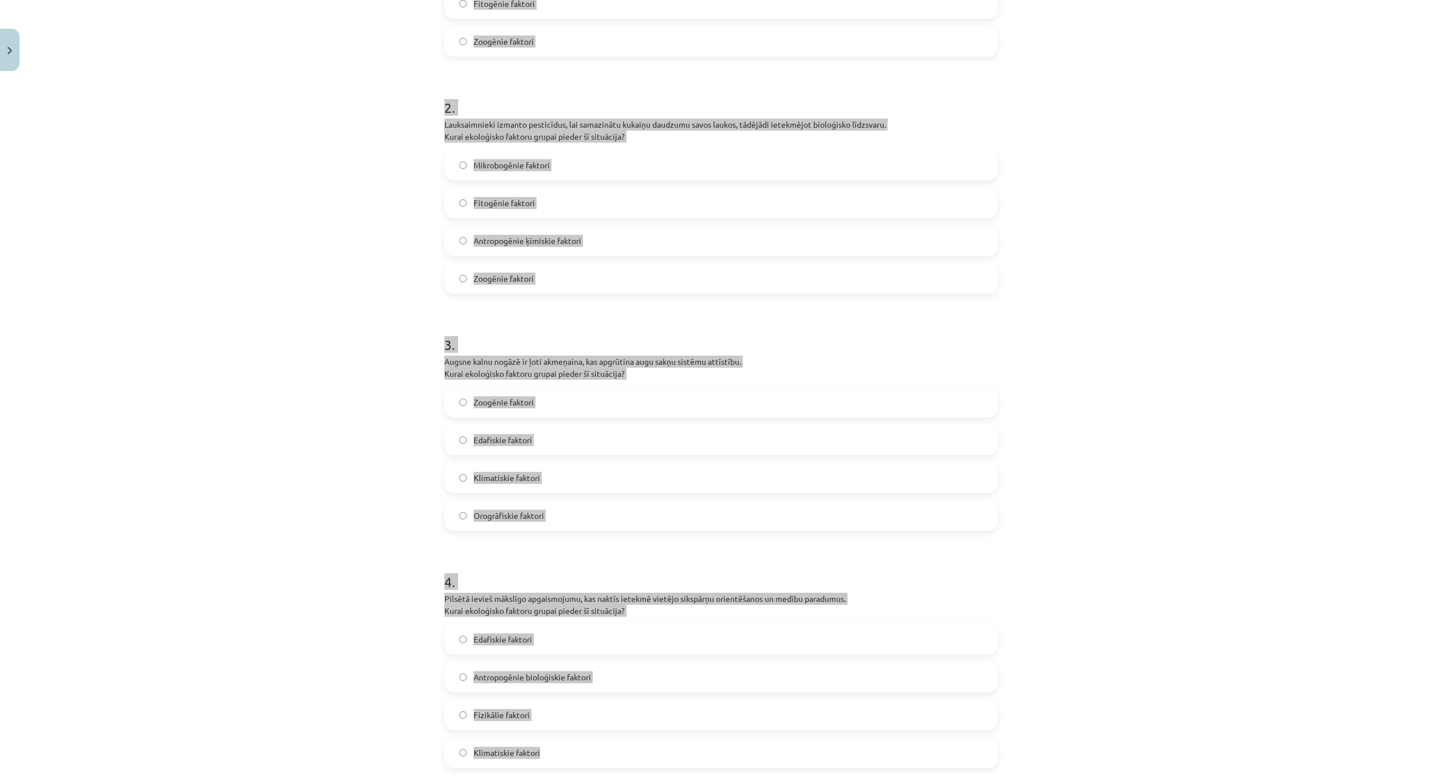
scroll to position [392, 0]
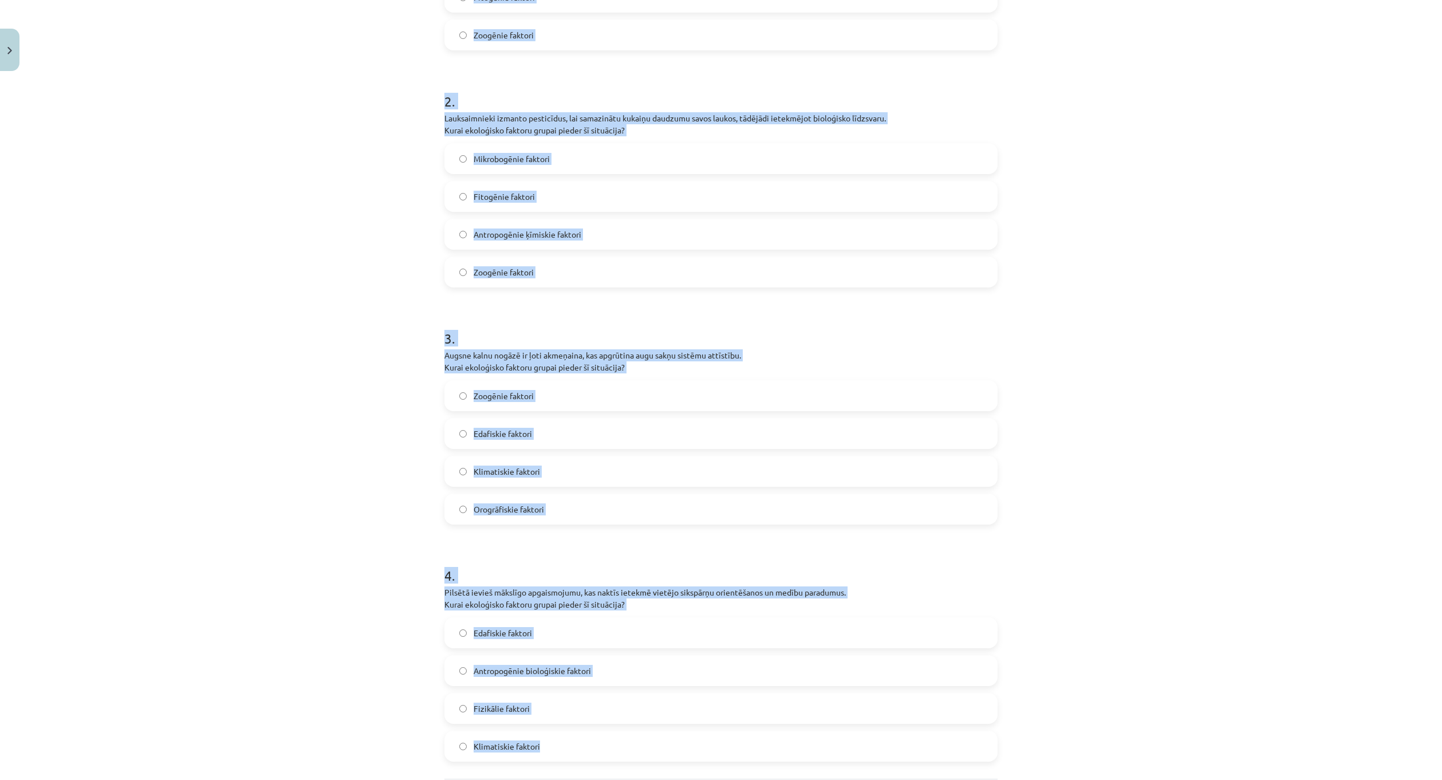
click at [539, 438] on label "Edafiskie faktori" at bounding box center [720, 433] width 551 height 29
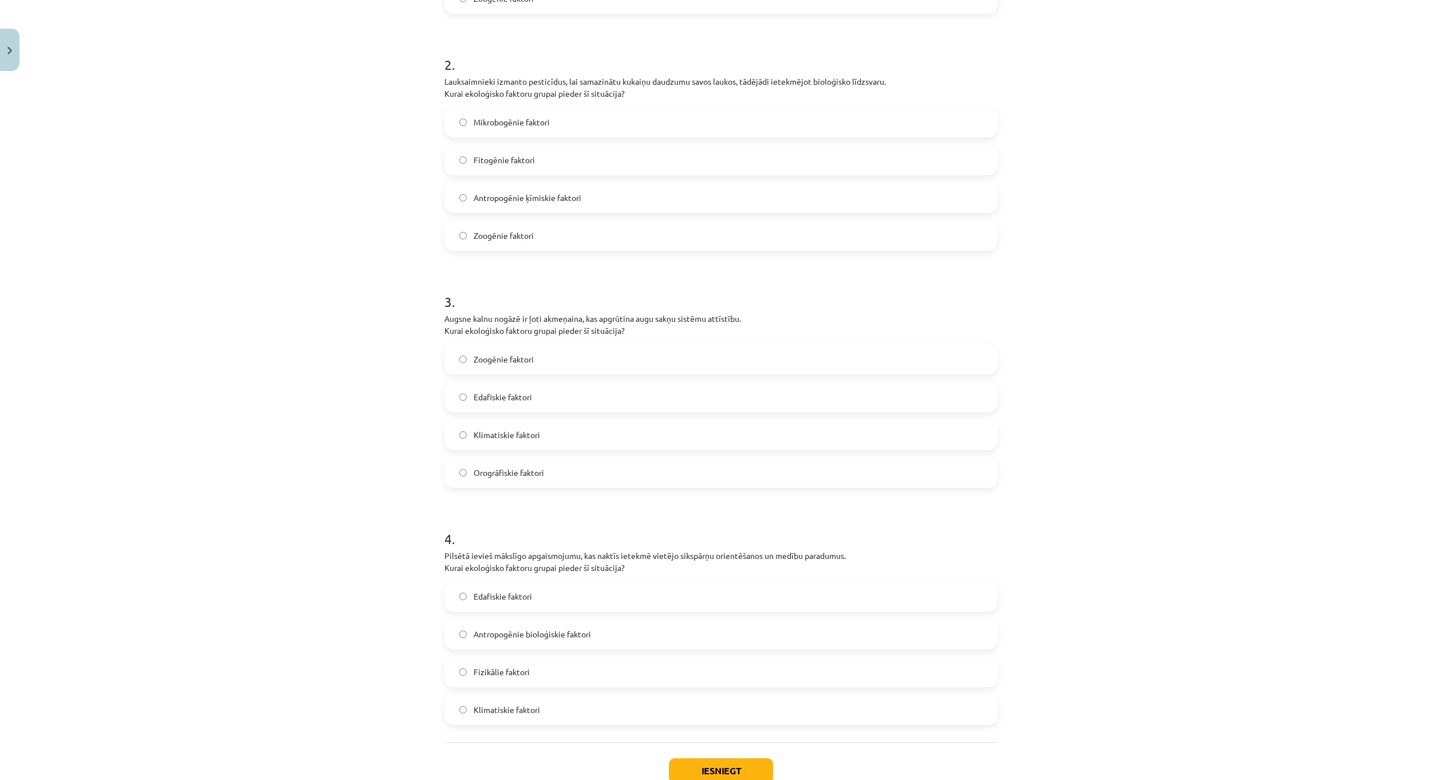
scroll to position [506, 0]
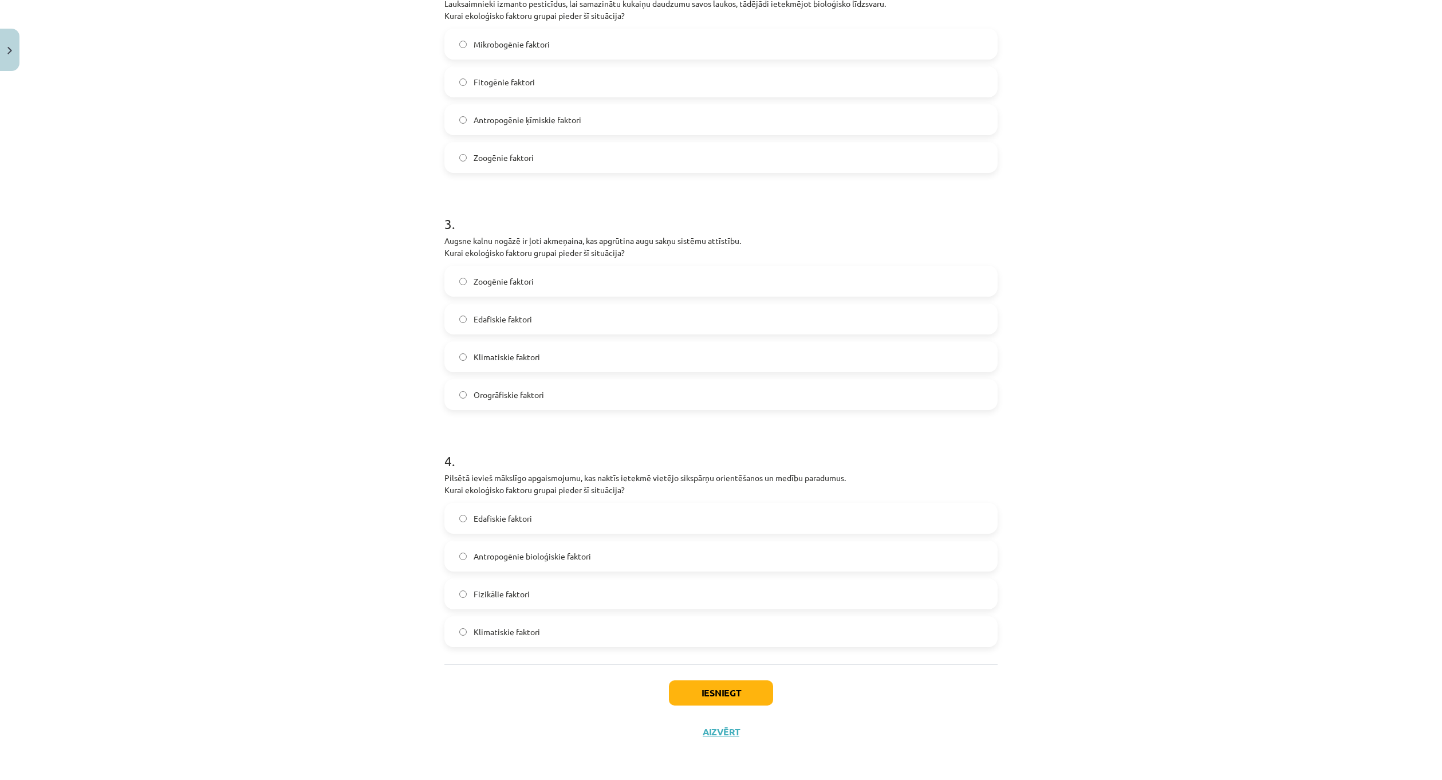
click at [536, 593] on label "Fizikālie faktori" at bounding box center [720, 593] width 551 height 29
click at [740, 688] on button "Iesniegt" at bounding box center [721, 692] width 104 height 25
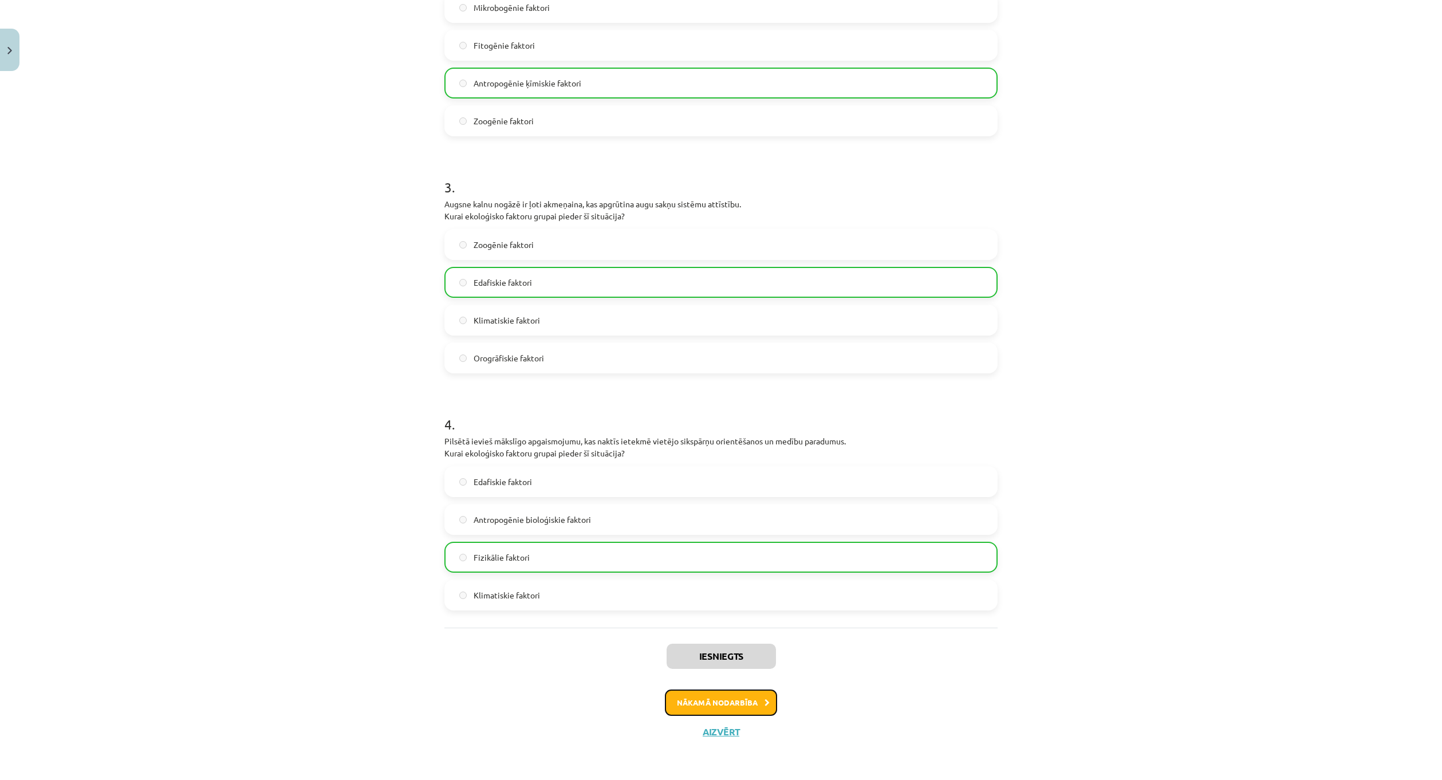
click at [712, 696] on button "Nākamā nodarbība" at bounding box center [721, 702] width 112 height 26
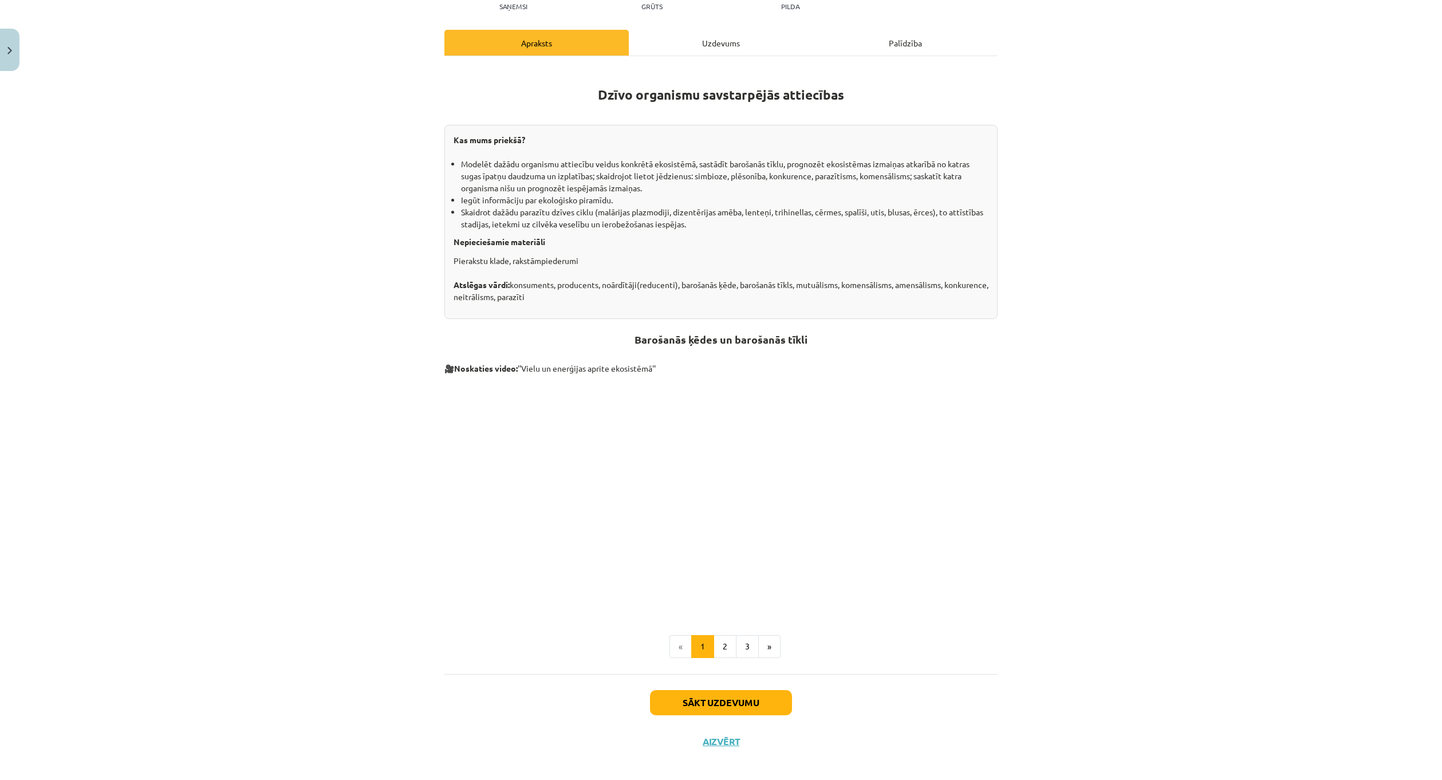
scroll to position [143, 0]
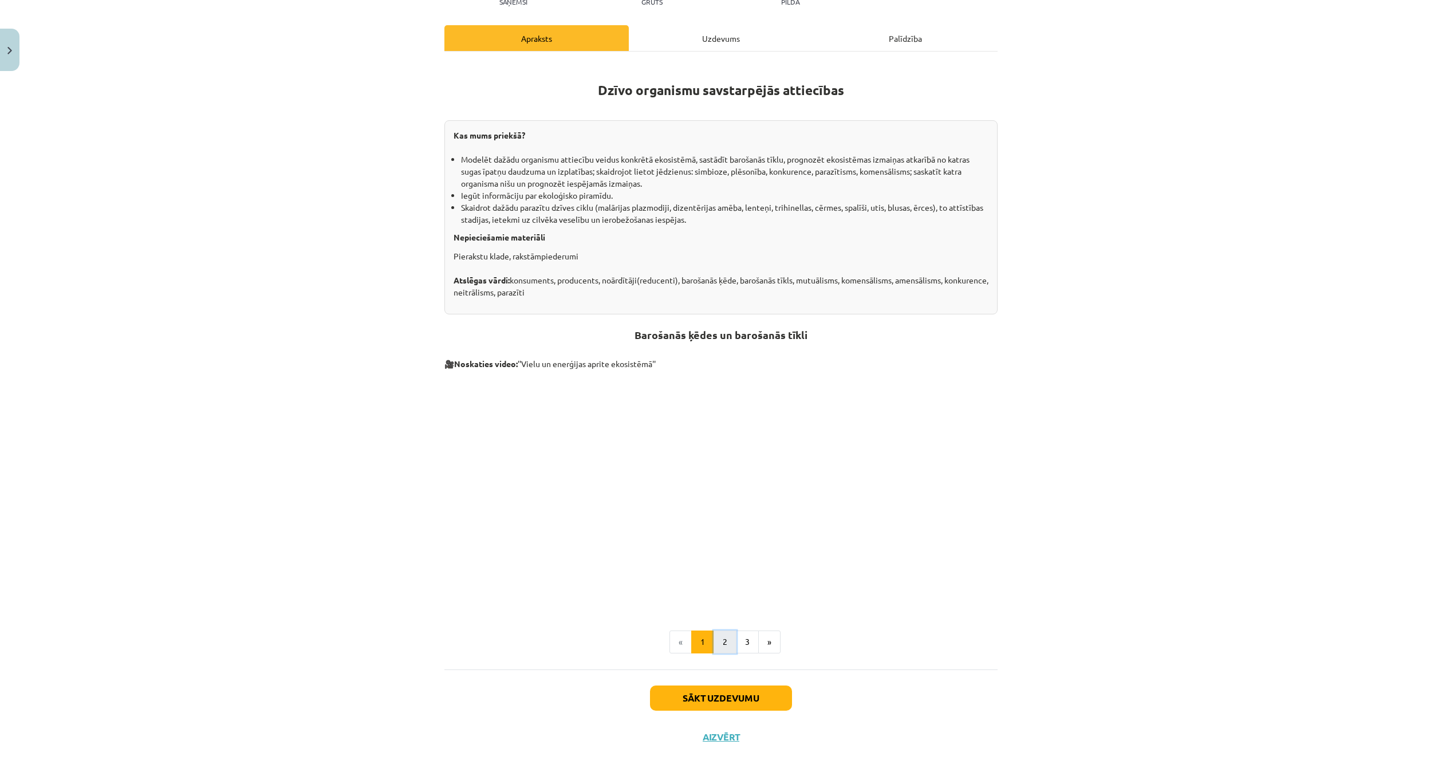
click at [721, 642] on button "2" at bounding box center [724, 641] width 23 height 23
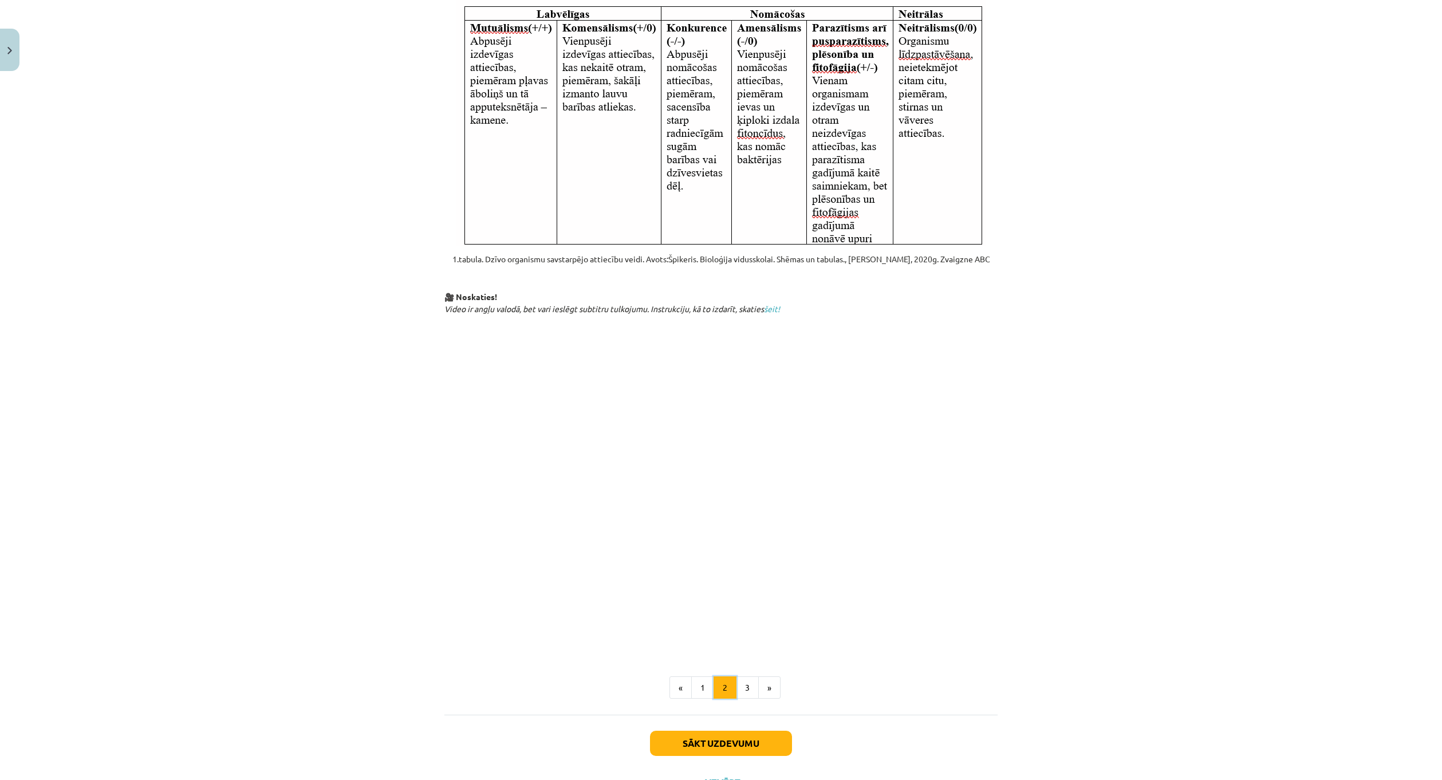
scroll to position [272, 0]
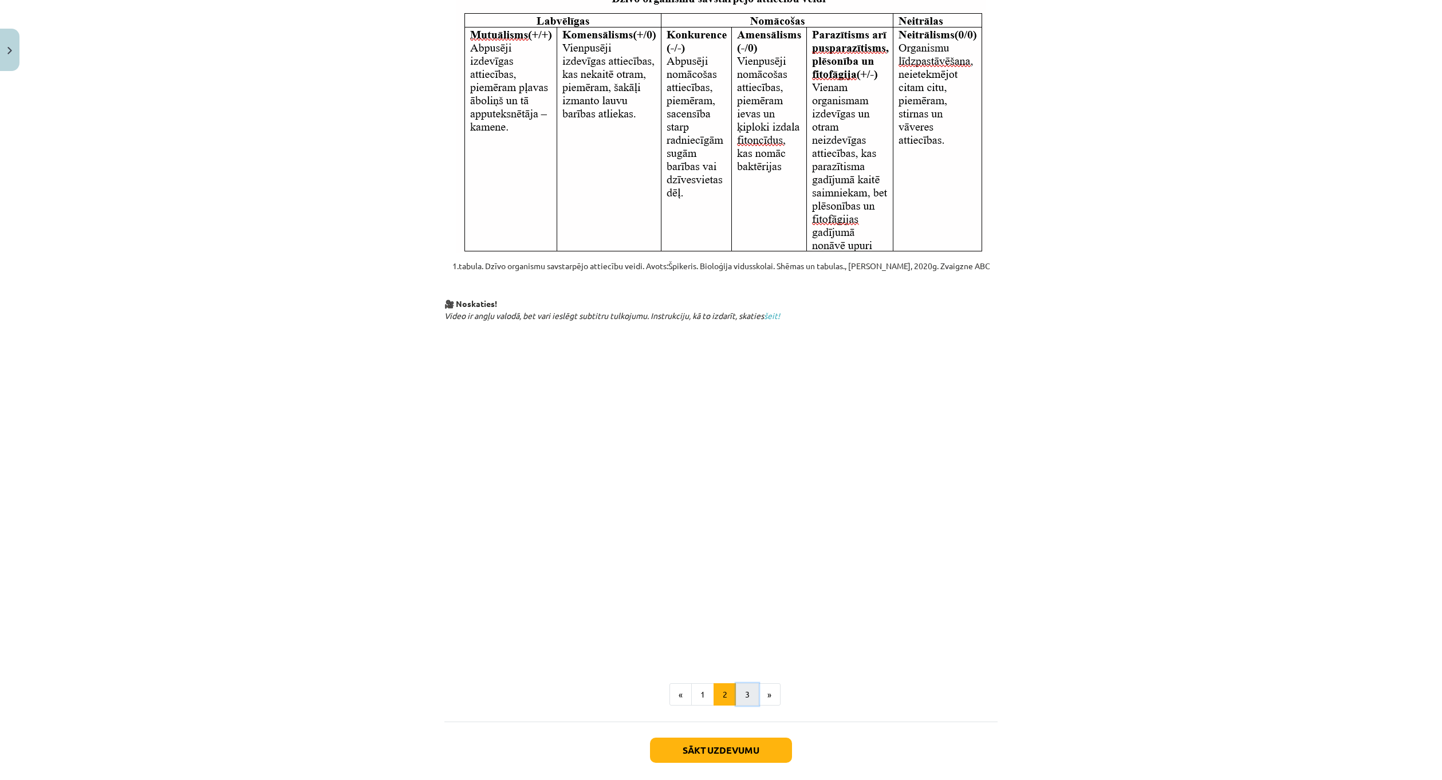
click at [739, 691] on button "3" at bounding box center [747, 694] width 23 height 23
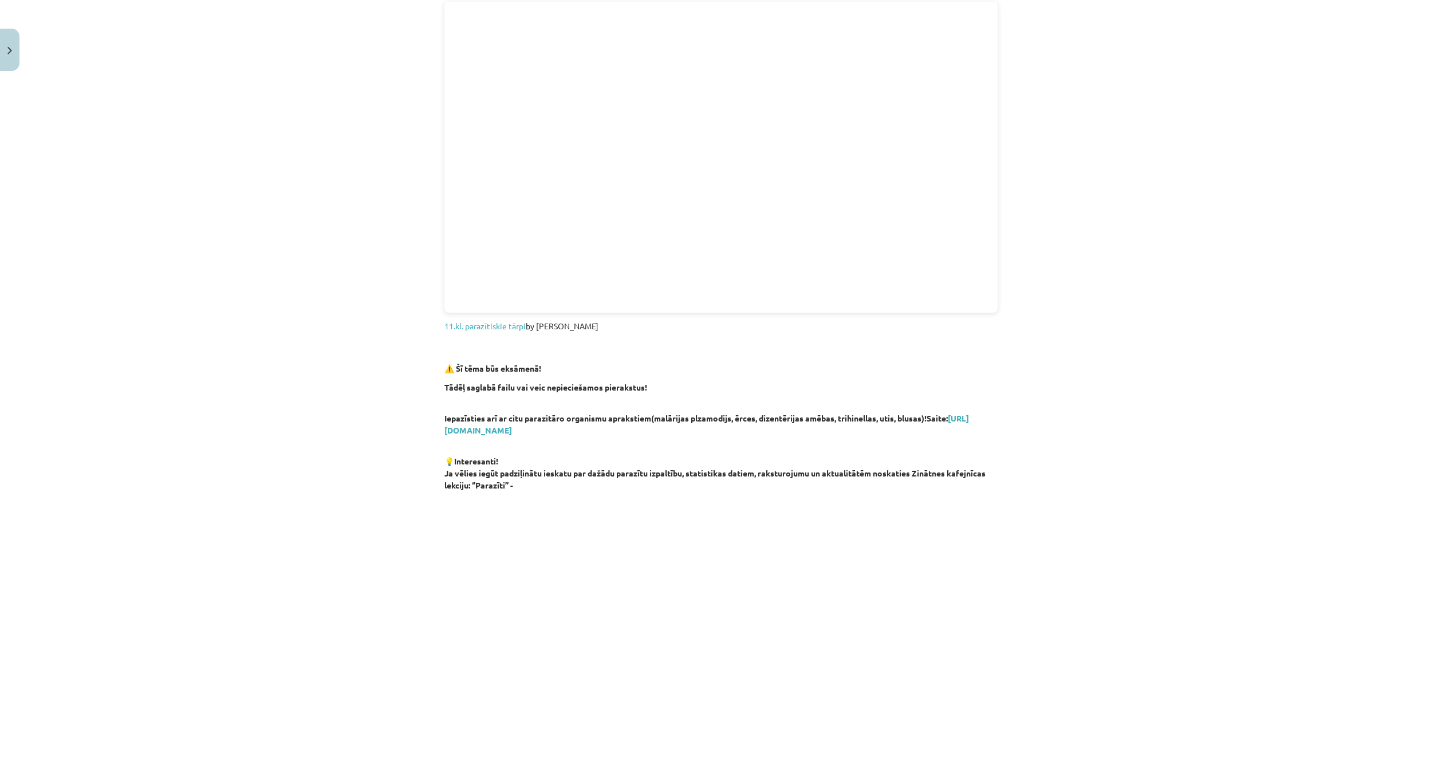
scroll to position [205, 0]
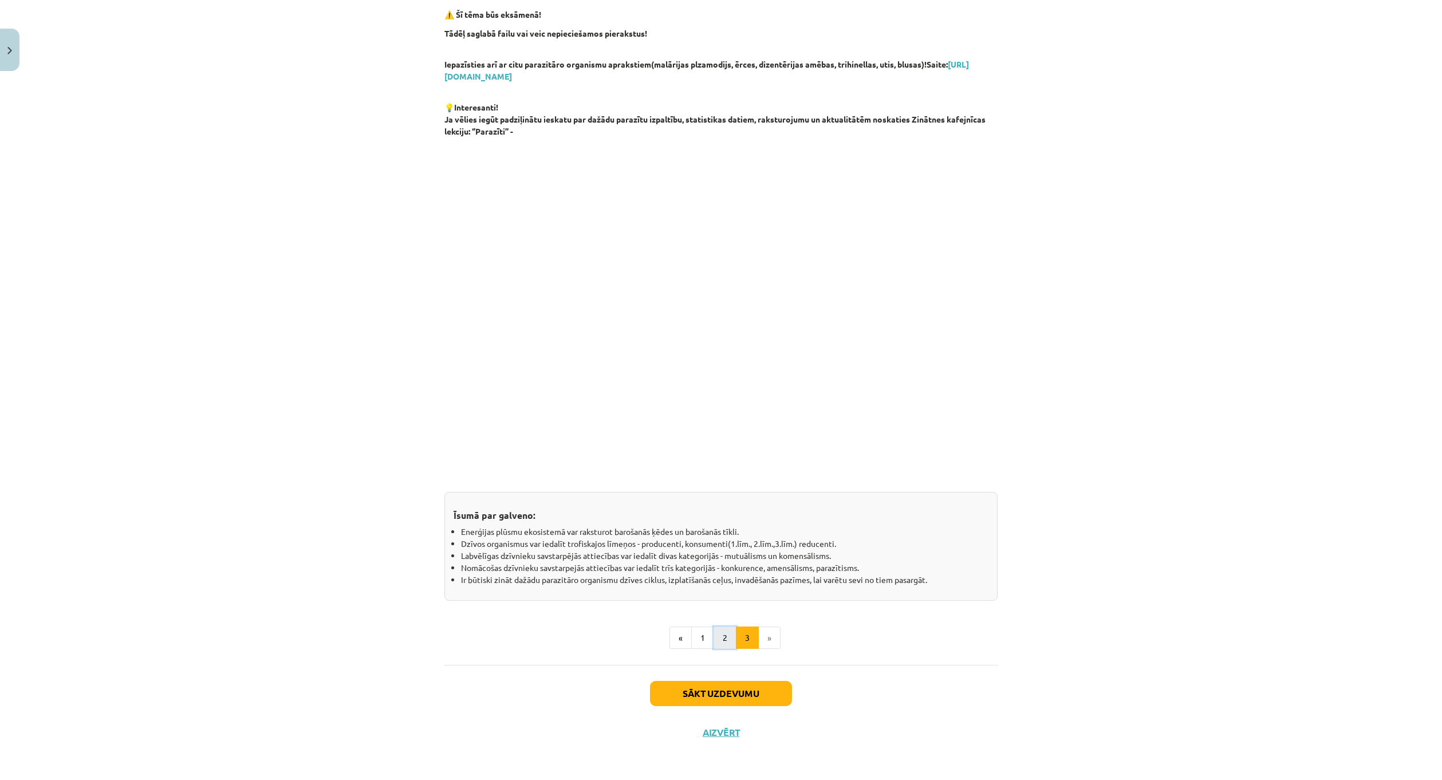
click at [723, 646] on button "2" at bounding box center [724, 637] width 23 height 23
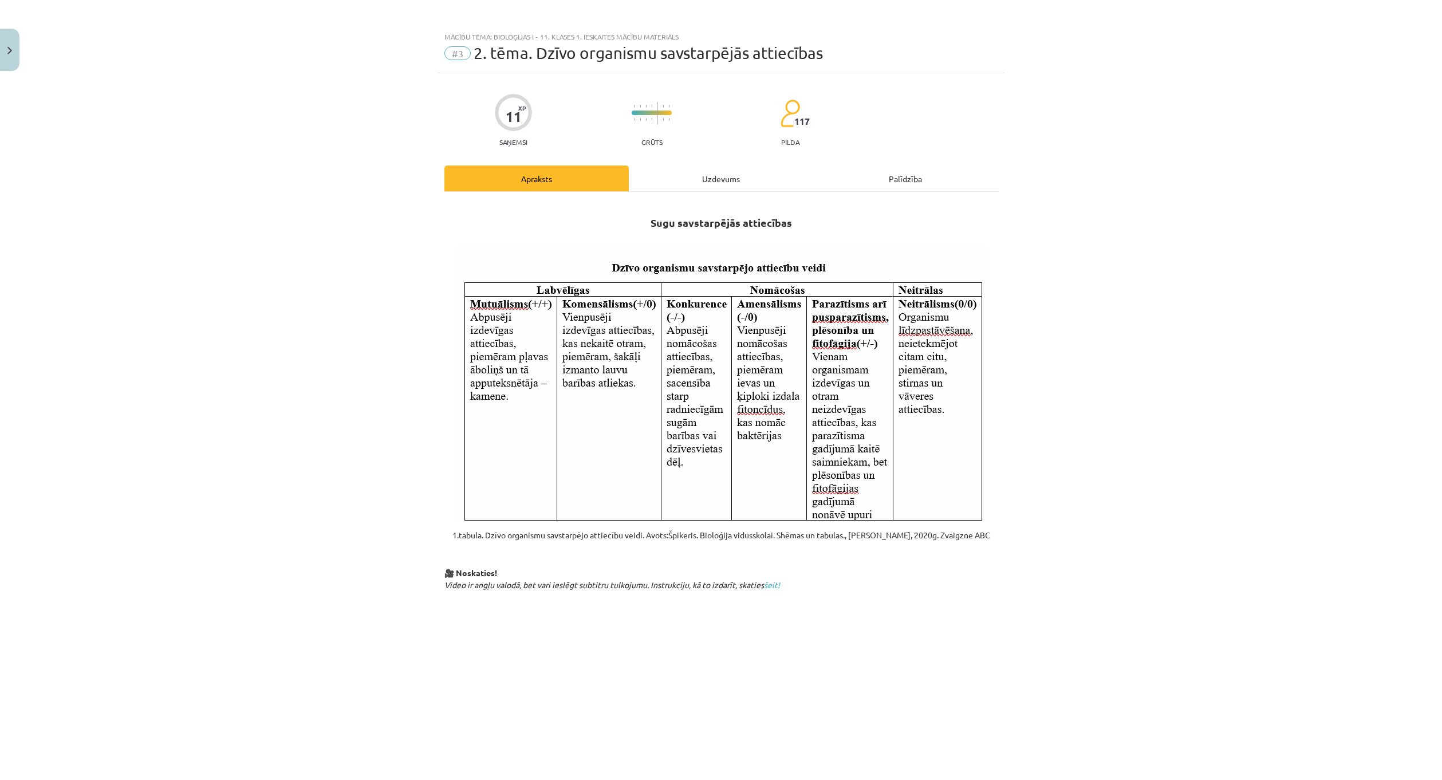
scroll to position [0, 0]
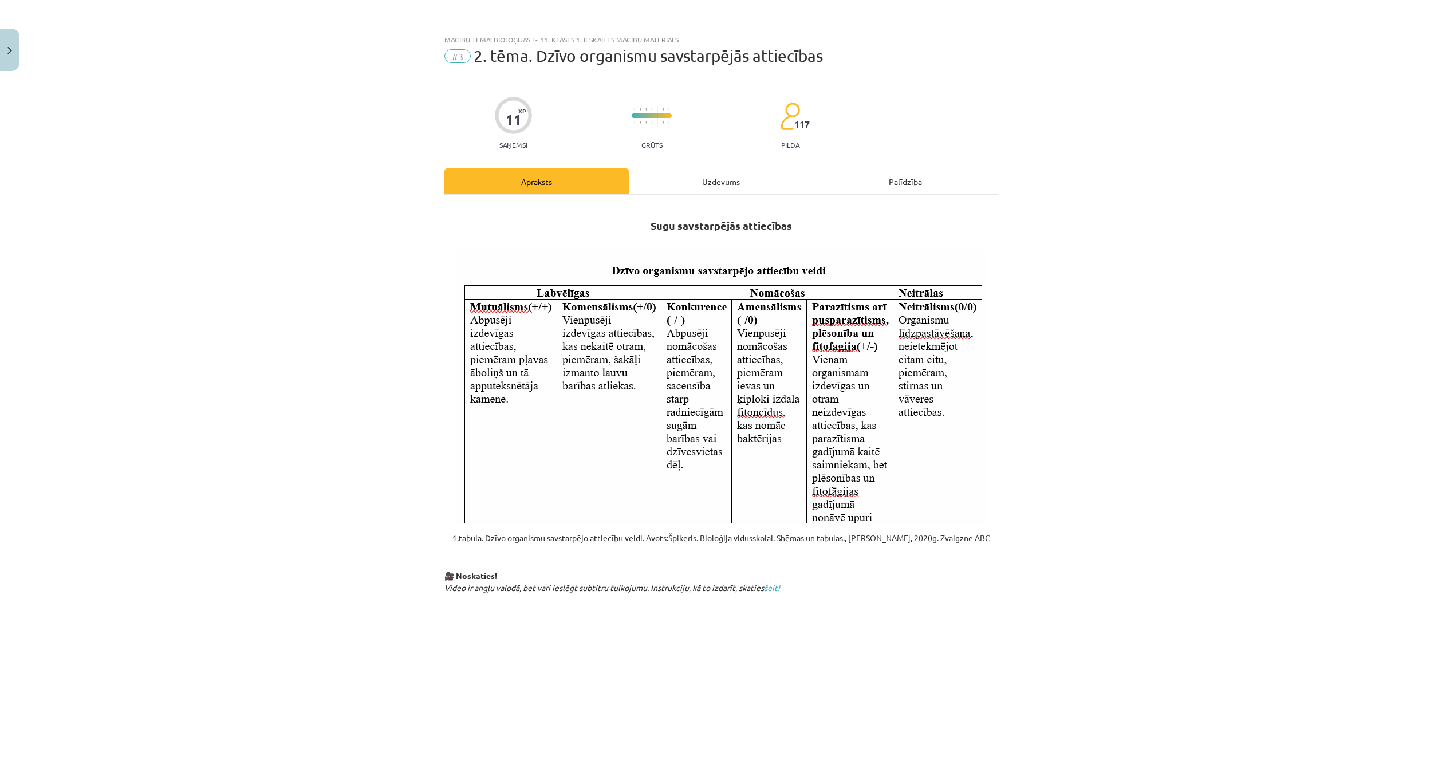
click at [672, 182] on div "Uzdevums" at bounding box center [721, 181] width 184 height 26
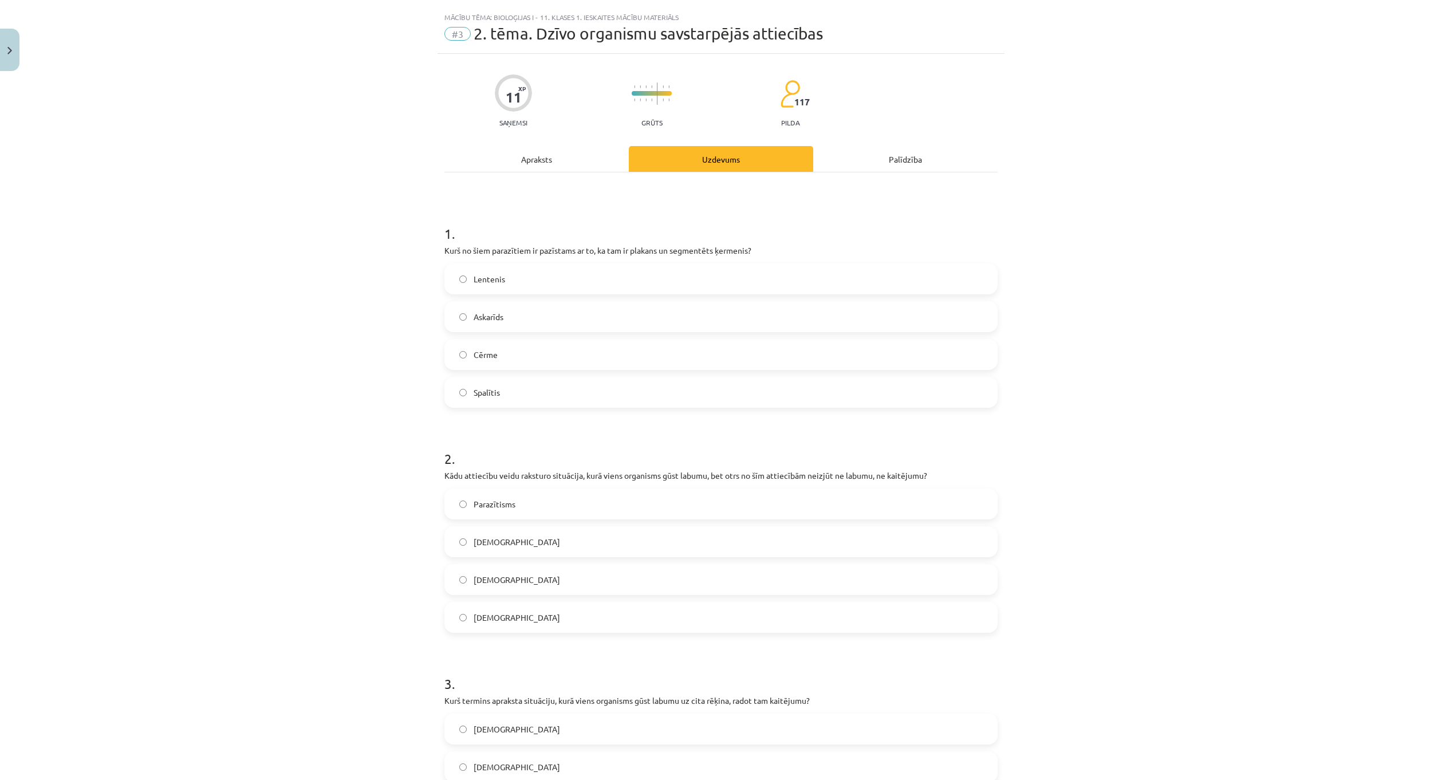
scroll to position [29, 0]
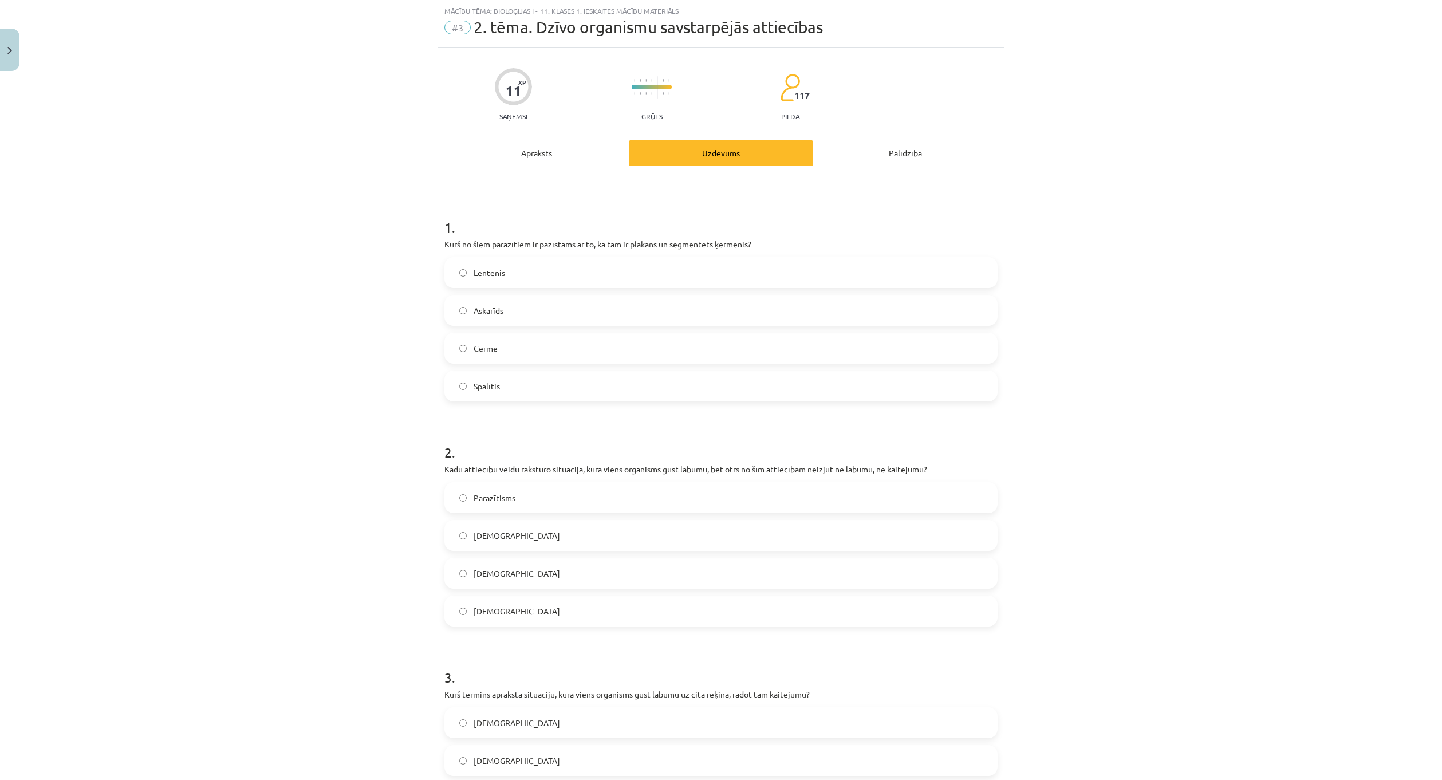
click at [565, 271] on label "Lentenis" at bounding box center [720, 272] width 551 height 29
drag, startPoint x: 572, startPoint y: 496, endPoint x: 464, endPoint y: 496, distance: 108.2
click at [464, 496] on label "Parazītisms" at bounding box center [720, 497] width 551 height 29
copy label "Parazītisms"
drag, startPoint x: 529, startPoint y: 535, endPoint x: 470, endPoint y: 531, distance: 59.1
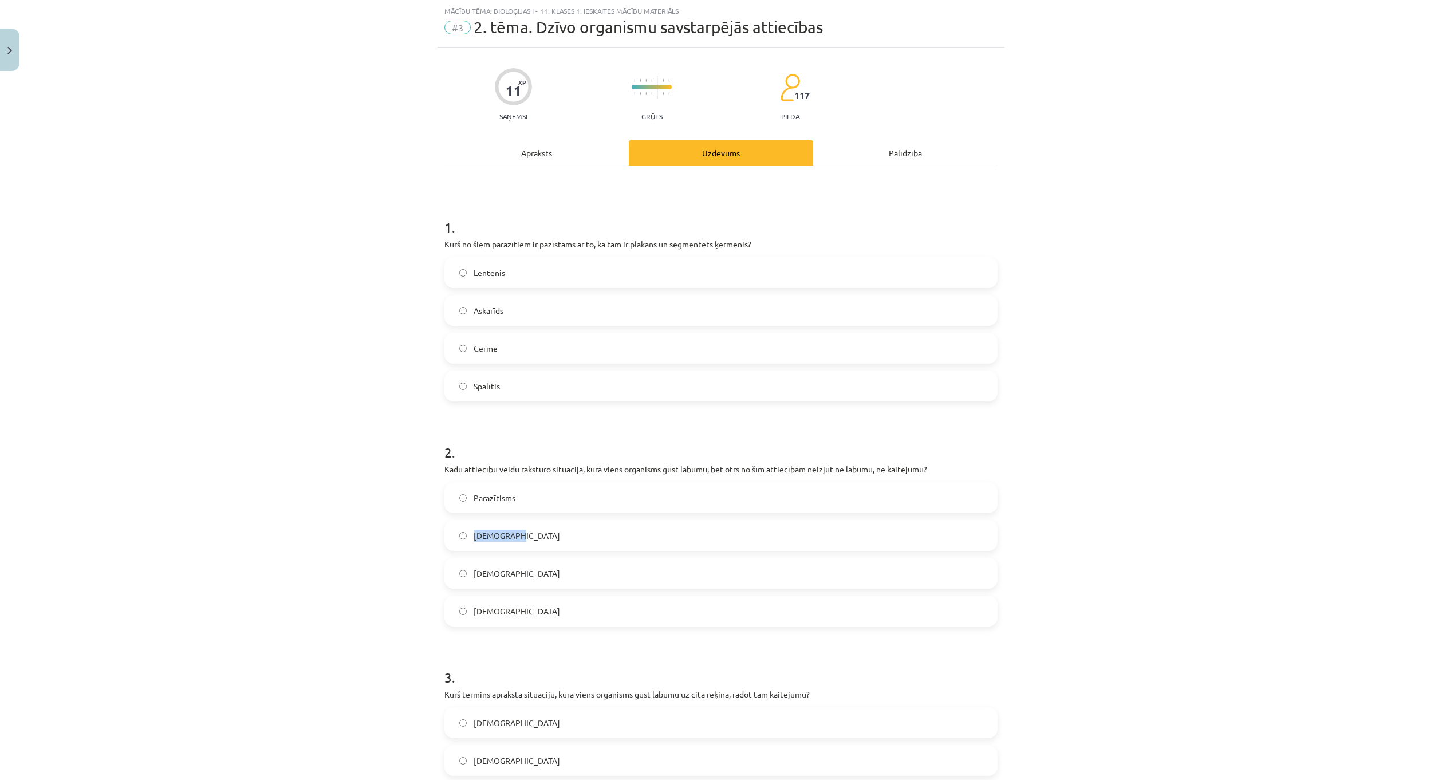
click at [470, 531] on label "Mutuālisms" at bounding box center [720, 535] width 551 height 29
copy span "Mutuālisms"
drag, startPoint x: 509, startPoint y: 566, endPoint x: 460, endPoint y: 565, distance: 48.7
click at [460, 565] on label "Komensālisms" at bounding box center [720, 573] width 551 height 29
copy label "Komensālisms"
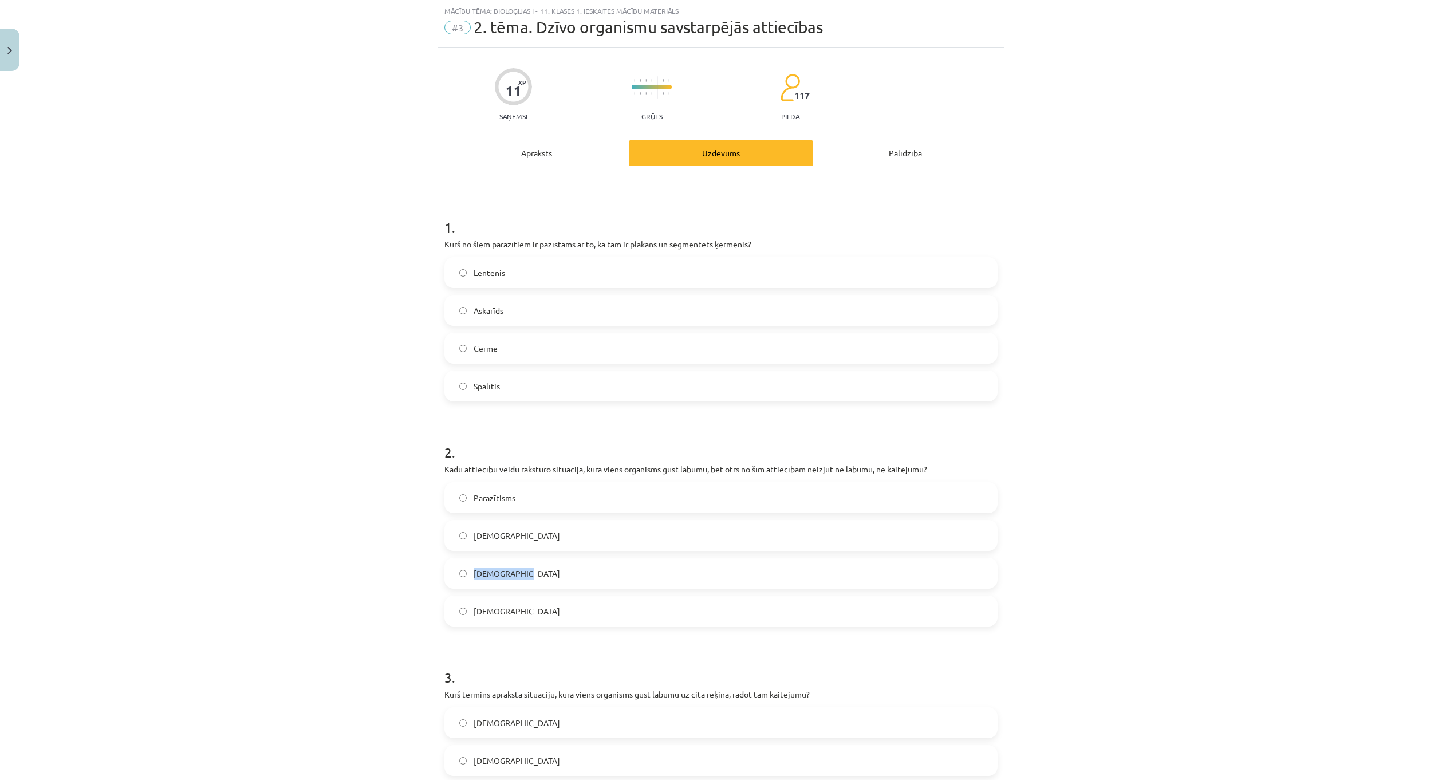
click at [549, 573] on label "Komensālisms" at bounding box center [720, 573] width 551 height 29
drag, startPoint x: 545, startPoint y: 605, endPoint x: 484, endPoint y: 570, distance: 70.3
click at [462, 597] on label "Neitrālisms" at bounding box center [720, 611] width 551 height 29
copy label "Neitrālisms"
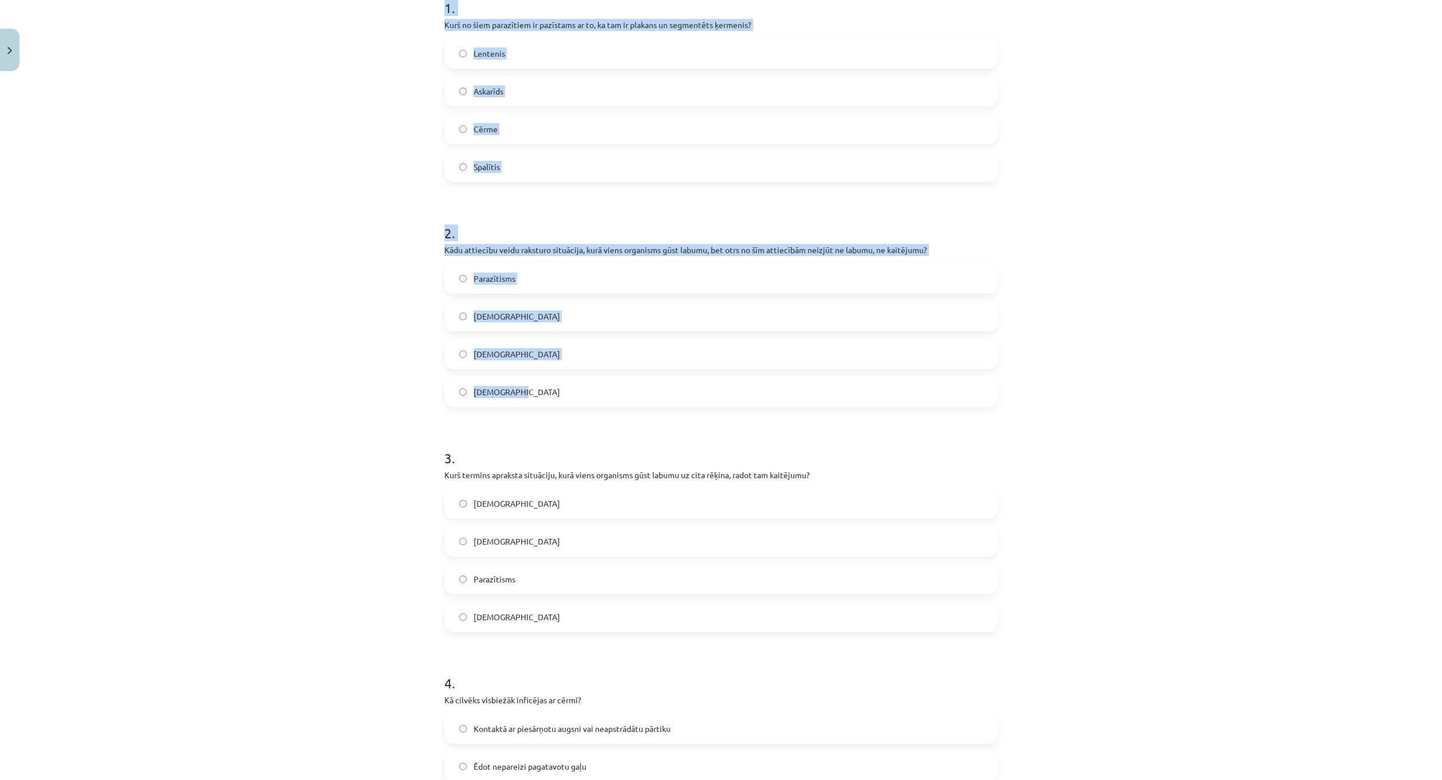
scroll to position [315, 0]
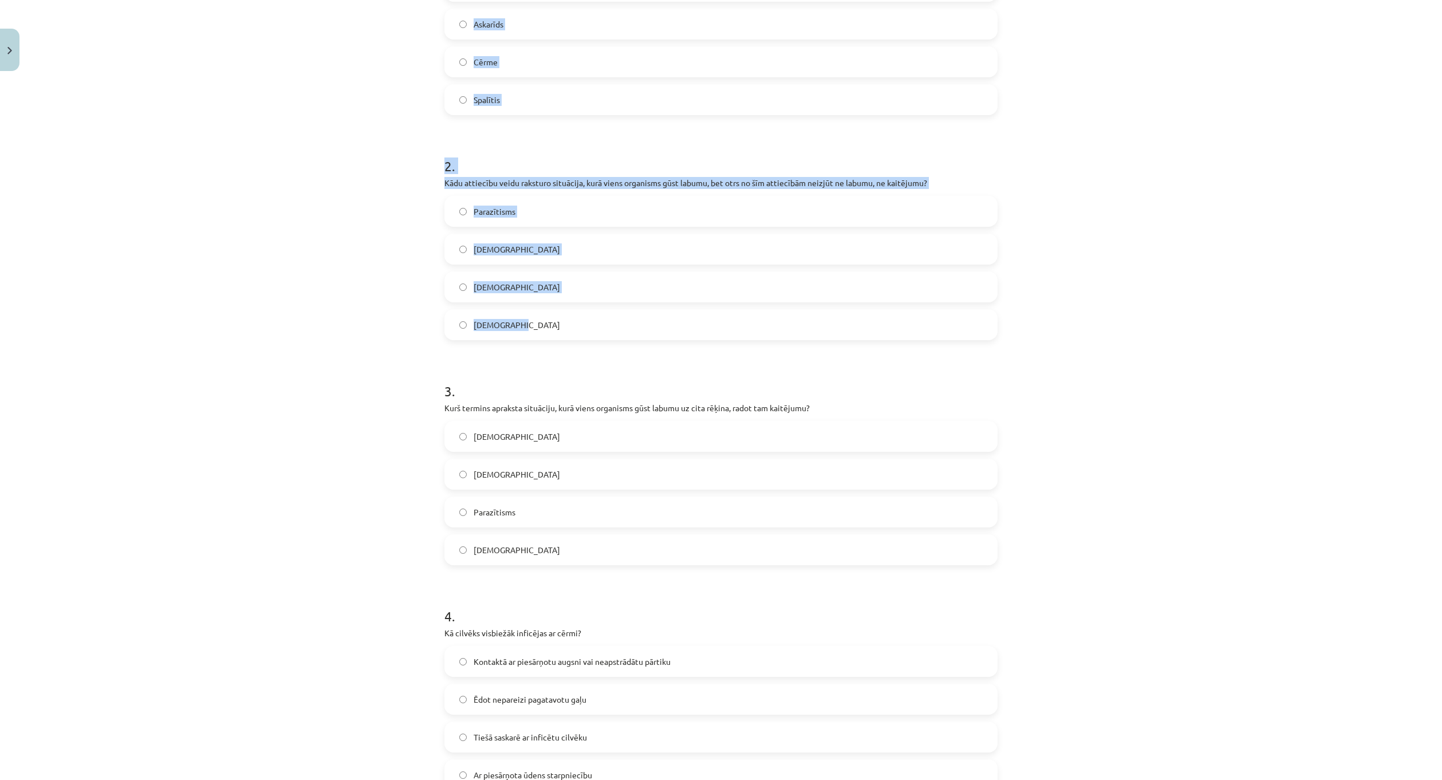
drag, startPoint x: 451, startPoint y: 171, endPoint x: 597, endPoint y: 325, distance: 211.4
click at [597, 325] on div "Mācību tēma: Bioloģijas i - 11. klases 1. ieskaites mācību materiāls #3 2. tēma…" at bounding box center [721, 390] width 1442 height 780
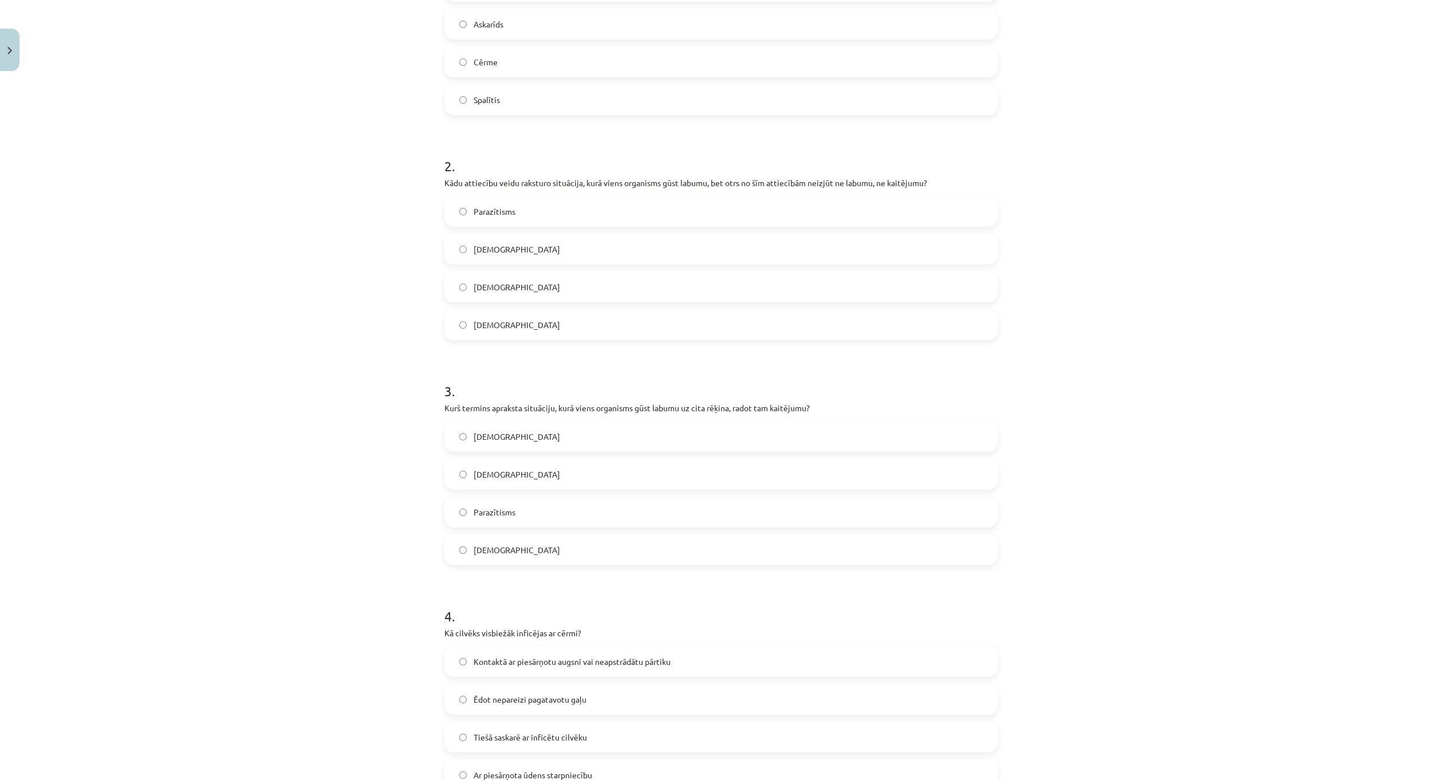
click at [538, 510] on label "Parazītisms" at bounding box center [720, 512] width 551 height 29
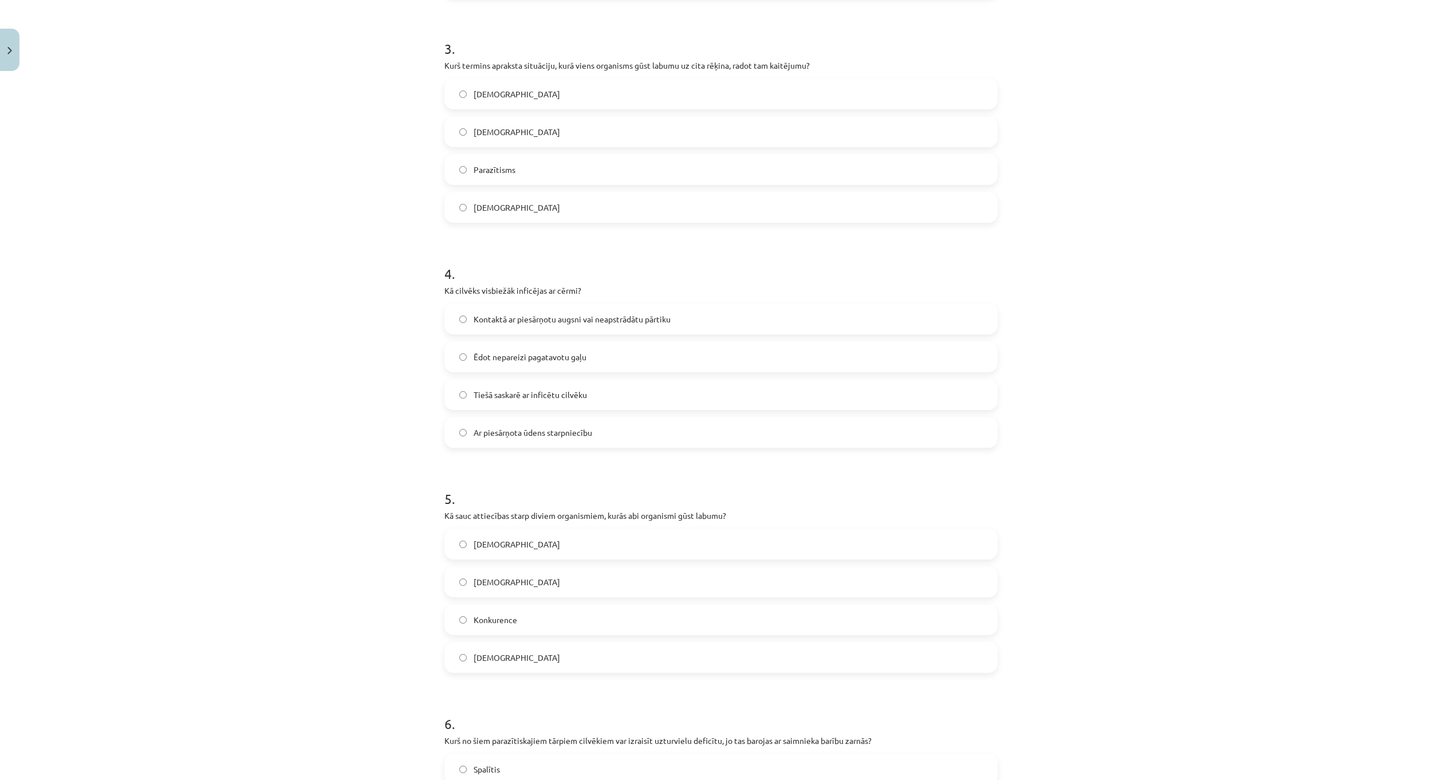
scroll to position [658, 0]
click at [344, 380] on div "Mācību tēma: Bioloģijas i - 11. klases 1. ieskaites mācību materiāls #3 2. tēma…" at bounding box center [721, 390] width 1442 height 780
click at [511, 571] on label "Neitrālisms" at bounding box center [720, 580] width 551 height 29
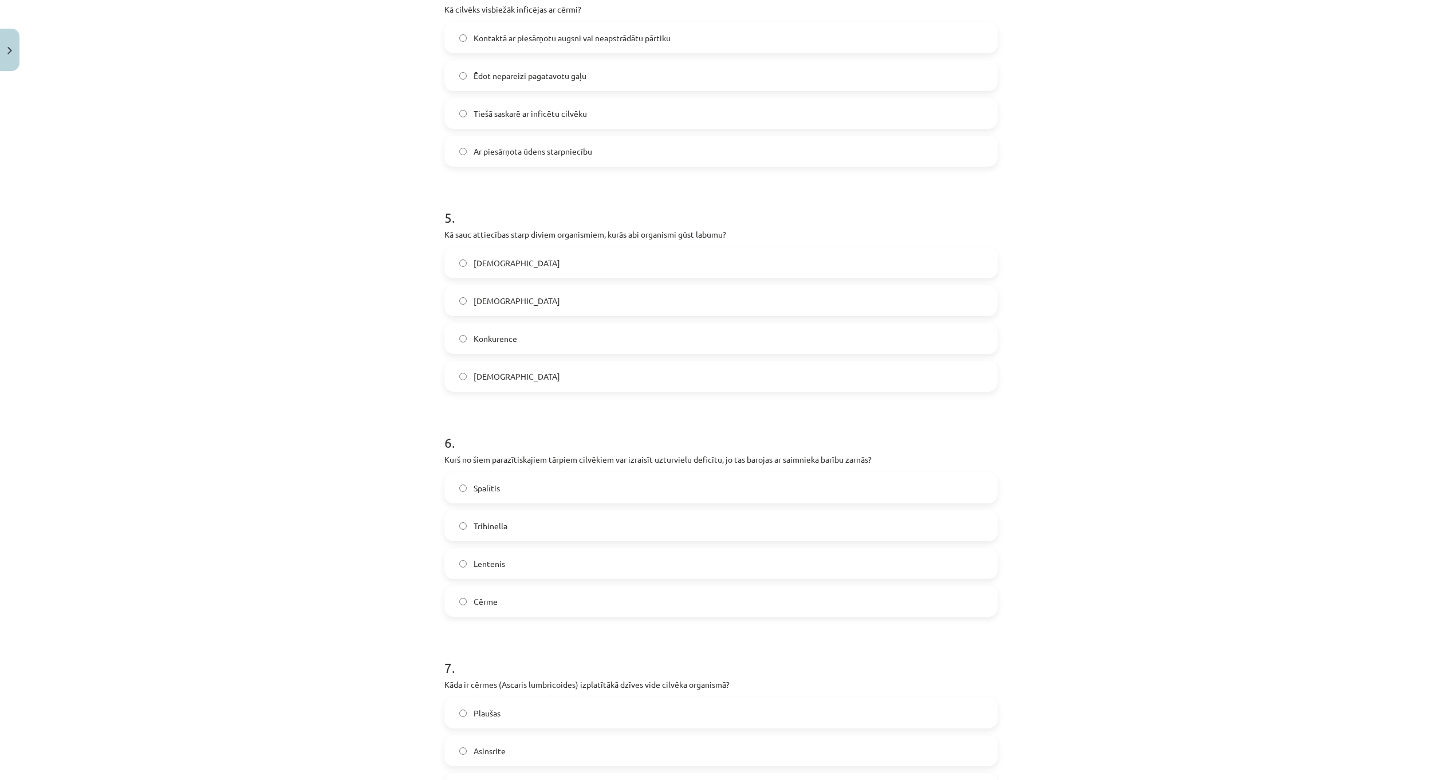
scroll to position [945, 0]
click at [542, 557] on label "Lentenis" at bounding box center [720, 557] width 551 height 29
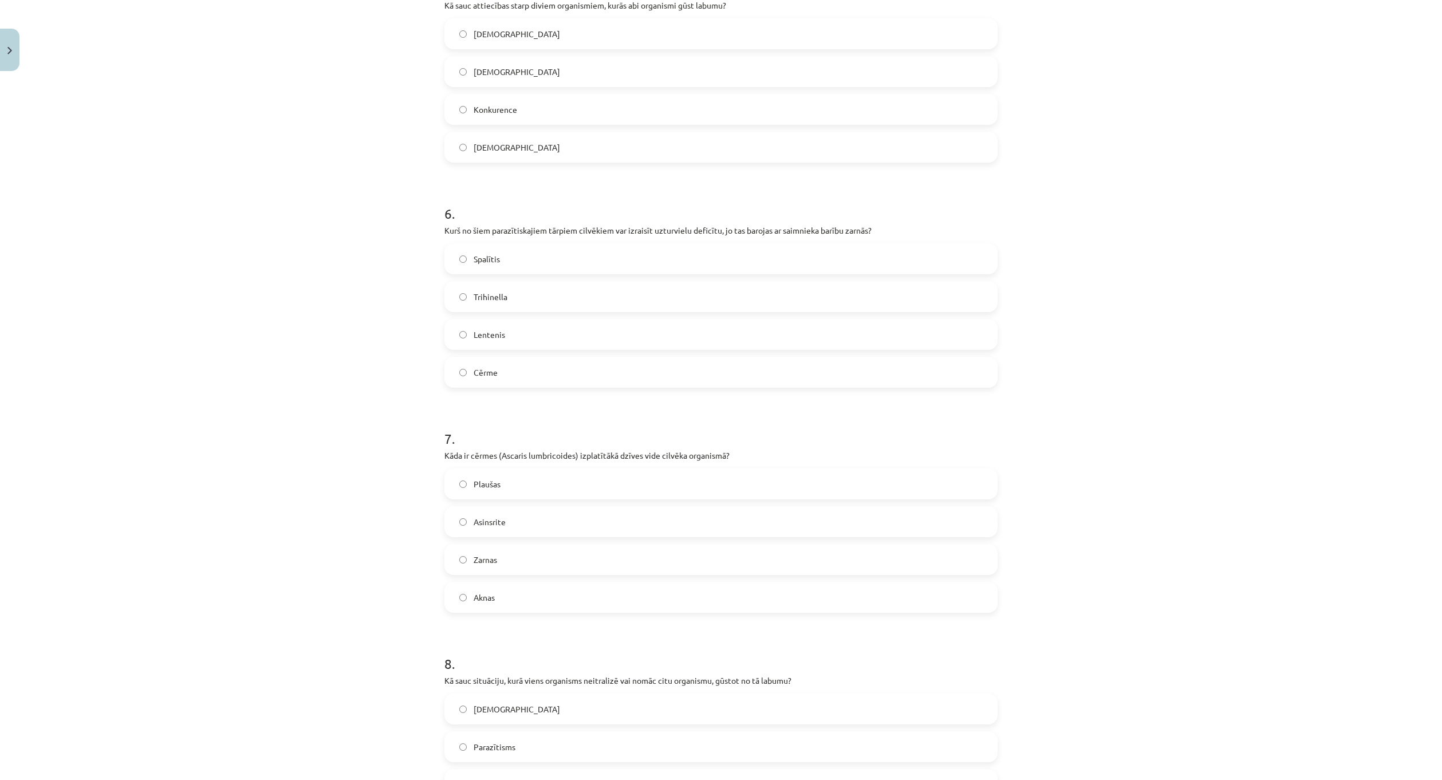
scroll to position [1174, 0]
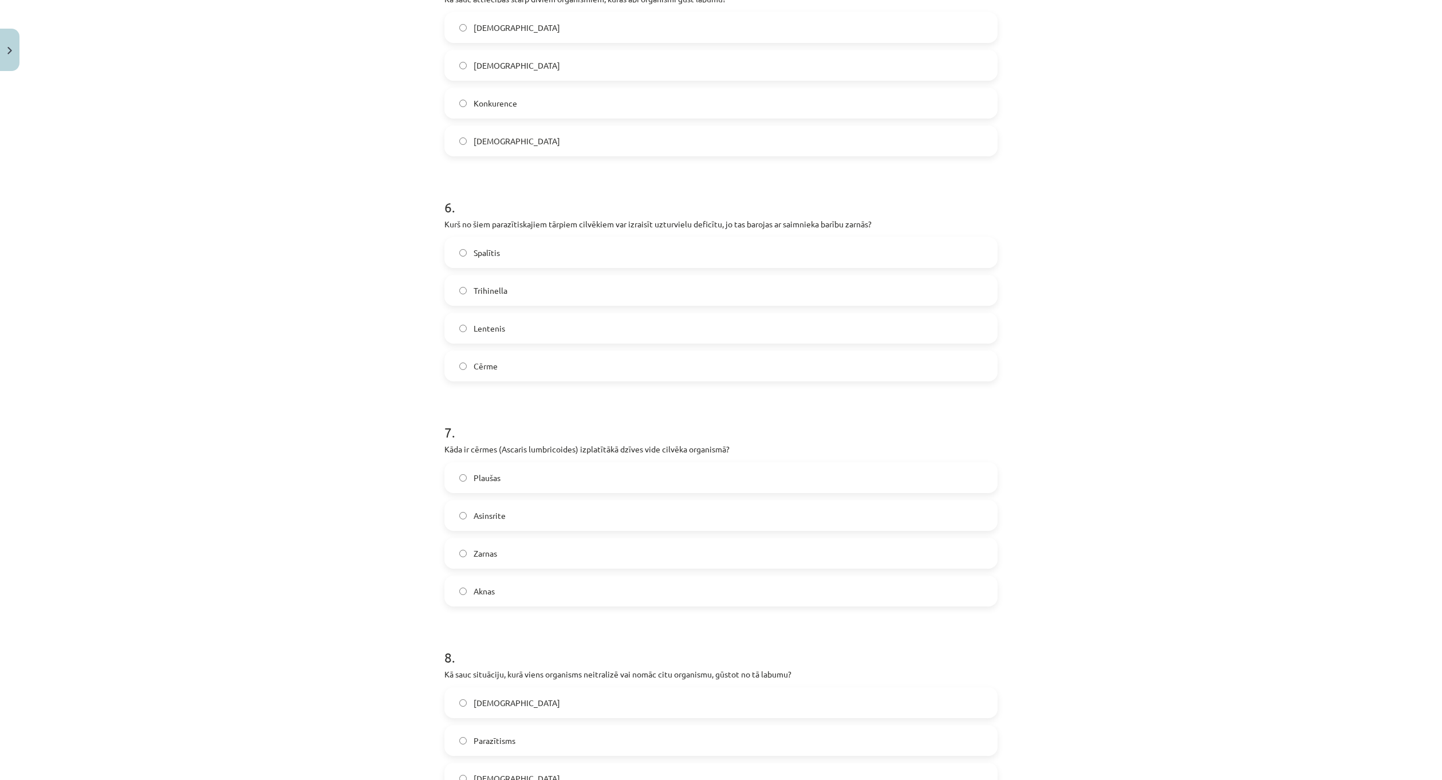
click at [553, 518] on label "Asinsrite" at bounding box center [720, 515] width 551 height 29
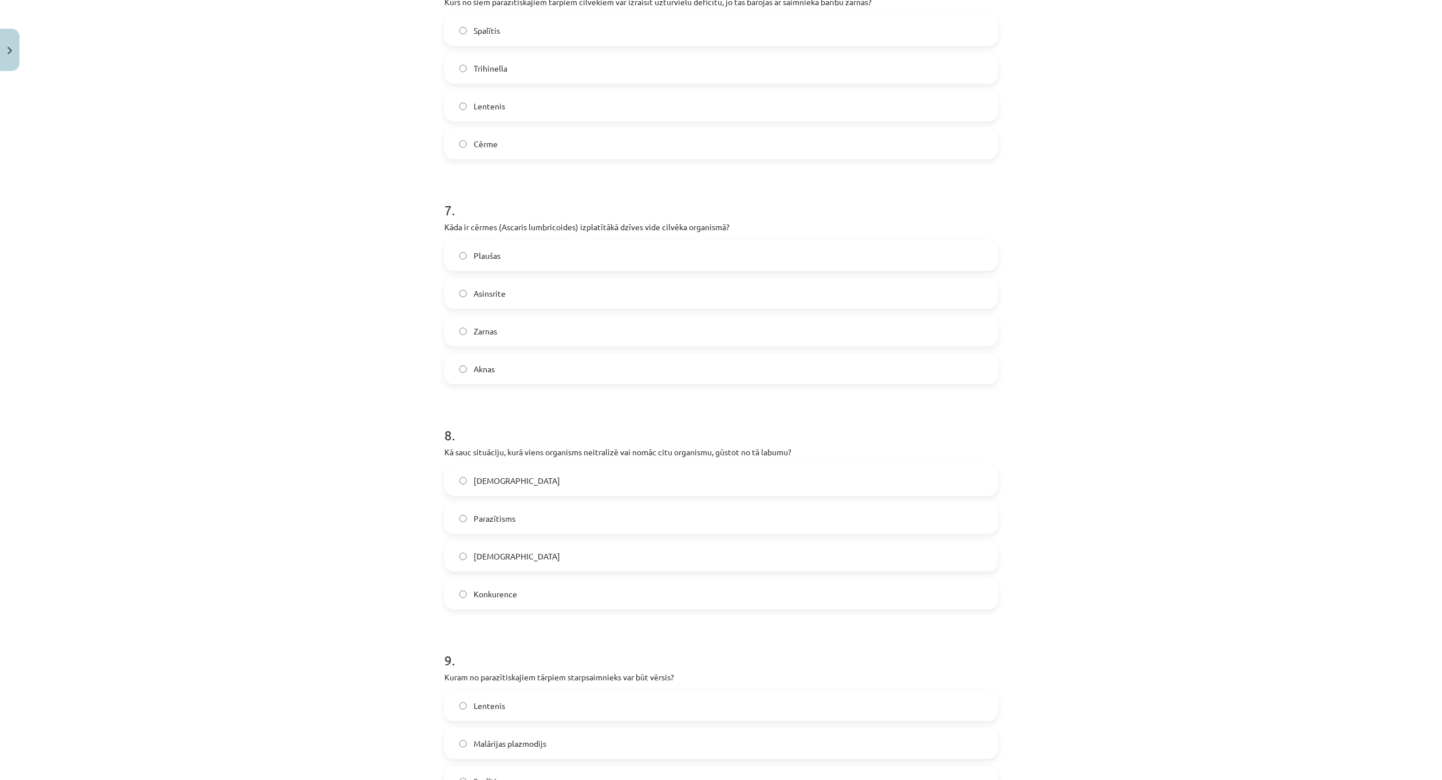
scroll to position [1403, 0]
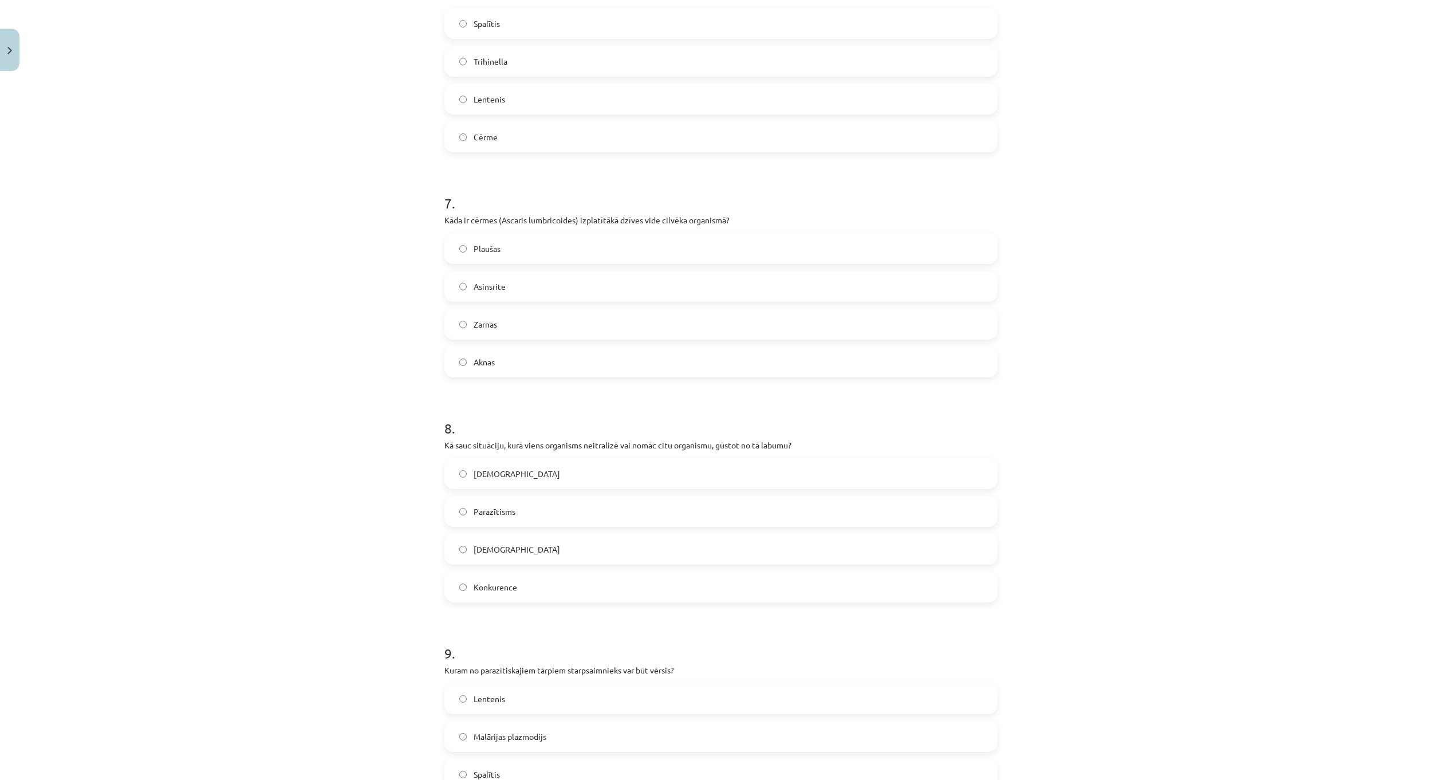
click at [584, 582] on label "Konkurence" at bounding box center [720, 587] width 551 height 29
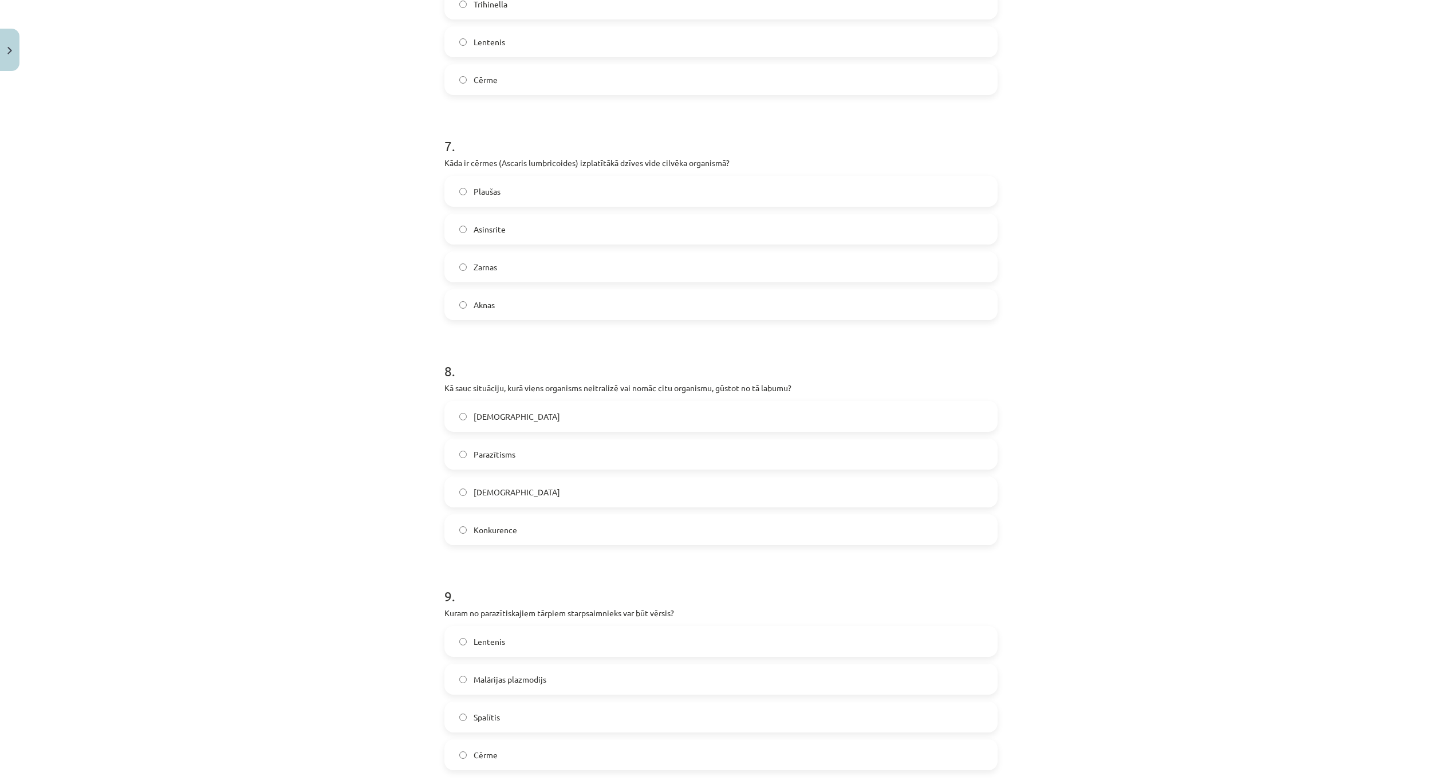
click at [569, 421] on label "Amensālisms" at bounding box center [720, 416] width 551 height 29
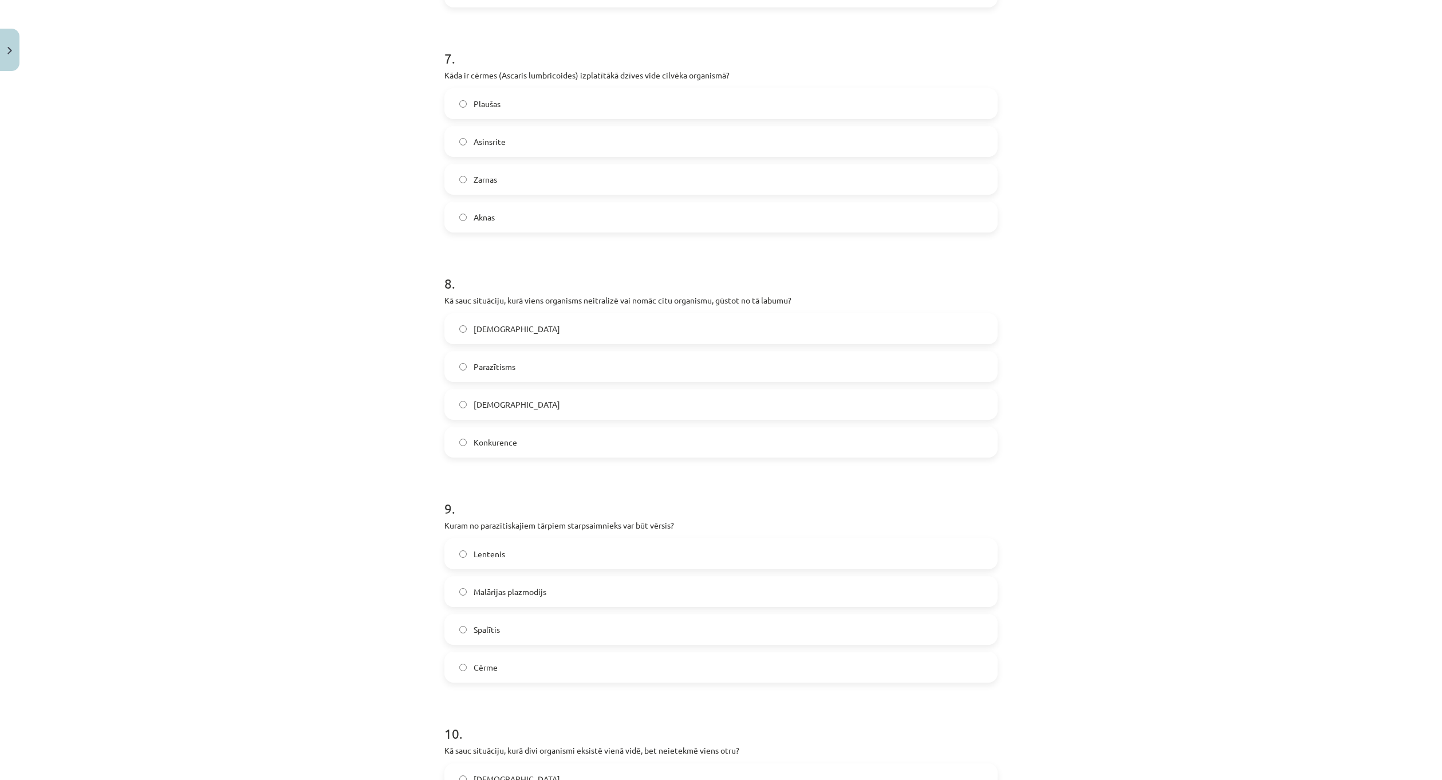
scroll to position [1689, 0]
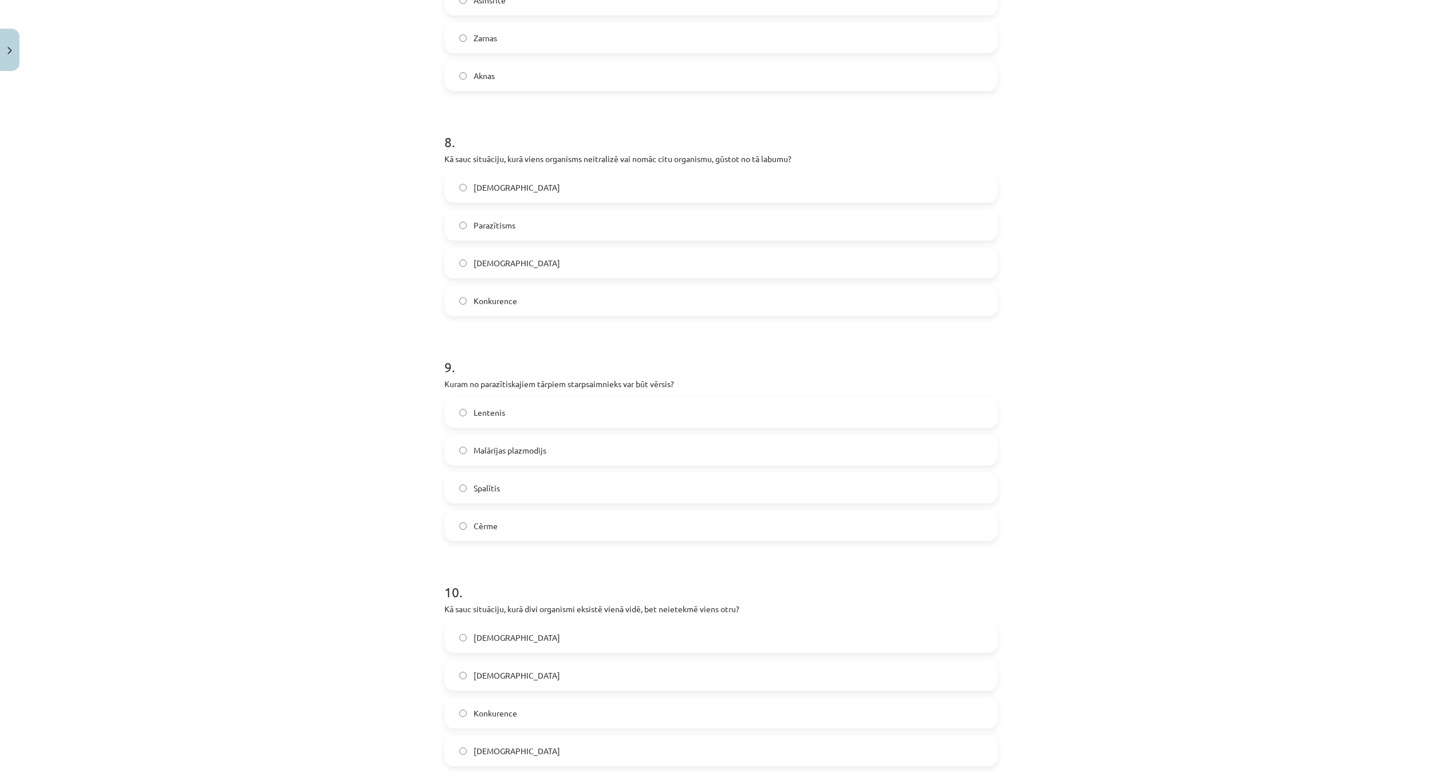
click at [551, 457] on label "Malārijas plazmodijs" at bounding box center [720, 450] width 551 height 29
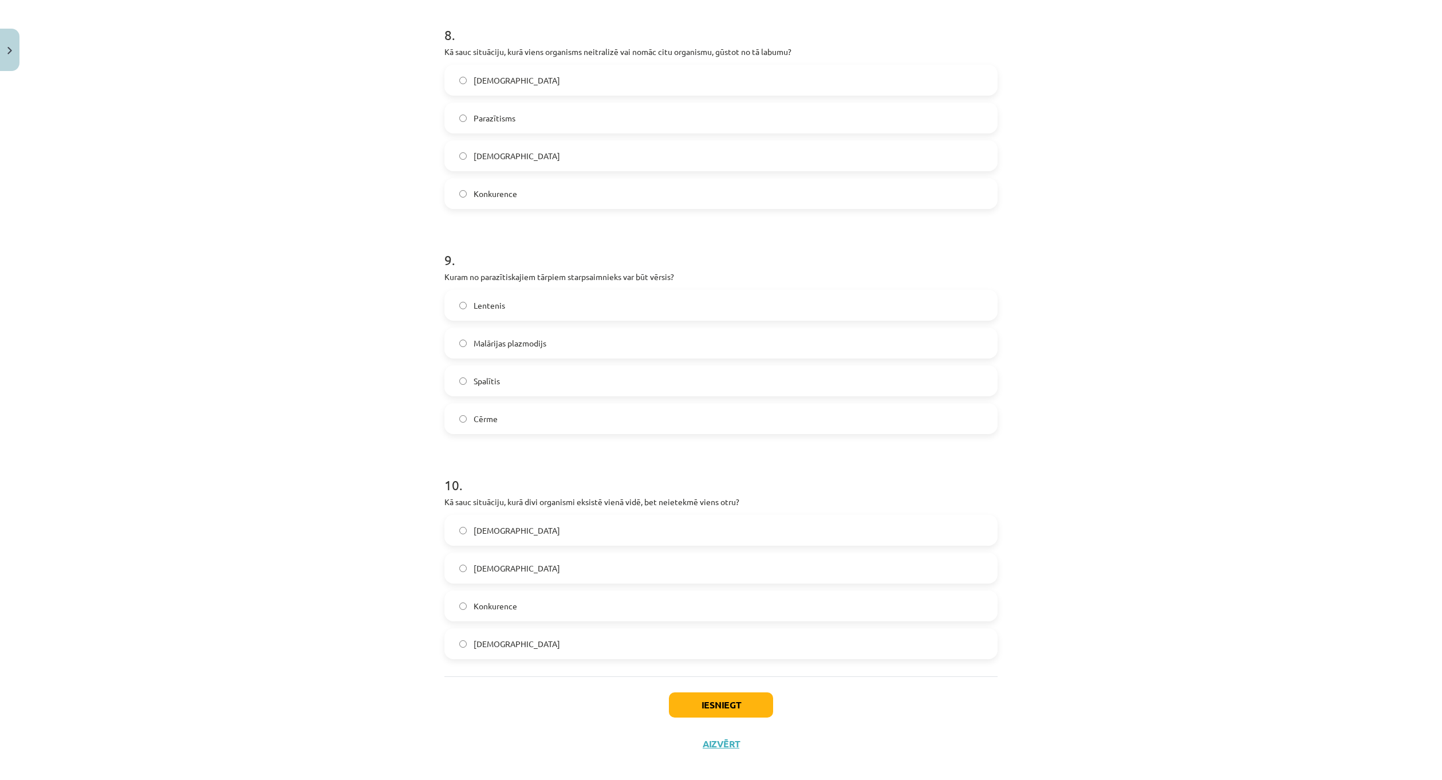
scroll to position [1804, 0]
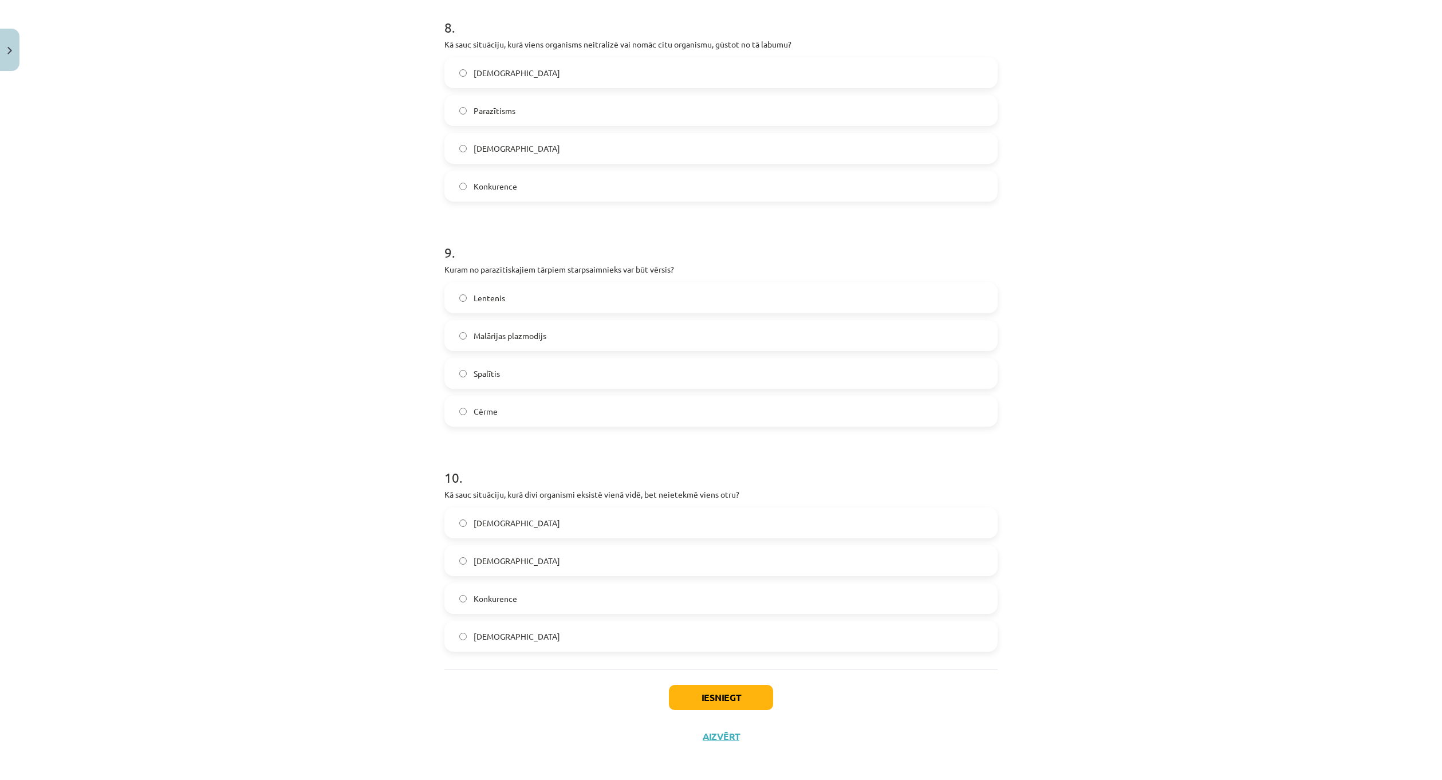
click at [558, 565] on label "Neitrālisms" at bounding box center [720, 560] width 551 height 29
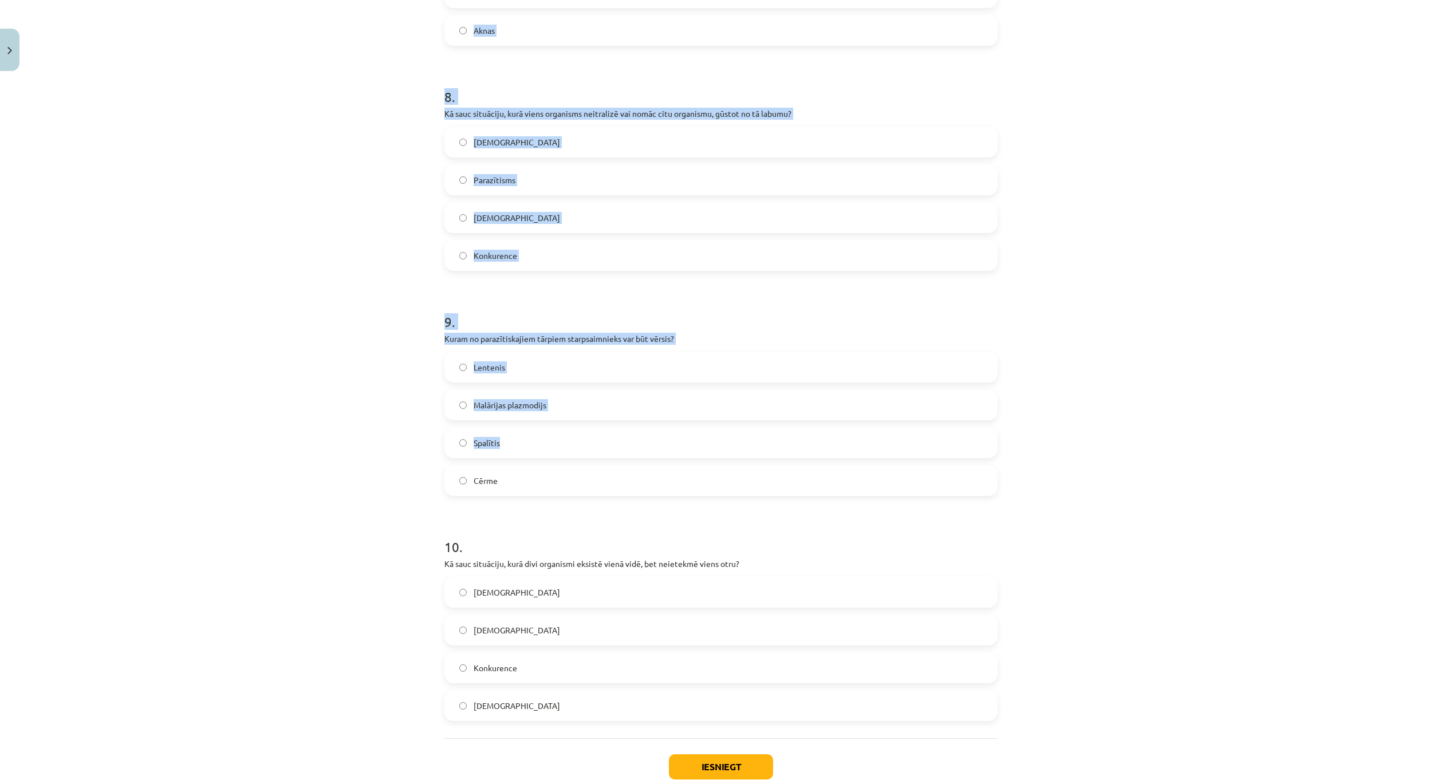
scroll to position [1808, 0]
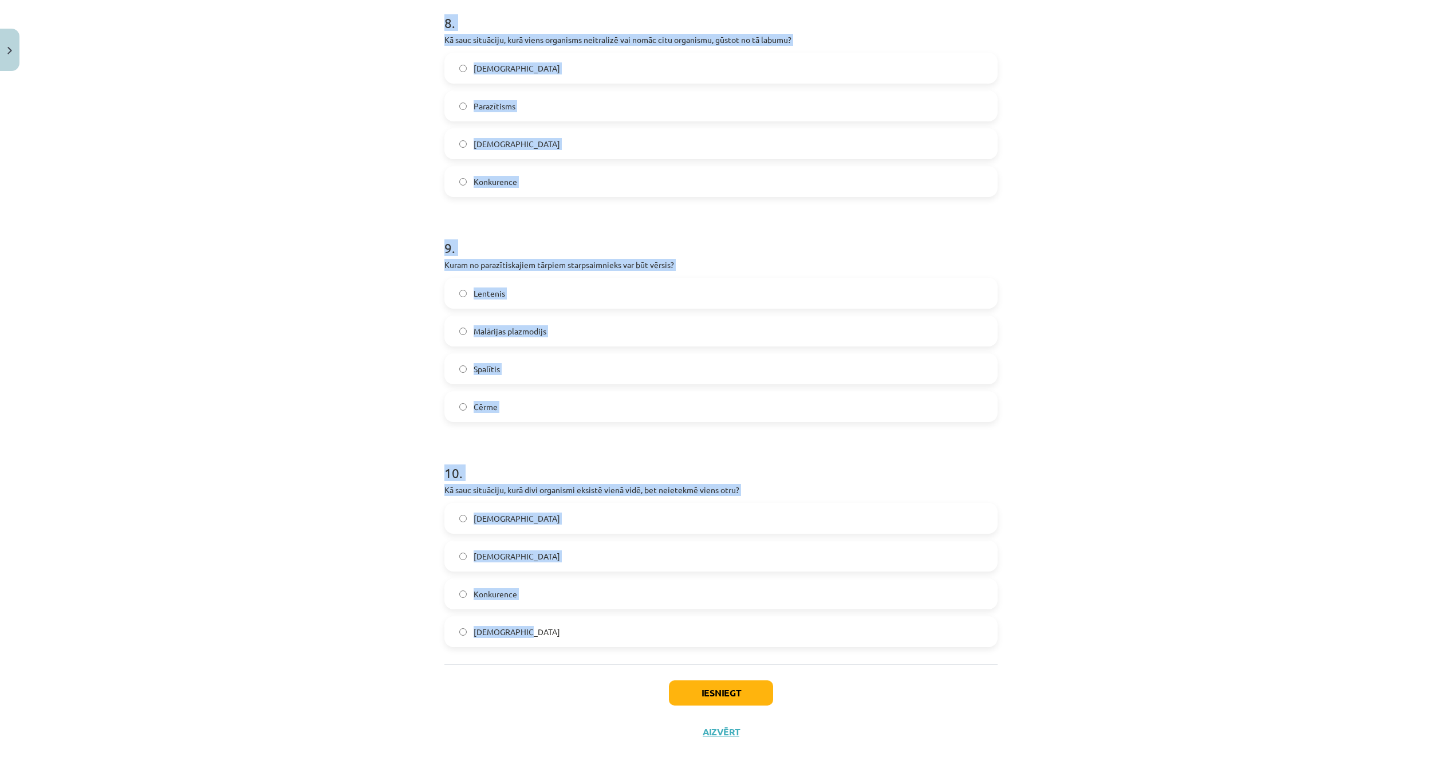
drag, startPoint x: 486, startPoint y: 269, endPoint x: 657, endPoint y: 654, distance: 421.6
copy form "1 . Kurš no šiem parazītiem ir pazīstams ar to, ka tam ir plakans un segmentēts…"
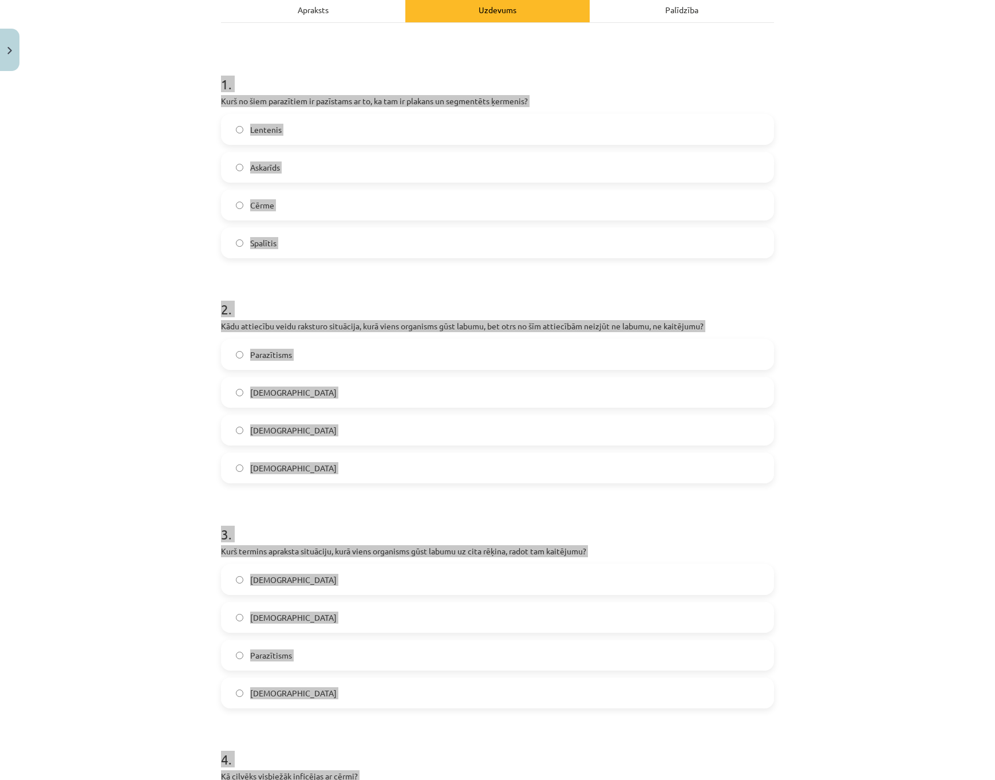
scroll to position [229, 0]
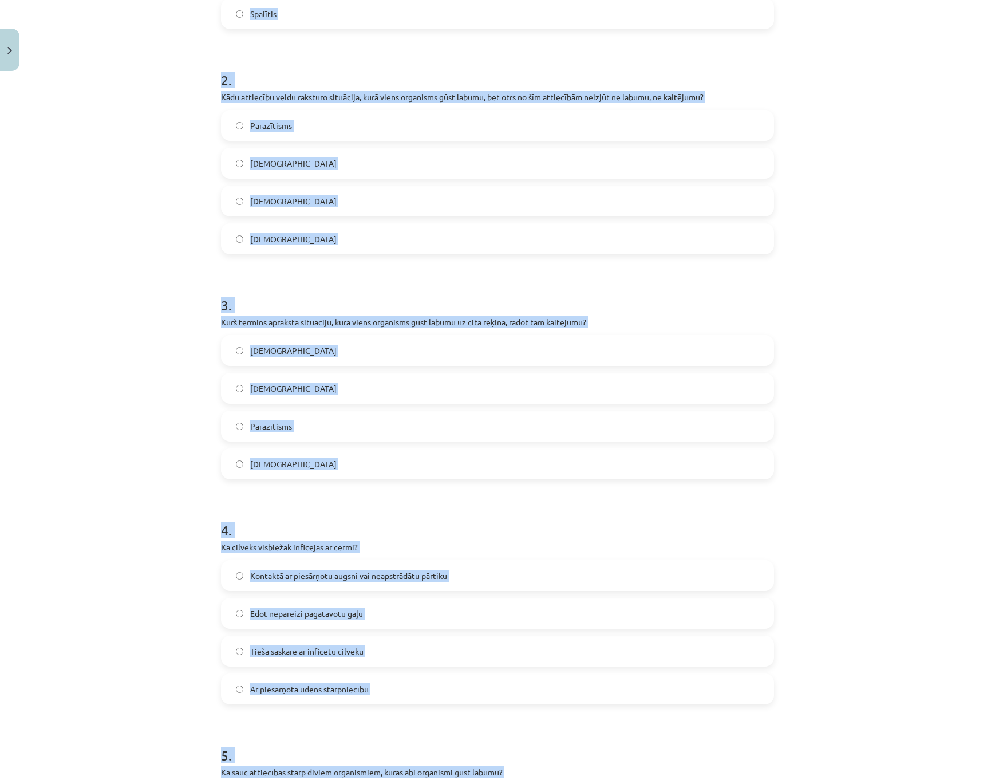
click at [362, 578] on span "Kontaktā ar piesārņotu augsni vai neapstrādātu pārtiku" at bounding box center [348, 576] width 197 height 12
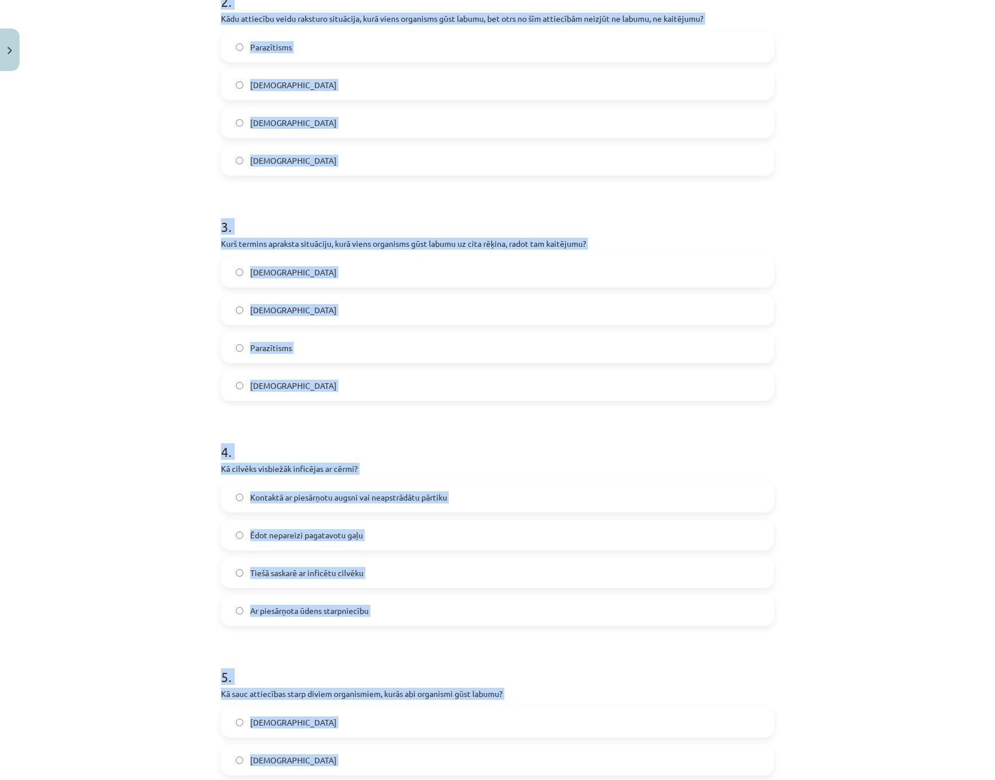
scroll to position [515, 0]
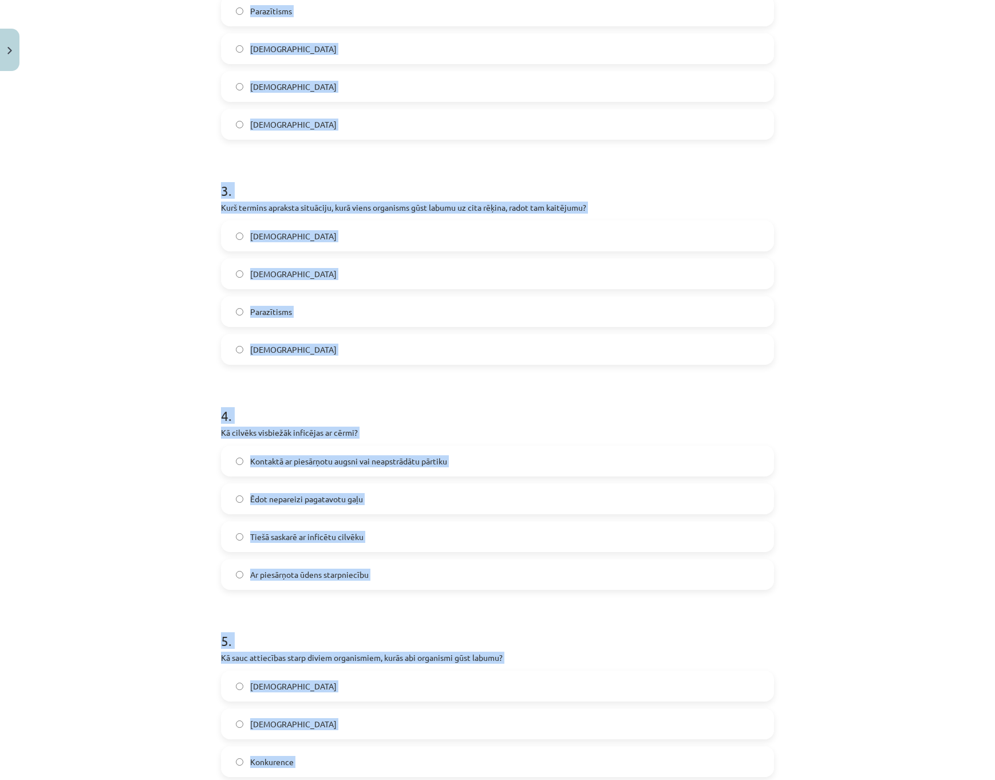
click at [157, 543] on div "Mācību tēma: Bioloģijas i - 11. klases 1. ieskaites mācību materiāls #3 2. tēma…" at bounding box center [497, 390] width 995 height 780
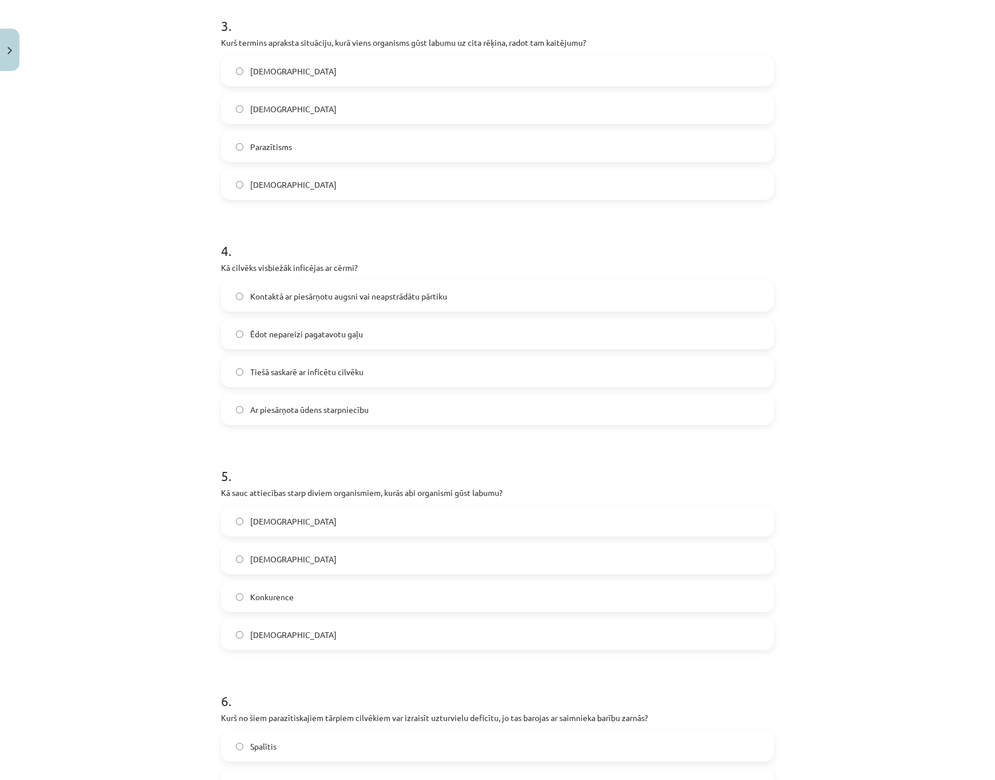
scroll to position [687, 0]
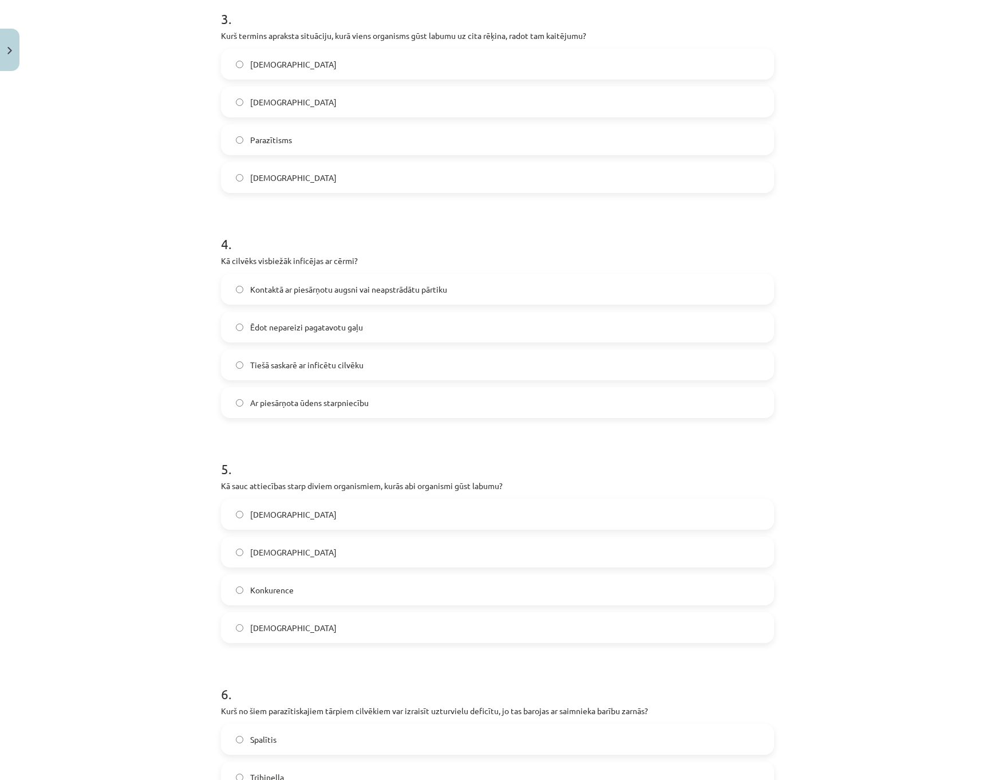
click at [301, 522] on label "Mutuālisms" at bounding box center [497, 514] width 551 height 29
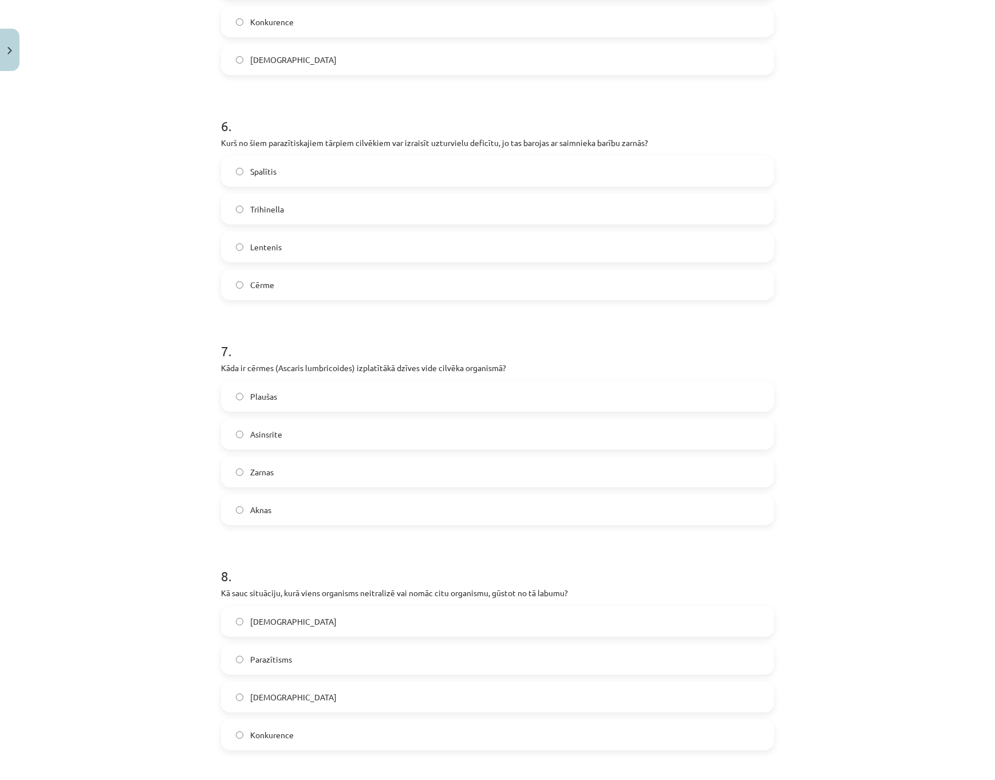
scroll to position [1260, 0]
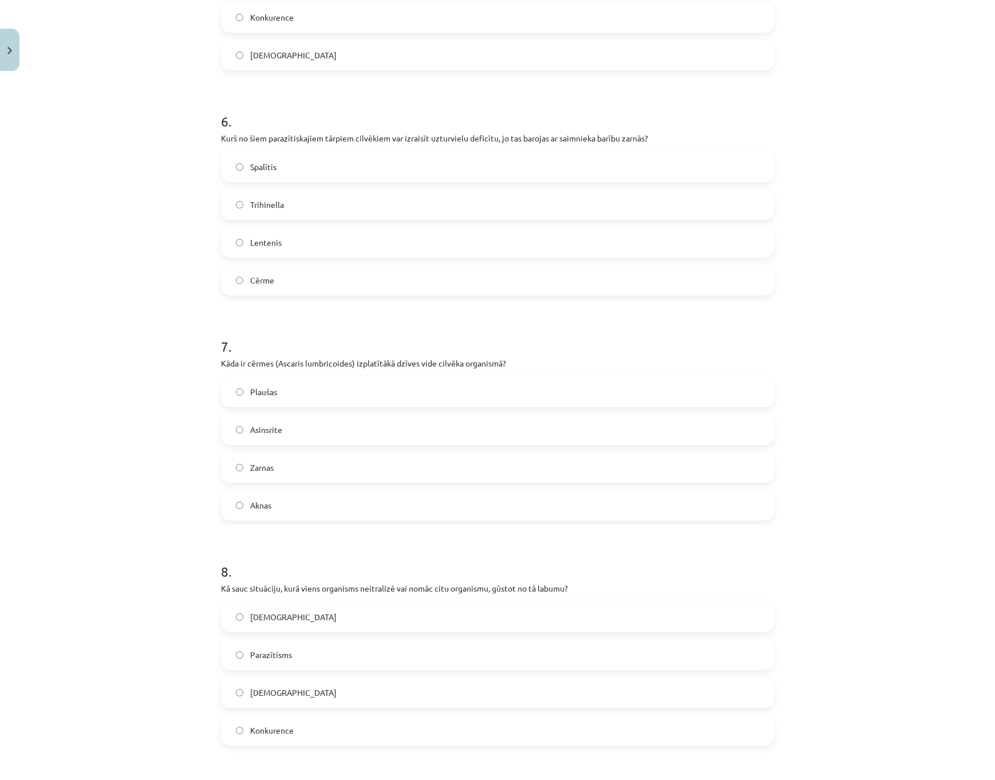
click at [279, 473] on label "Zarnas" at bounding box center [497, 467] width 551 height 29
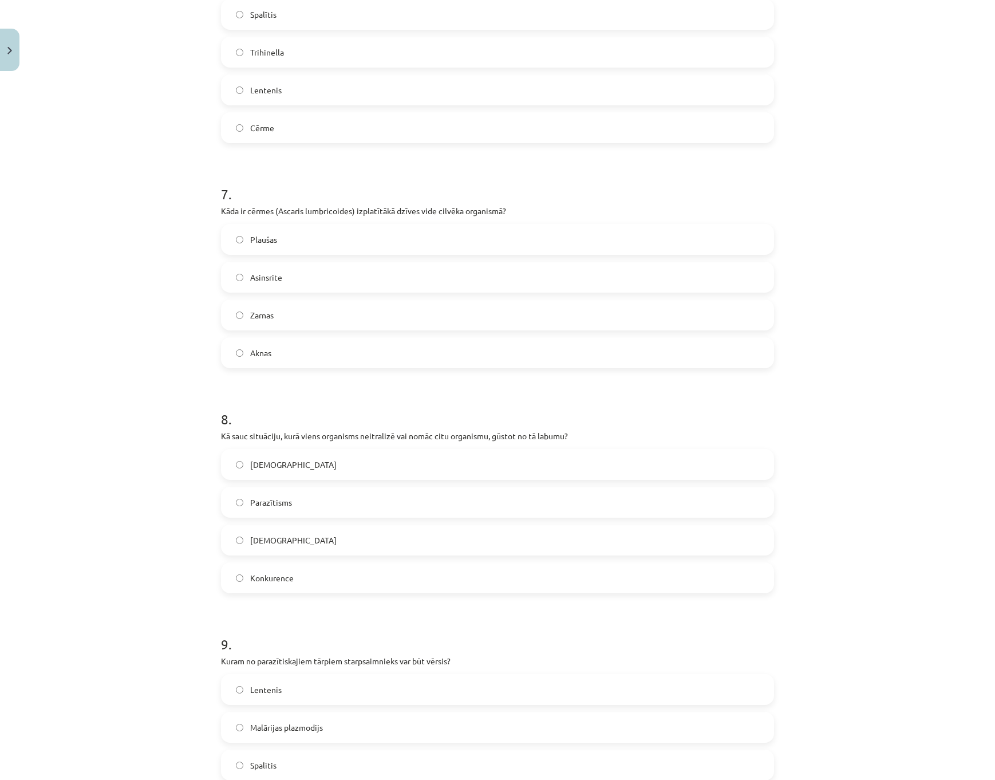
scroll to position [1431, 0]
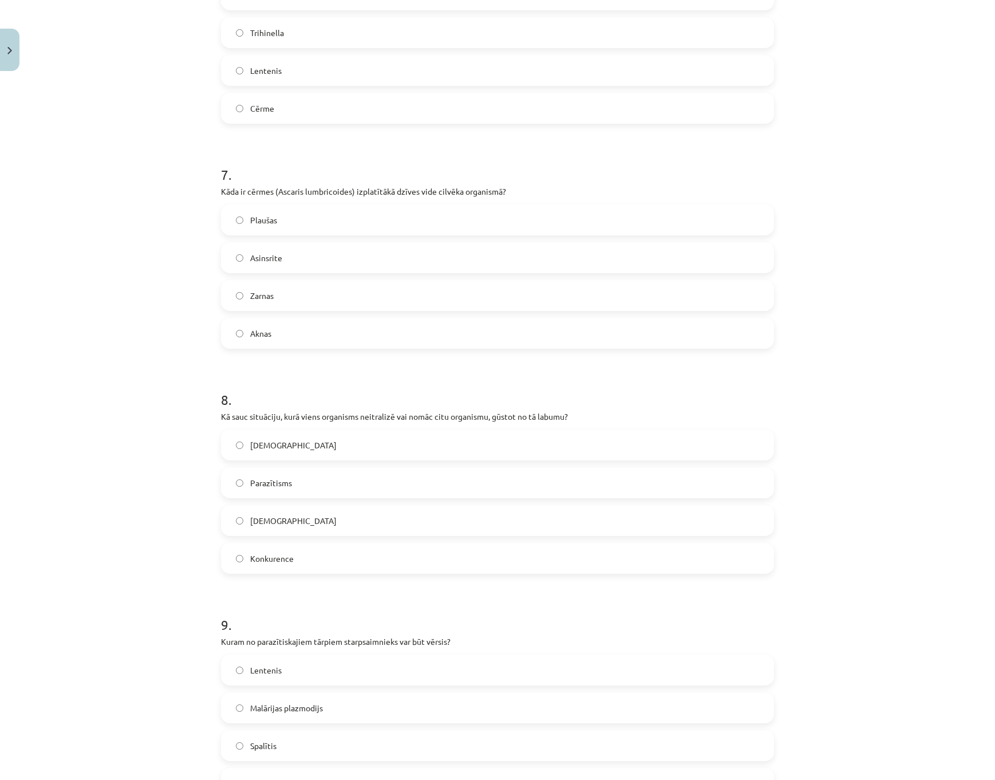
click at [306, 490] on label "Parazītisms" at bounding box center [497, 482] width 551 height 29
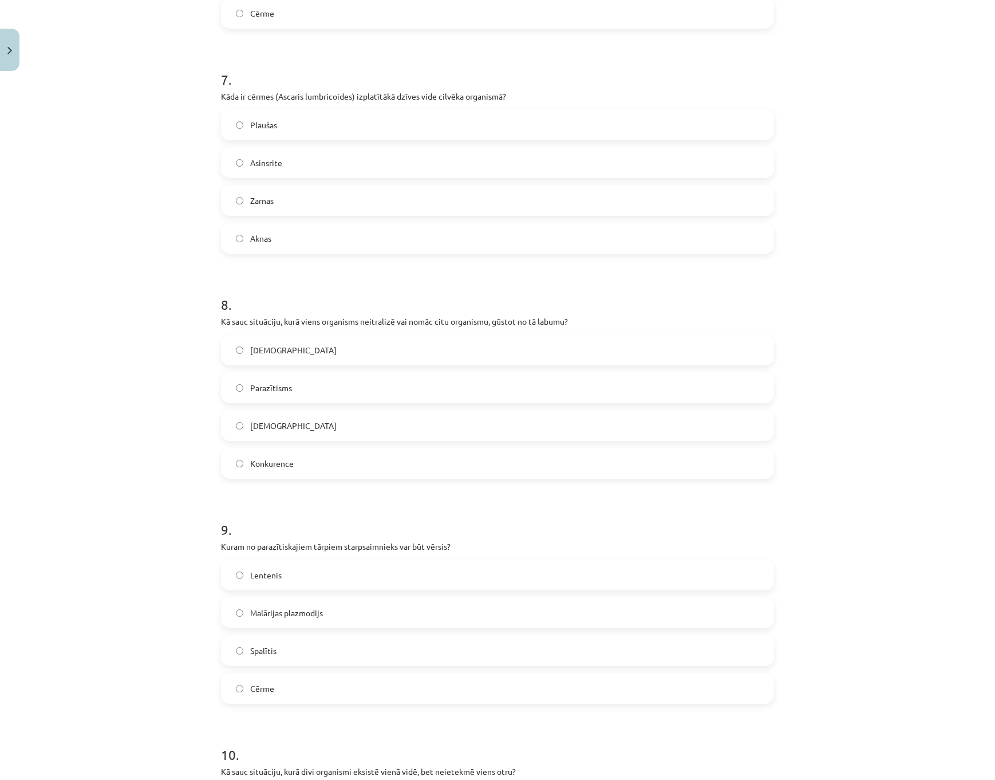
scroll to position [1603, 0]
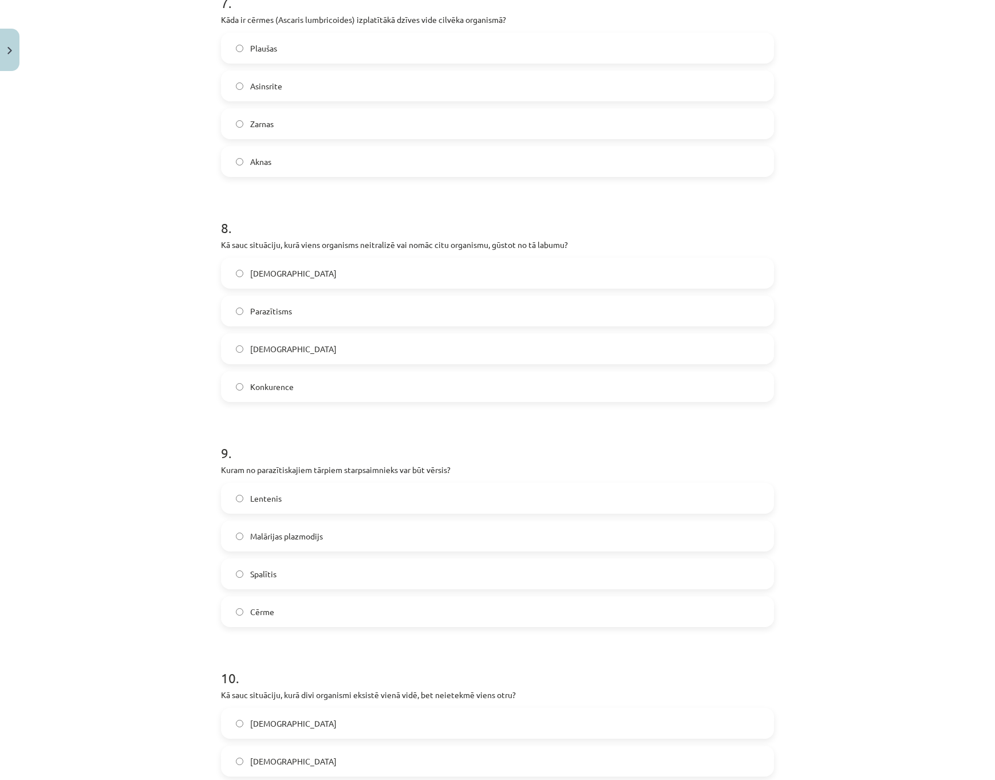
click at [323, 499] on label "Lentenis" at bounding box center [497, 498] width 551 height 29
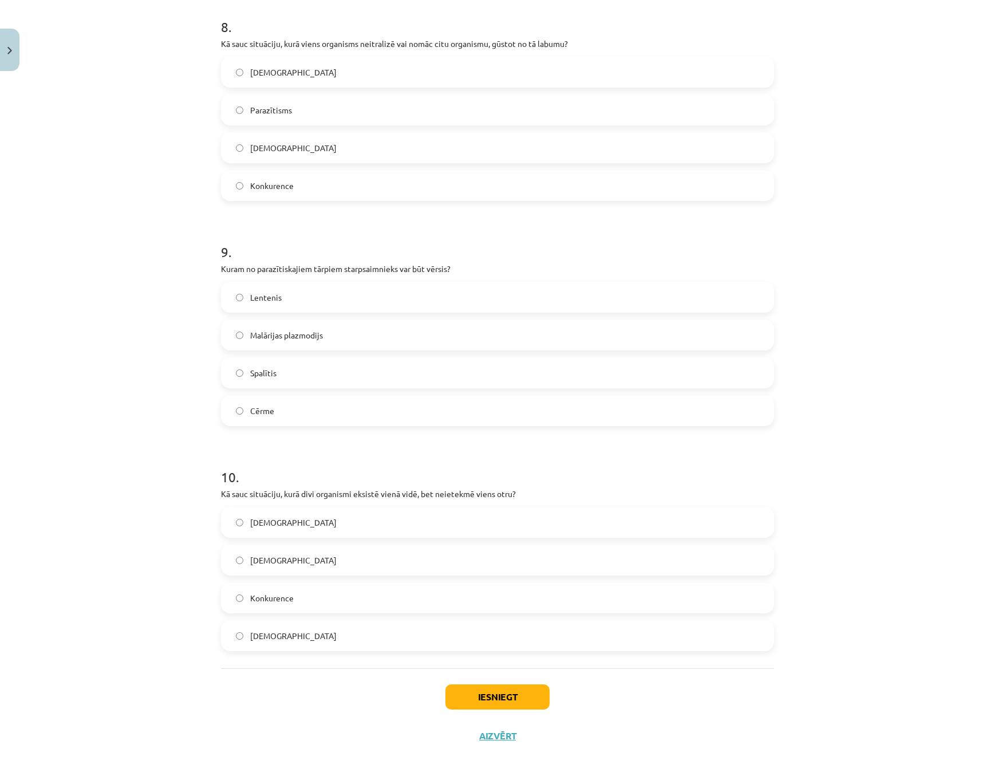
scroll to position [1808, 0]
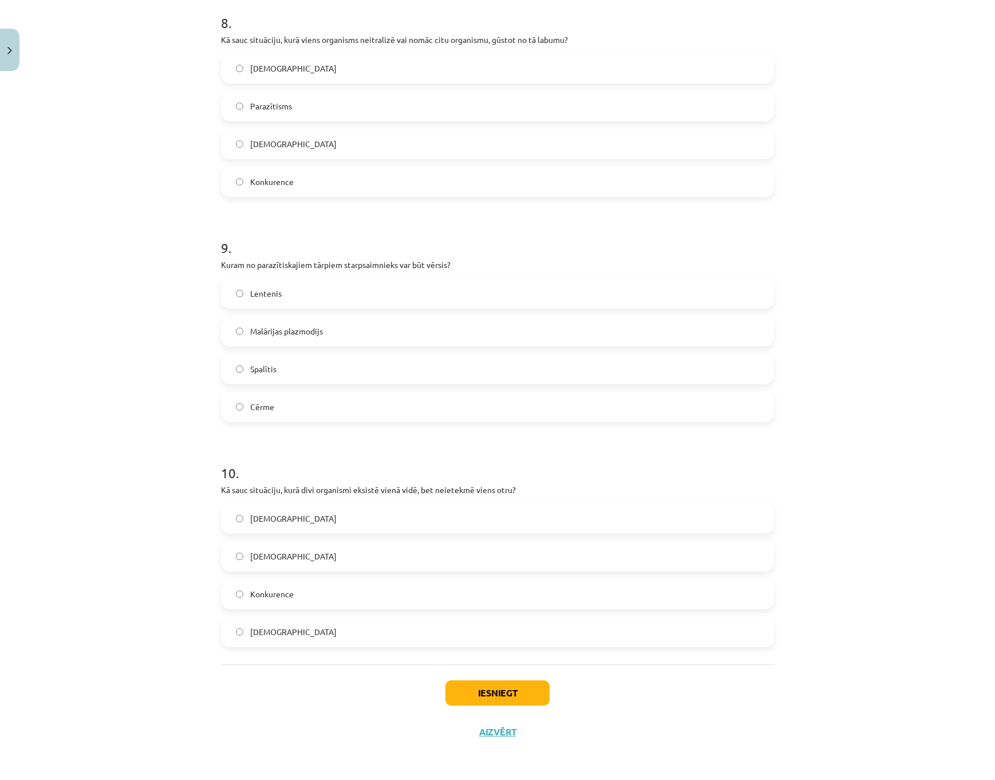
click at [488, 677] on div "Iesniegt Aizvērt" at bounding box center [497, 704] width 553 height 80
click at [491, 686] on button "Iesniegt" at bounding box center [497, 692] width 104 height 25
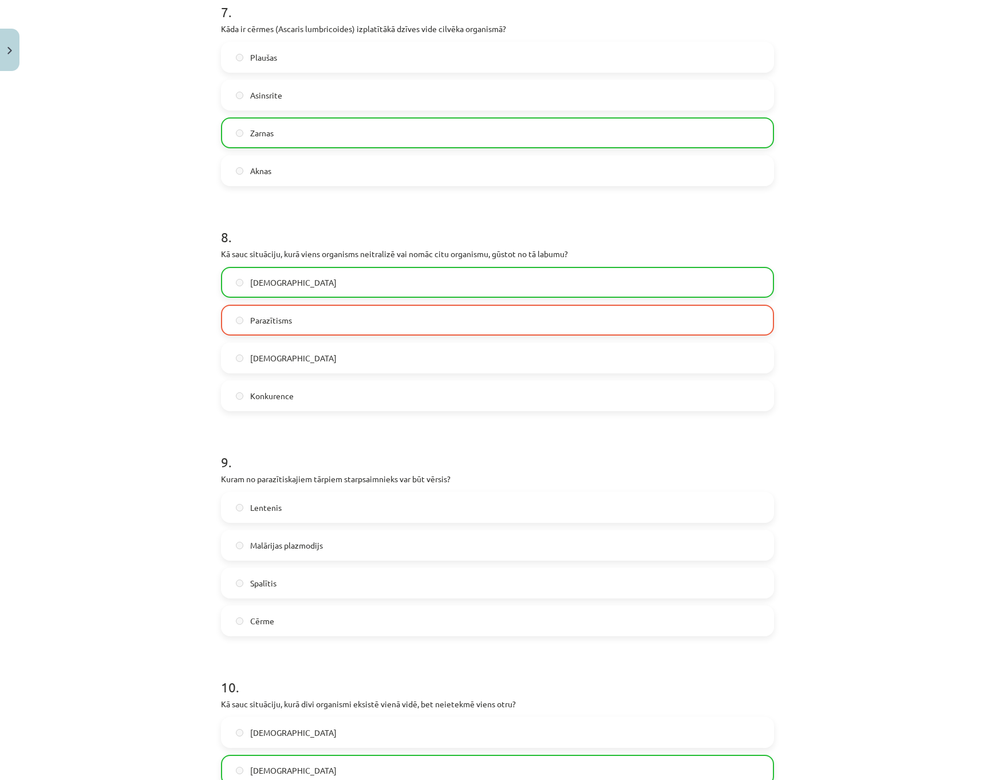
scroll to position [1603, 0]
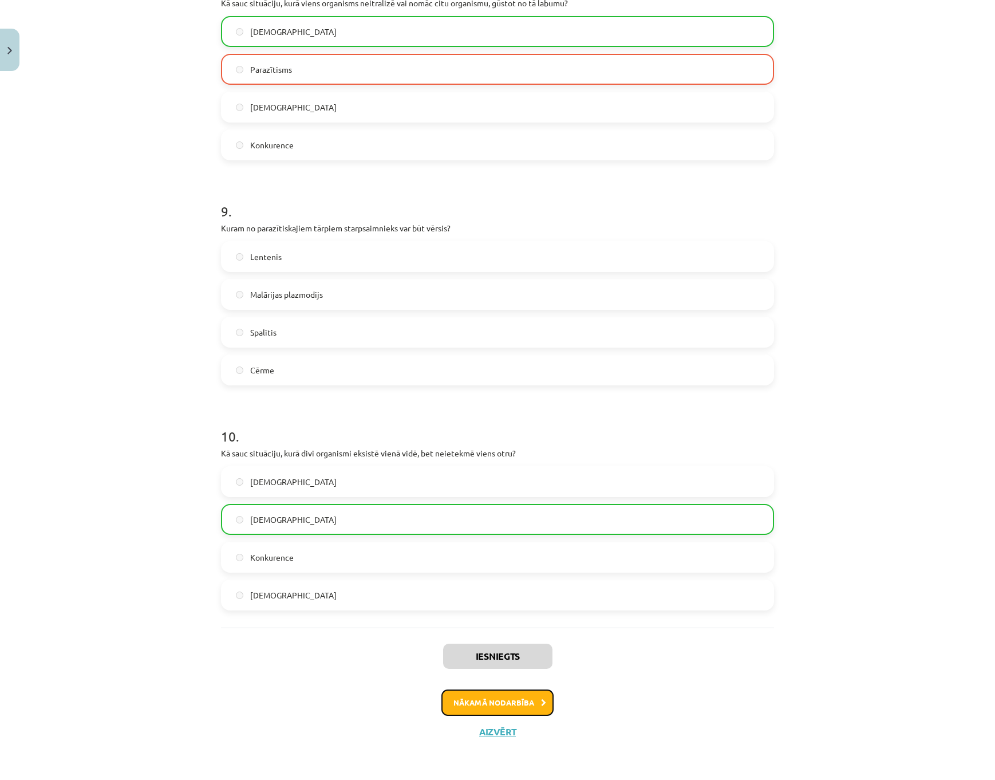
click at [503, 695] on button "Nākamā nodarbība" at bounding box center [497, 702] width 112 height 26
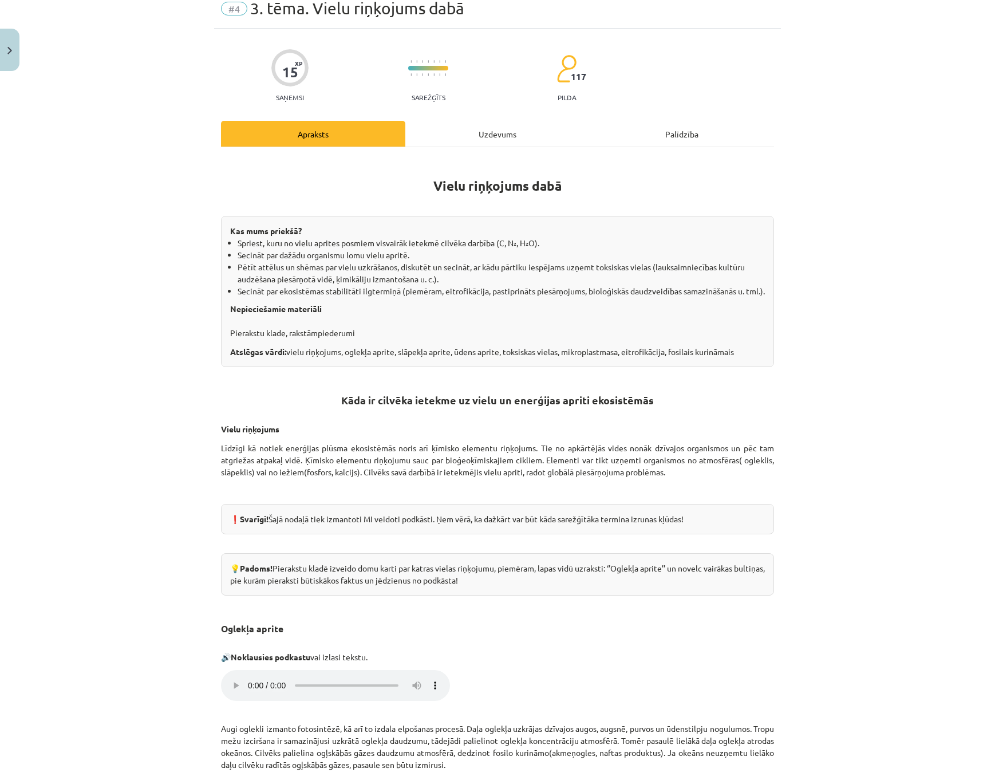
scroll to position [29, 0]
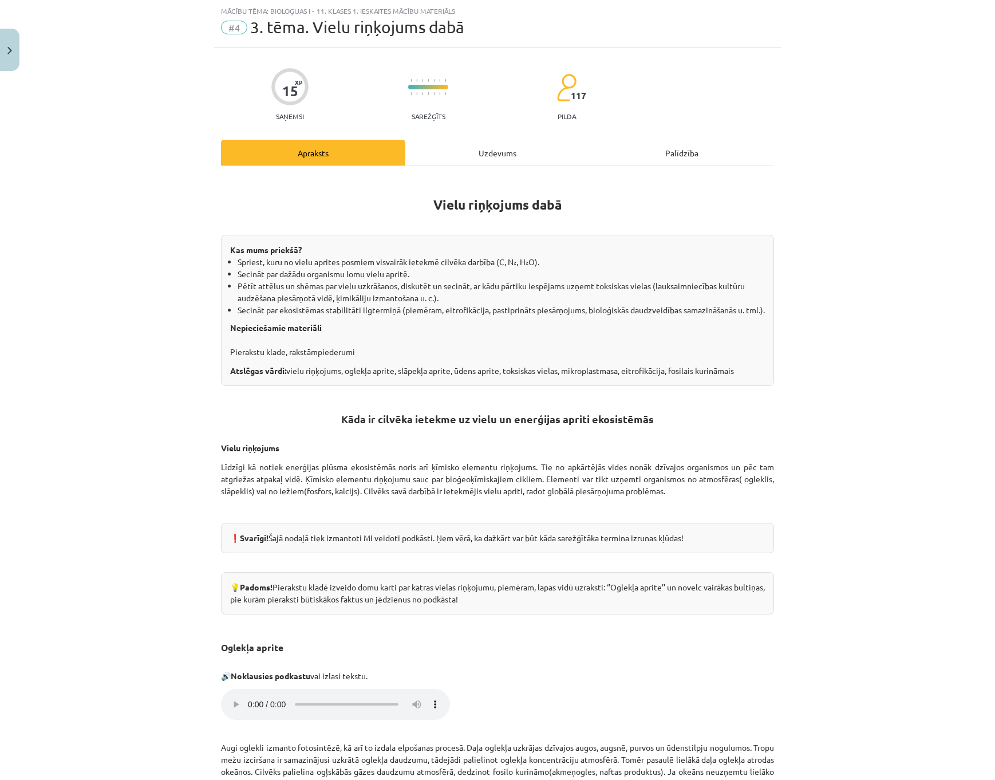
click at [472, 143] on div "Uzdevums" at bounding box center [497, 153] width 184 height 26
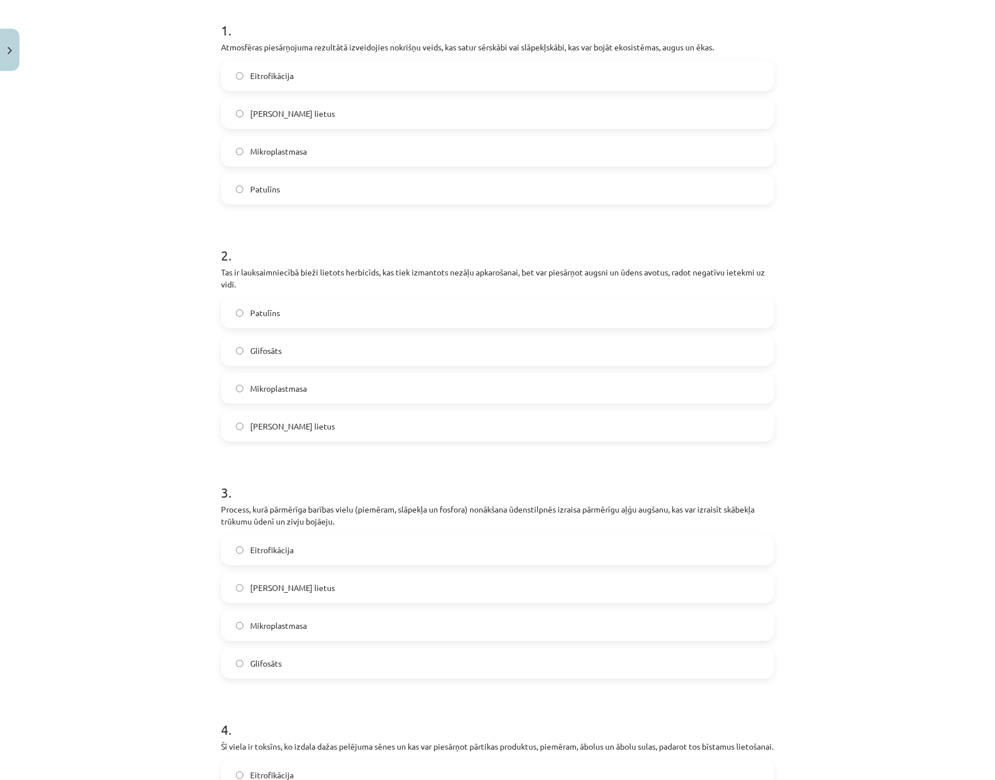
scroll to position [0, 0]
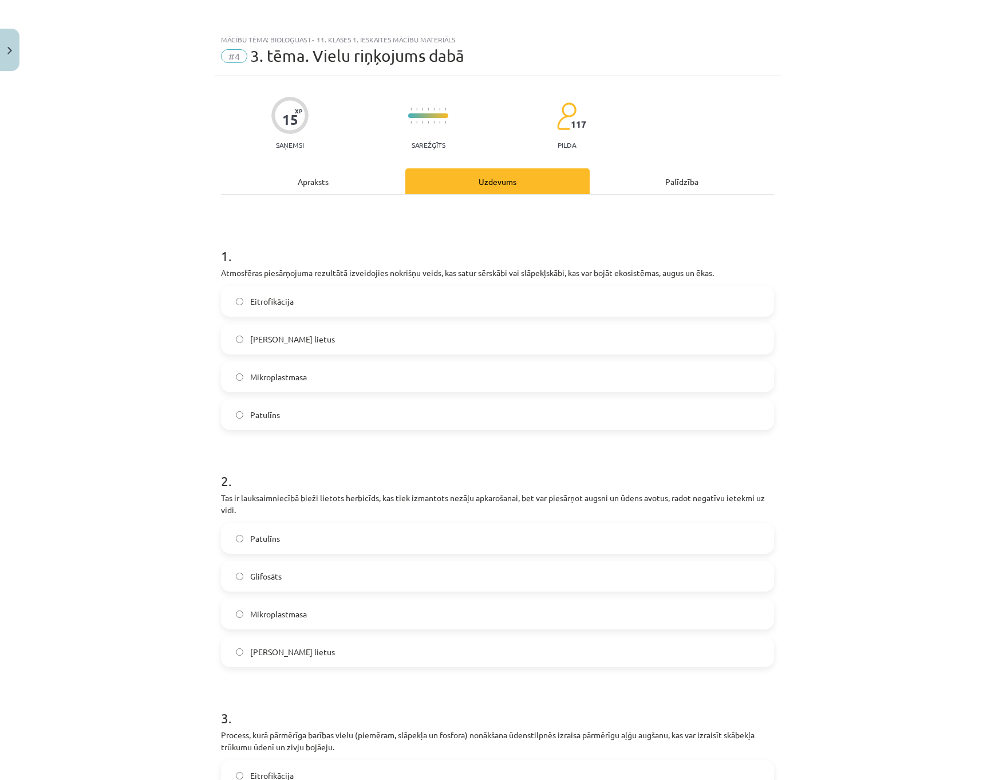
click at [328, 341] on label "Skābais lietus" at bounding box center [497, 339] width 551 height 29
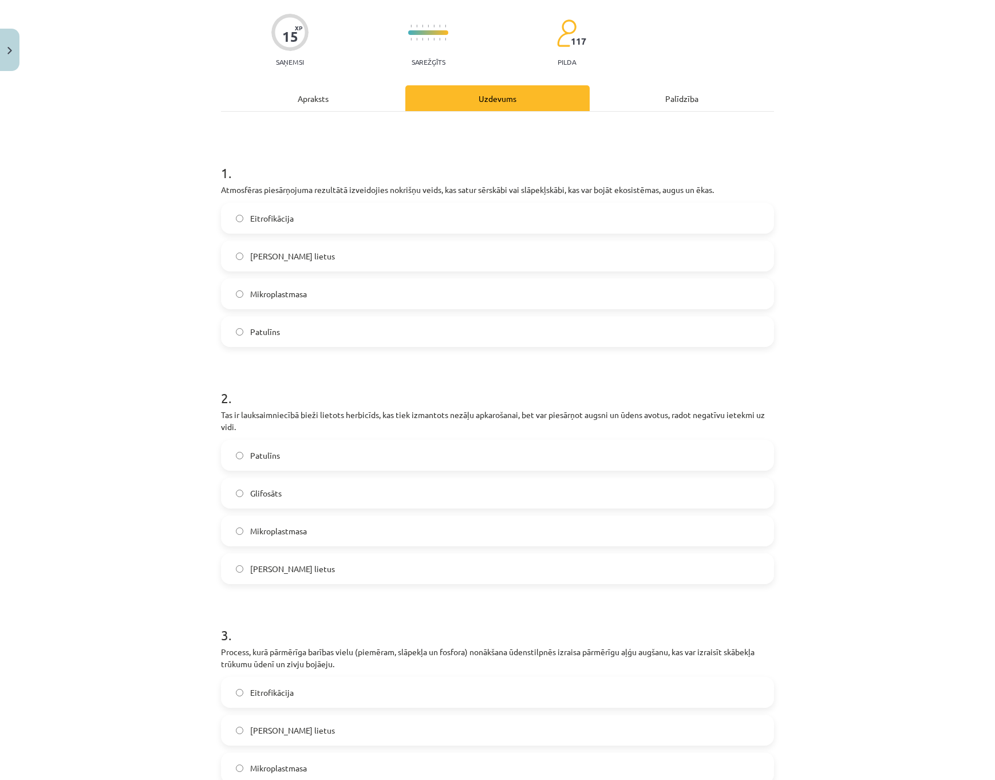
scroll to position [115, 0]
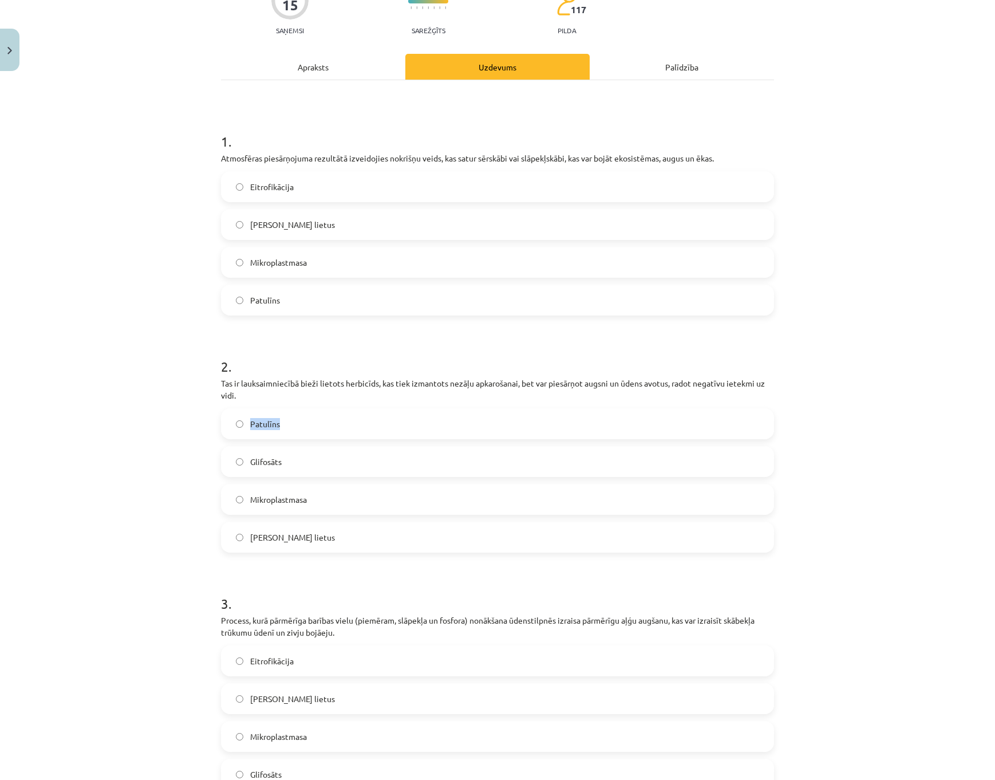
drag, startPoint x: 287, startPoint y: 426, endPoint x: 242, endPoint y: 428, distance: 45.3
click at [242, 428] on label "Patulīns" at bounding box center [497, 423] width 551 height 29
copy label "Patulīns"
drag, startPoint x: 285, startPoint y: 454, endPoint x: 243, endPoint y: 442, distance: 43.5
click at [230, 457] on label "Glifosāts" at bounding box center [497, 461] width 551 height 29
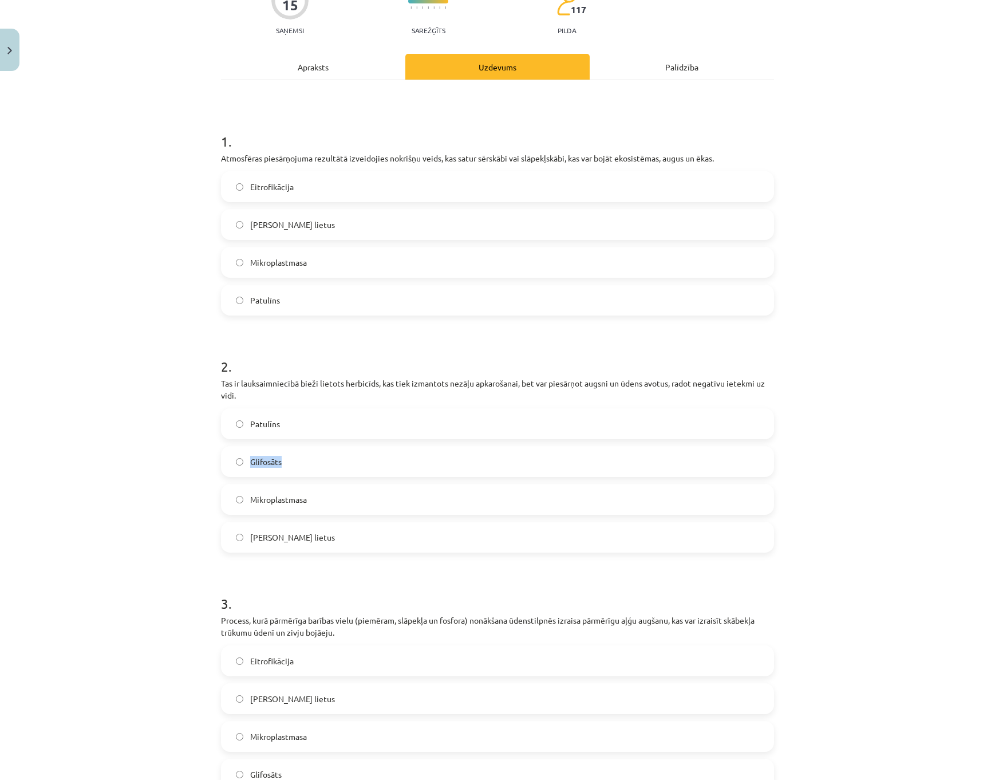
copy label "Glifosāts"
click at [316, 452] on label "Glifosāts" at bounding box center [497, 461] width 551 height 29
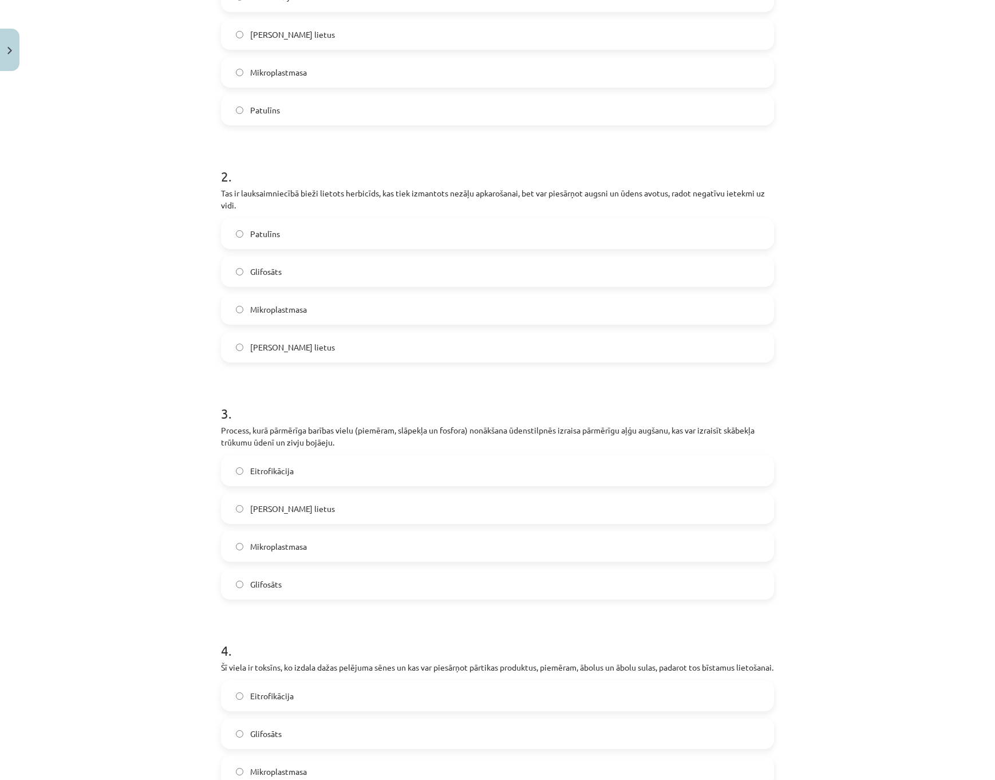
scroll to position [344, 0]
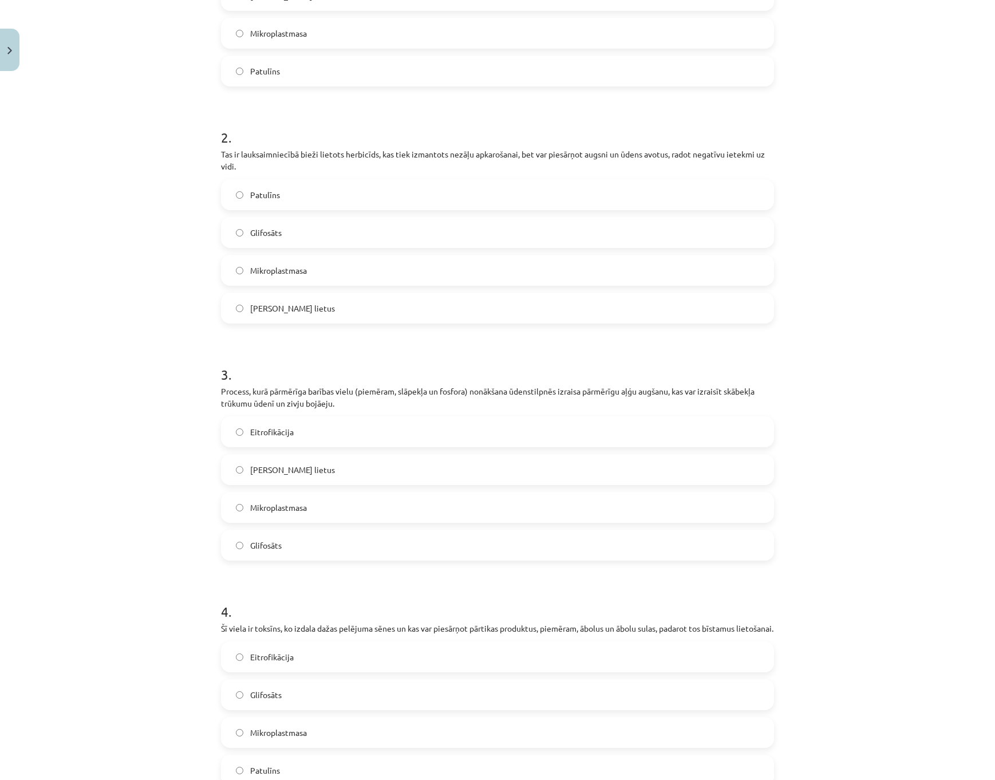
click at [351, 437] on label "Eitrofikācija" at bounding box center [497, 431] width 551 height 29
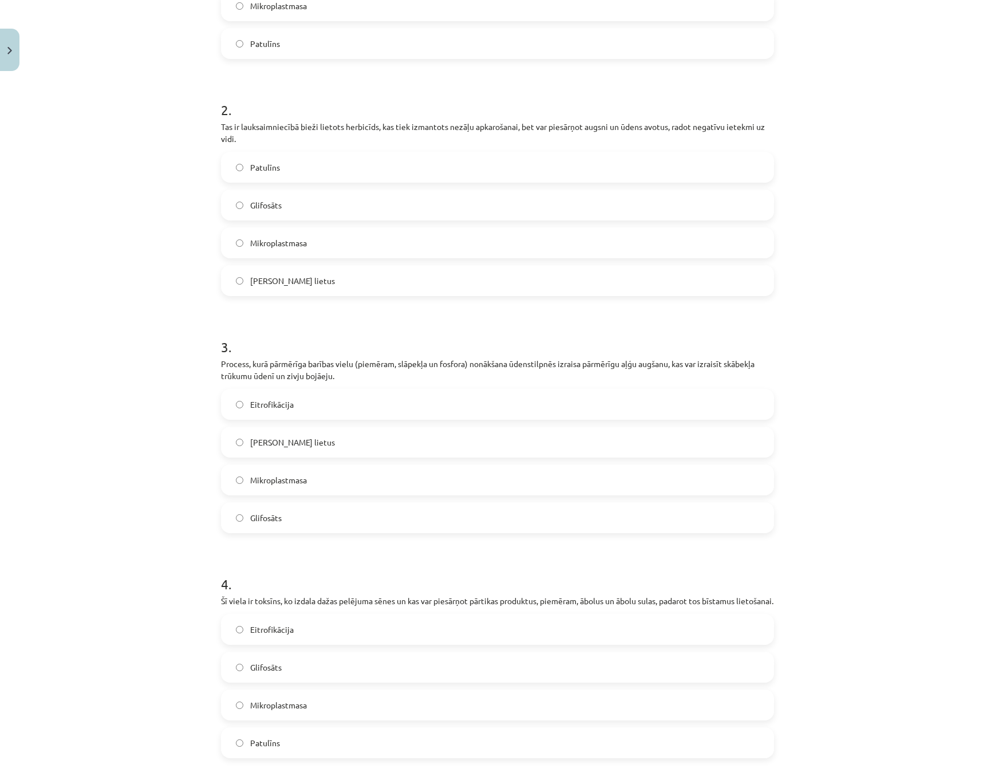
scroll to position [401, 0]
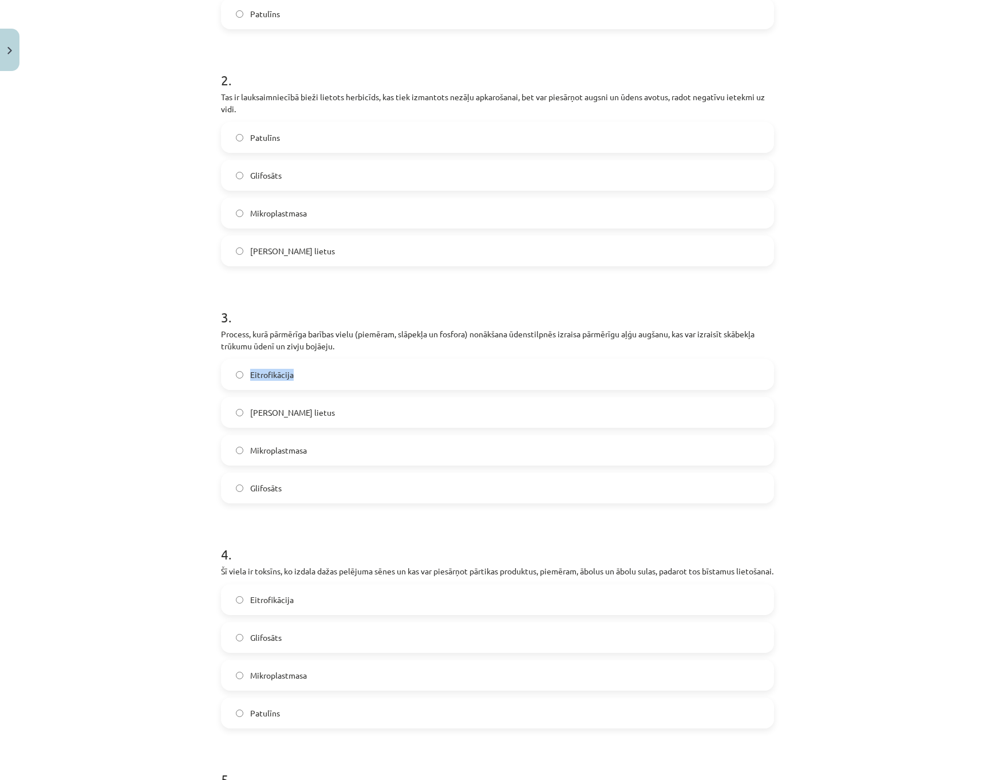
drag, startPoint x: 337, startPoint y: 376, endPoint x: 226, endPoint y: 378, distance: 111.7
click at [226, 378] on label "Eitrofikācija" at bounding box center [497, 374] width 551 height 29
copy label "Eitrofikācija"
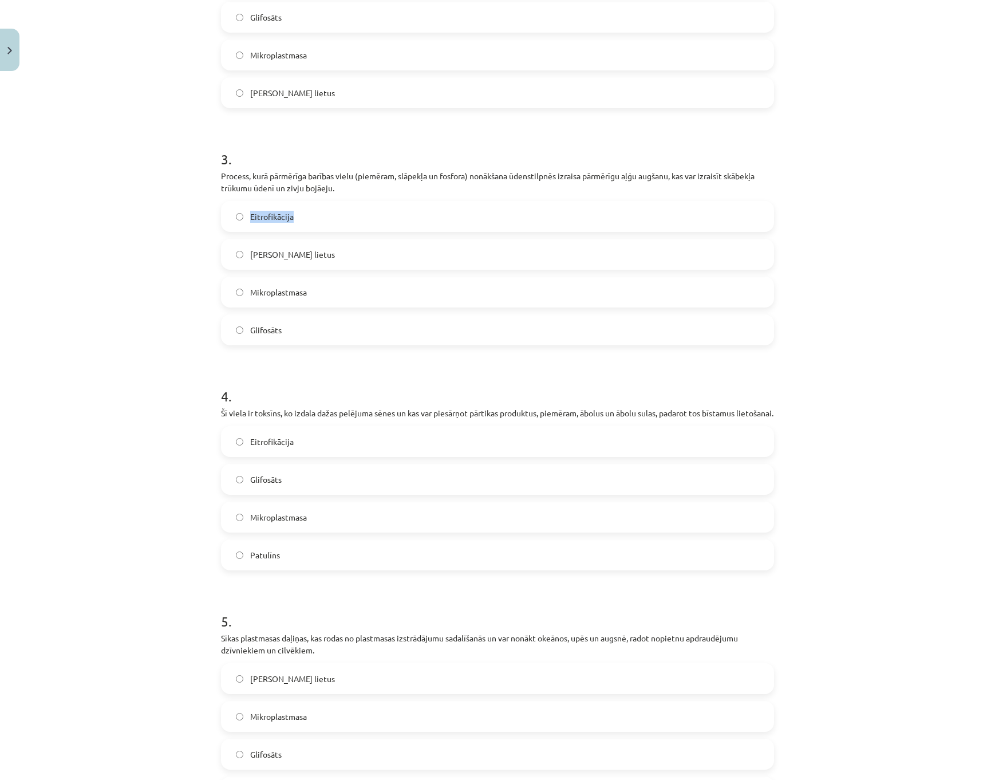
scroll to position [573, 0]
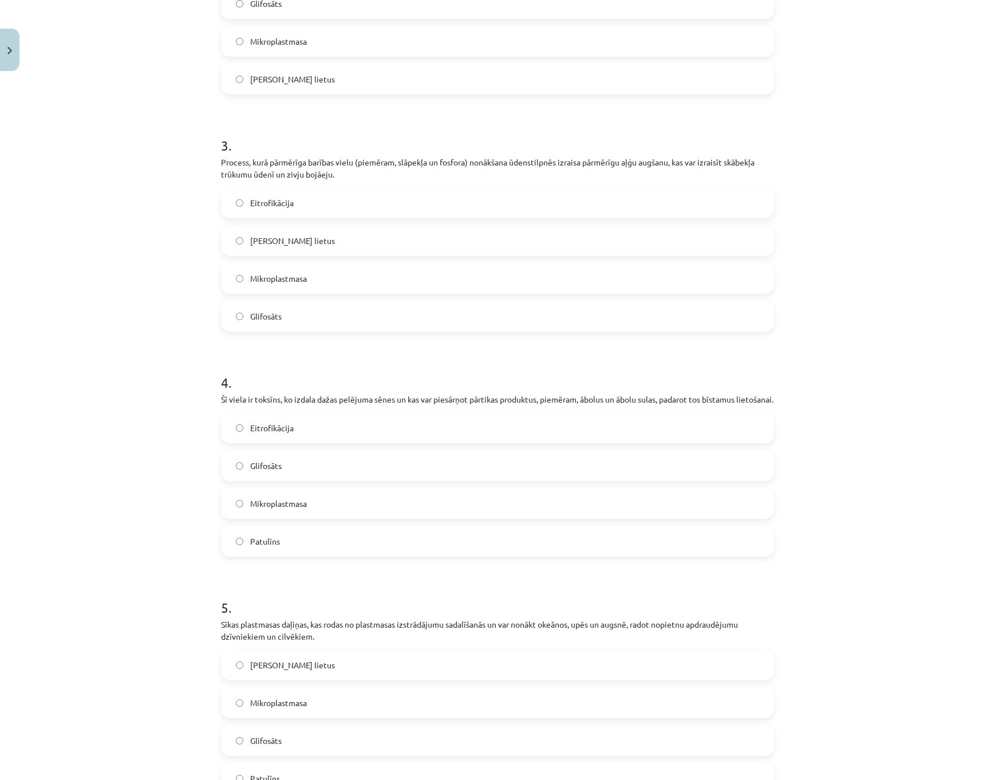
click at [291, 547] on label "Patulīns" at bounding box center [497, 541] width 551 height 29
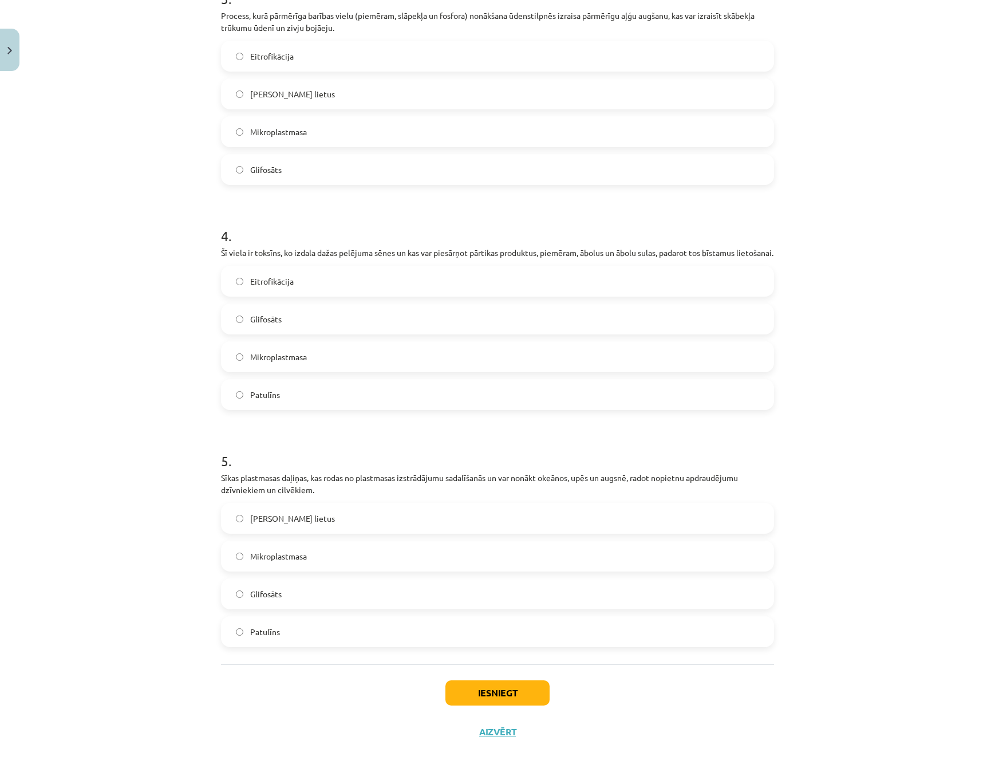
scroll to position [731, 0]
click at [312, 551] on label "Mikroplastmasa" at bounding box center [497, 556] width 551 height 29
click at [491, 688] on button "Iesniegt" at bounding box center [497, 692] width 104 height 25
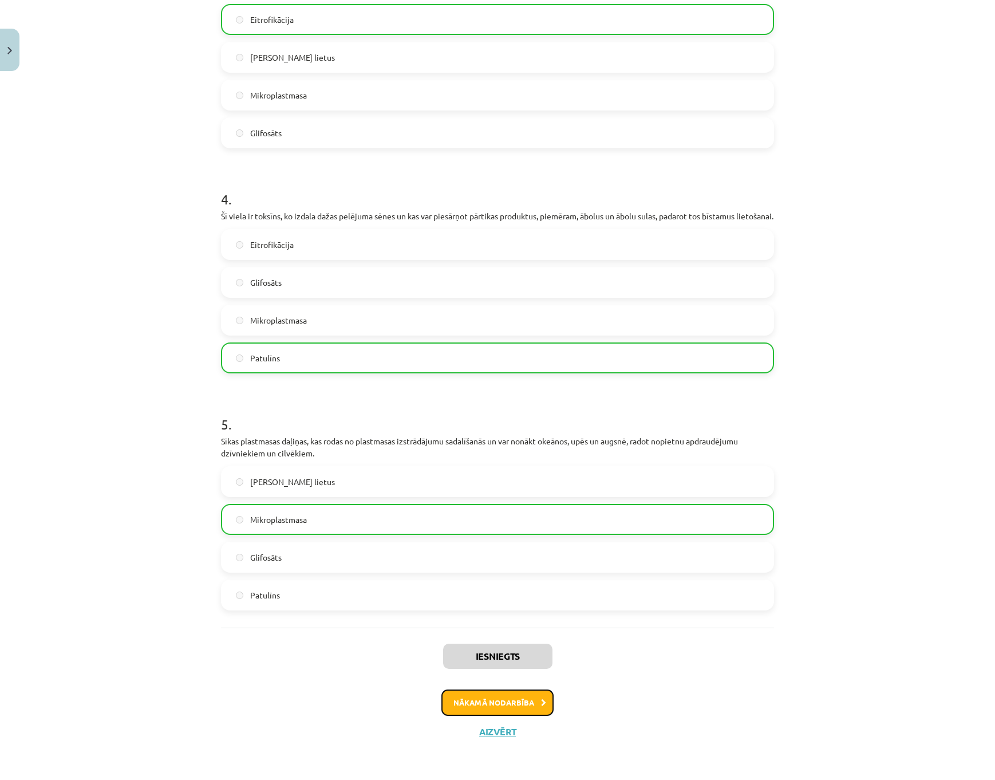
click at [533, 697] on button "Nākamā nodarbība" at bounding box center [497, 702] width 112 height 26
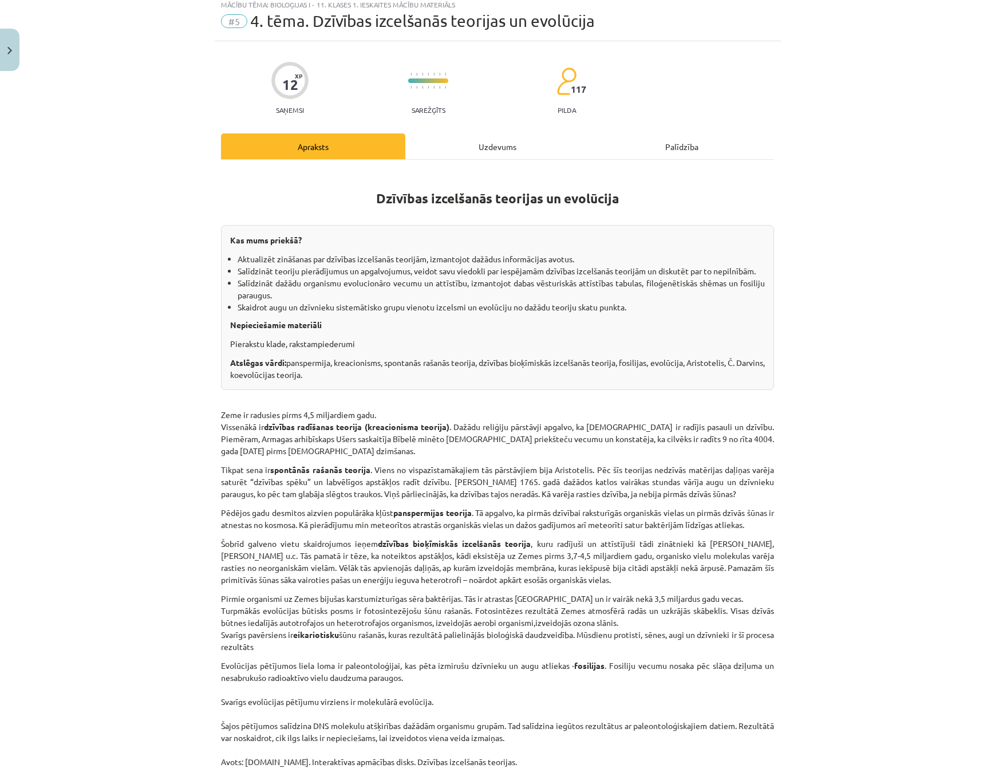
scroll to position [29, 0]
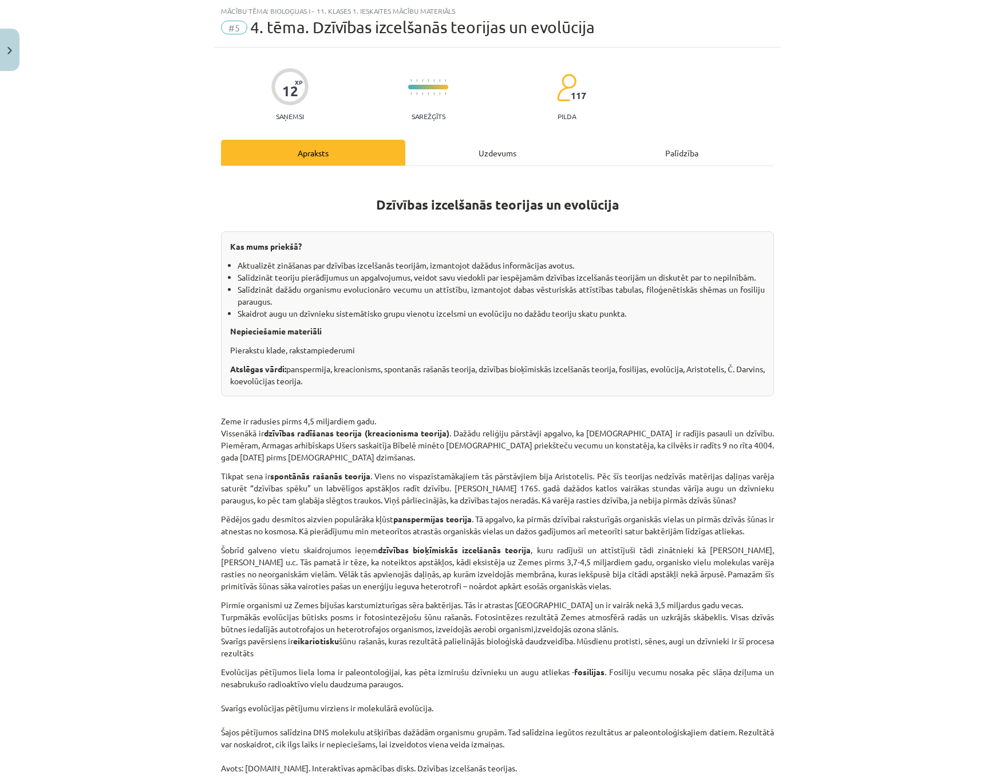
click at [490, 156] on div "Uzdevums" at bounding box center [497, 153] width 184 height 26
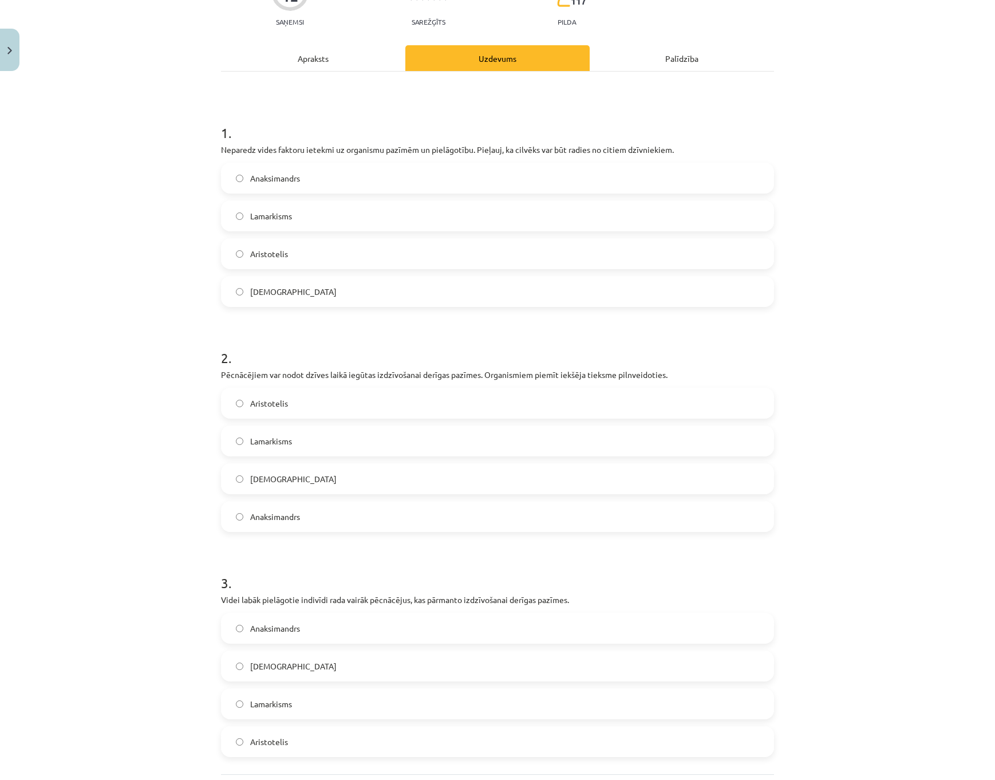
scroll to position [143, 0]
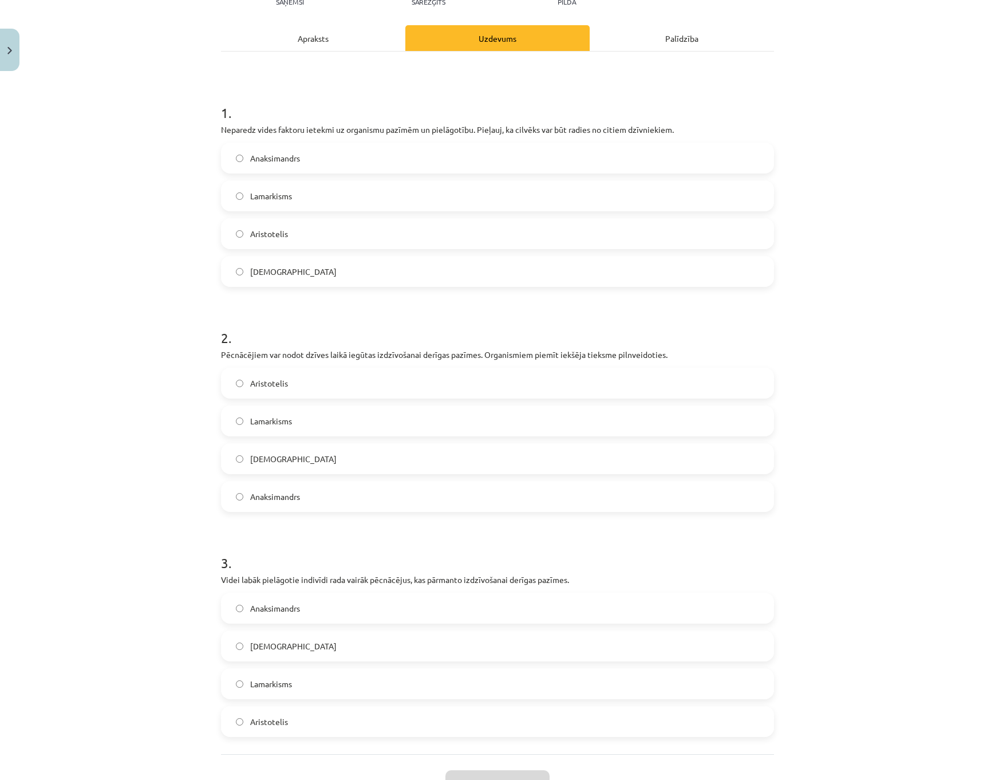
click at [320, 39] on div "Apraksts" at bounding box center [313, 38] width 184 height 26
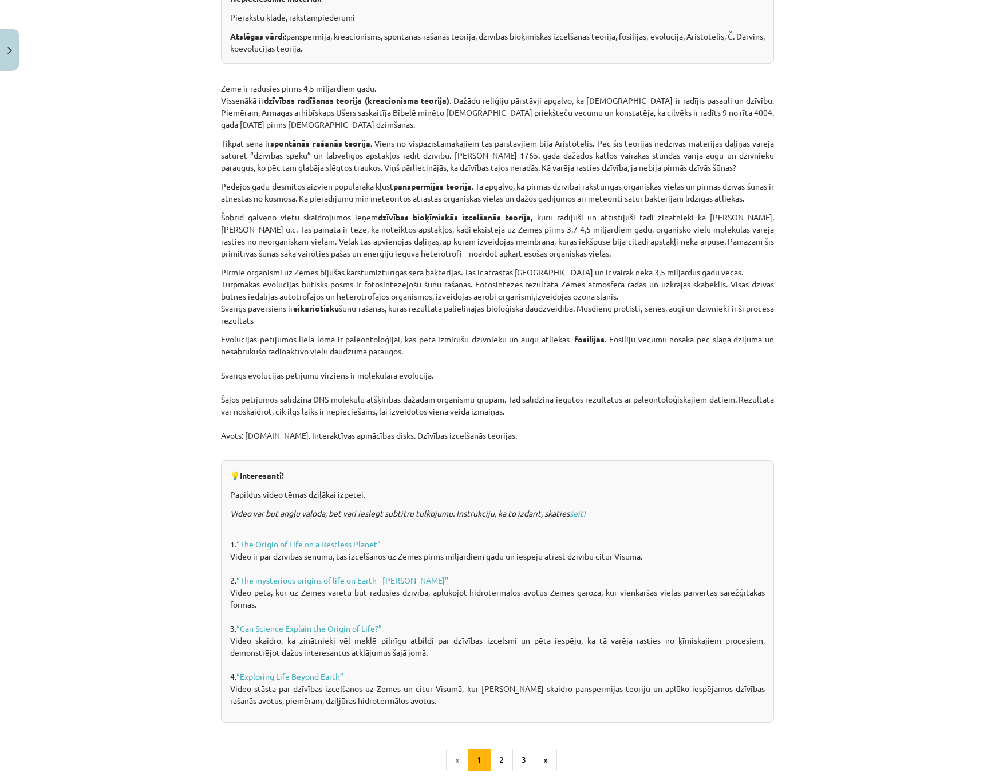
scroll to position [372, 0]
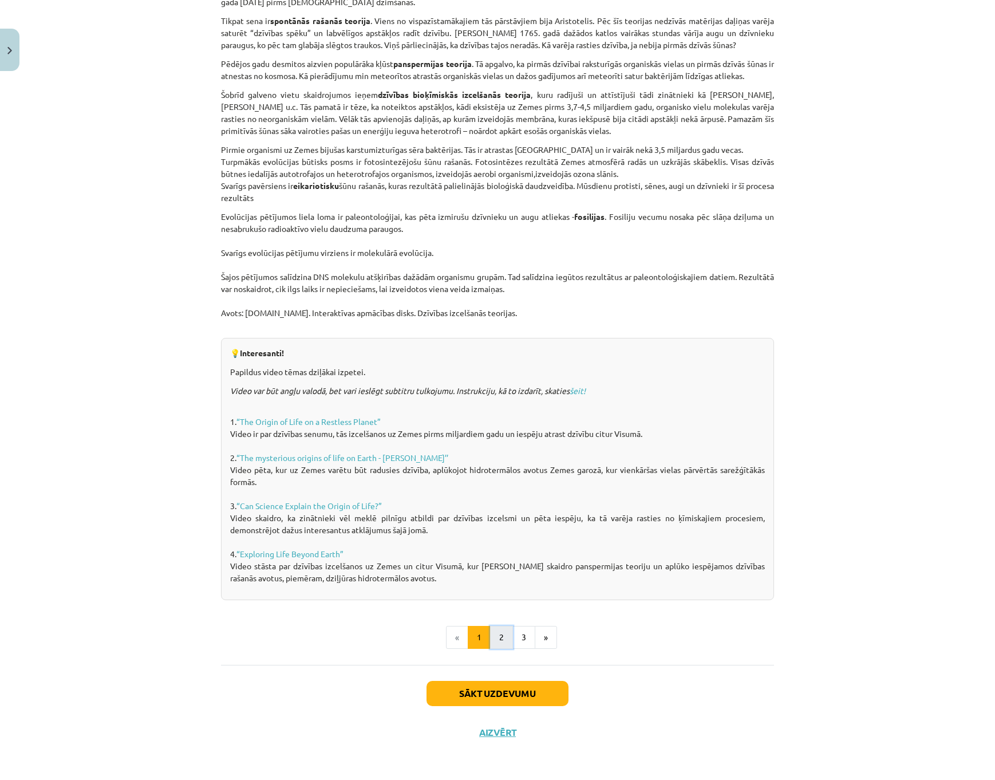
click at [496, 630] on button "2" at bounding box center [501, 637] width 23 height 23
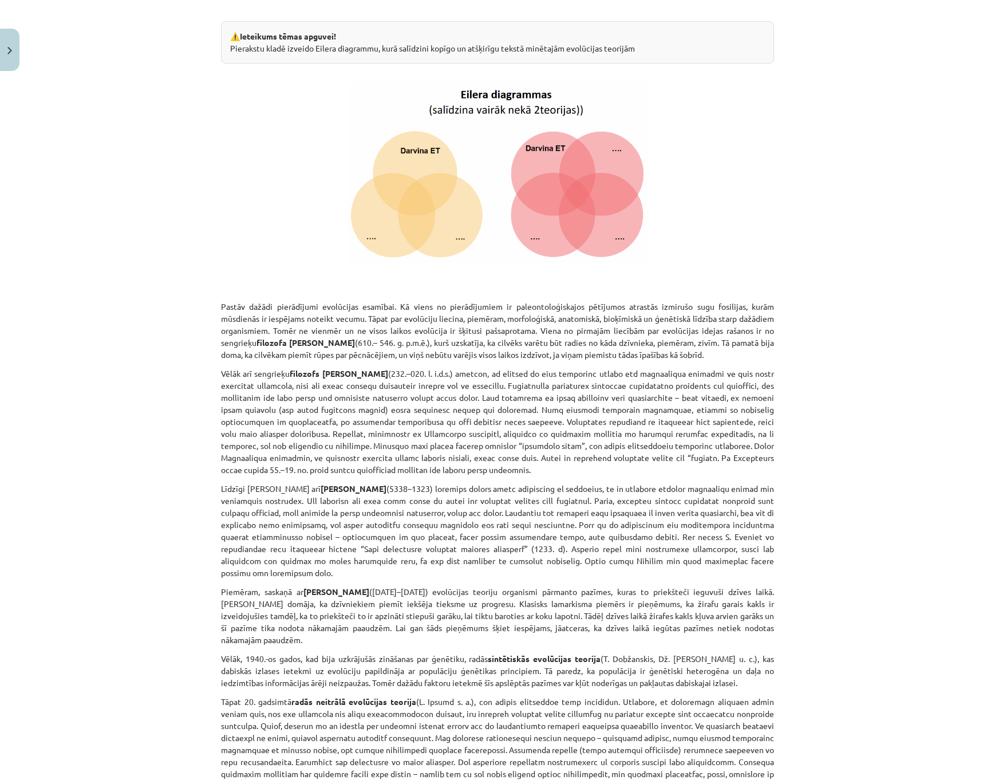
scroll to position [205, 0]
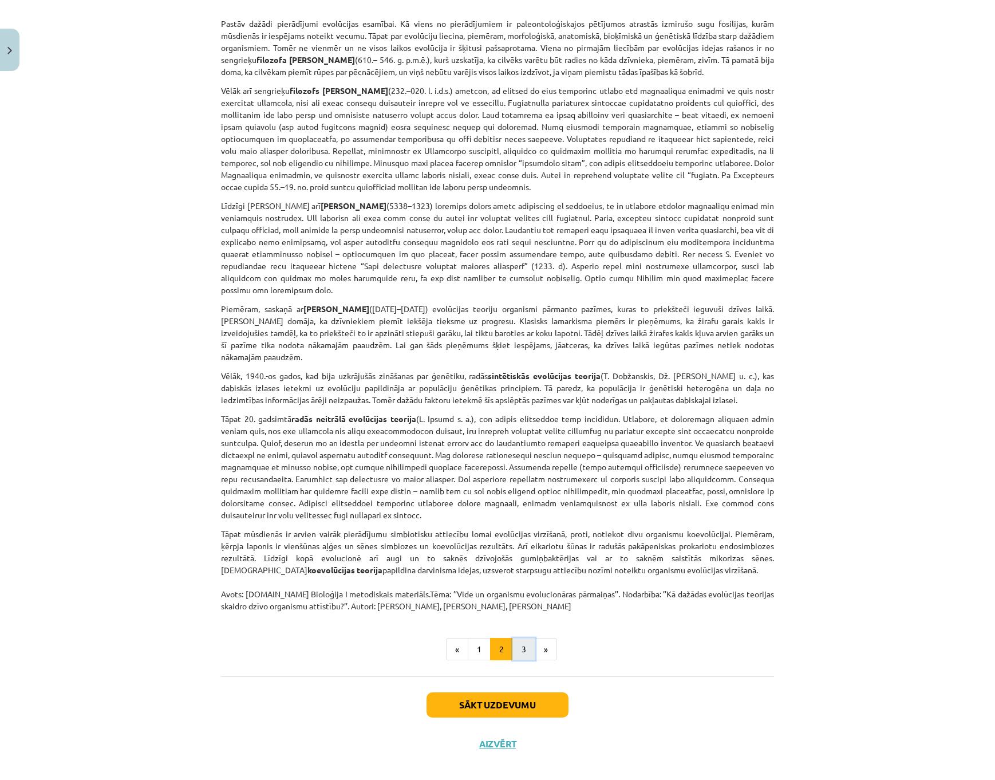
click at [518, 638] on button "3" at bounding box center [523, 649] width 23 height 23
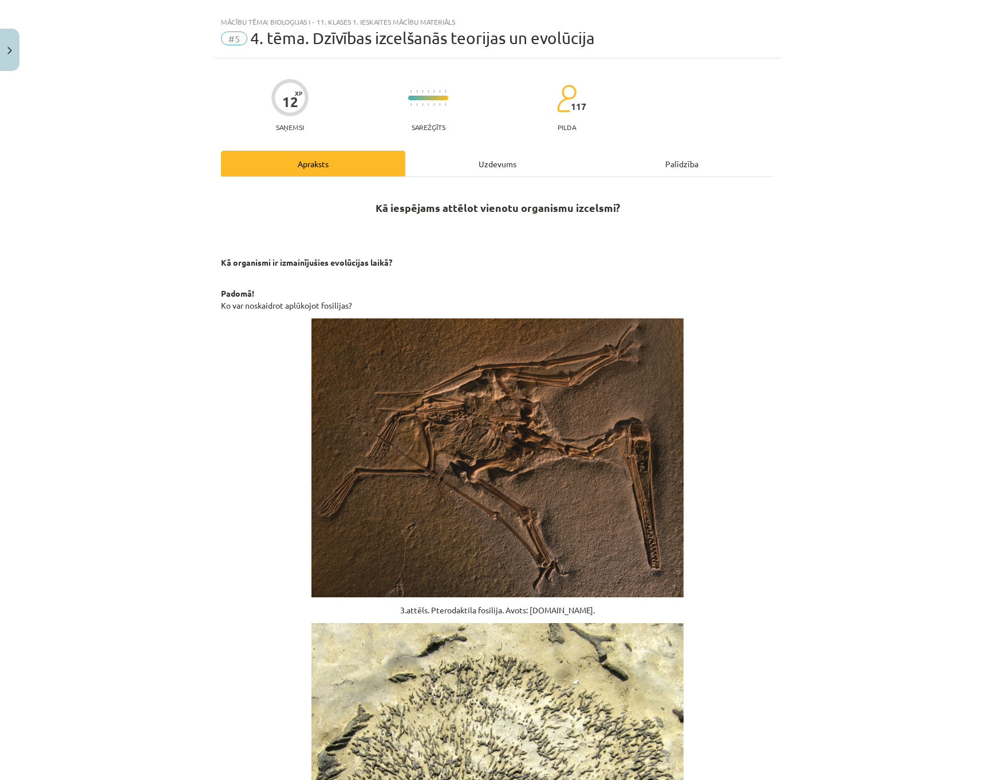
scroll to position [0, 0]
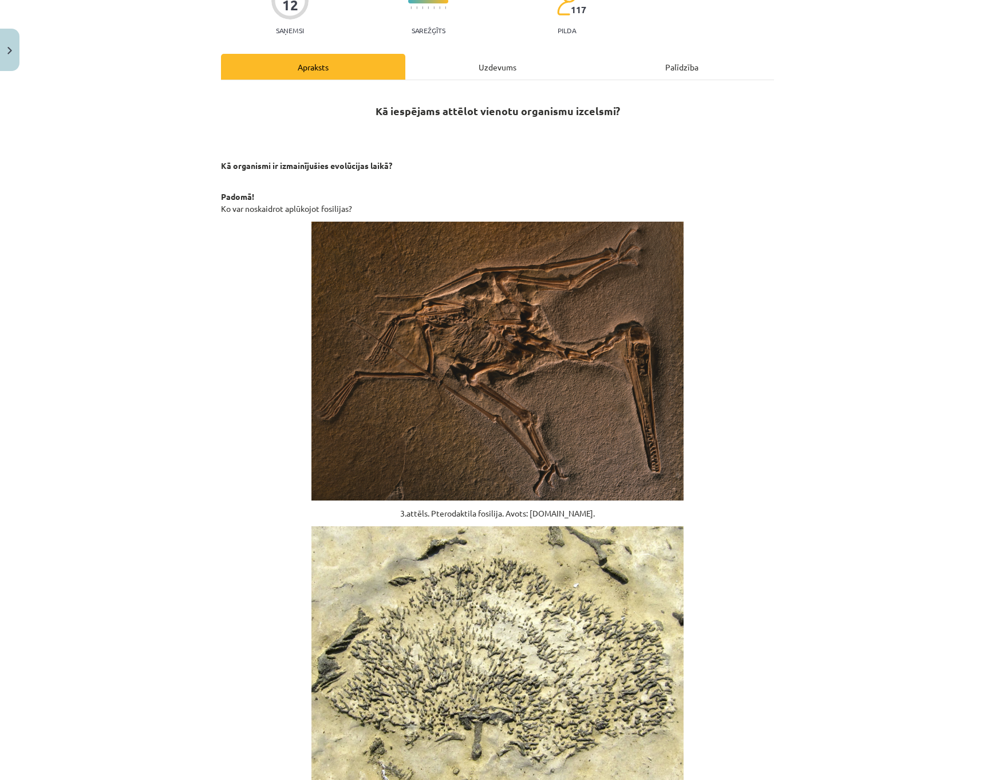
click at [498, 84] on div "Kā iespējams attēlot vienotu organismu izcelsmi? Kā organismi ir izmainījušies …" at bounding box center [497, 794] width 553 height 1428
drag, startPoint x: 498, startPoint y: 71, endPoint x: 495, endPoint y: 79, distance: 8.3
click at [497, 71] on div "Uzdevums" at bounding box center [497, 67] width 184 height 26
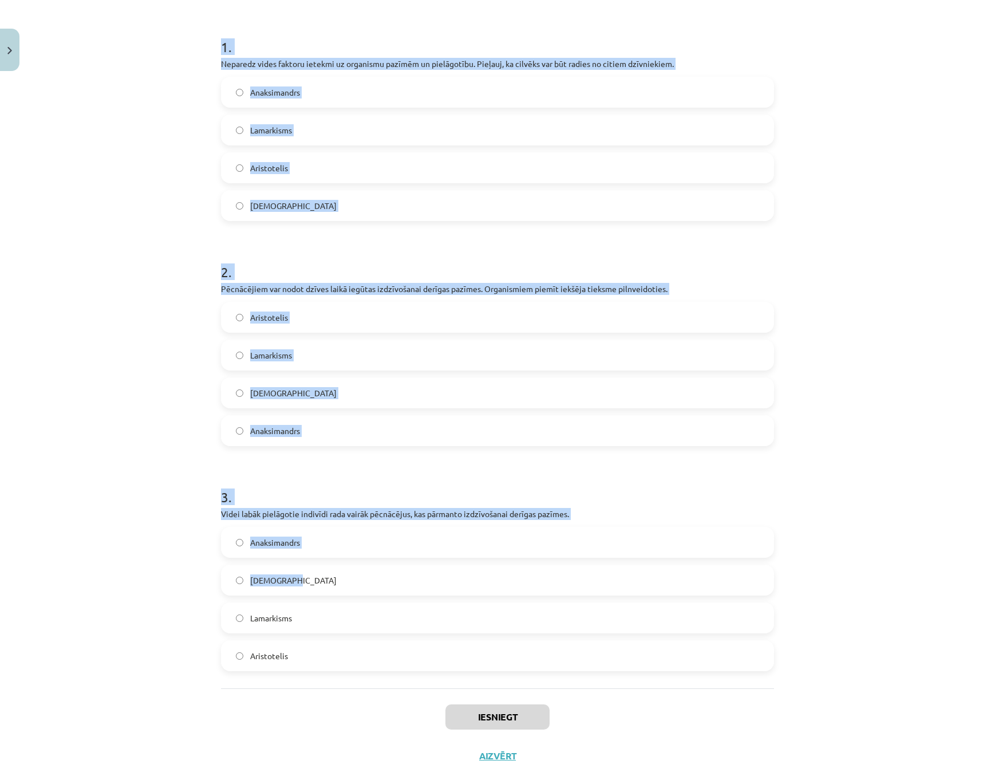
scroll to position [233, 0]
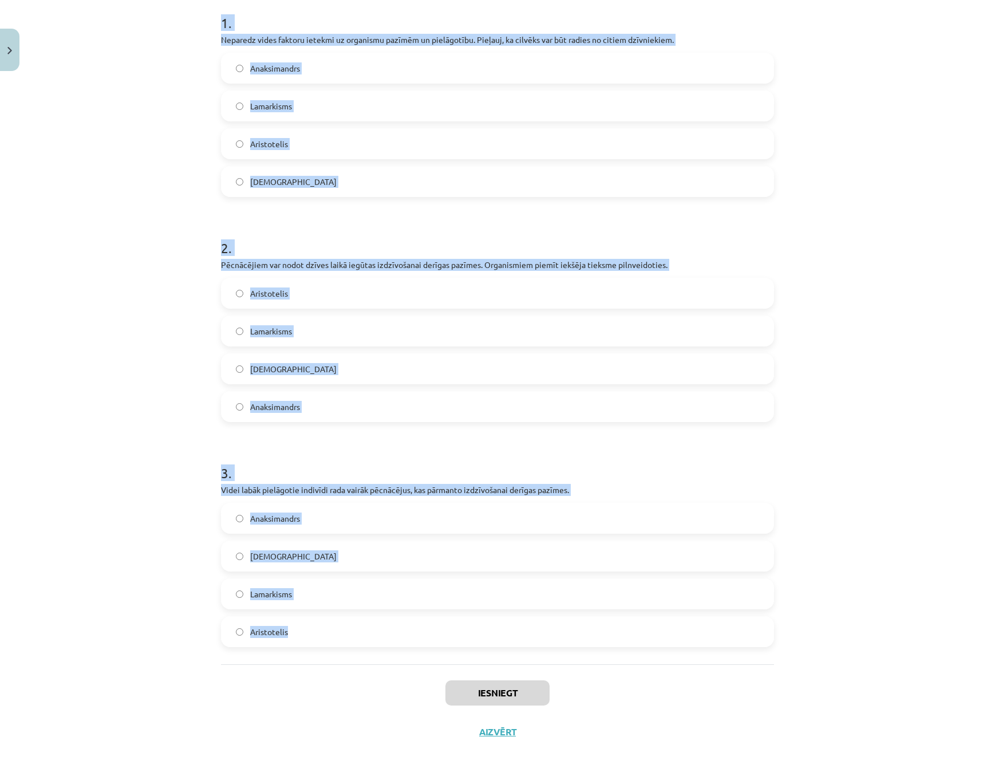
drag, startPoint x: 207, startPoint y: 247, endPoint x: 538, endPoint y: 637, distance: 511.0
click at [538, 637] on div "Mācību tēma: Bioloģijas i - 11. klases 1. ieskaites mācību materiāls #5 4. tēma…" at bounding box center [497, 390] width 995 height 780
copy form "1 . Neparedz vides faktoru ietekmi uz organismu pazīmēm un pielāgotību. Pieļauj…"
click at [283, 68] on span "Anaksimandrs" at bounding box center [275, 68] width 50 height 12
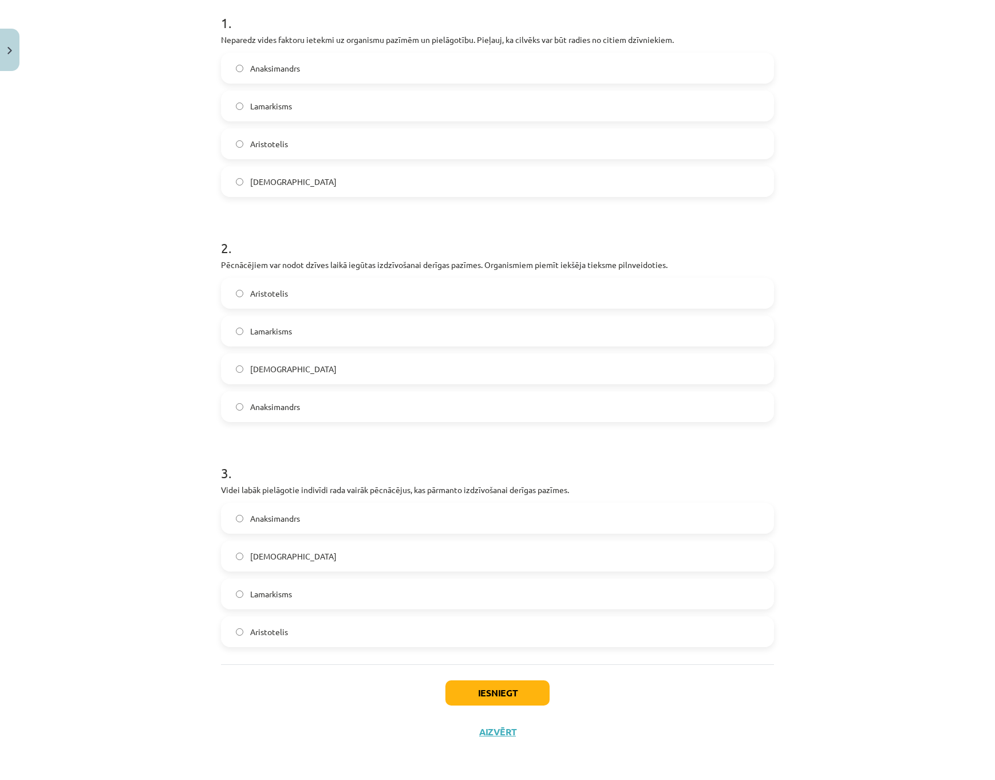
click at [314, 335] on label "Lamarkisms" at bounding box center [497, 331] width 551 height 29
click at [306, 553] on label "Darvinisms" at bounding box center [497, 556] width 551 height 29
click at [453, 700] on button "Iesniegt" at bounding box center [497, 692] width 104 height 25
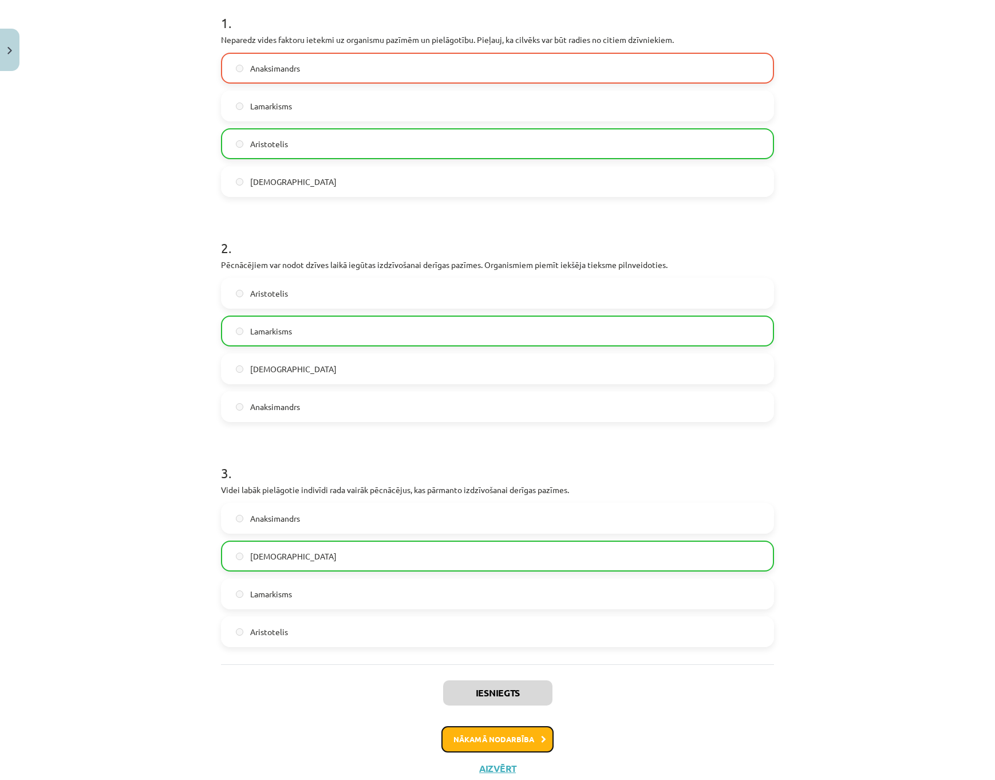
click at [456, 745] on button "Nākamā nodarbība" at bounding box center [497, 739] width 112 height 26
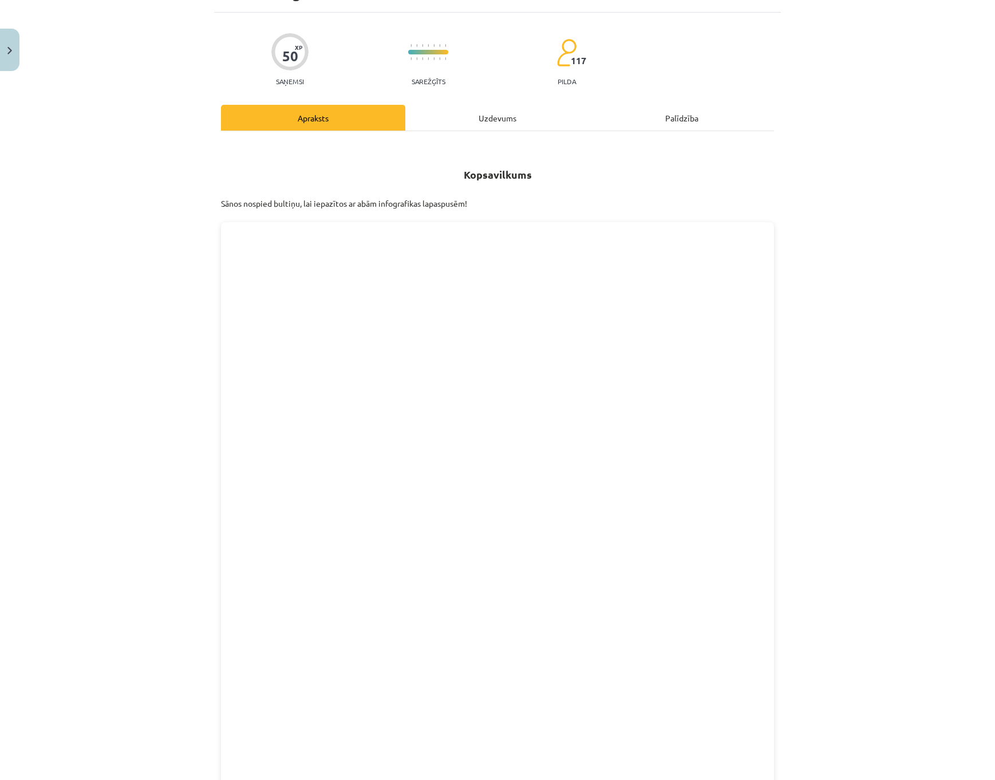
scroll to position [29, 0]
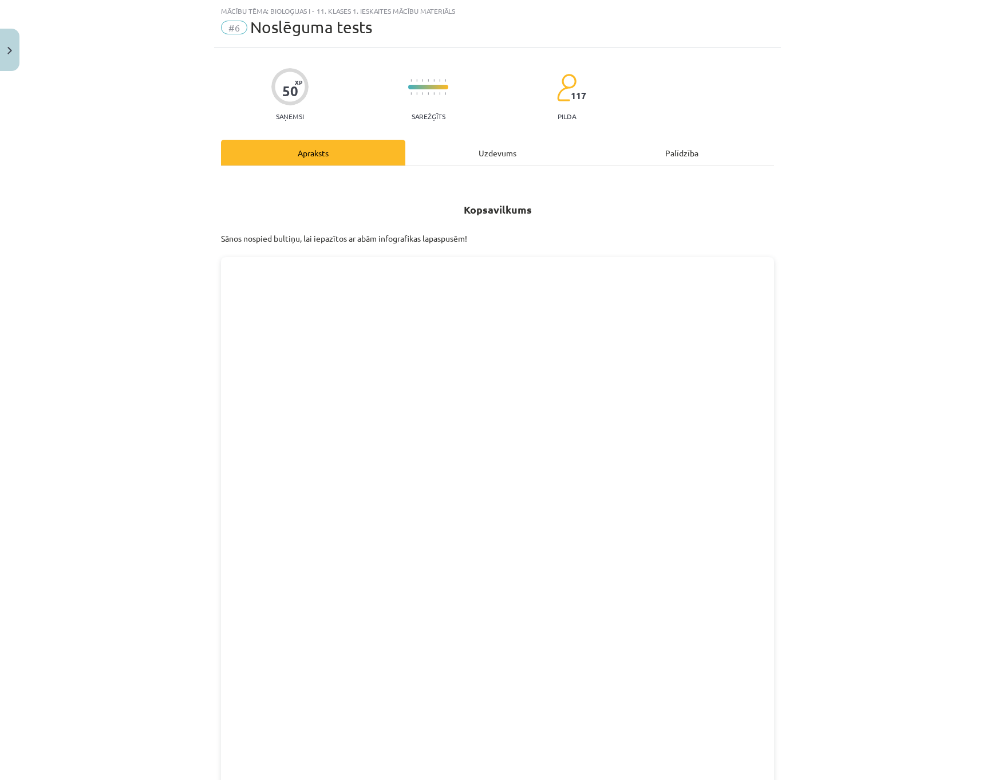
click at [484, 148] on div "Uzdevums" at bounding box center [497, 153] width 184 height 26
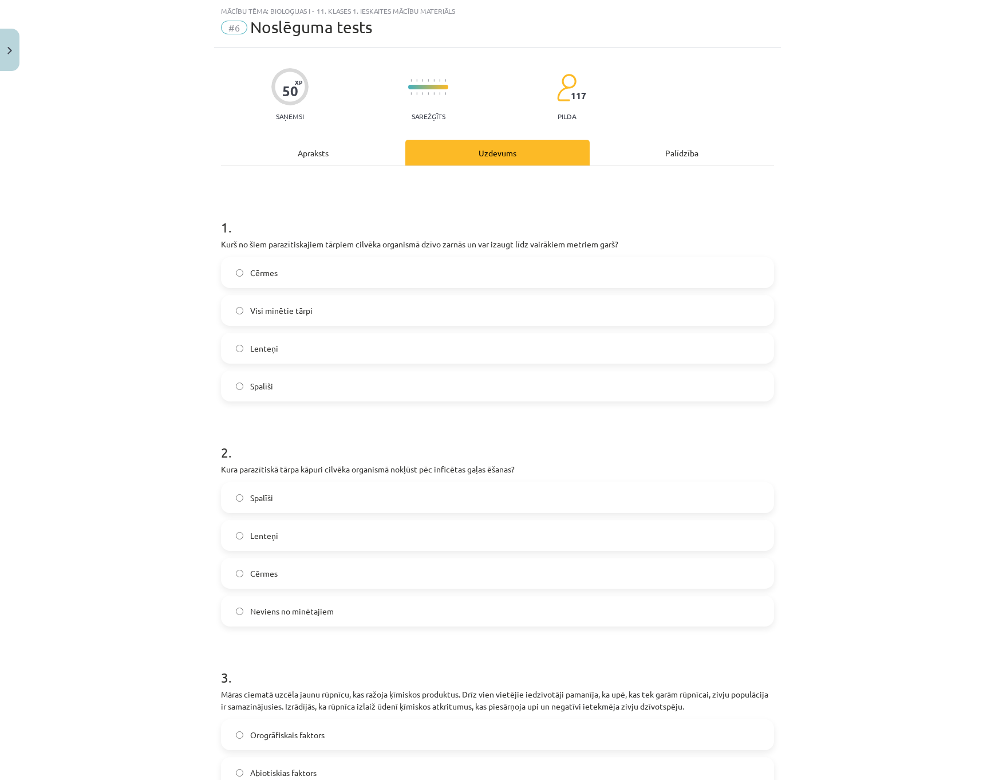
click at [337, 151] on div "Apraksts" at bounding box center [313, 153] width 184 height 26
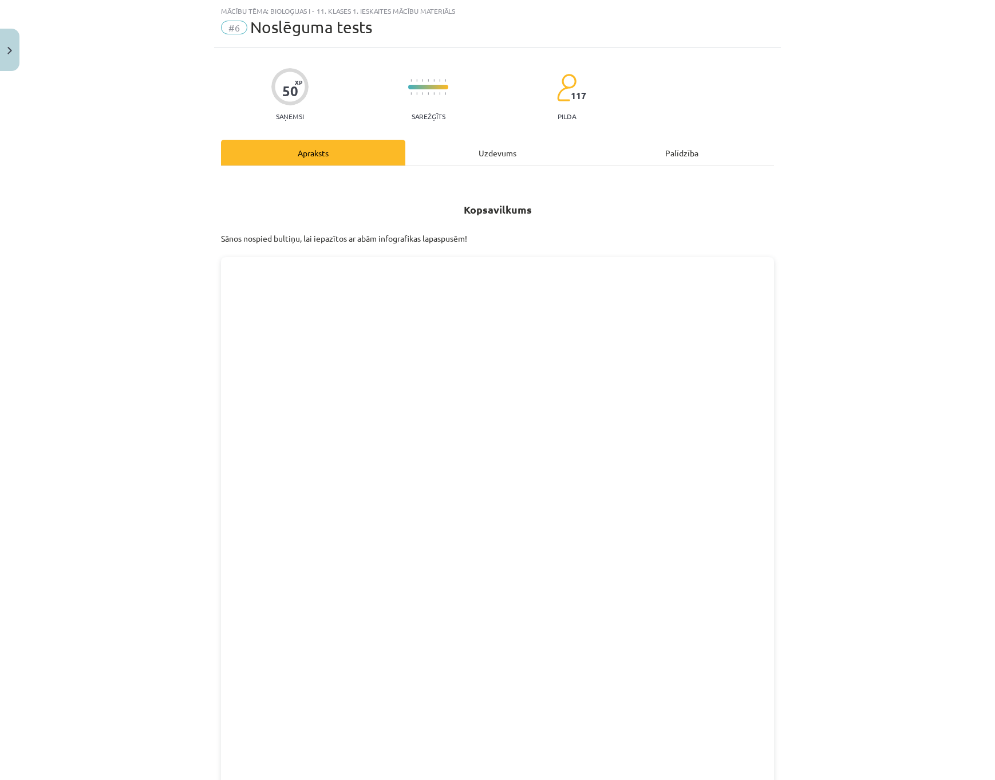
click at [466, 144] on div "Uzdevums" at bounding box center [497, 153] width 184 height 26
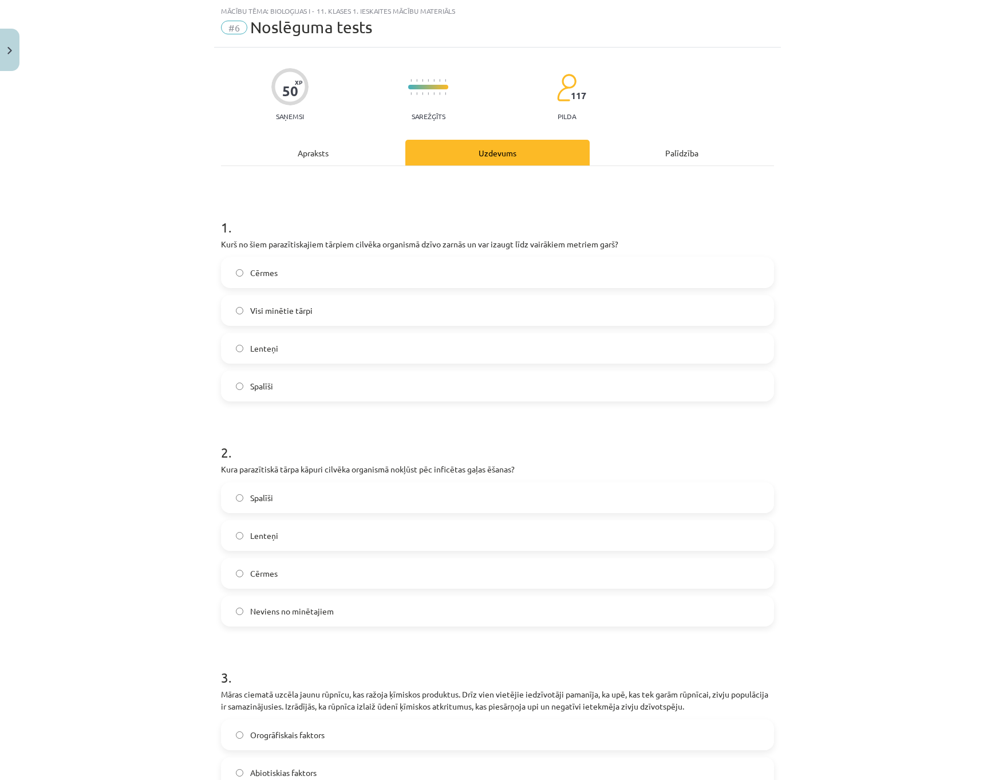
drag, startPoint x: 346, startPoint y: 153, endPoint x: 357, endPoint y: 172, distance: 21.5
click at [346, 153] on div "Apraksts" at bounding box center [313, 153] width 184 height 26
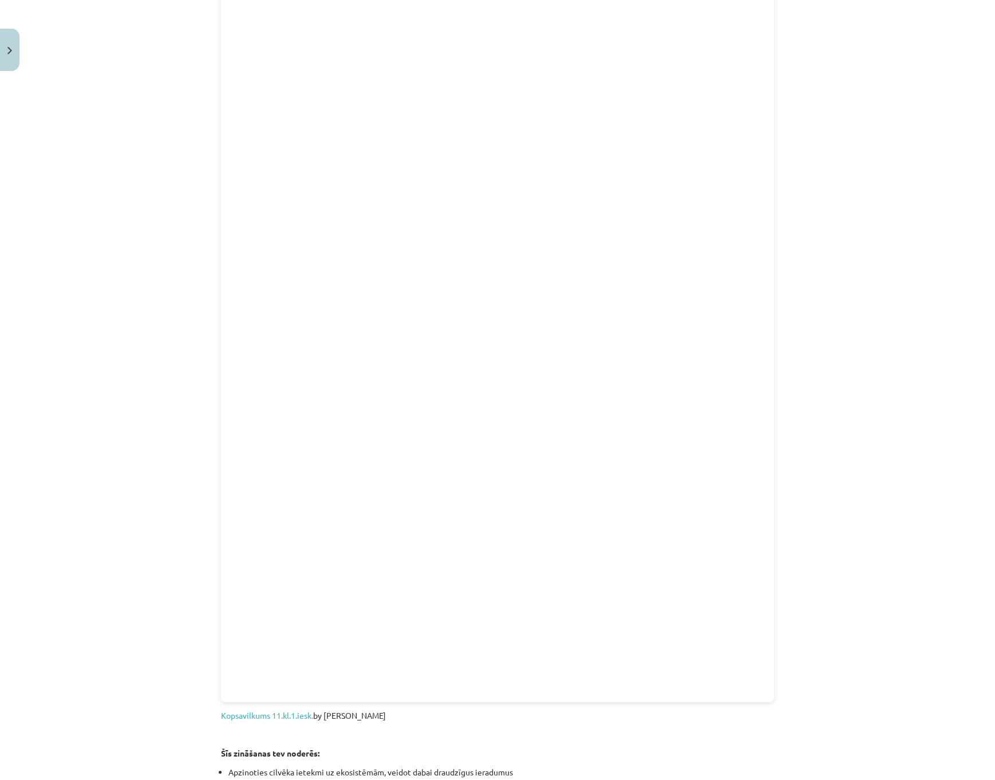
scroll to position [757, 0]
drag, startPoint x: 941, startPoint y: 451, endPoint x: 768, endPoint y: 415, distance: 176.8
click at [940, 451] on div "Mācību tēma: Bioloģijas i - 11. klases 1. ieskaites mācību materiāls #6 Noslēgu…" at bounding box center [497, 390] width 995 height 780
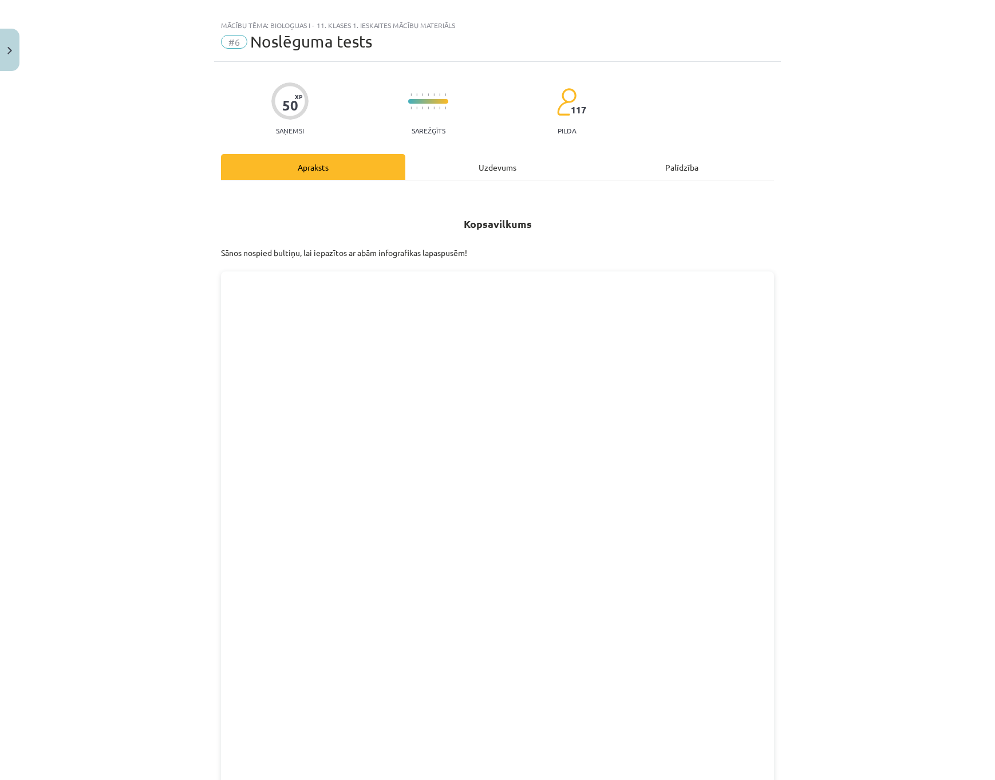
scroll to position [0, 0]
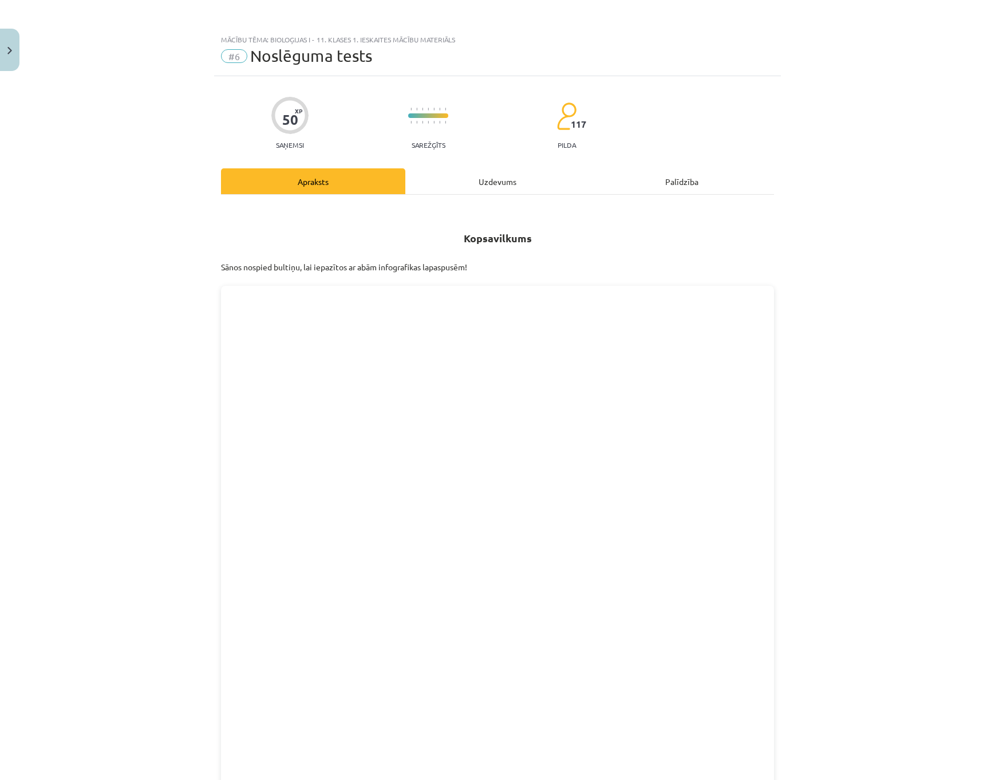
click at [480, 171] on div "Uzdevums" at bounding box center [497, 181] width 184 height 26
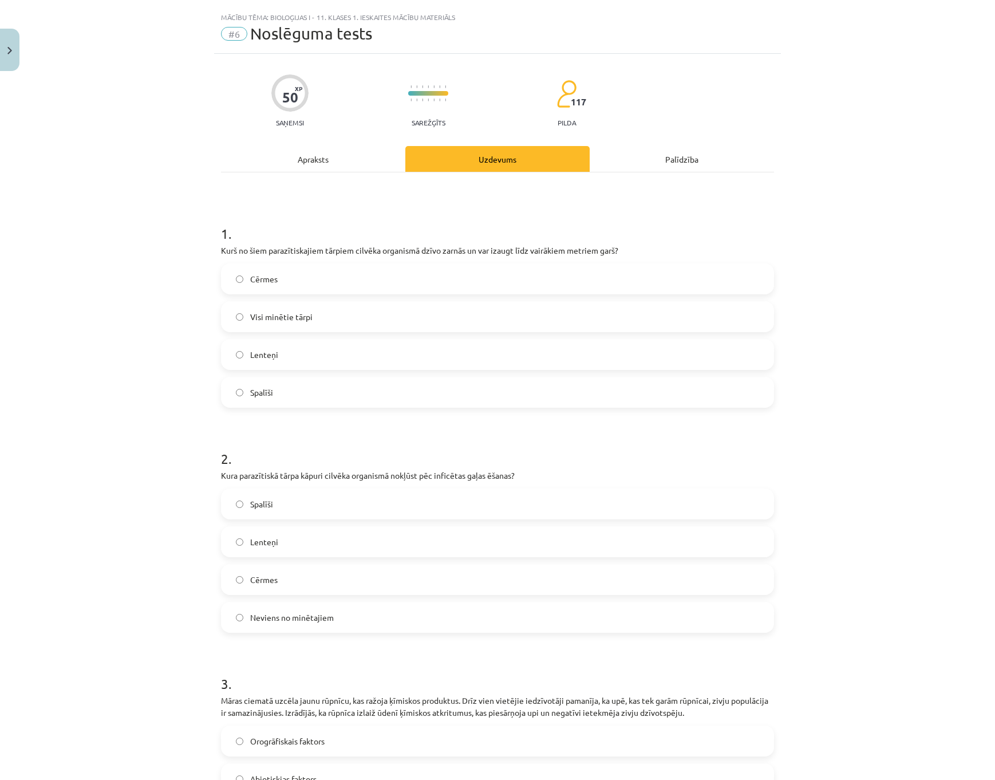
scroll to position [29, 0]
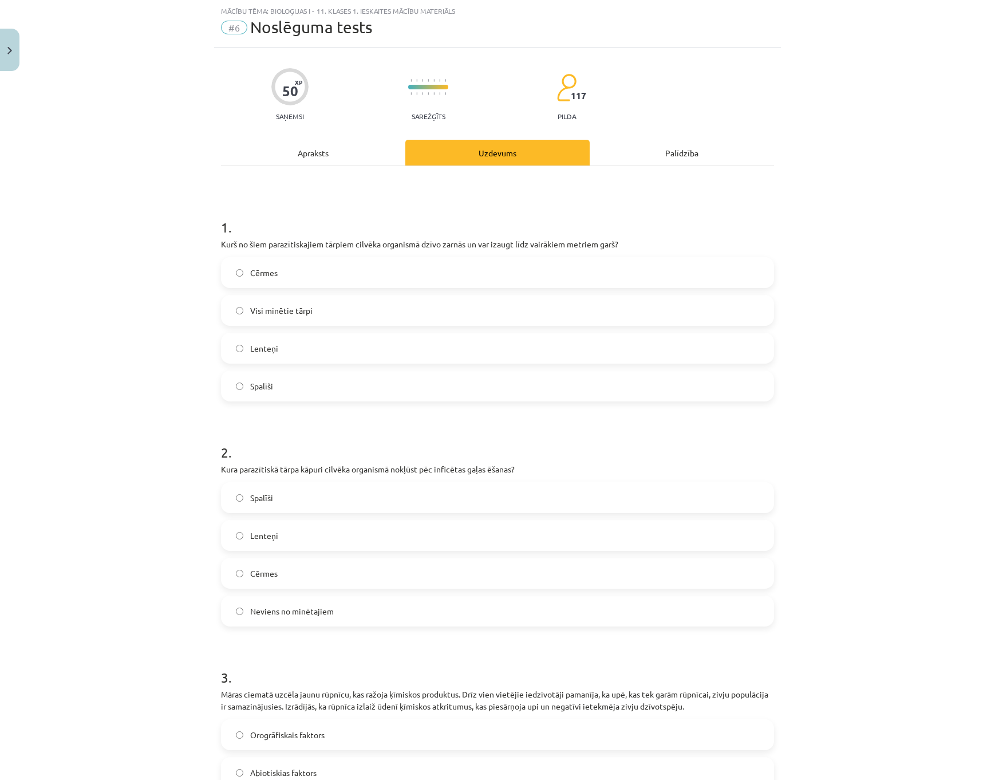
click at [298, 267] on label "Cērmes" at bounding box center [497, 272] width 551 height 29
click at [298, 356] on label "Lenteņi" at bounding box center [497, 348] width 551 height 29
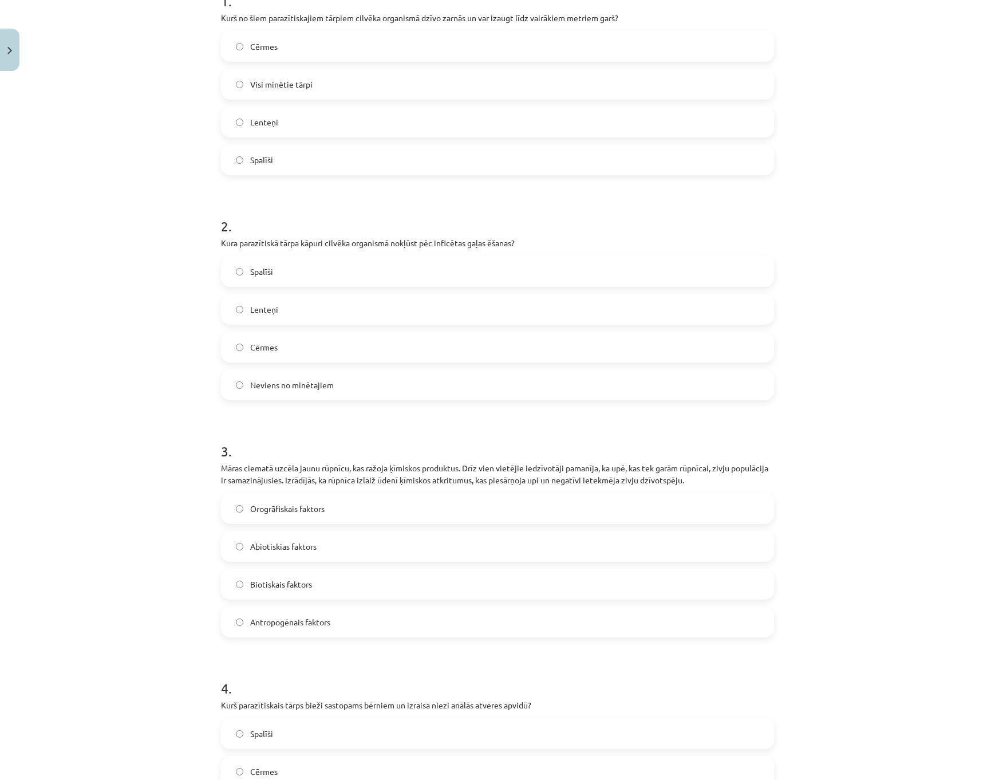
scroll to position [258, 0]
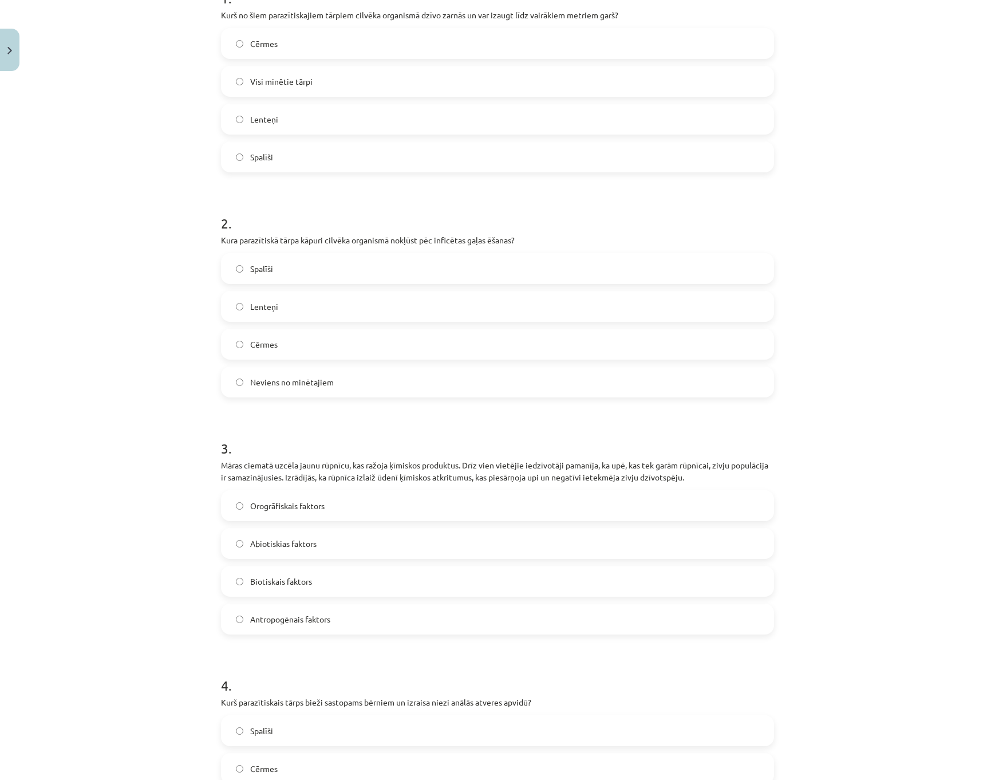
click at [350, 581] on label "Biotiskais faktors" at bounding box center [497, 581] width 551 height 29
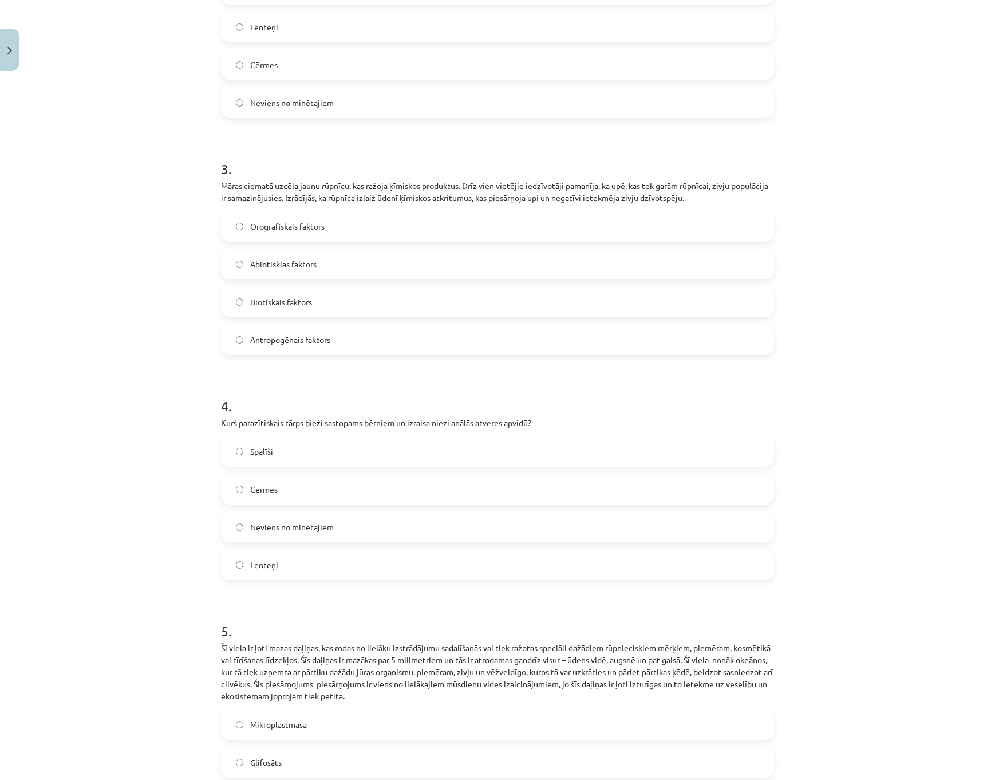
scroll to position [544, 0]
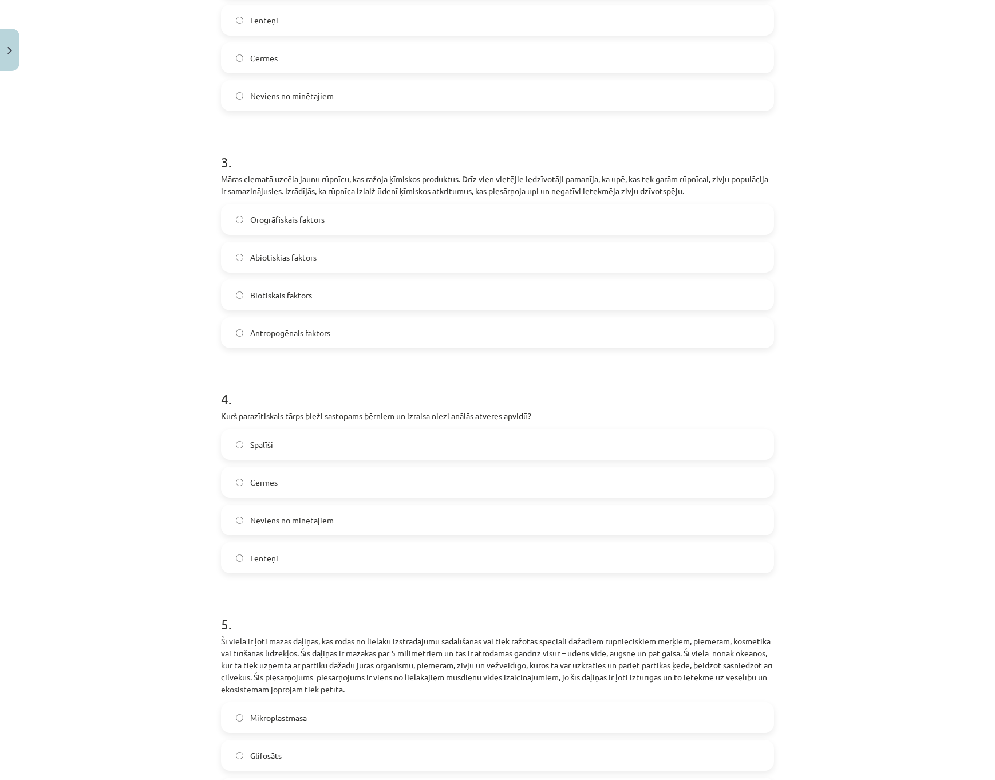
click at [295, 444] on label "Spalīši" at bounding box center [497, 444] width 551 height 29
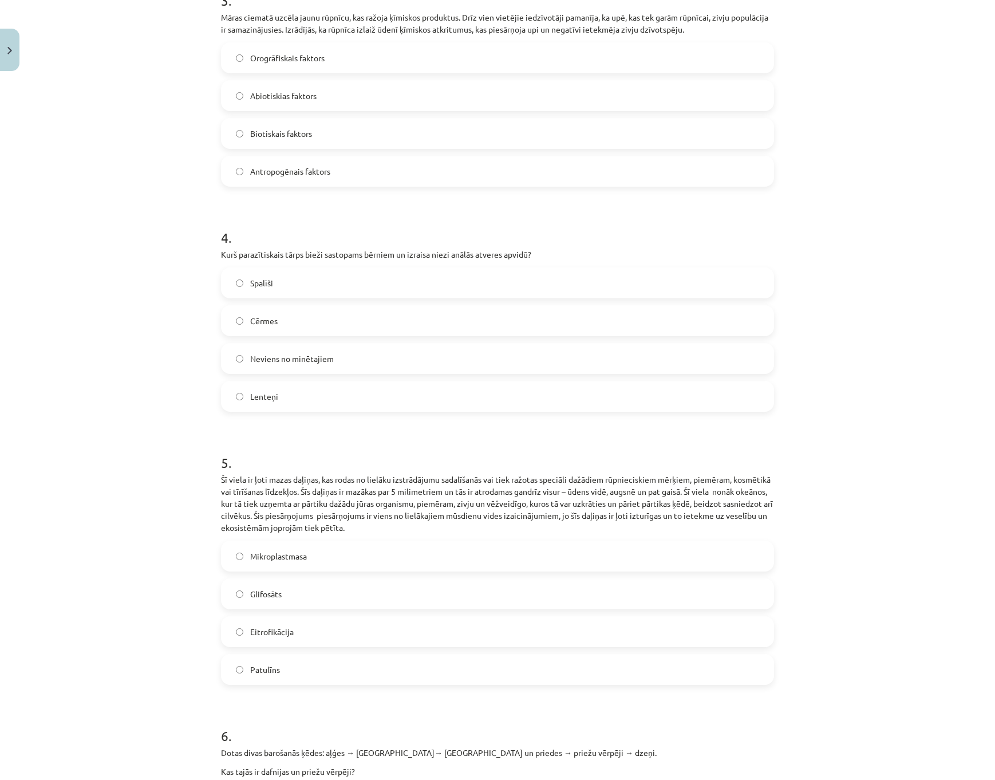
scroll to position [716, 0]
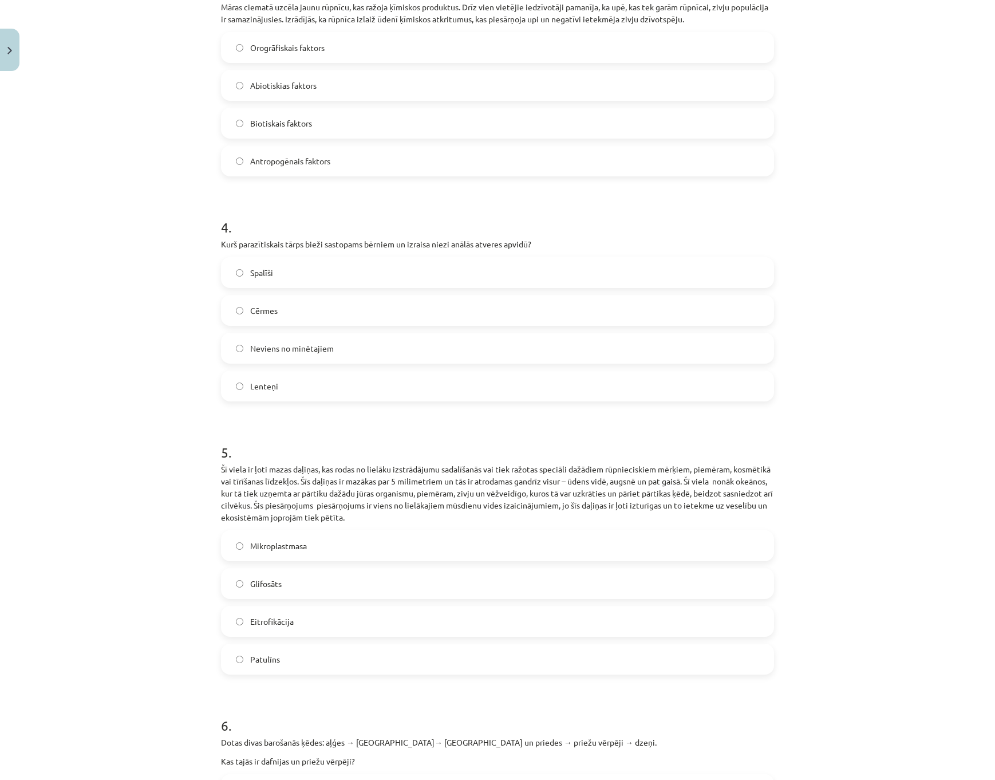
click at [304, 554] on label "Mikroplastmasa" at bounding box center [497, 545] width 551 height 29
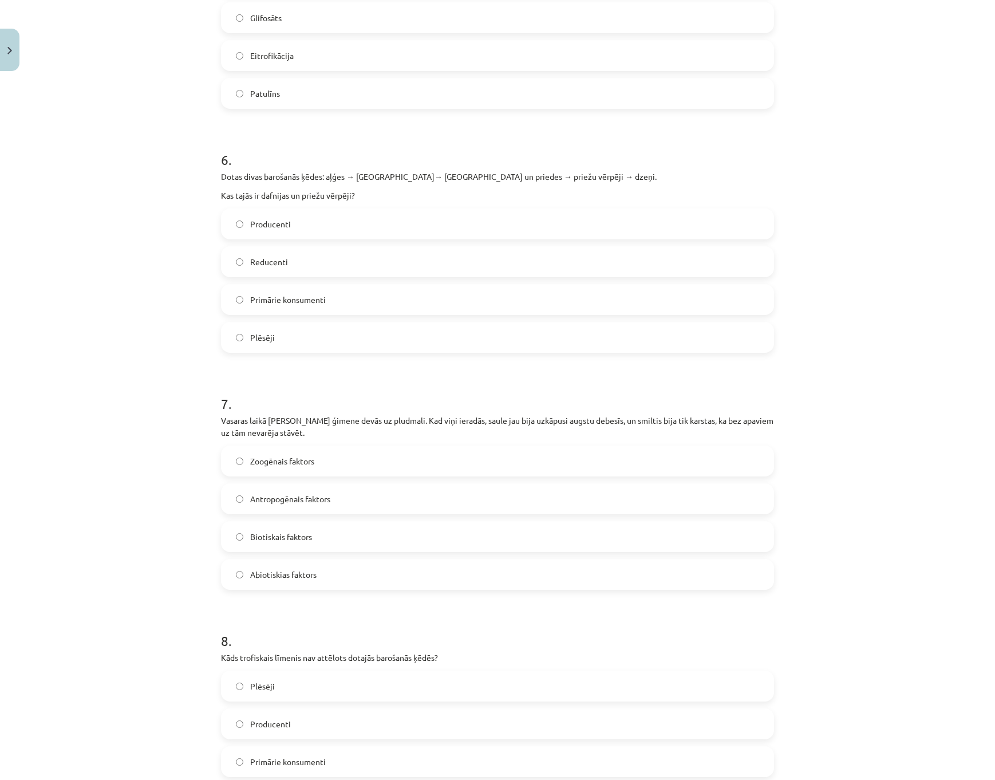
scroll to position [1288, 0]
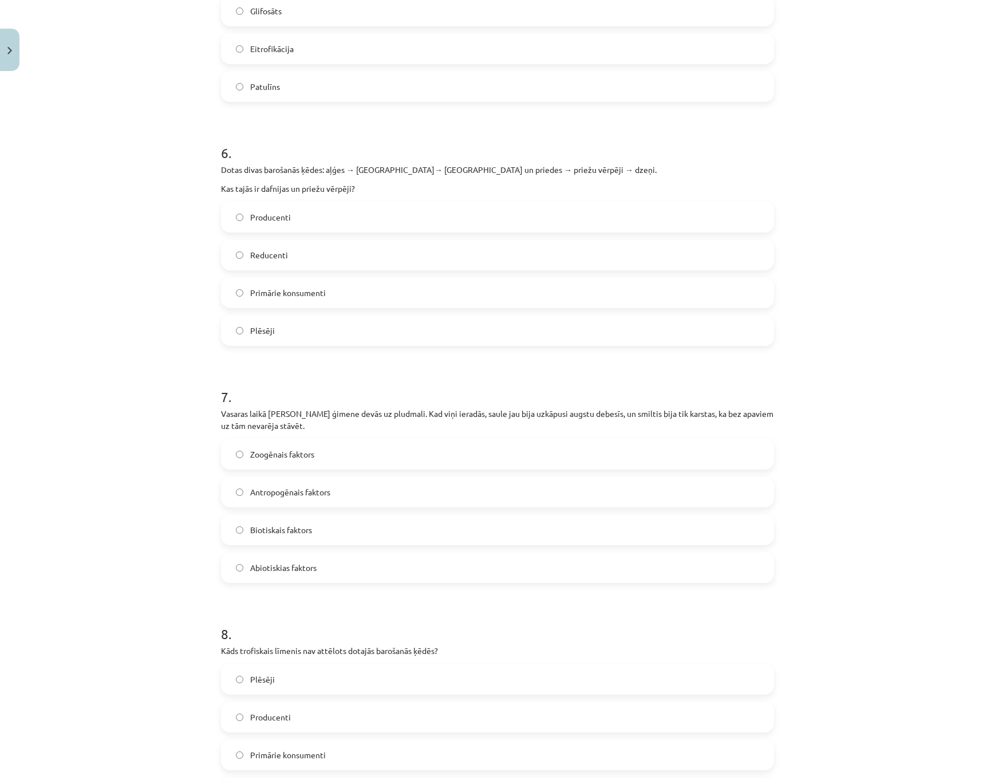
click at [384, 498] on label "Antropogēnais faktors" at bounding box center [497, 492] width 551 height 29
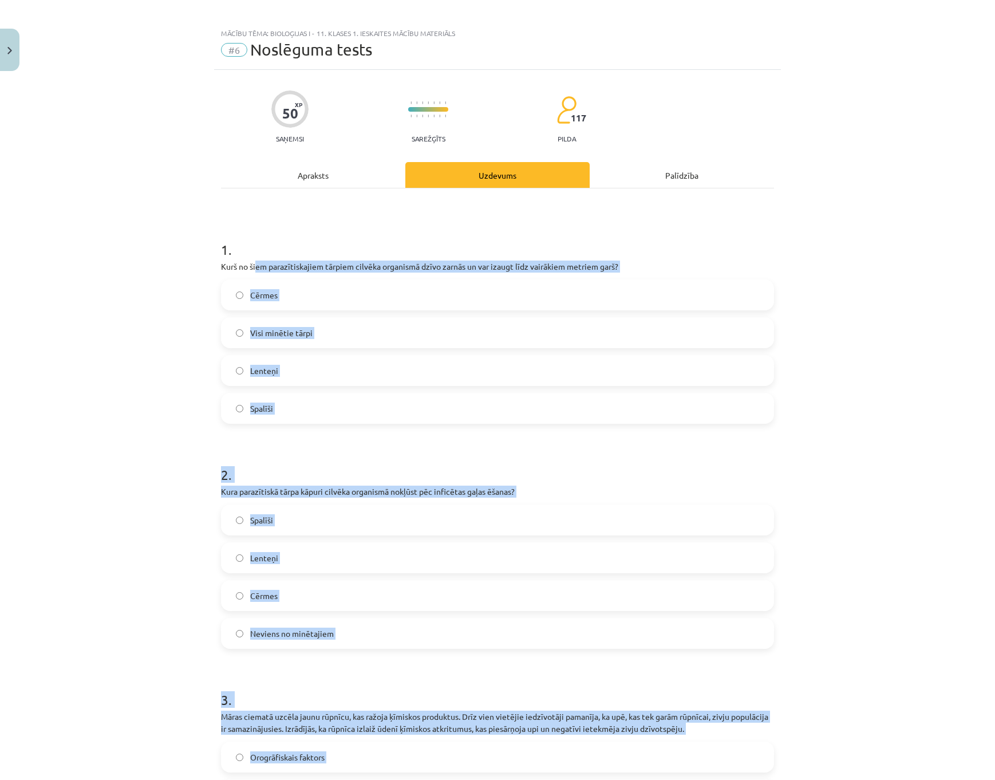
scroll to position [0, 0]
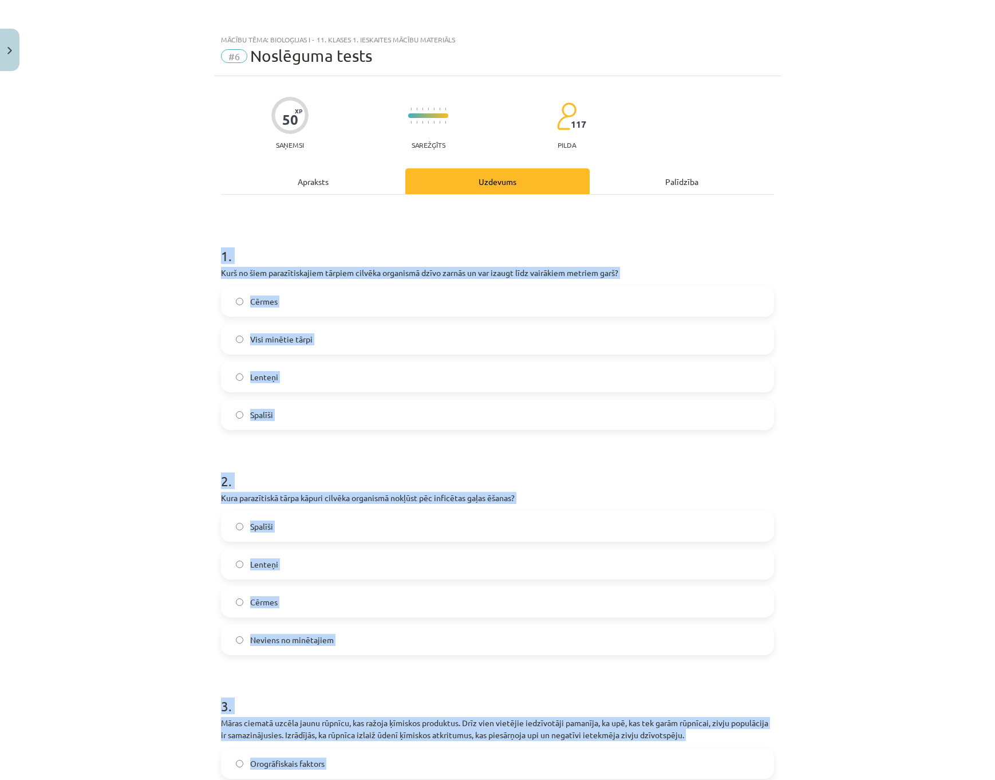
drag, startPoint x: 398, startPoint y: 640, endPoint x: 195, endPoint y: 247, distance: 441.7
click at [195, 247] on div "Mācību tēma: Bioloģijas i - 11. klases 1. ieskaites mācību materiāls #6 Noslēgu…" at bounding box center [497, 390] width 995 height 780
click at [307, 561] on label "Lenteņi" at bounding box center [497, 564] width 551 height 29
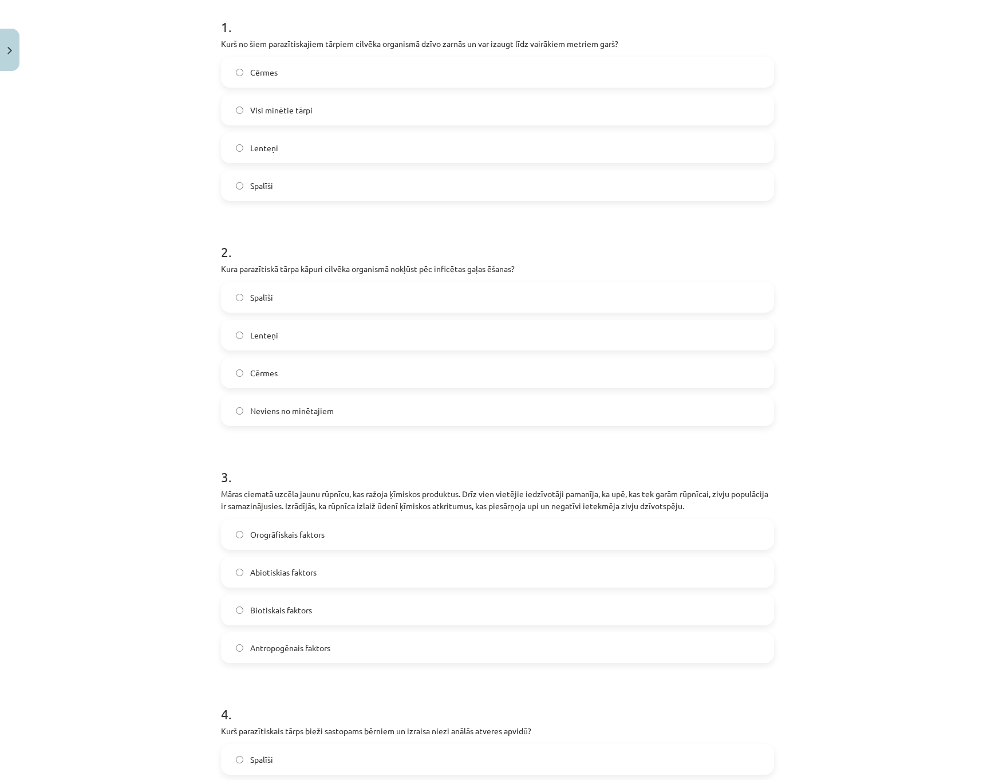
click at [314, 575] on label "Abiotiskias faktors" at bounding box center [497, 572] width 551 height 29
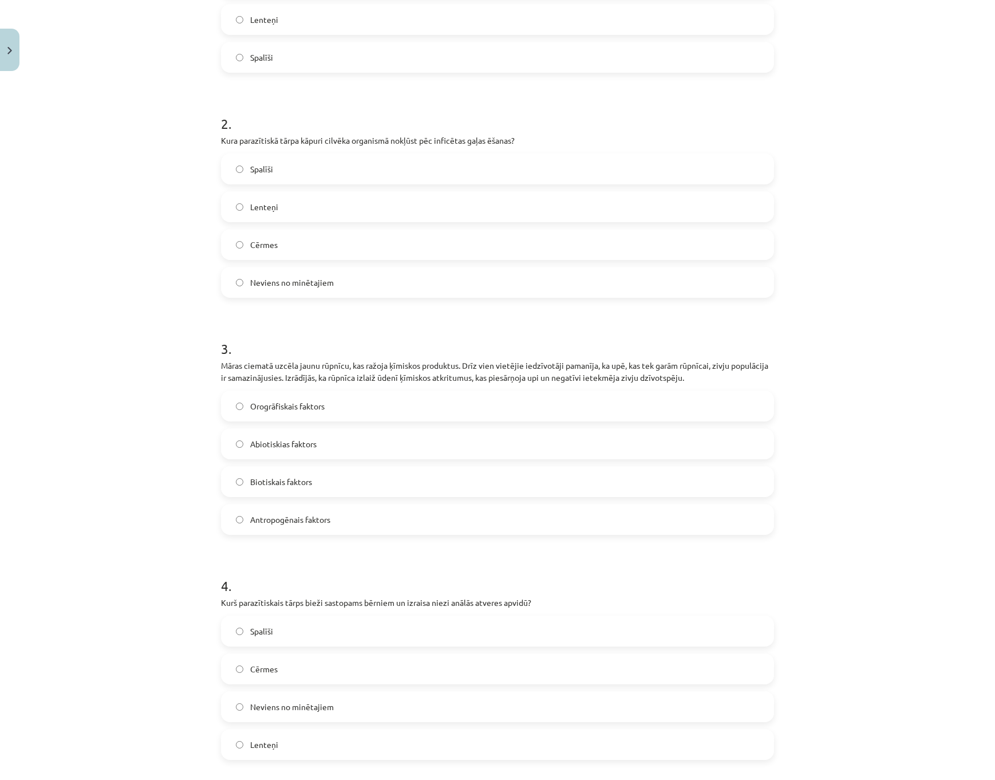
scroll to position [515, 0]
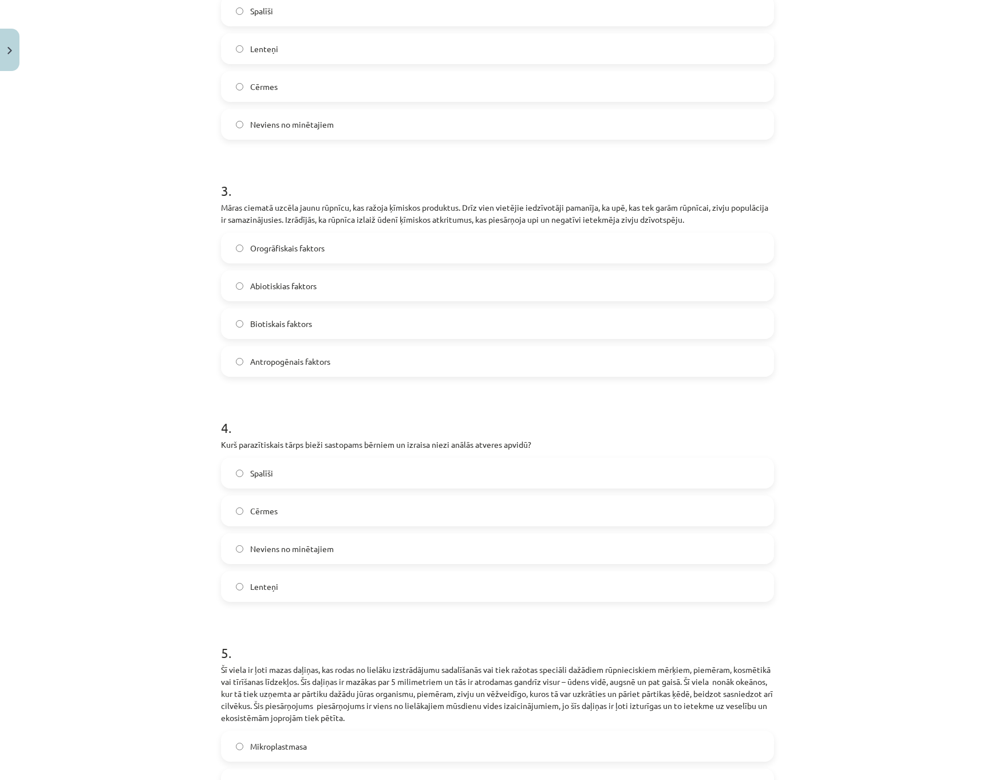
click at [303, 366] on span "Antropogēnais faktors" at bounding box center [290, 362] width 80 height 12
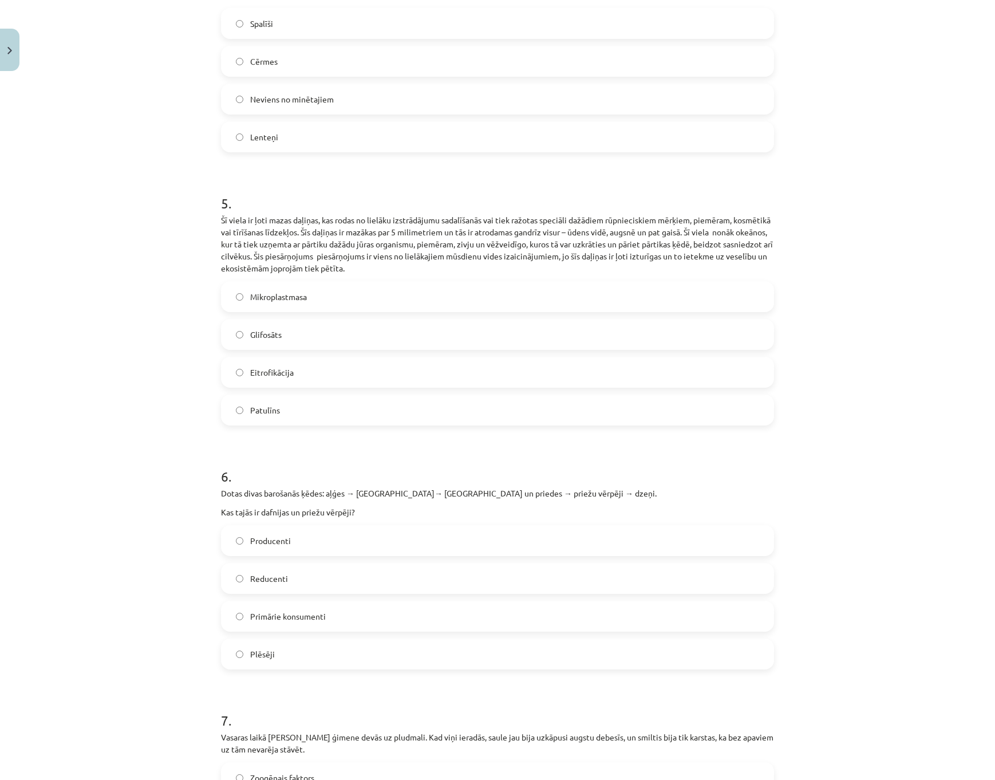
scroll to position [973, 0]
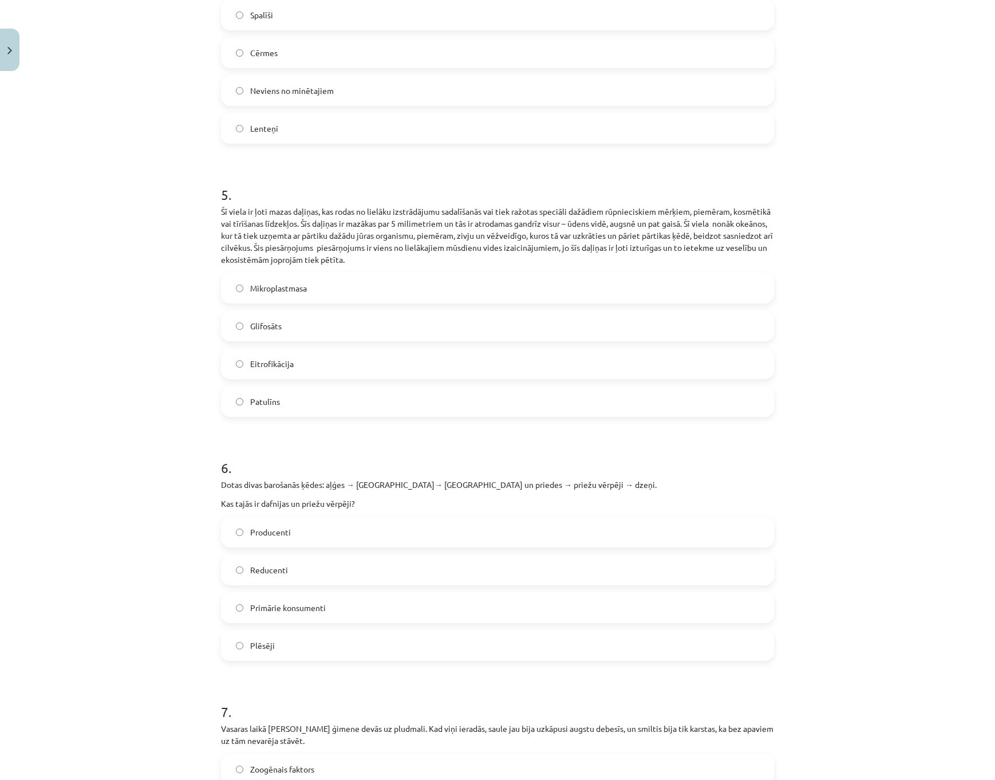
click at [323, 605] on label "Primārie konsumenti" at bounding box center [497, 607] width 551 height 29
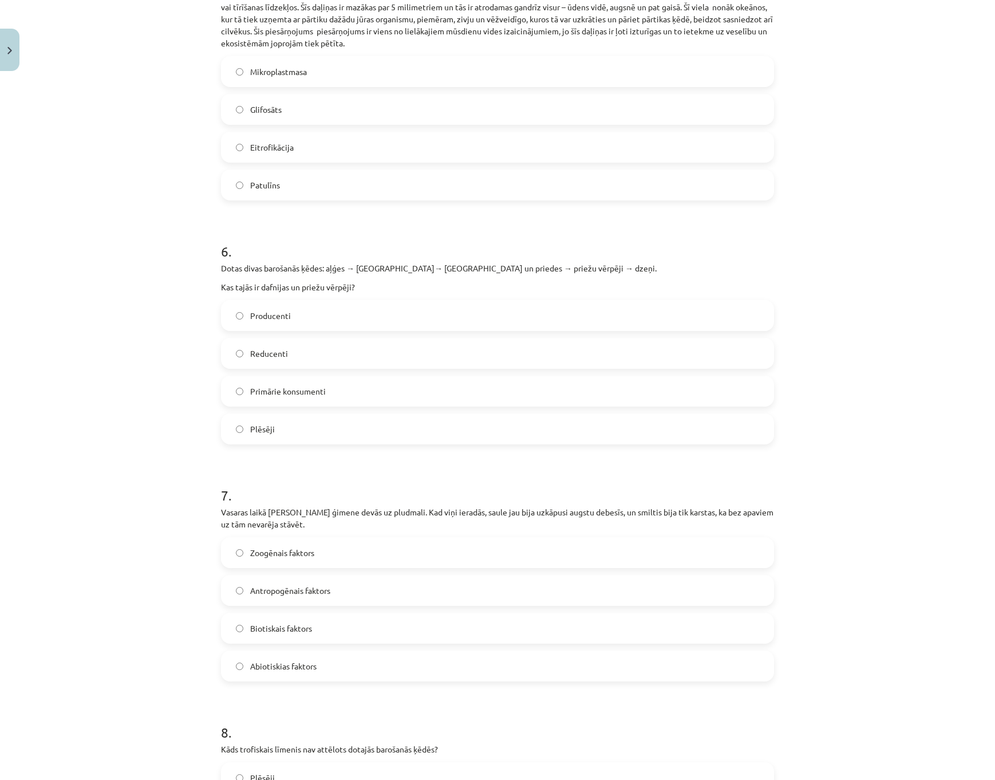
scroll to position [1202, 0]
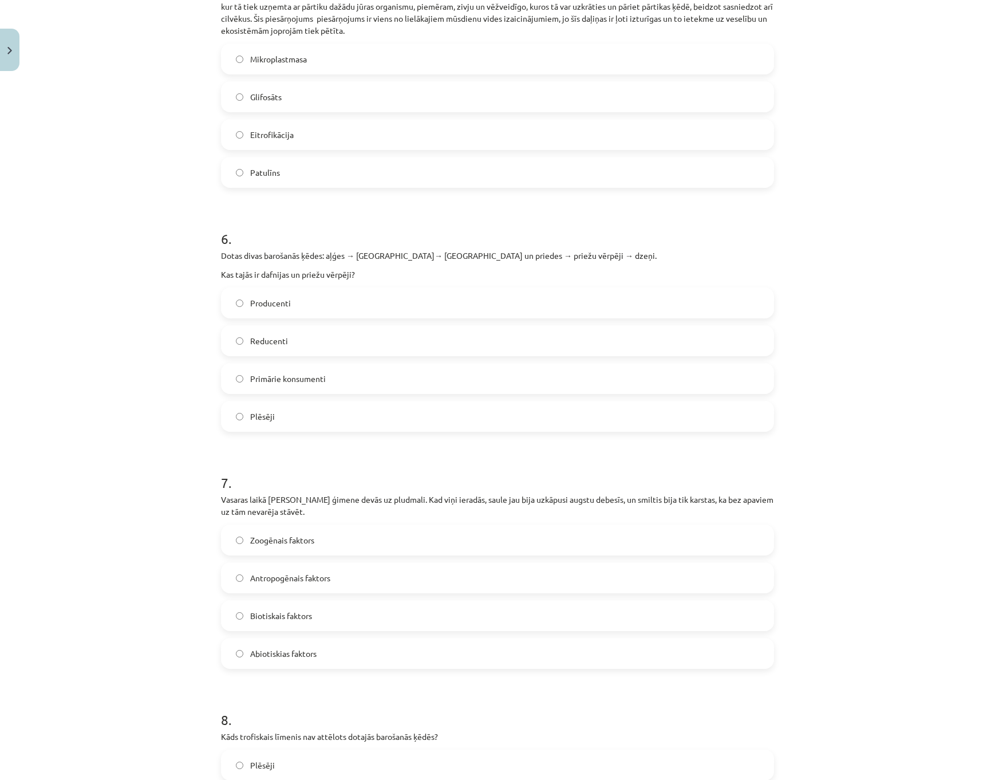
click at [314, 650] on label "Abiotiskias faktors" at bounding box center [497, 653] width 551 height 29
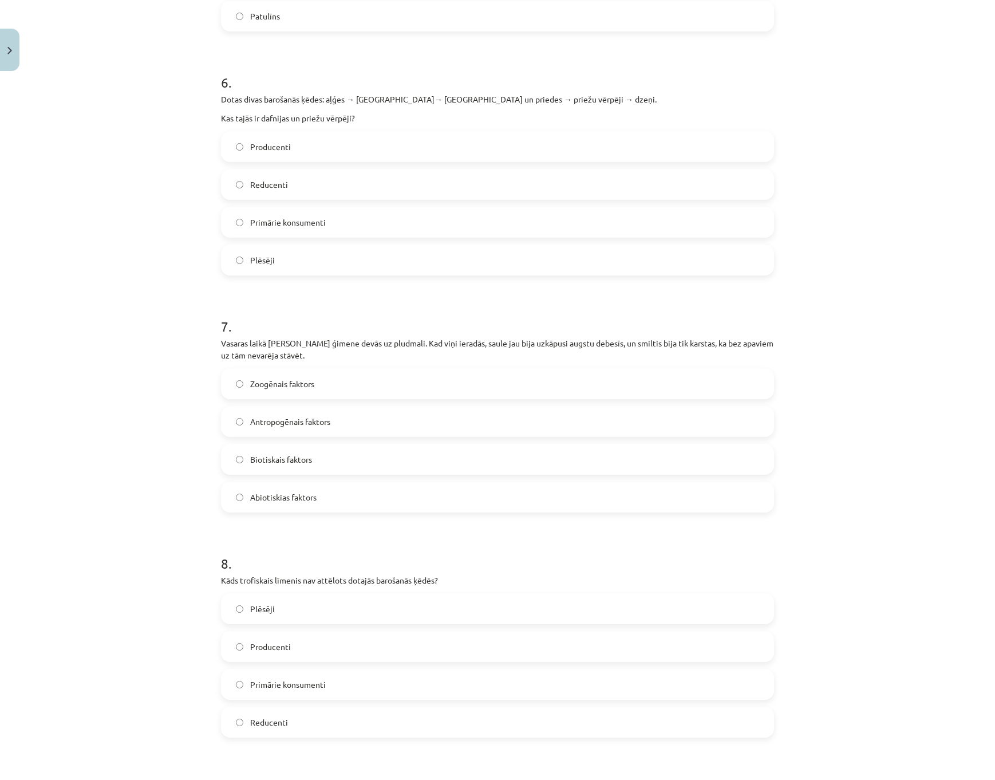
scroll to position [1374, 0]
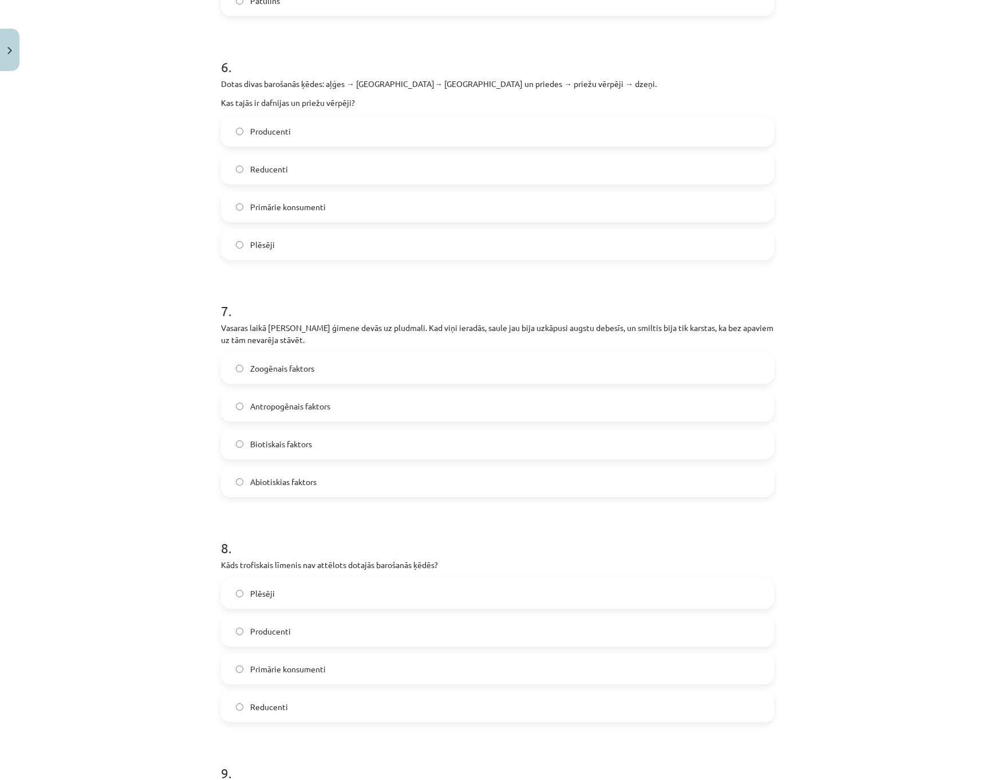
click at [321, 700] on label "Reducenti" at bounding box center [497, 706] width 551 height 29
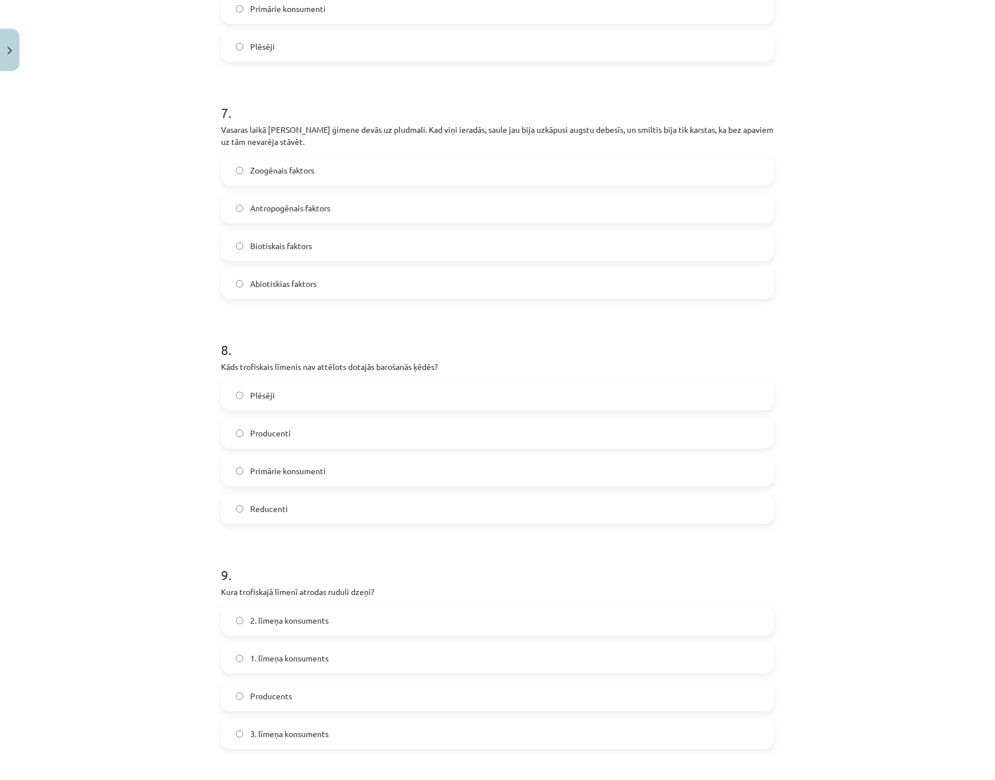
scroll to position [1660, 0]
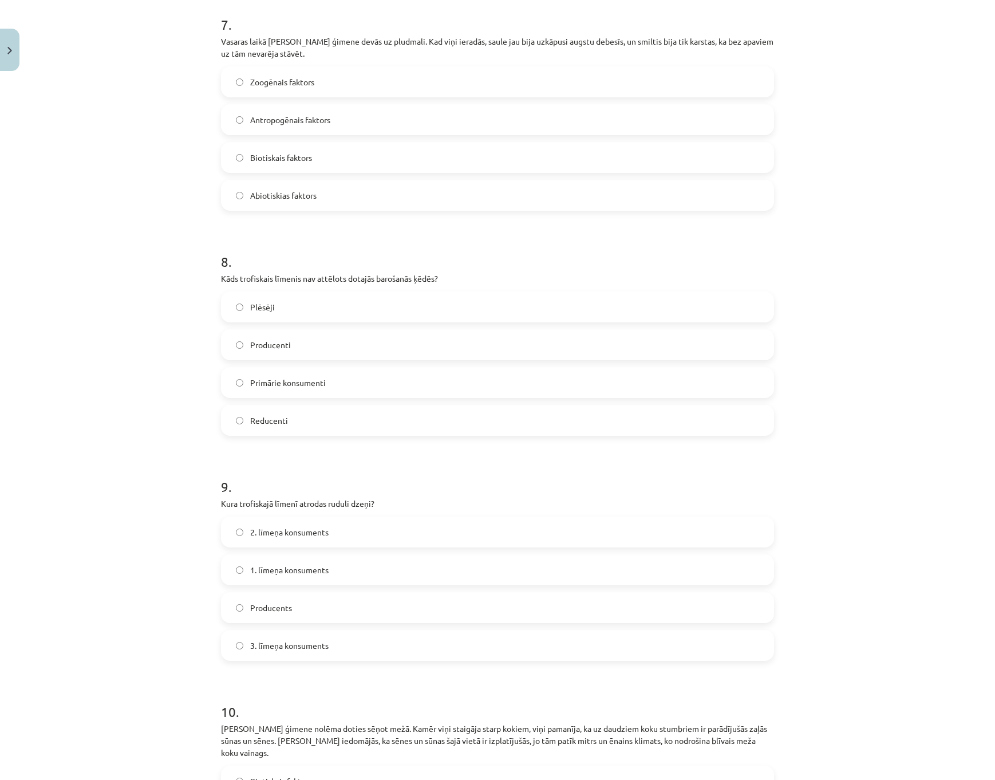
click at [315, 542] on label "2. līmeņa konsuments" at bounding box center [497, 532] width 551 height 29
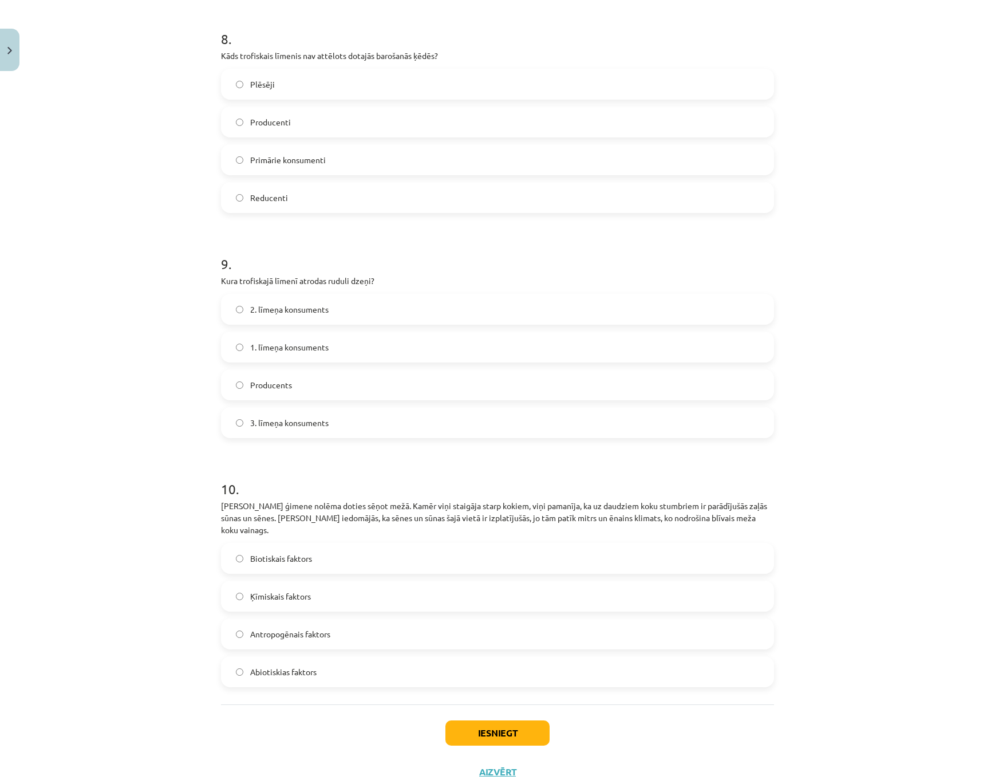
scroll to position [1889, 0]
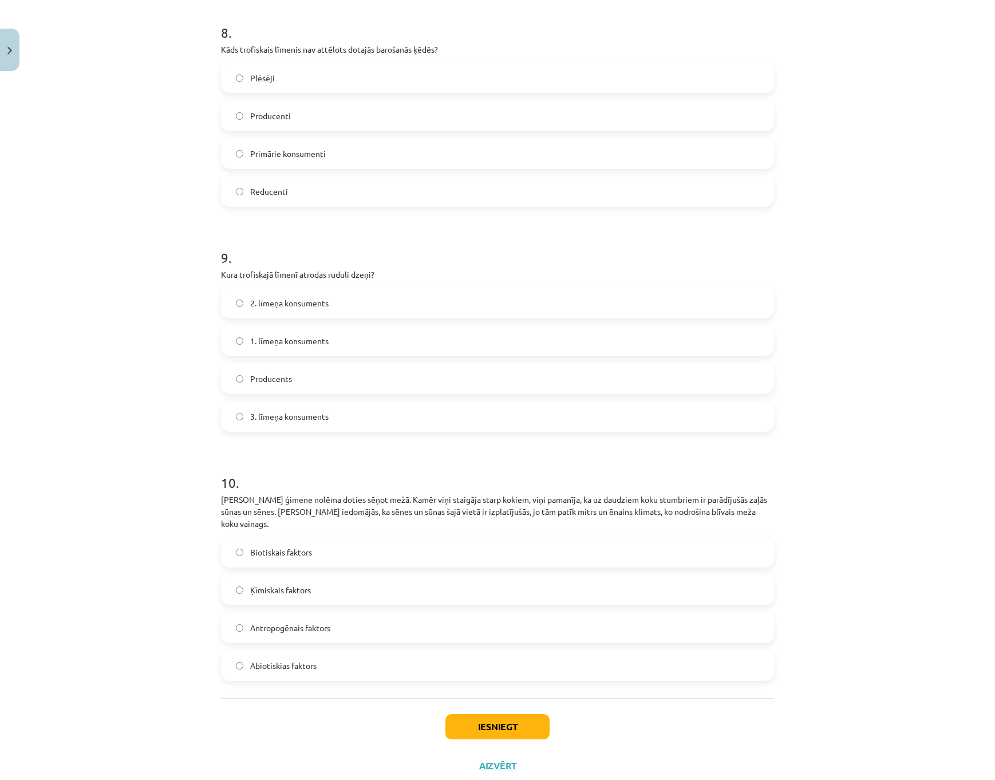
click at [333, 661] on label "Abiotiskias faktors" at bounding box center [497, 665] width 551 height 29
click at [476, 714] on button "Iesniegt" at bounding box center [497, 726] width 104 height 25
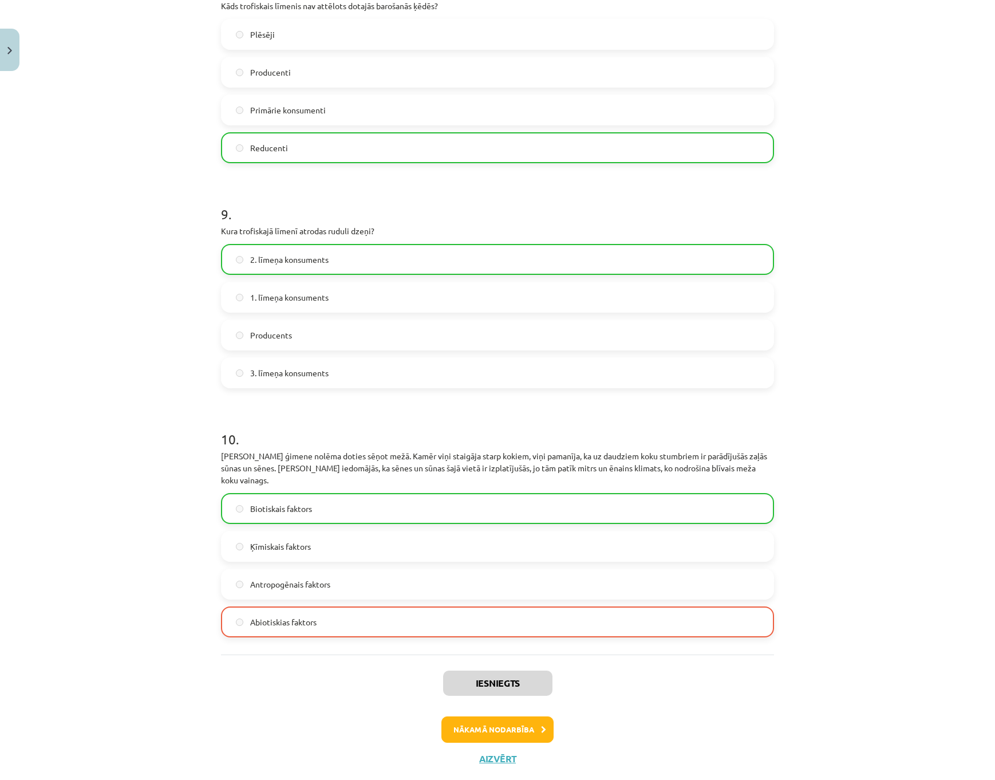
scroll to position [1948, 0]
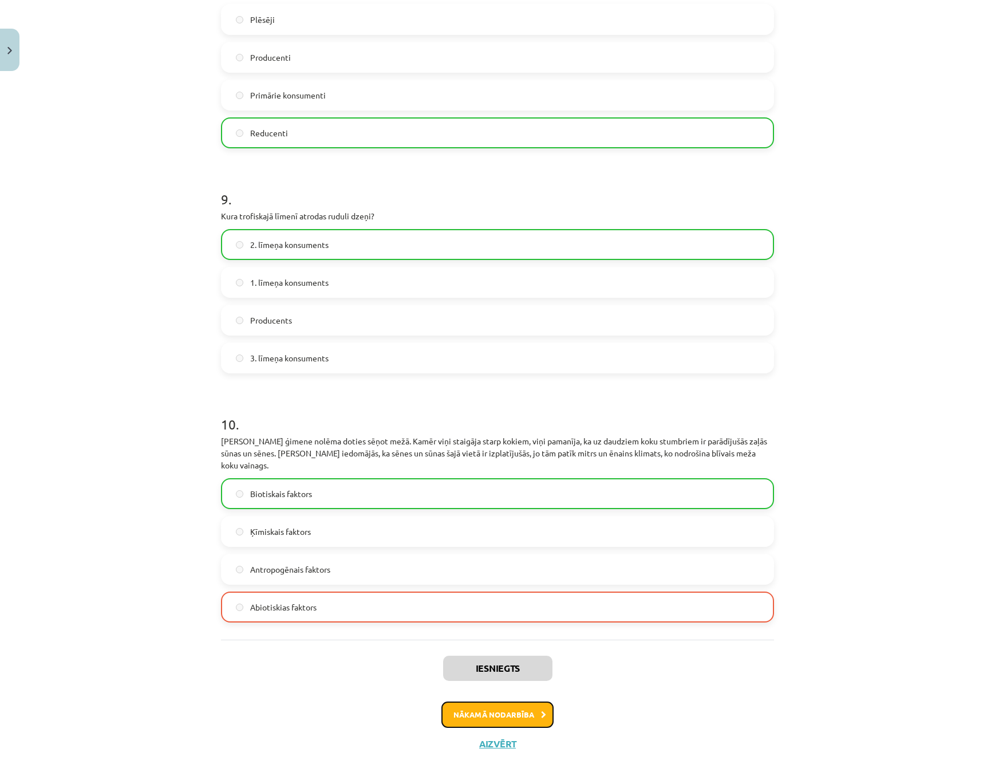
click at [499, 702] on button "Nākamā nodarbība" at bounding box center [497, 714] width 112 height 26
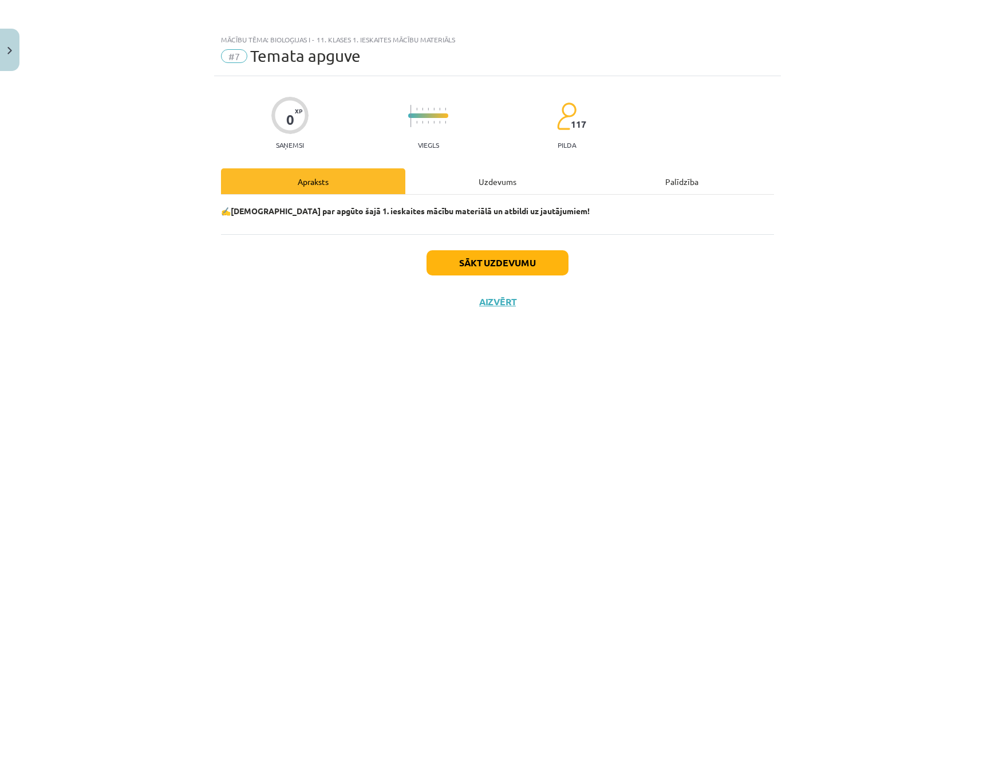
scroll to position [0, 0]
click at [447, 175] on div "Uzdevums" at bounding box center [497, 181] width 184 height 26
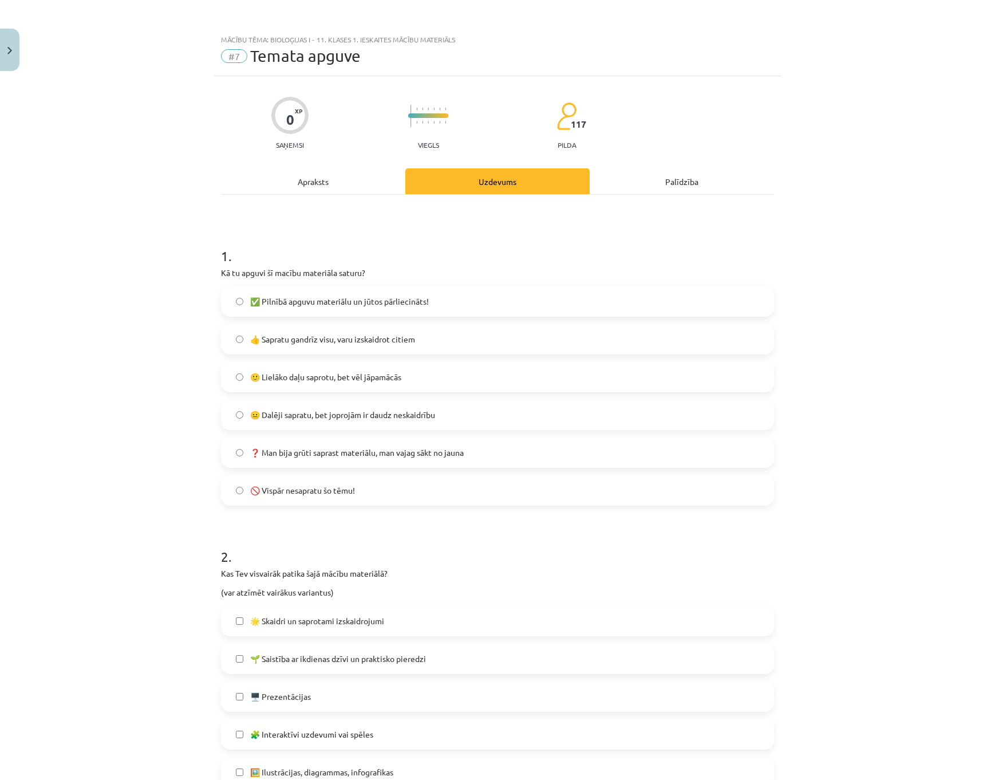
click at [404, 336] on span "👍 Sapratu gandrīz visu, varu izskaidrot citiem" at bounding box center [332, 339] width 165 height 12
click at [500, 341] on label "👍 Sapratu gandrīz visu, varu izskaidrot citiem" at bounding box center [497, 339] width 551 height 29
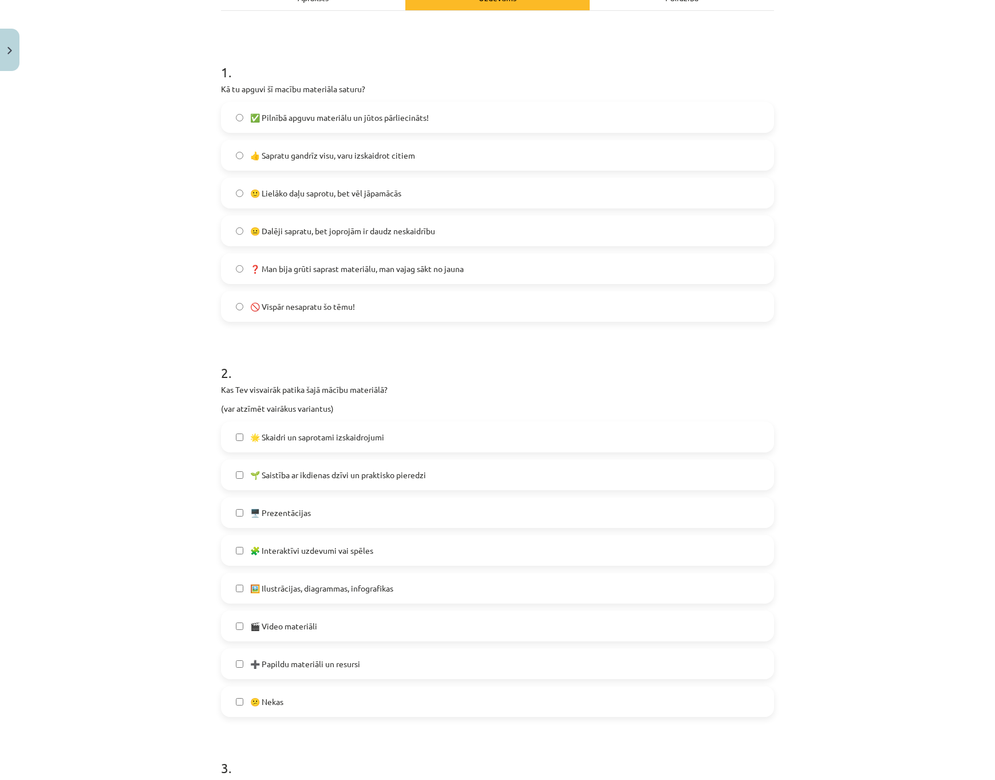
scroll to position [229, 0]
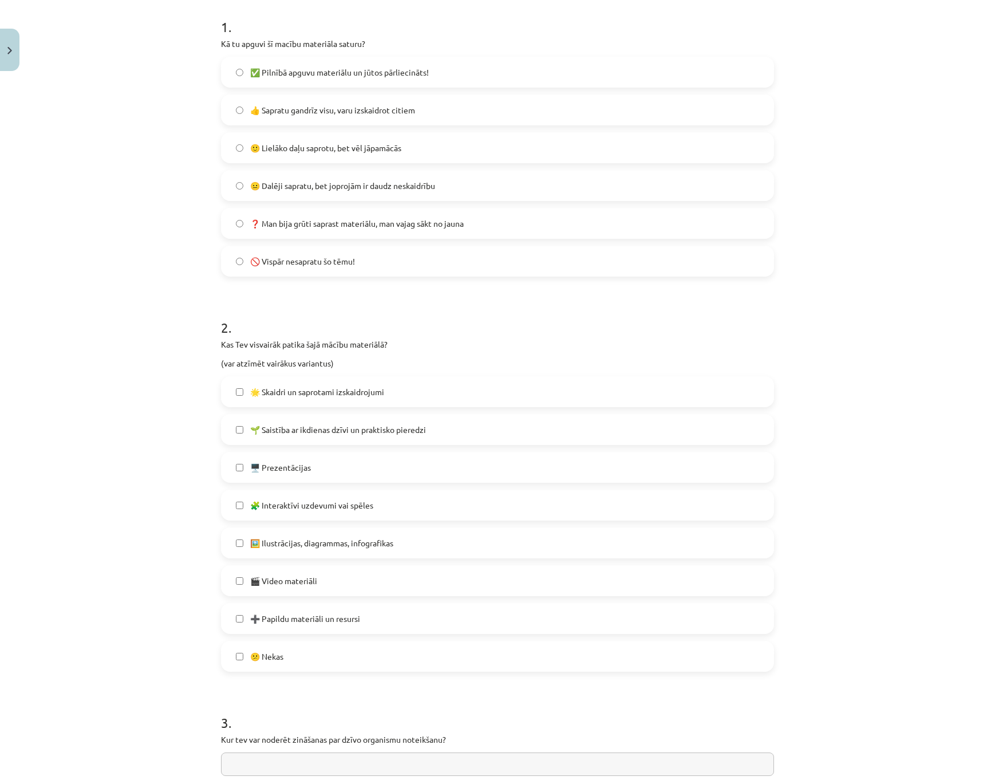
click at [452, 393] on label "🌟 Skaidri un saprotami izskaidrojumi" at bounding box center [497, 391] width 551 height 29
click at [389, 469] on label "🖥️ Prezentācijas" at bounding box center [497, 467] width 551 height 29
click at [383, 506] on label "🧩 Interaktīvi uzdevumi vai spēles" at bounding box center [497, 505] width 551 height 29
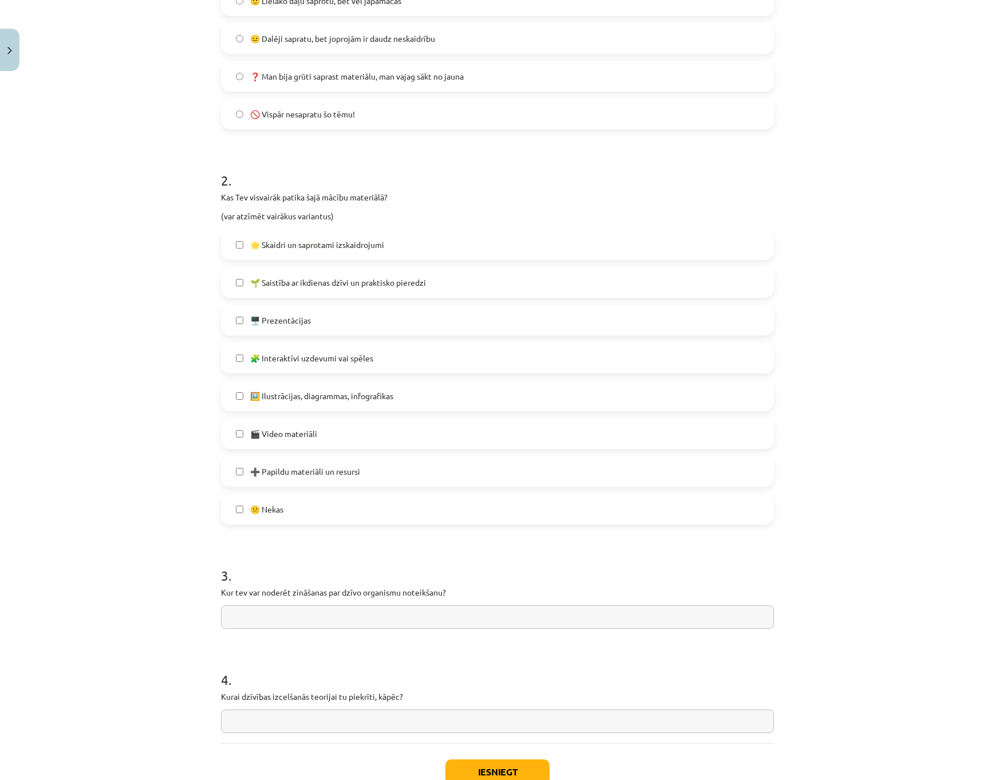
scroll to position [401, 0]
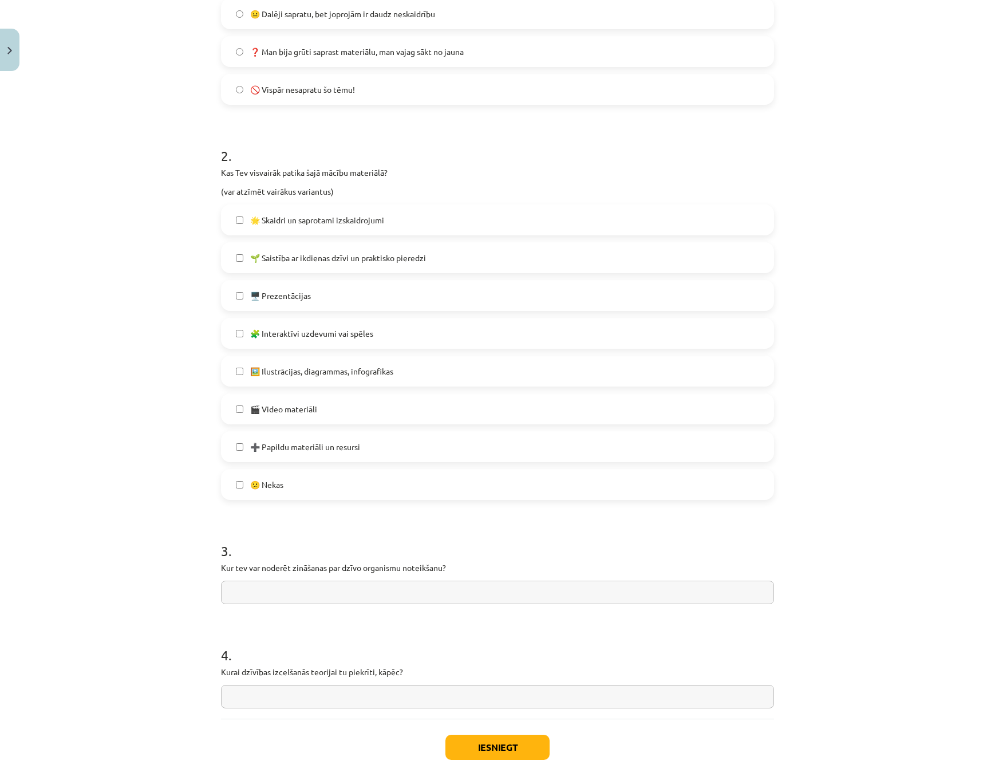
click at [317, 377] on label "🖼️ Ilustrācijas, diagrammas, infografikas" at bounding box center [497, 371] width 551 height 29
click at [323, 328] on span "🧩 Interaktīvi uzdevumi vai spēles" at bounding box center [311, 334] width 123 height 12
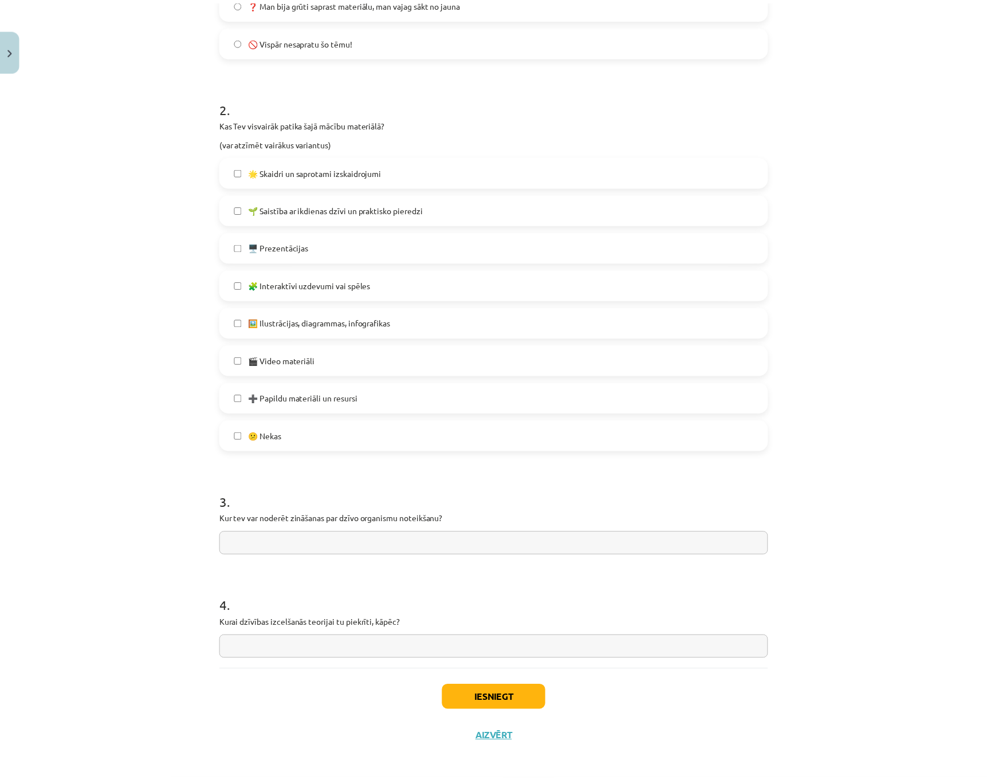
scroll to position [455, 0]
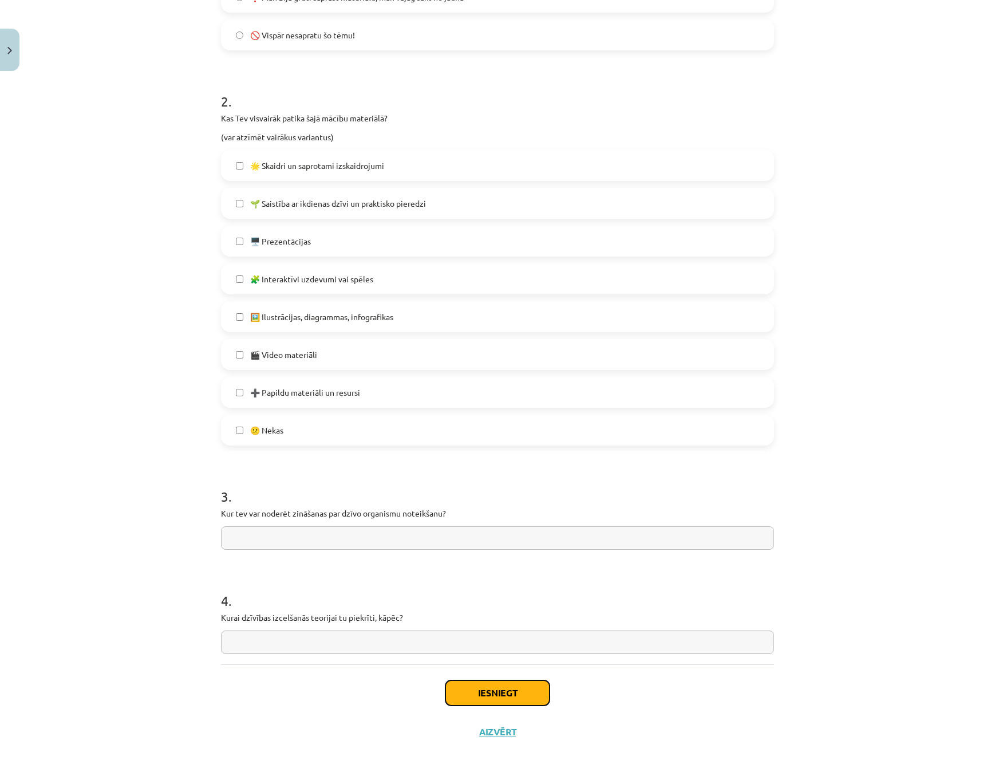
click at [486, 681] on button "Iesniegt" at bounding box center [497, 692] width 104 height 25
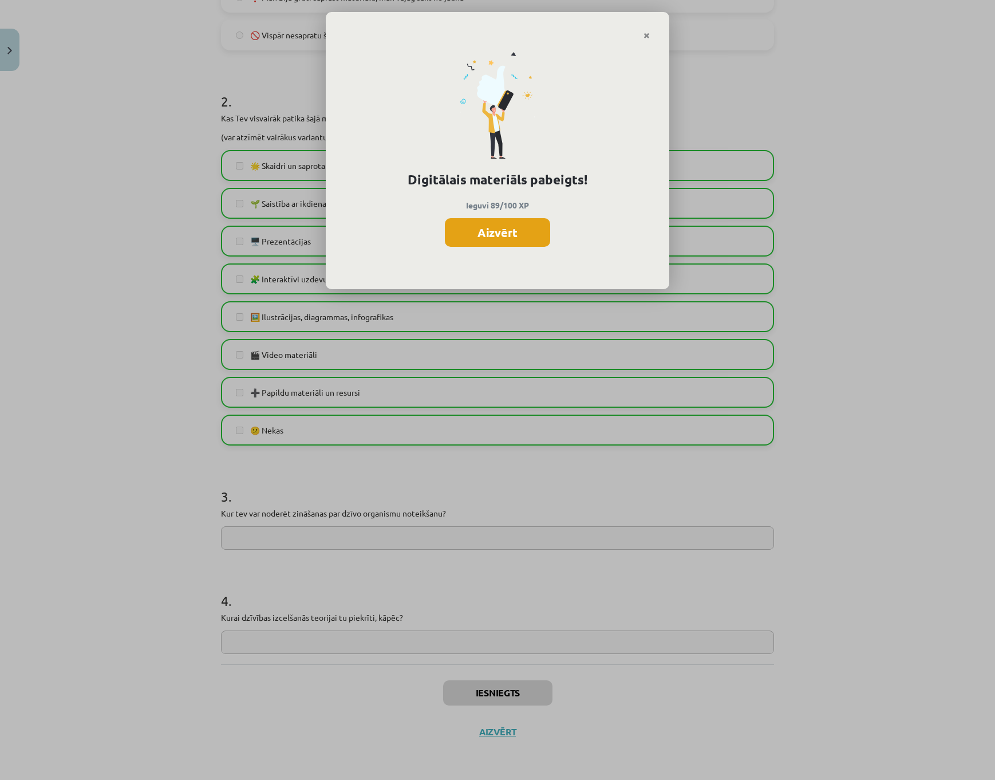
click at [543, 236] on button "Aizvērt" at bounding box center [497, 232] width 105 height 29
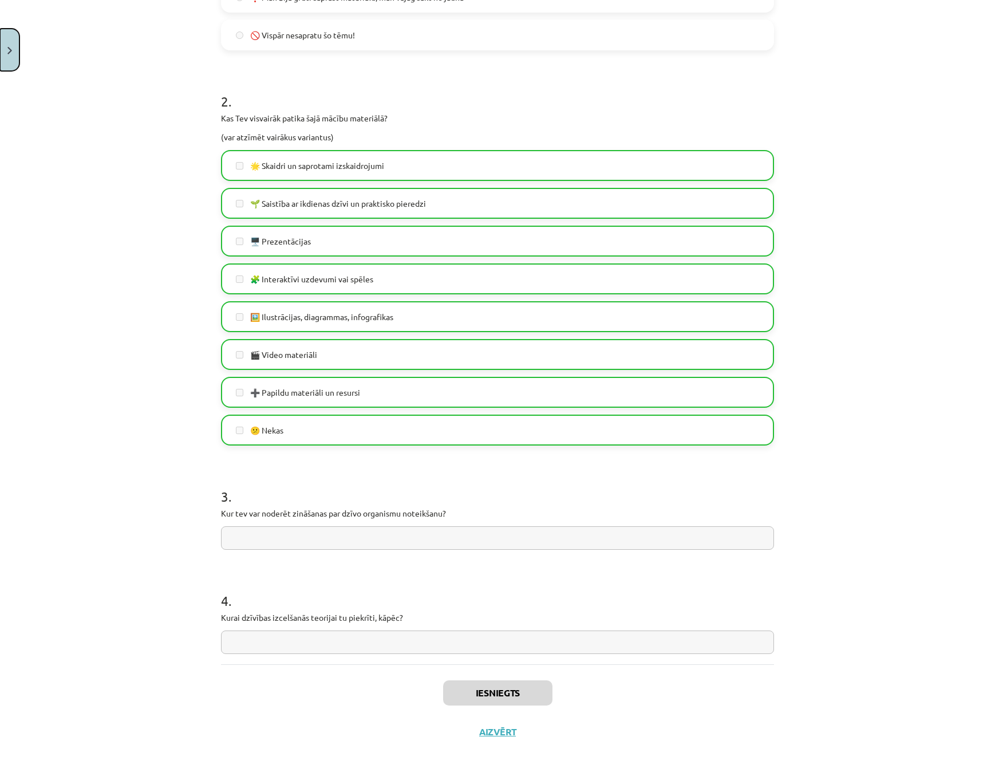
click at [19, 50] on button "Close" at bounding box center [9, 50] width 19 height 42
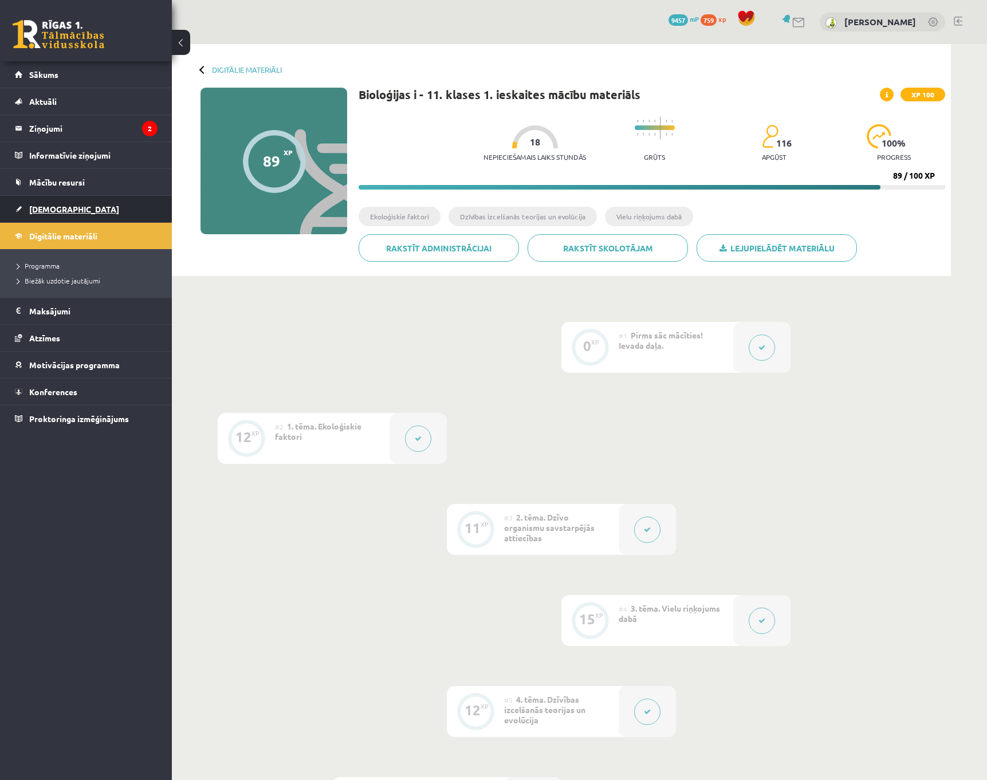
click at [73, 215] on link "[DEMOGRAPHIC_DATA]" at bounding box center [86, 209] width 143 height 26
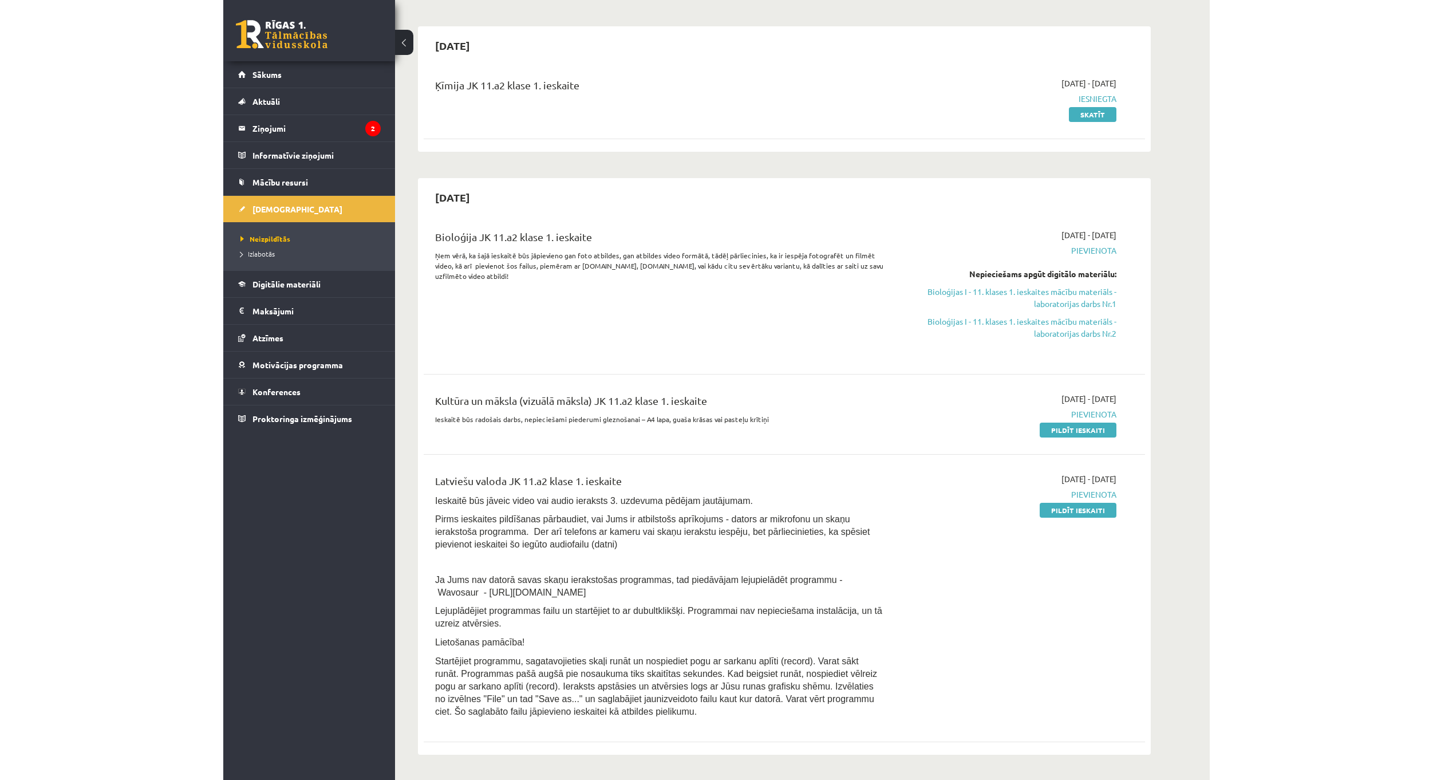
scroll to position [115, 0]
